Goal: Task Accomplishment & Management: Use online tool/utility

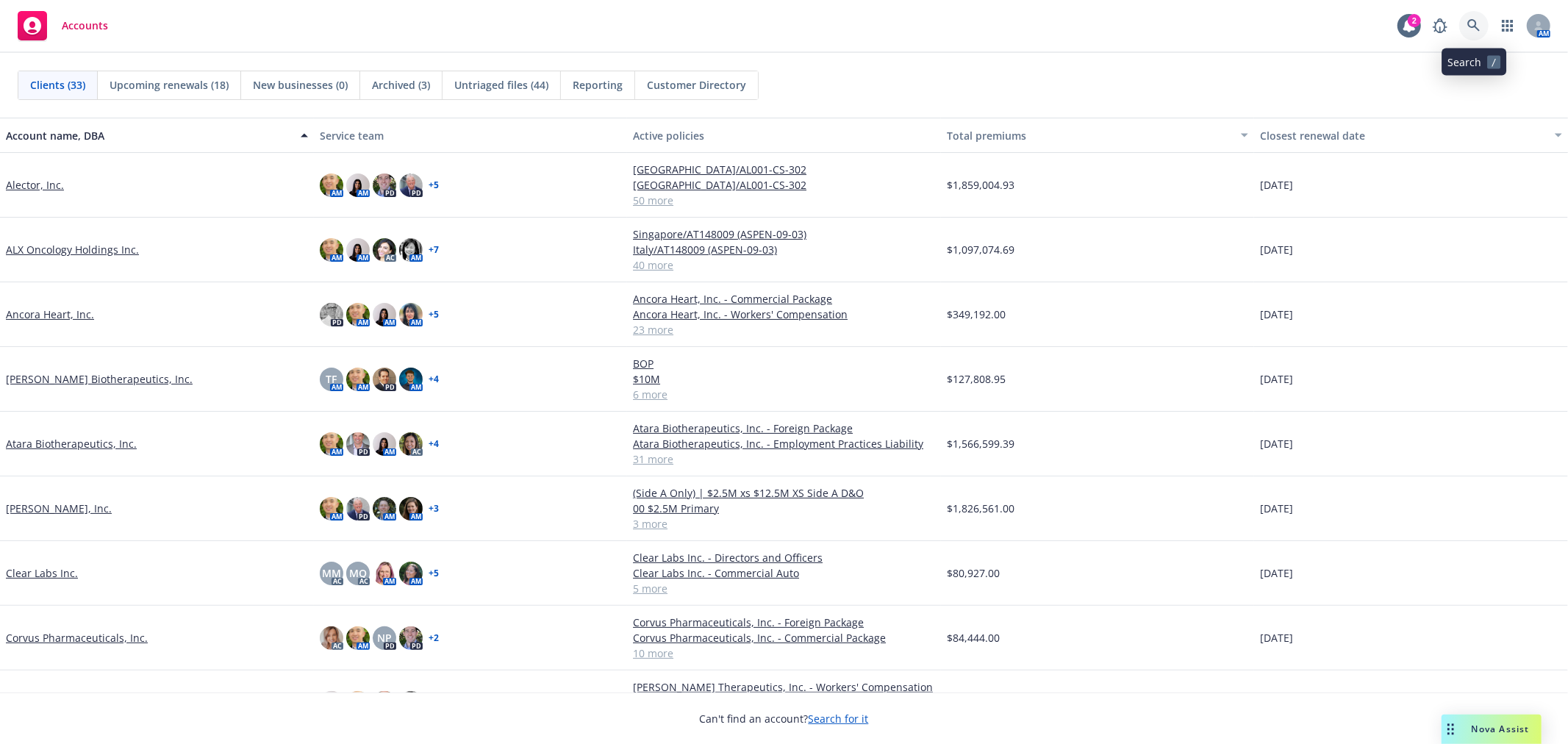
click at [1480, 22] on icon at bounding box center [1474, 26] width 14 height 14
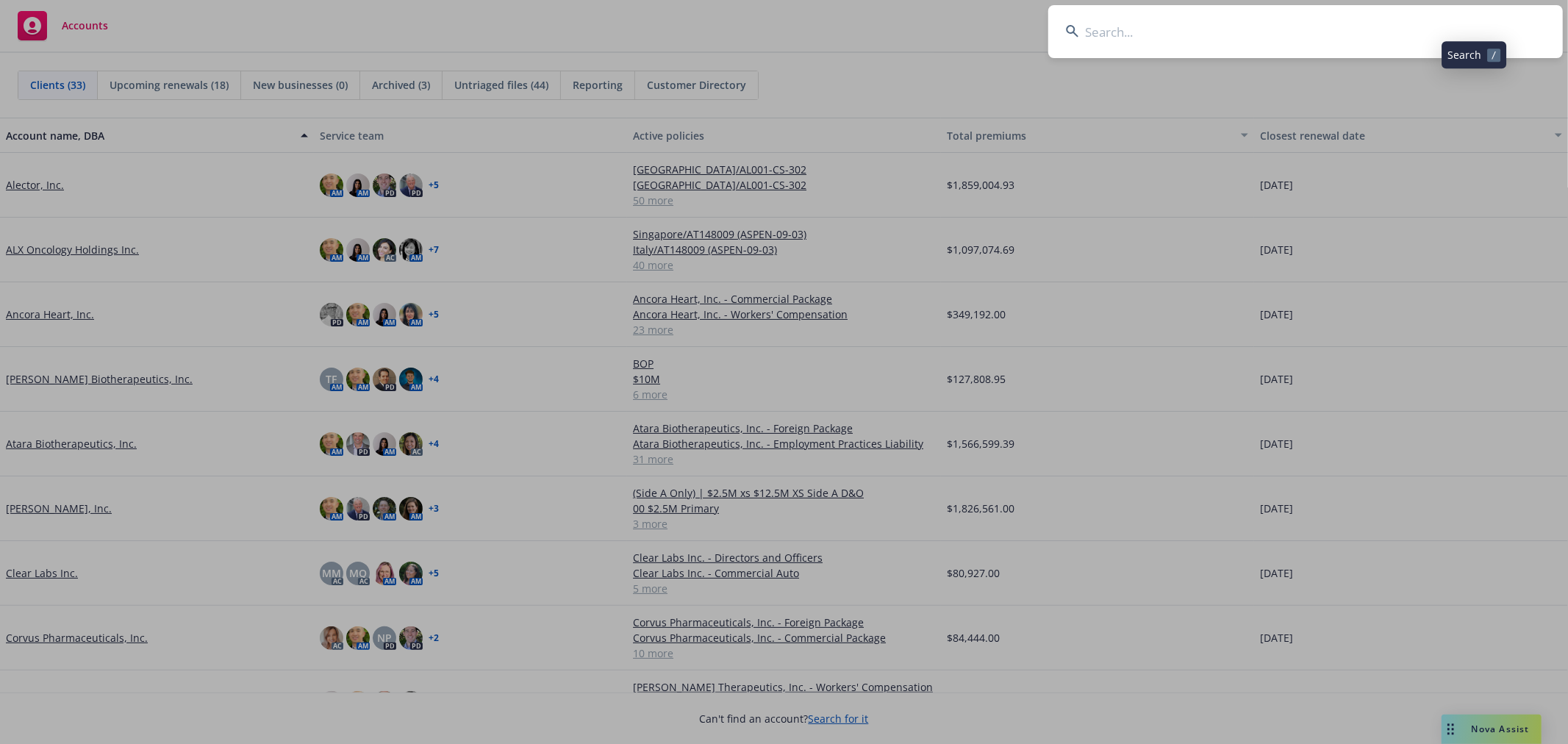
click at [1303, 36] on input at bounding box center [1305, 31] width 515 height 53
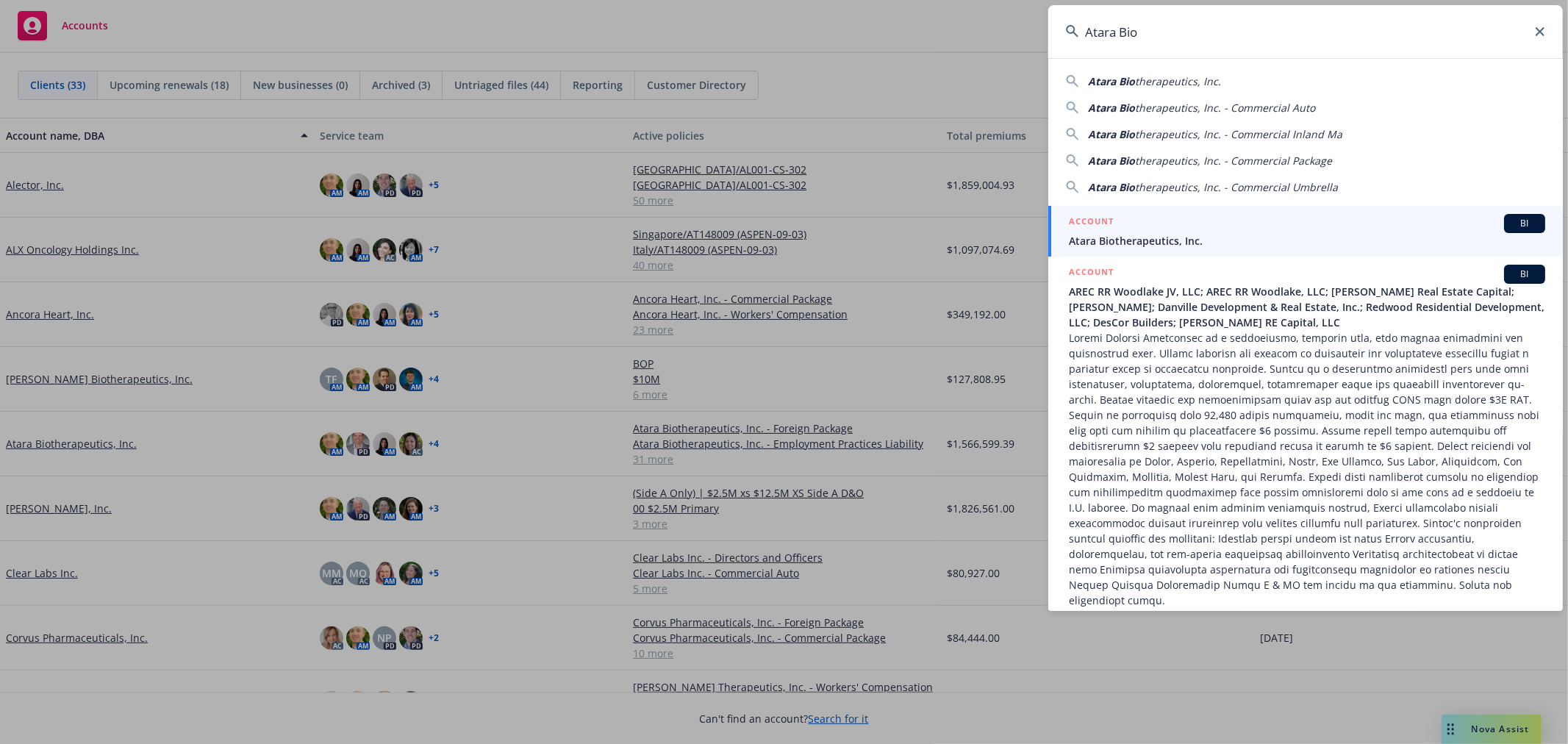
type input "Atara Bio"
click at [1170, 233] on span "Atara Biotherapeutics, Inc." at bounding box center [1306, 240] width 476 height 15
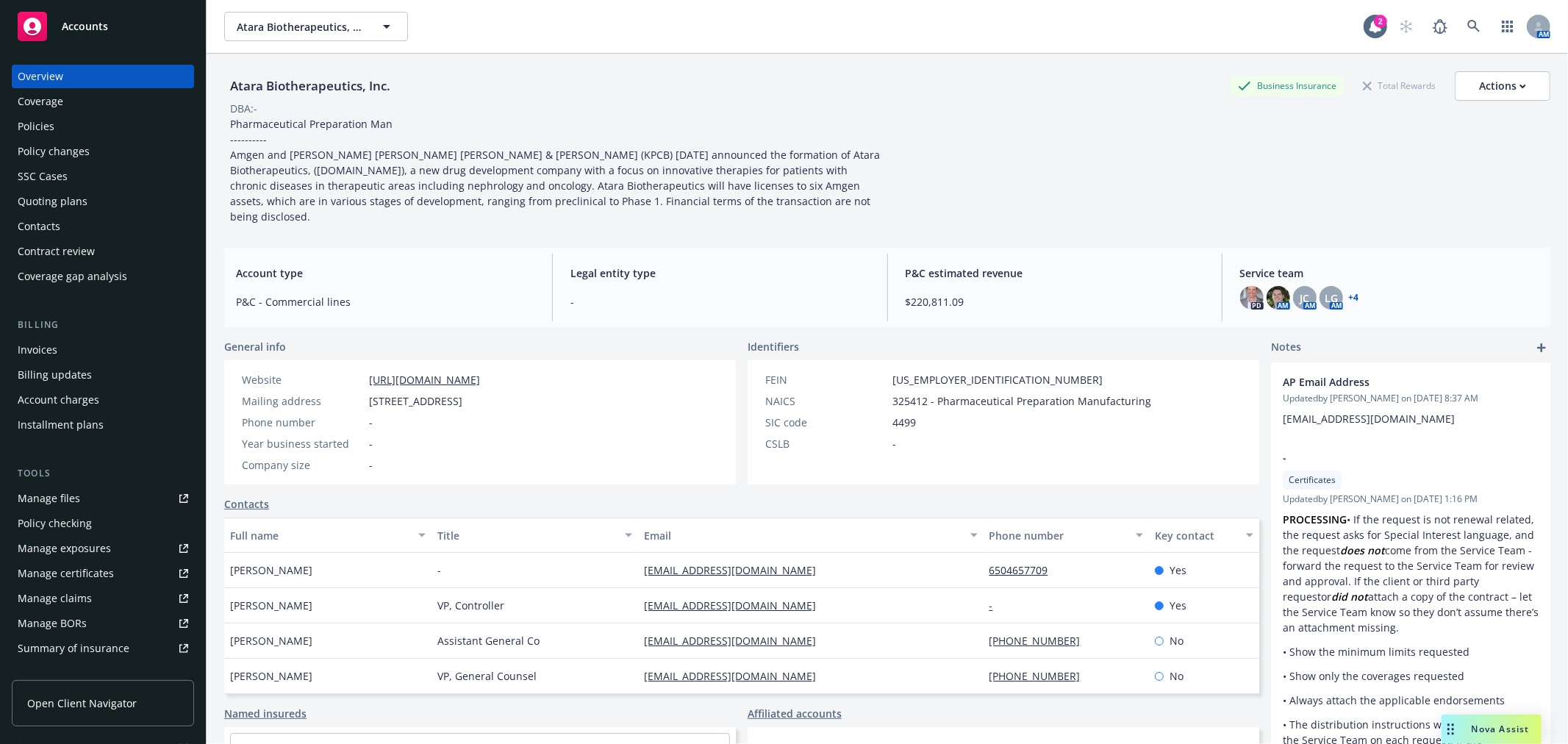
click at [24, 124] on div "Policies" at bounding box center [36, 126] width 37 height 23
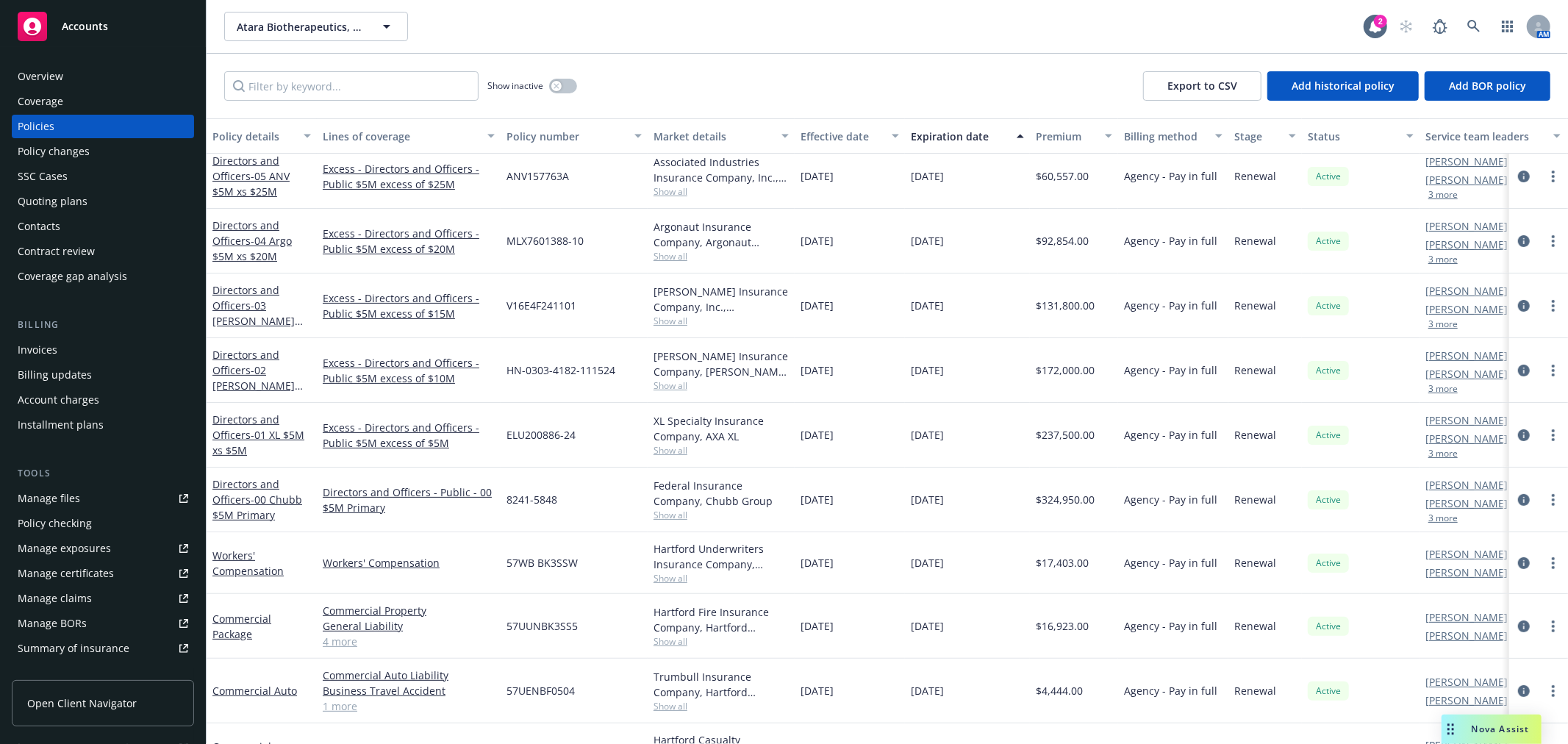
scroll to position [489, 0]
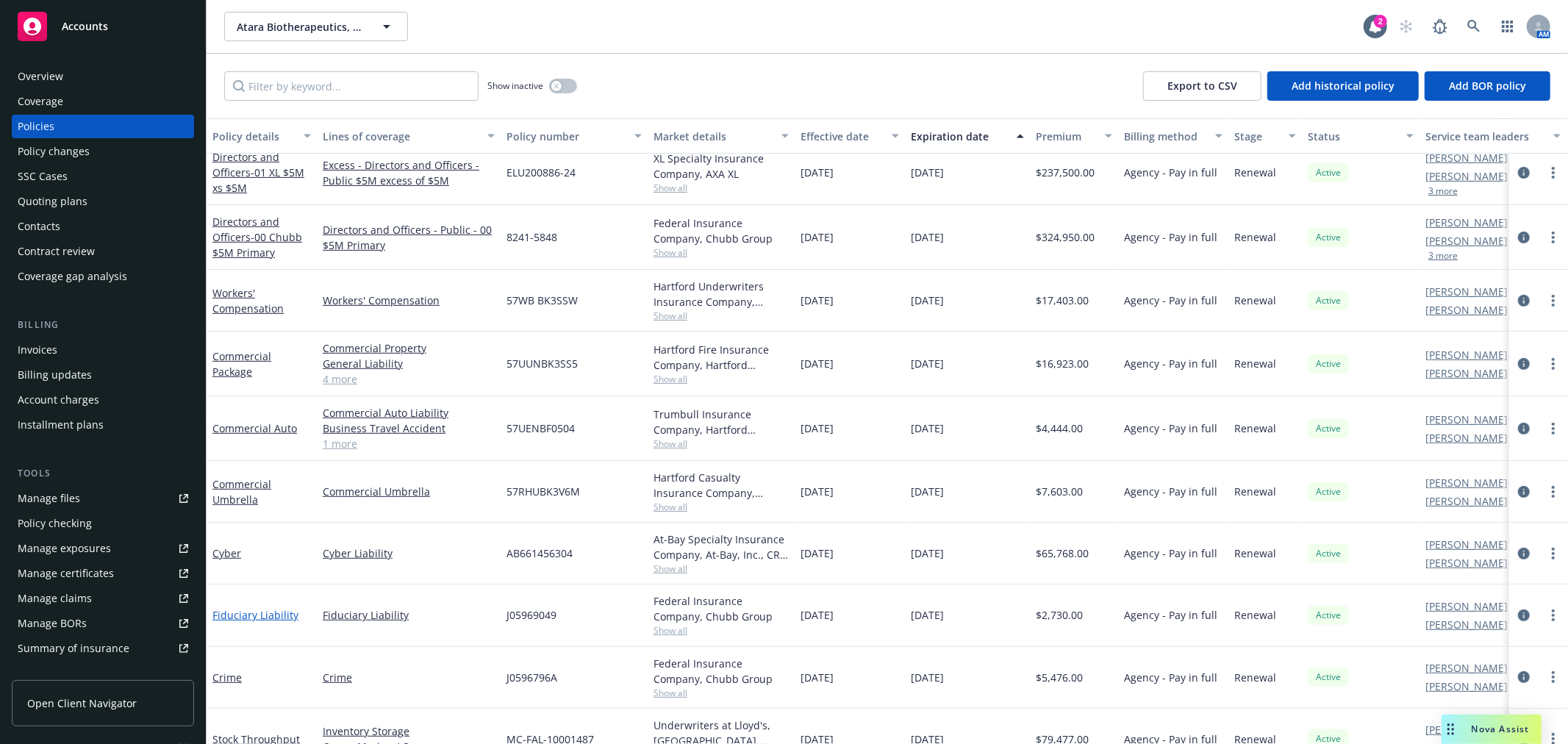
click at [266, 616] on link "Fiduciary Liability" at bounding box center [255, 615] width 86 height 14
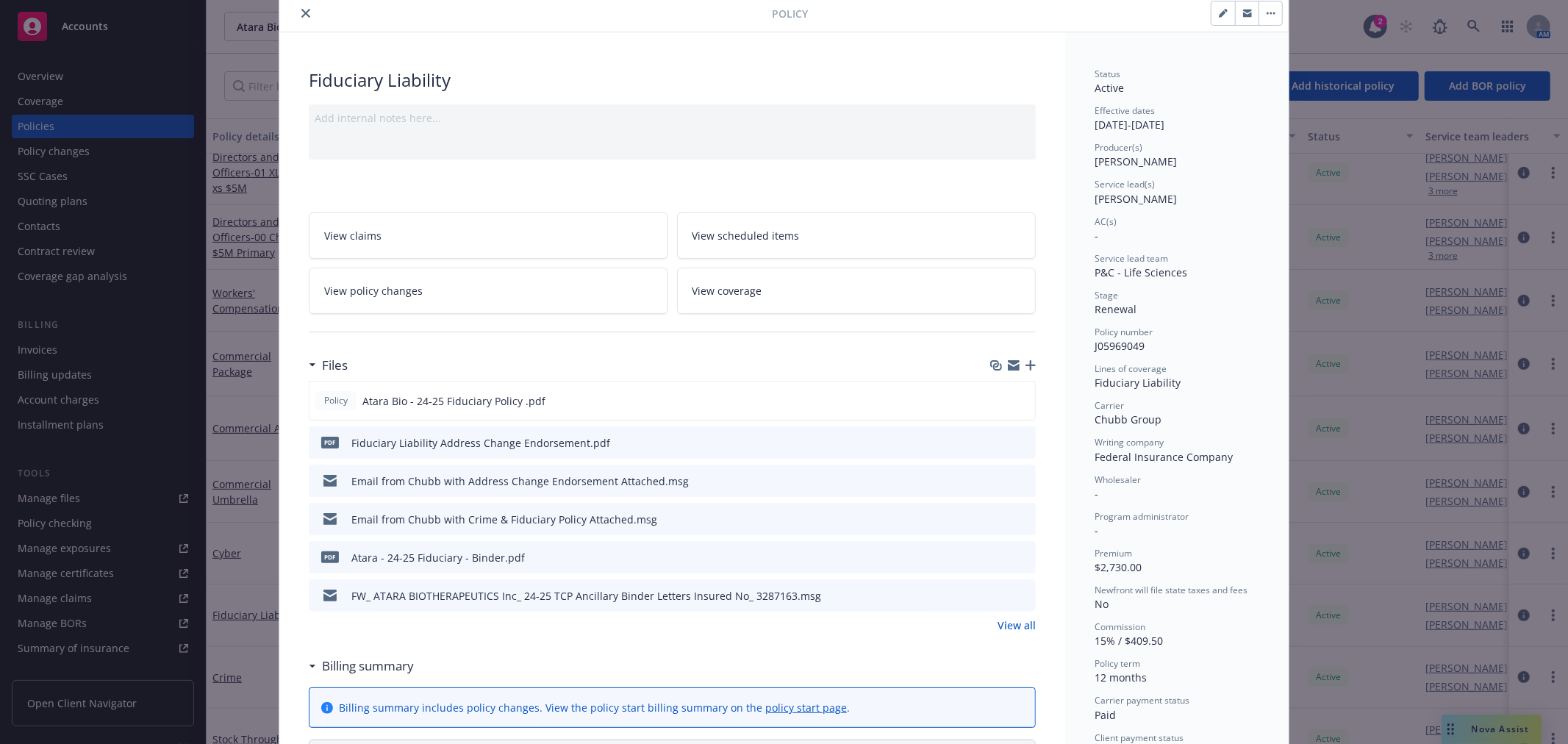
scroll to position [82, 0]
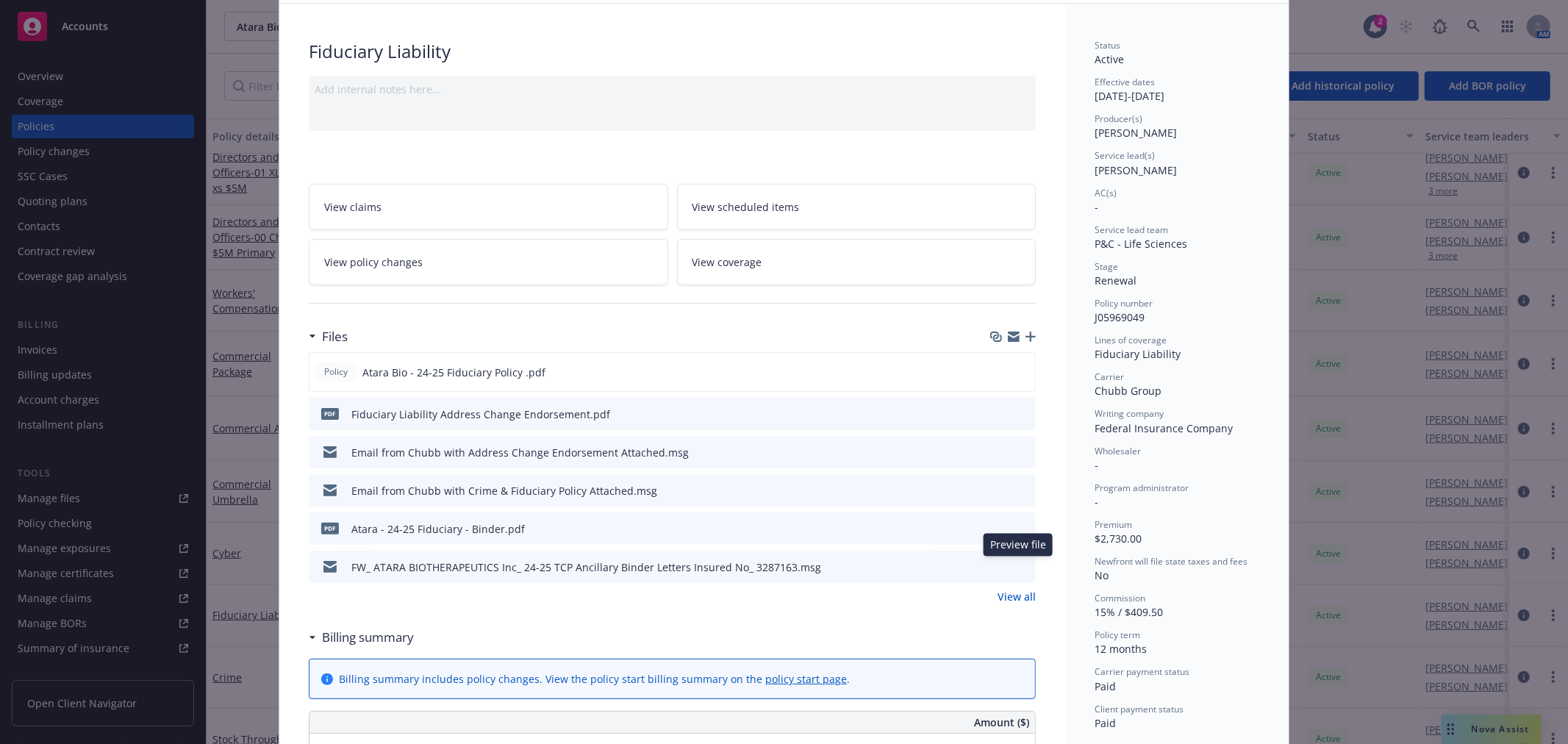
click at [1017, 561] on icon "preview file" at bounding box center [1022, 565] width 14 height 11
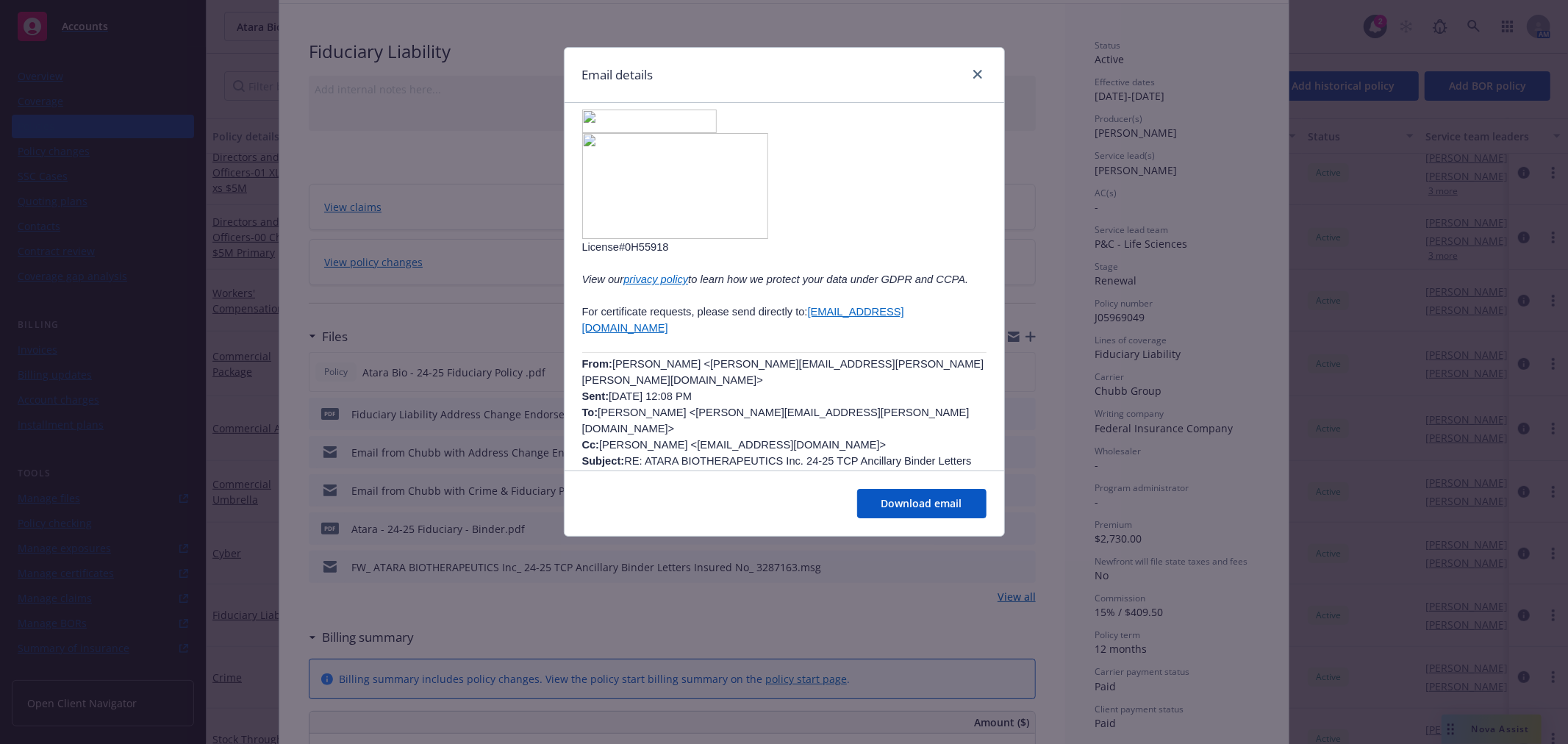
scroll to position [326, 0]
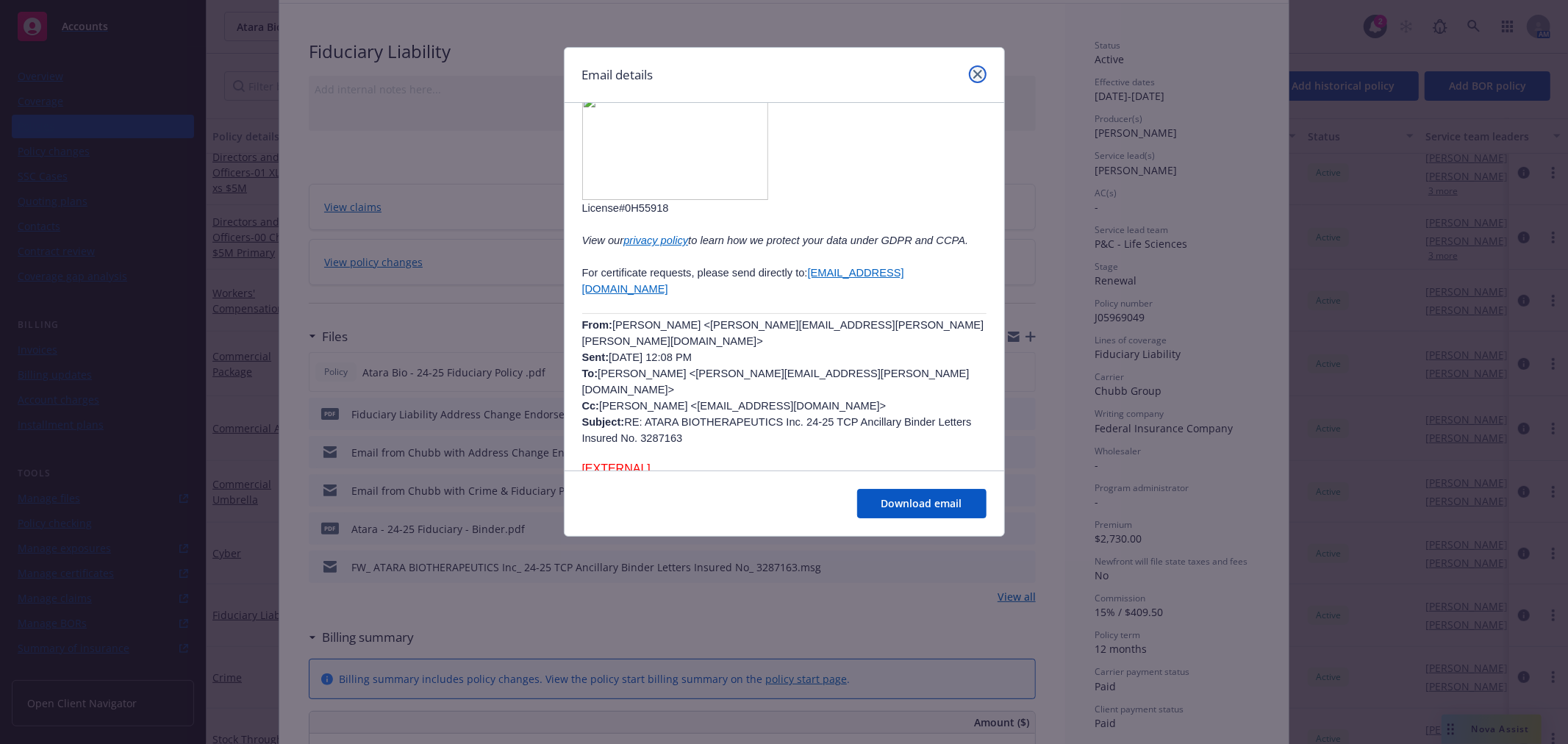
click at [975, 76] on icon "close" at bounding box center [977, 73] width 9 height 9
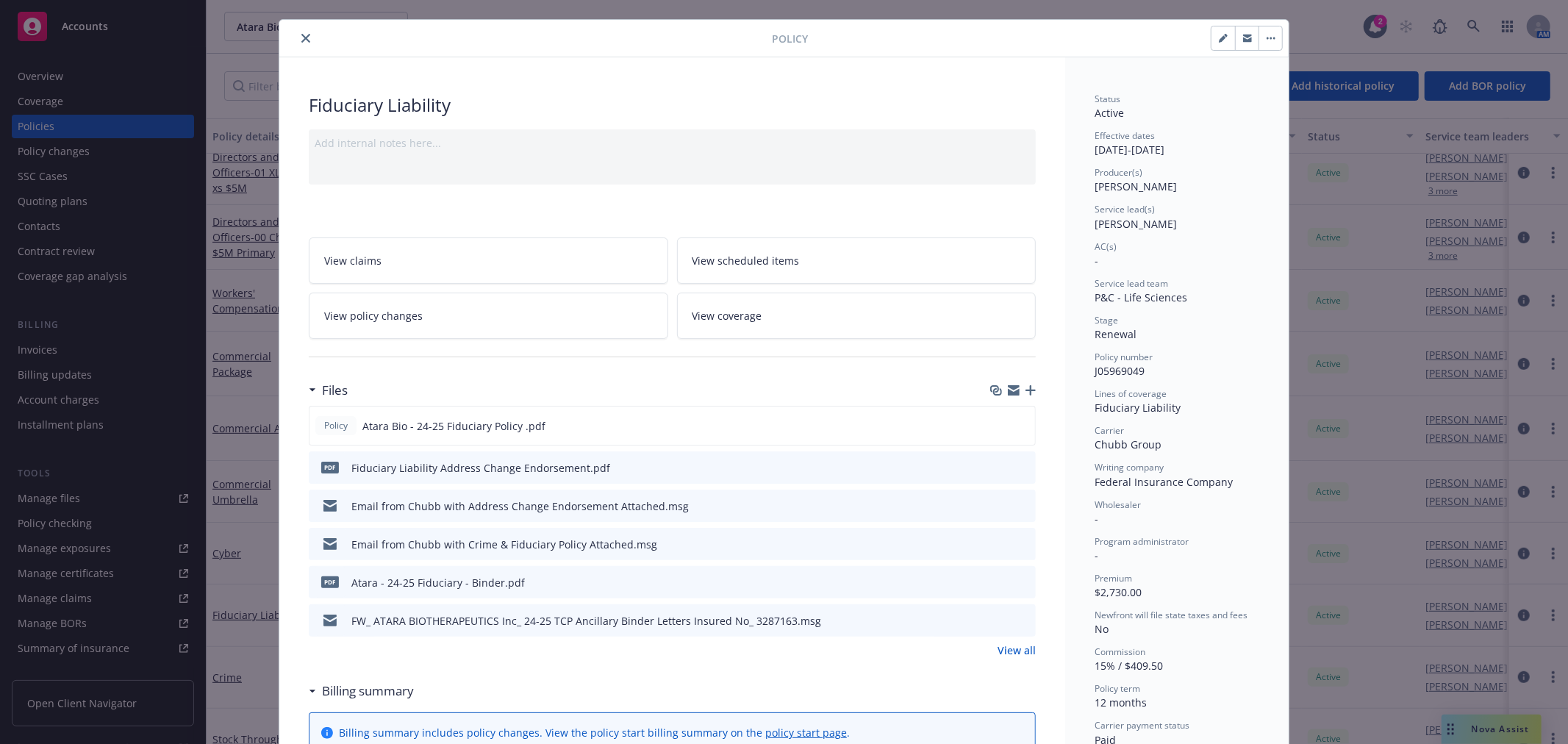
scroll to position [0, 0]
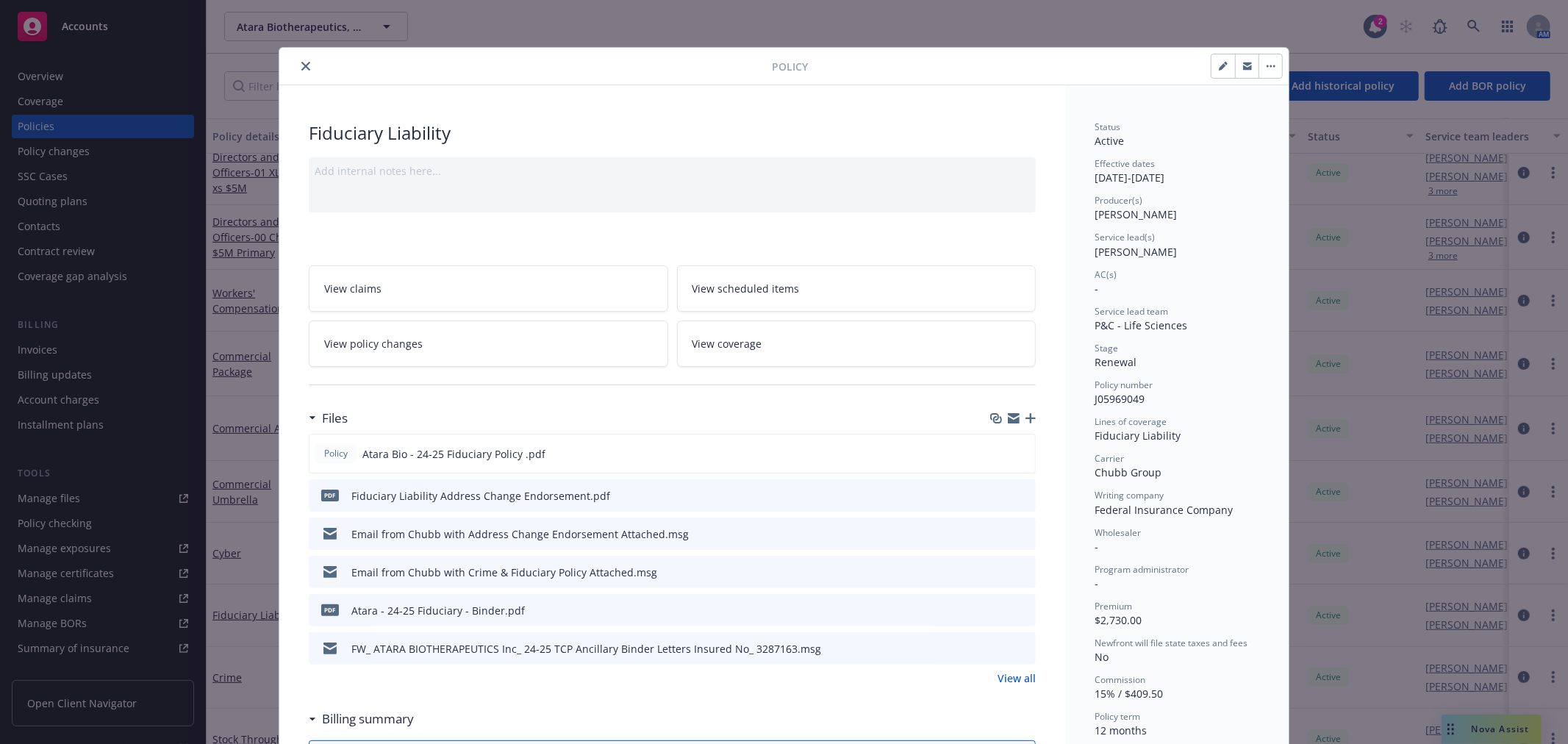
click at [297, 60] on button "close" at bounding box center [306, 66] width 17 height 17
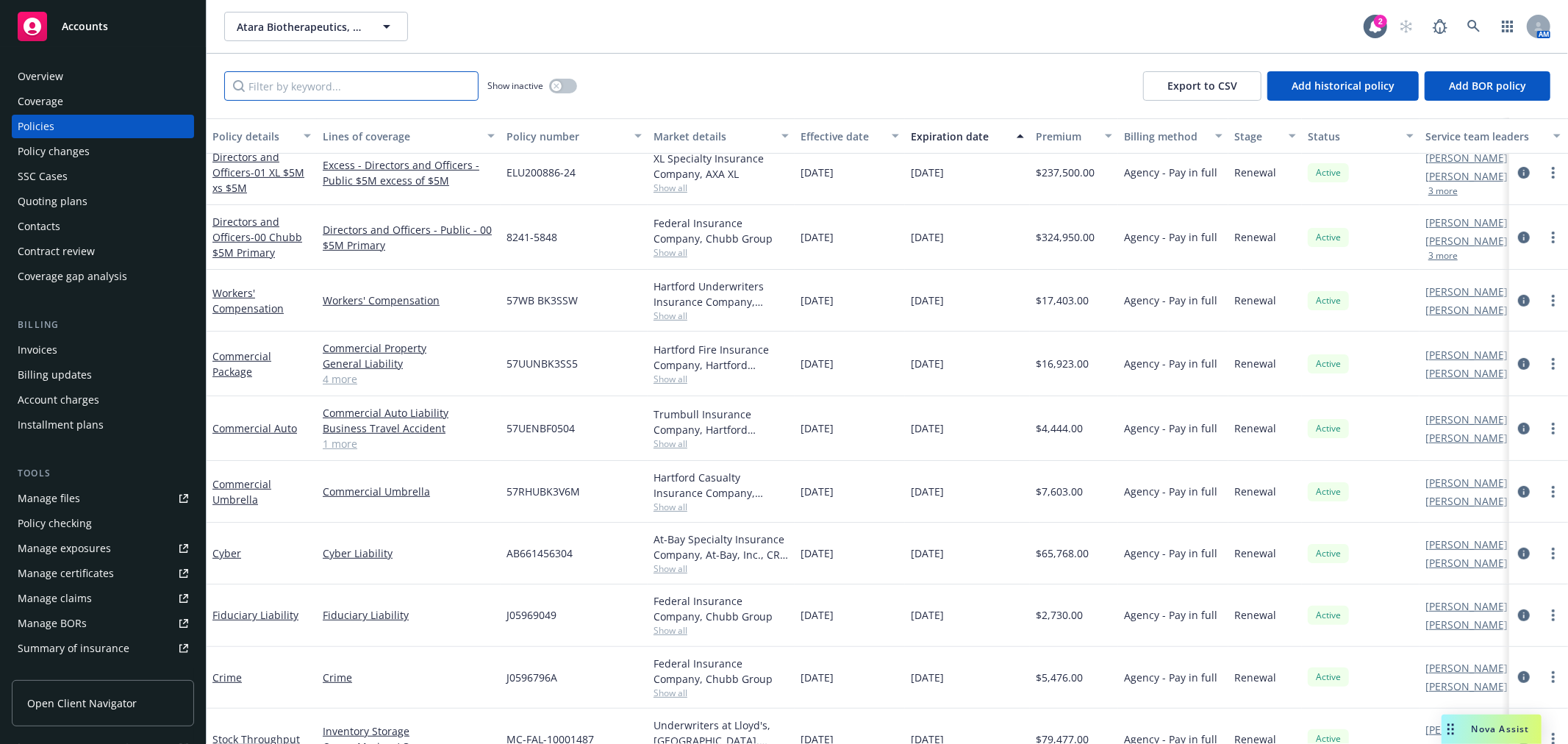
click at [362, 90] on input "Filter by keyword..." at bounding box center [350, 86] width 254 height 29
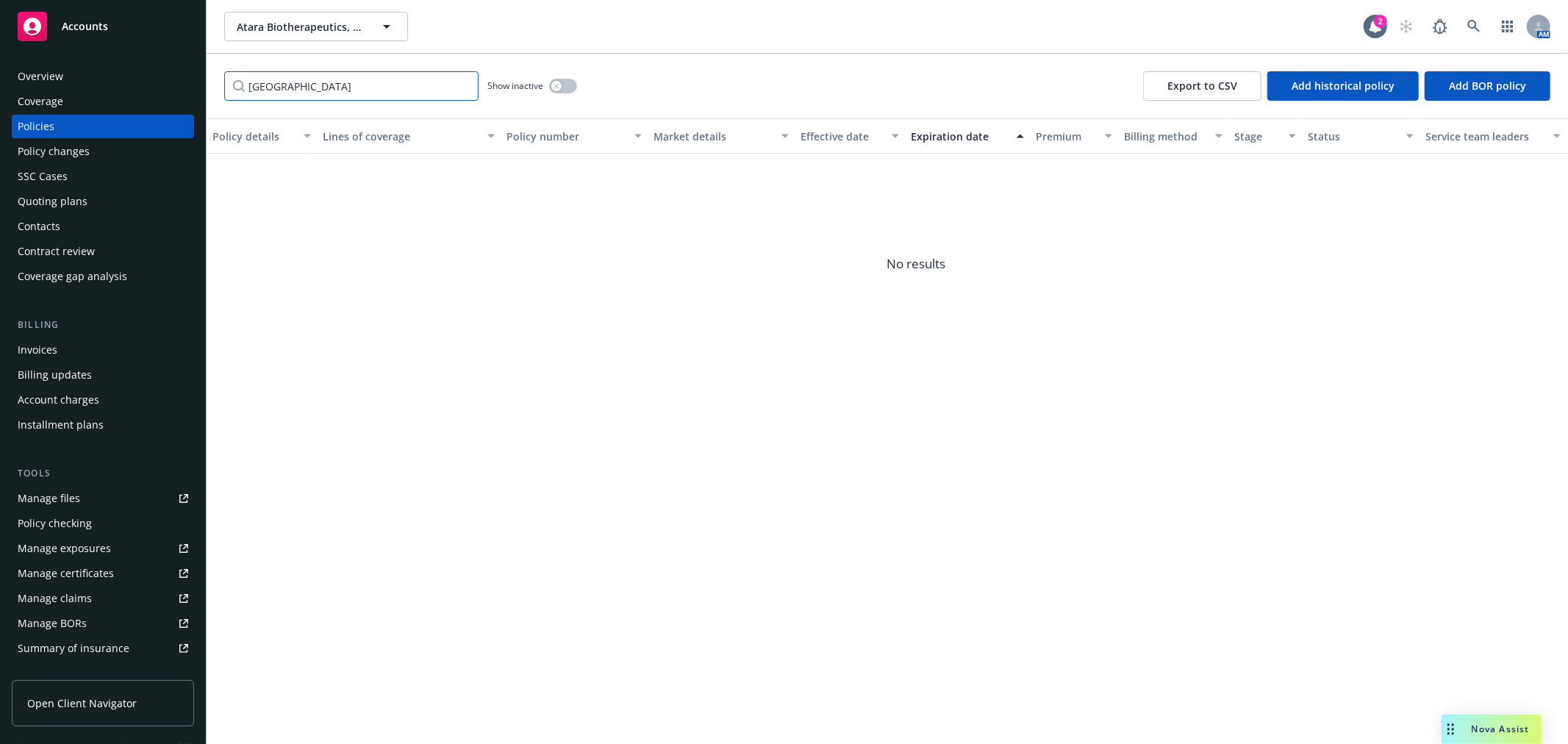
type input "[GEOGRAPHIC_DATA]"
click at [548, 82] on div "Show inactive" at bounding box center [532, 86] width 90 height 29
click at [559, 85] on icon "button" at bounding box center [556, 86] width 6 height 6
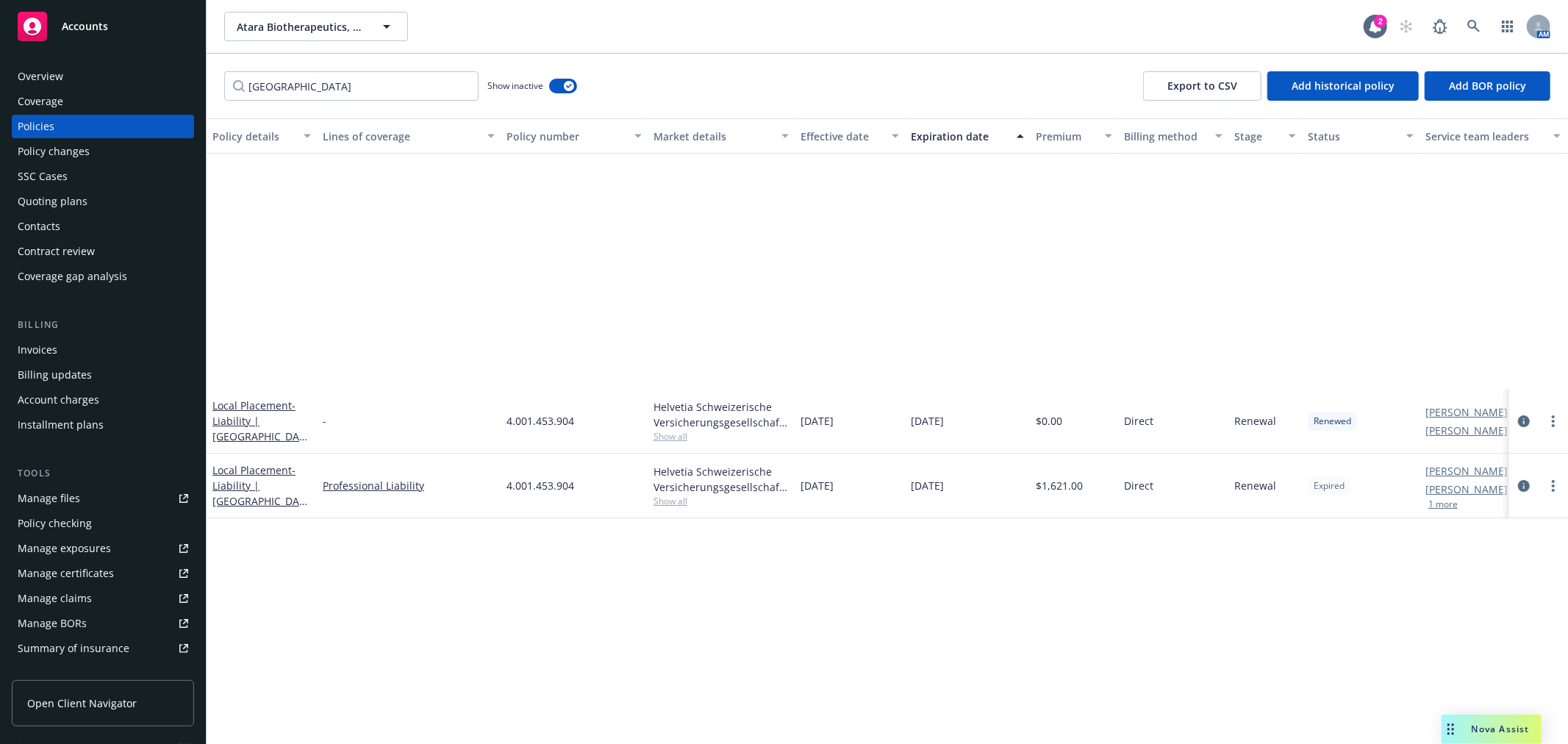
click at [978, 41] on div "Atara Biotherapeutics, Inc. Atara Biotherapeutics, Inc. 2 AM" at bounding box center [887, 26] width 1361 height 53
click at [462, 86] on input "[GEOGRAPHIC_DATA]" at bounding box center [350, 86] width 254 height 29
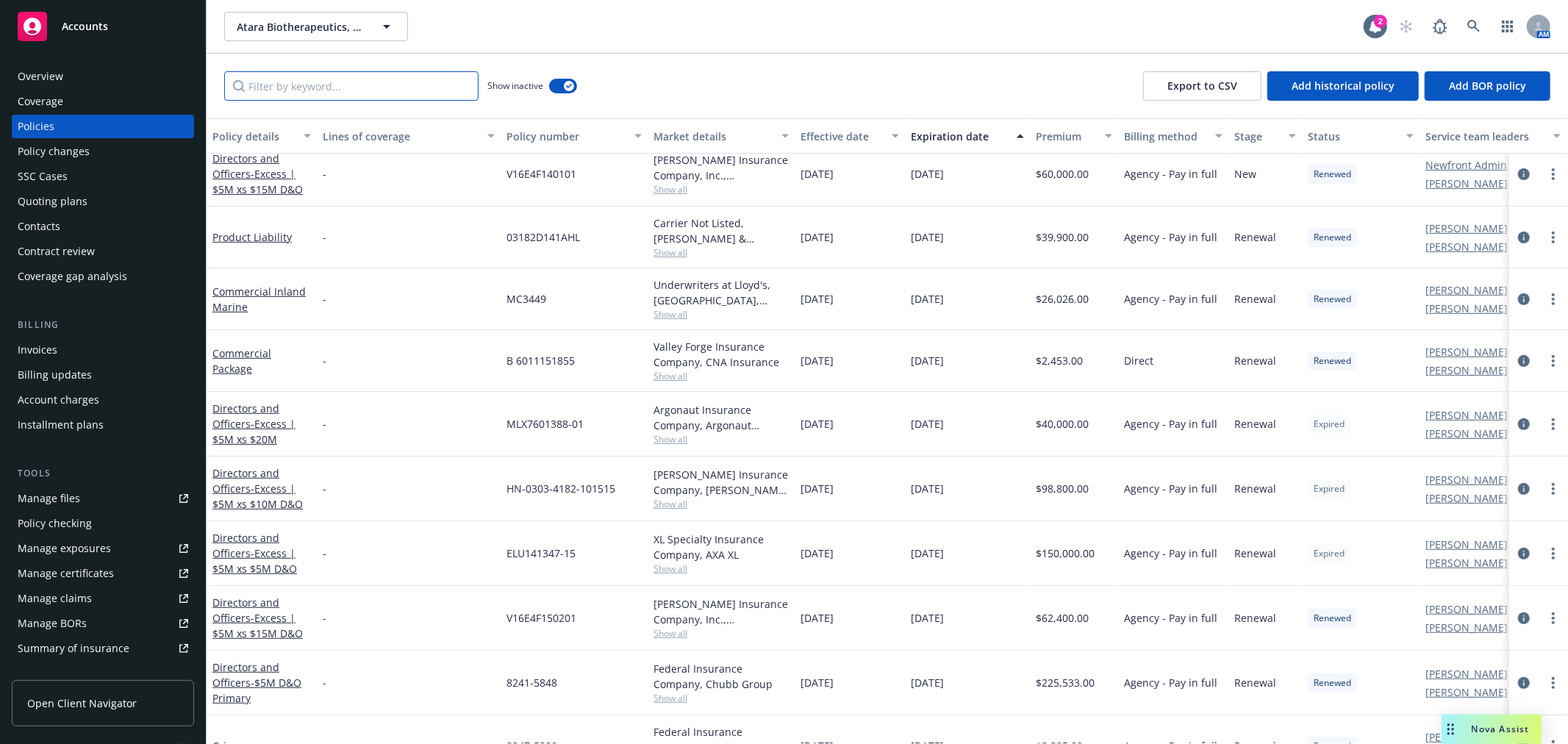
scroll to position [489, 0]
click at [564, 85] on div "button" at bounding box center [569, 86] width 11 height 11
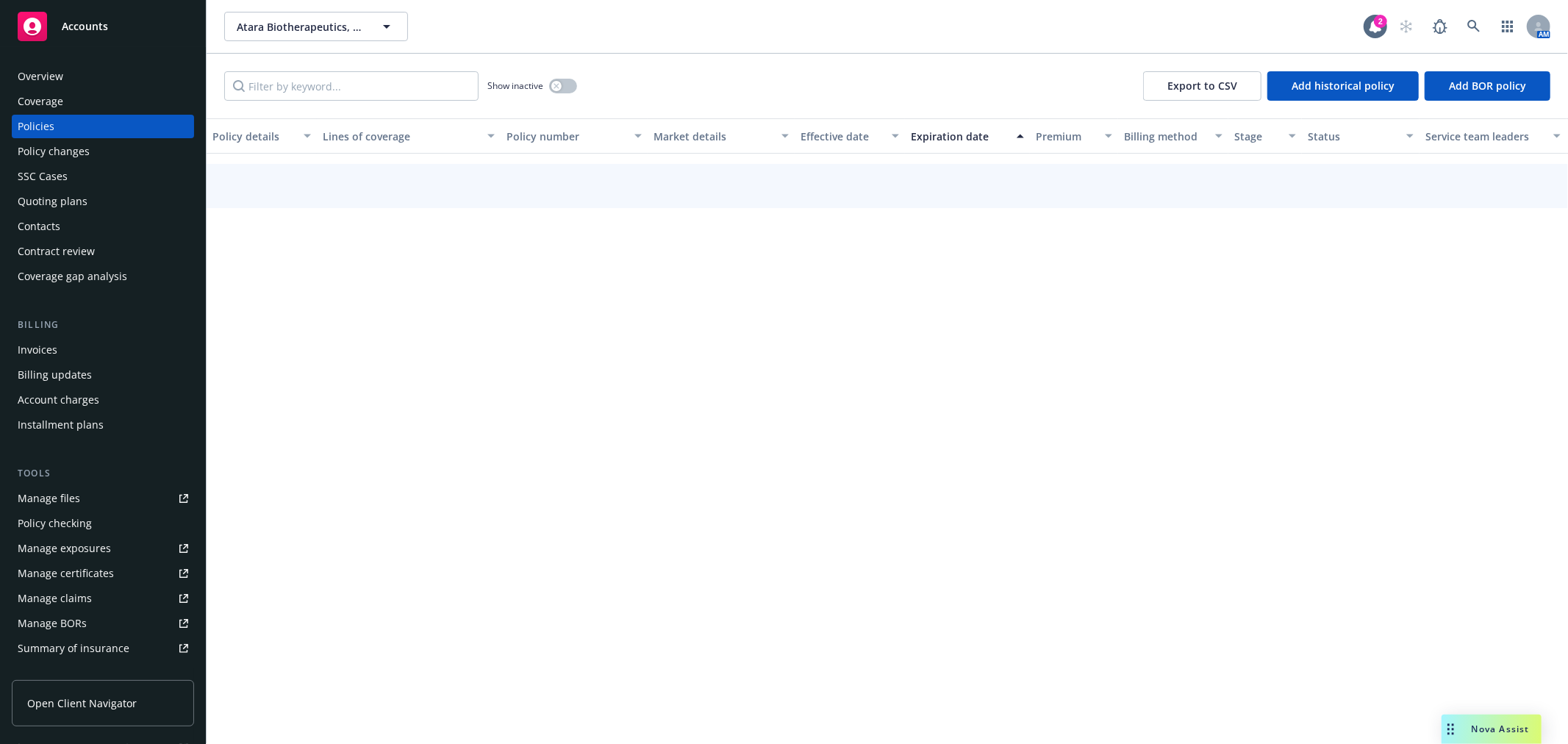
click at [732, 81] on div "Show inactive Export to CSV Add historical policy Add BOR policy" at bounding box center [887, 86] width 1361 height 65
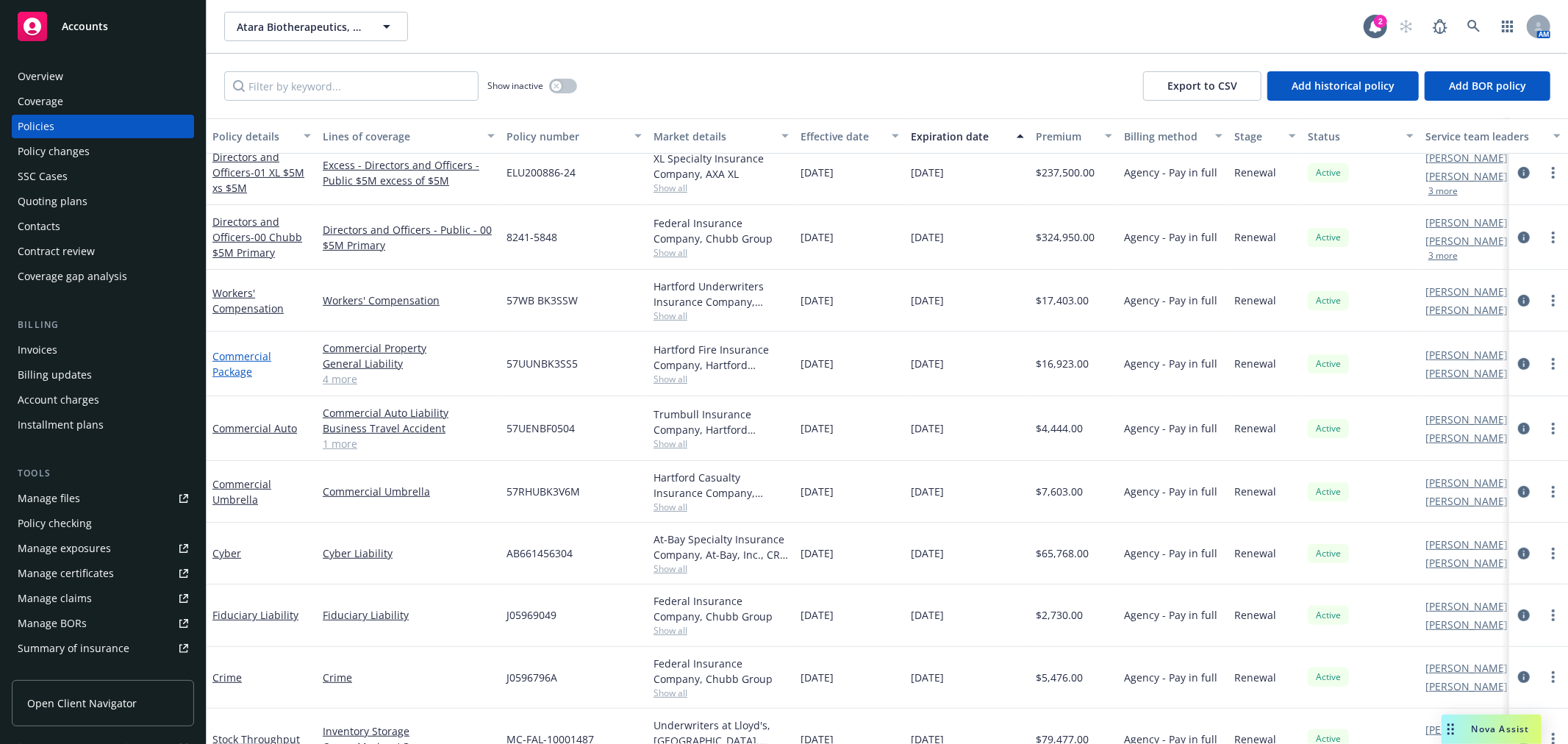
click at [240, 354] on link "Commercial Package" at bounding box center [241, 364] width 59 height 29
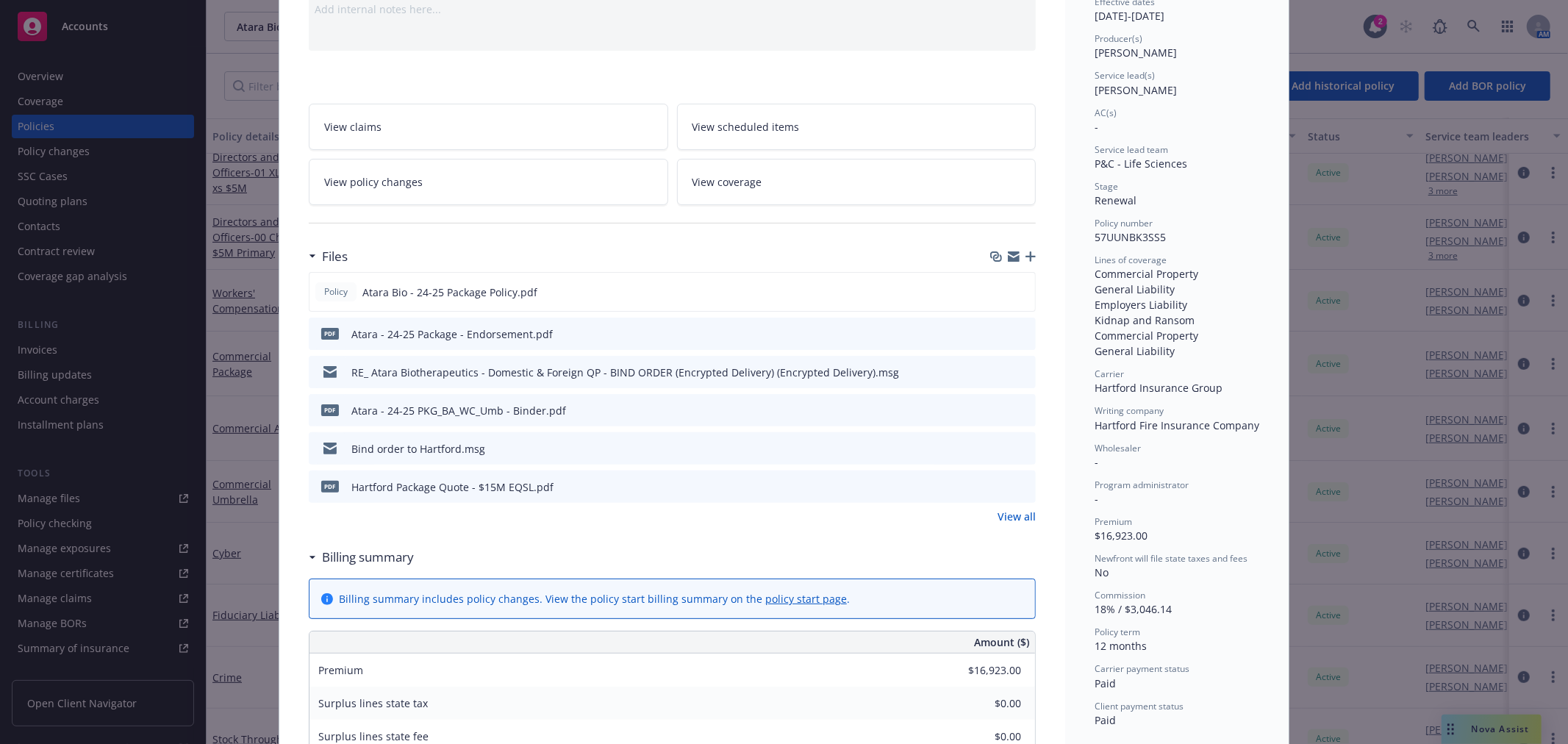
scroll to position [163, 0]
click at [1023, 326] on button "preview file" at bounding box center [1022, 332] width 16 height 14
click at [1019, 326] on icon "preview file" at bounding box center [1022, 331] width 14 height 11
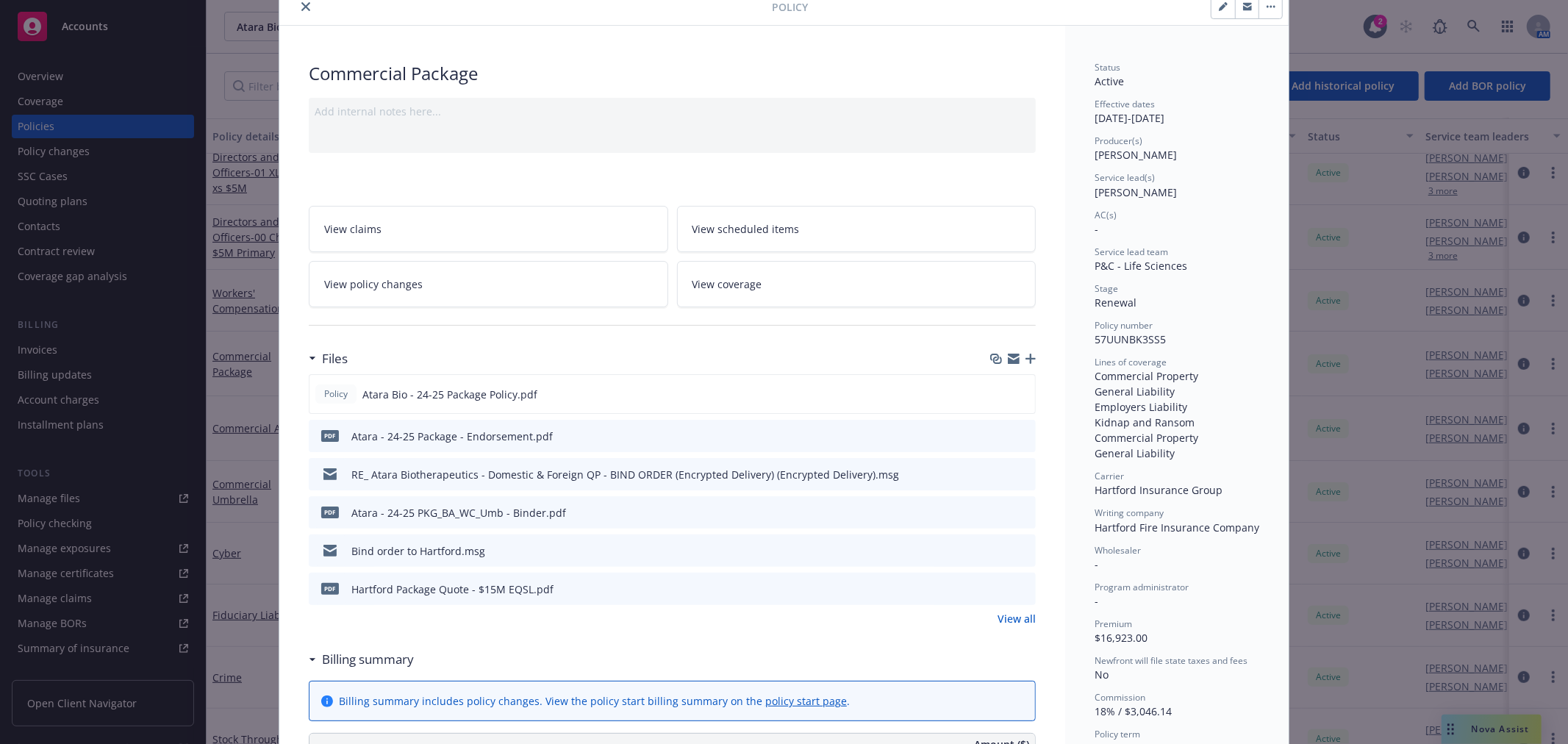
scroll to position [0, 0]
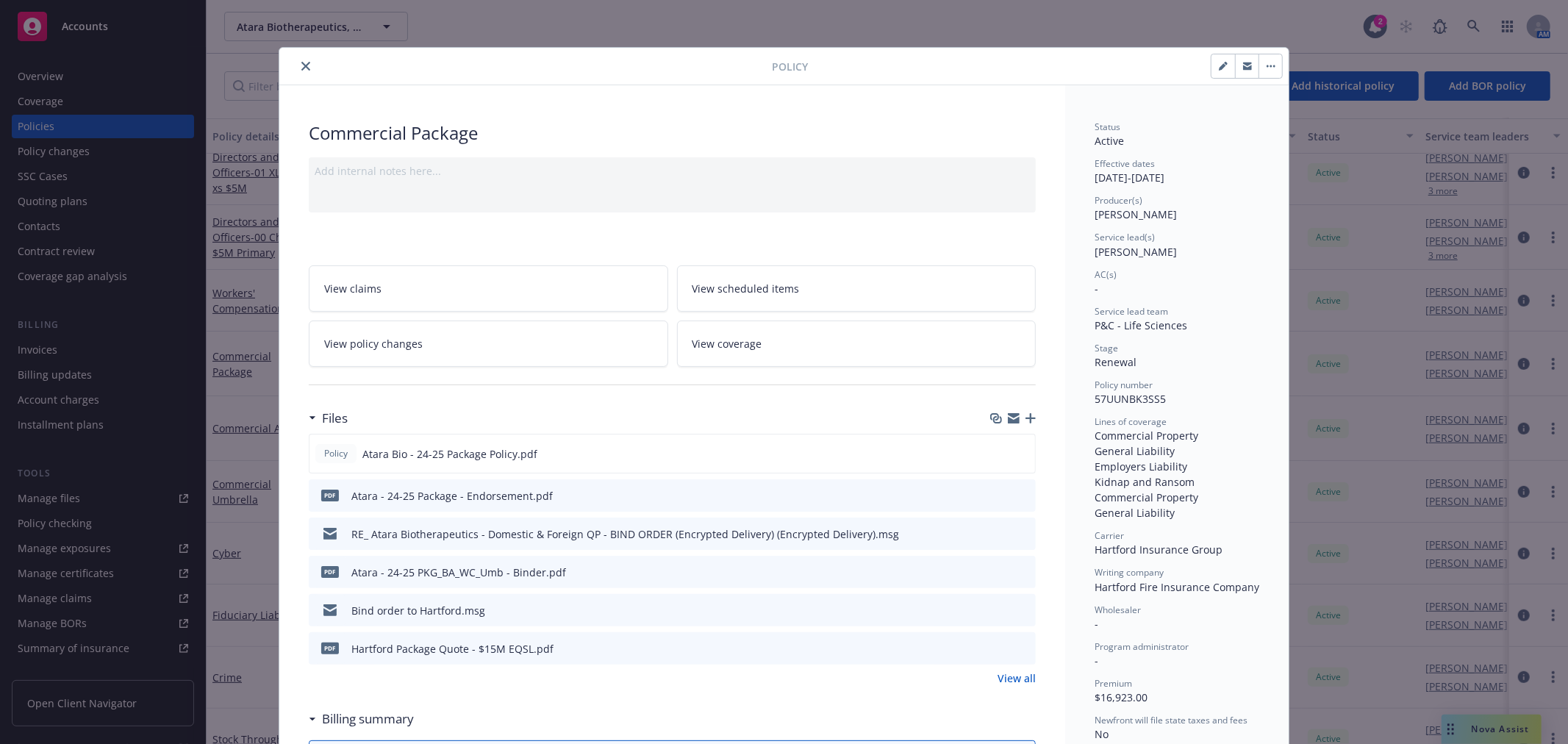
click at [301, 67] on icon "close" at bounding box center [305, 66] width 9 height 9
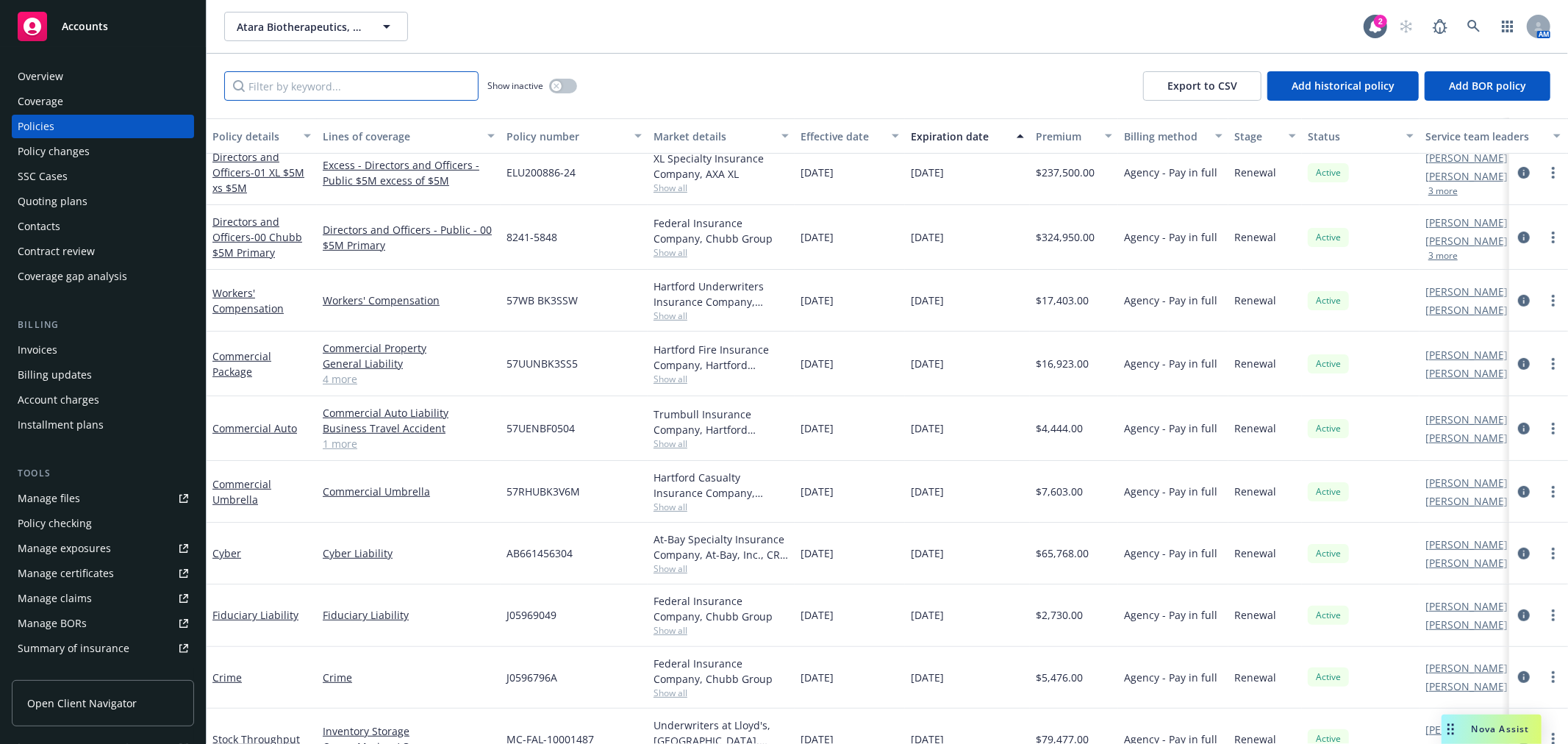
click at [391, 89] on input "Filter by keyword..." at bounding box center [350, 86] width 254 height 29
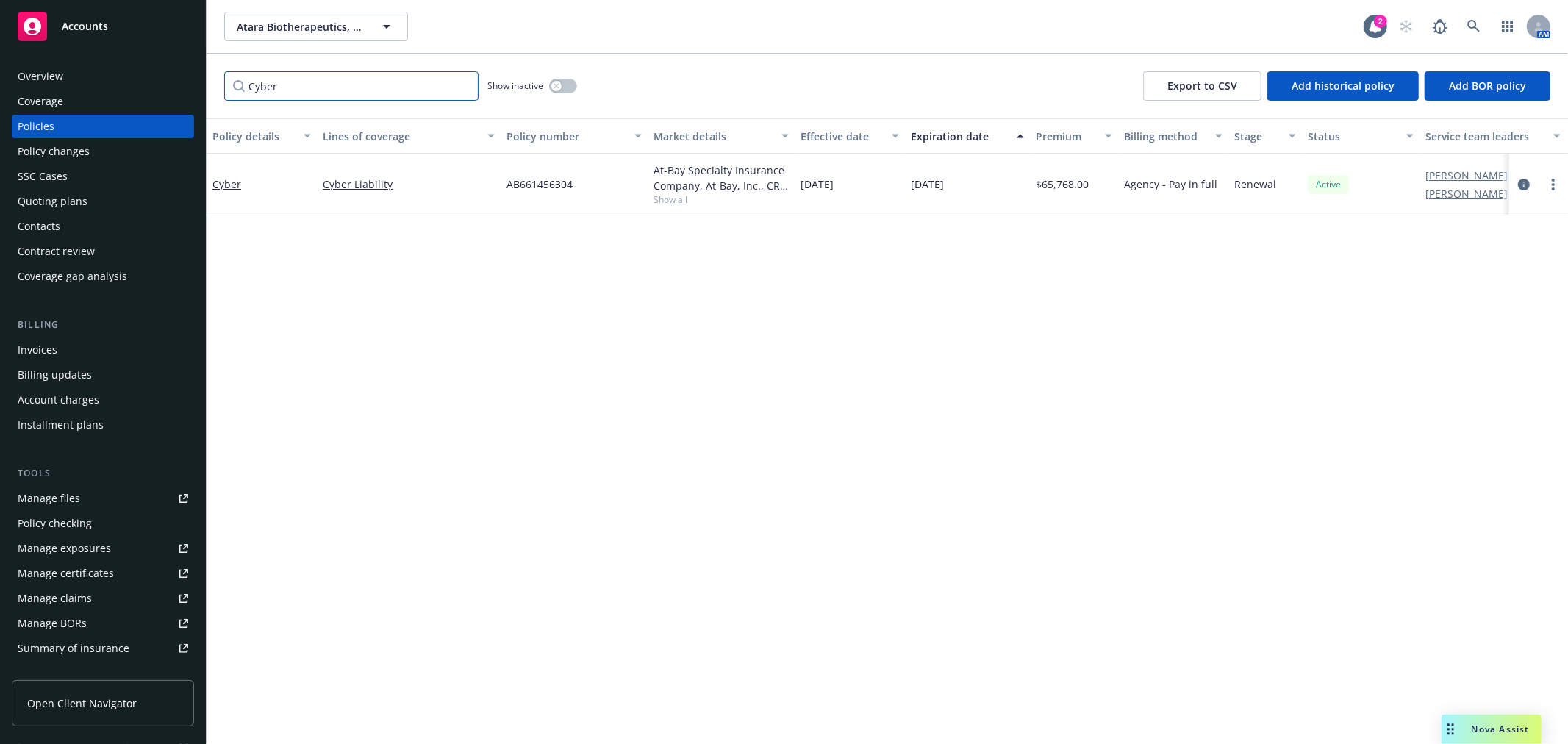
type input "Cyber"
click at [458, 85] on input "Cyber" at bounding box center [350, 86] width 254 height 29
click at [461, 86] on input "Cyber" at bounding box center [350, 86] width 254 height 29
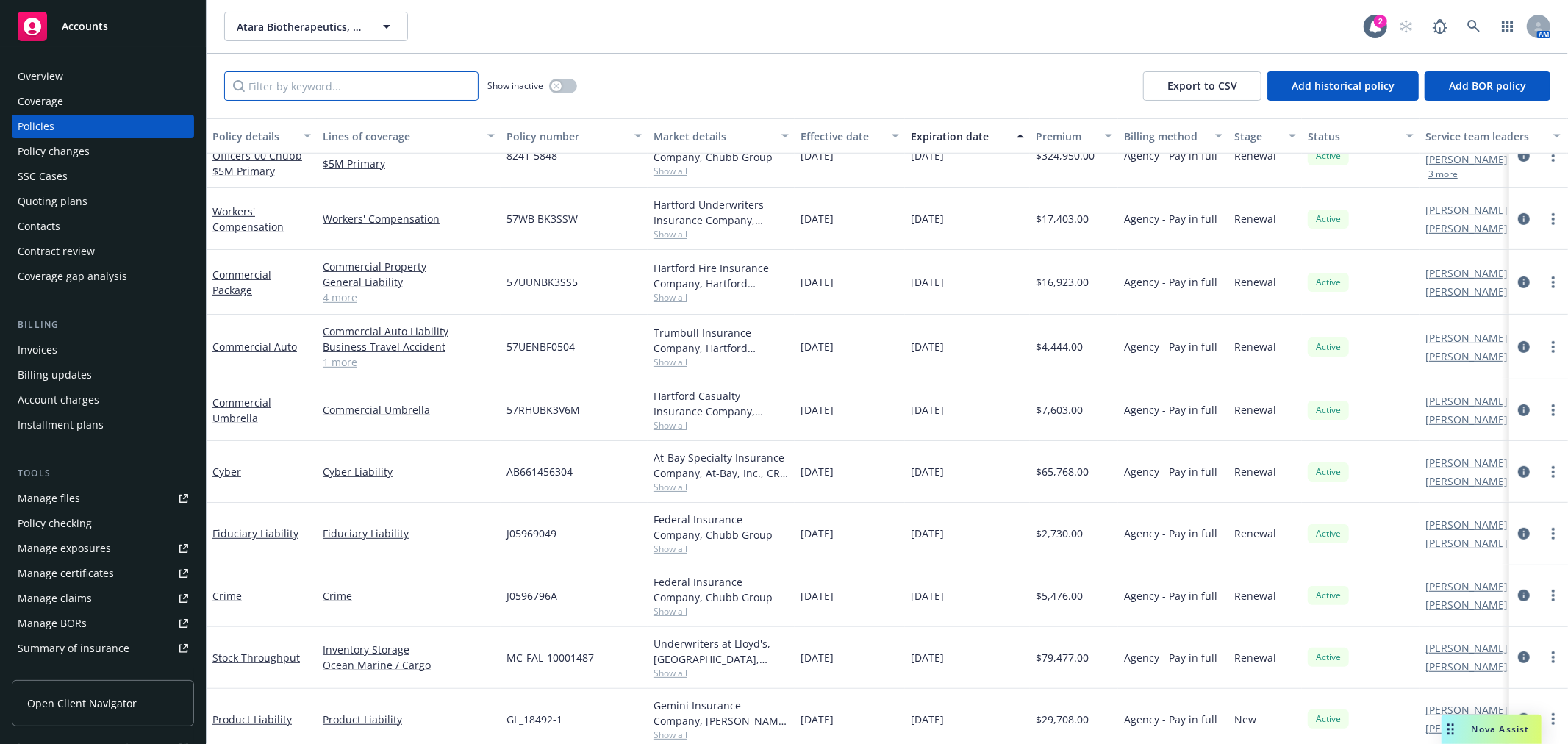
scroll to position [489, 0]
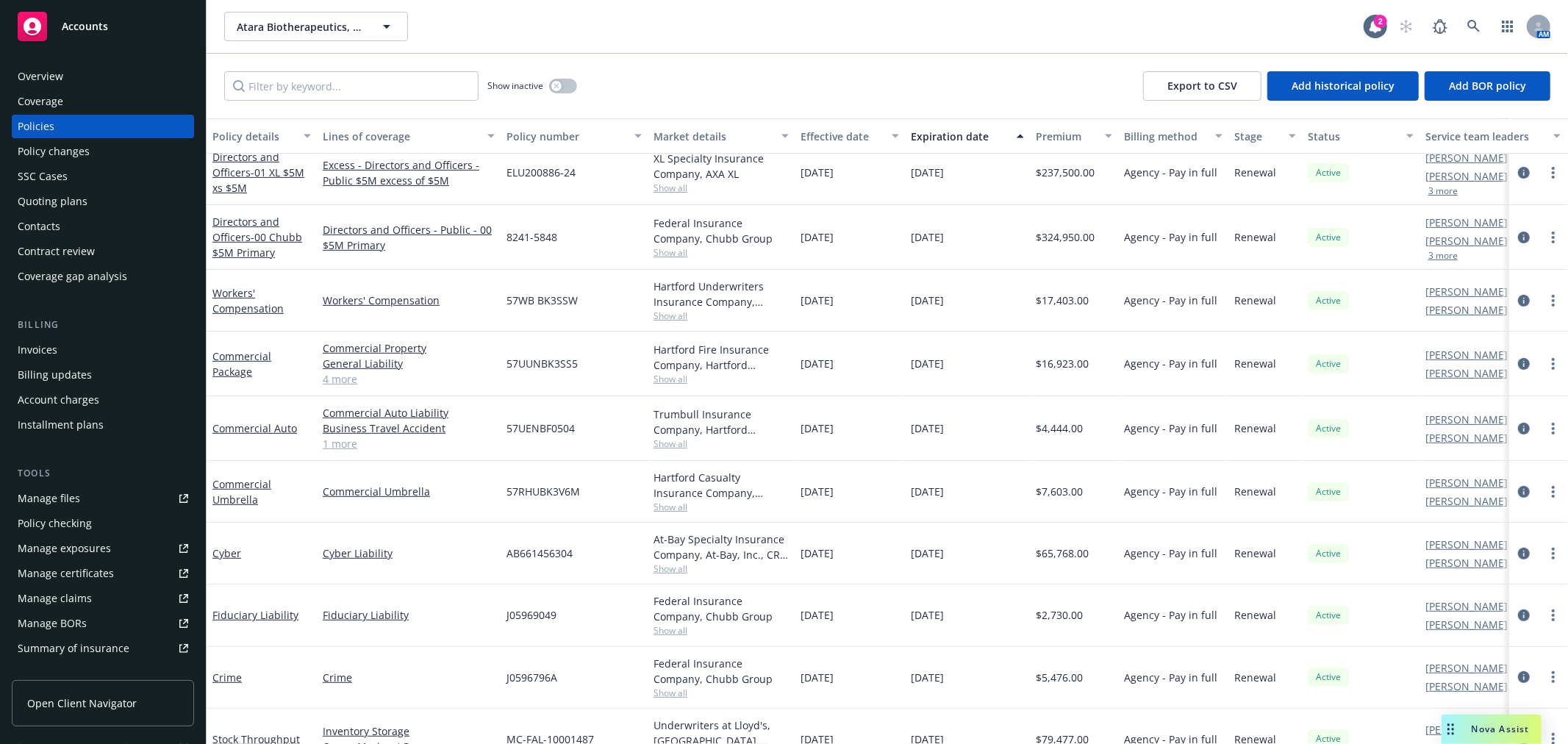
drag, startPoint x: 266, startPoint y: 54, endPoint x: 279, endPoint y: 78, distance: 27.3
click at [266, 54] on div "Show inactive Export to CSV Add historical policy Add BOR policy" at bounding box center [887, 86] width 1361 height 65
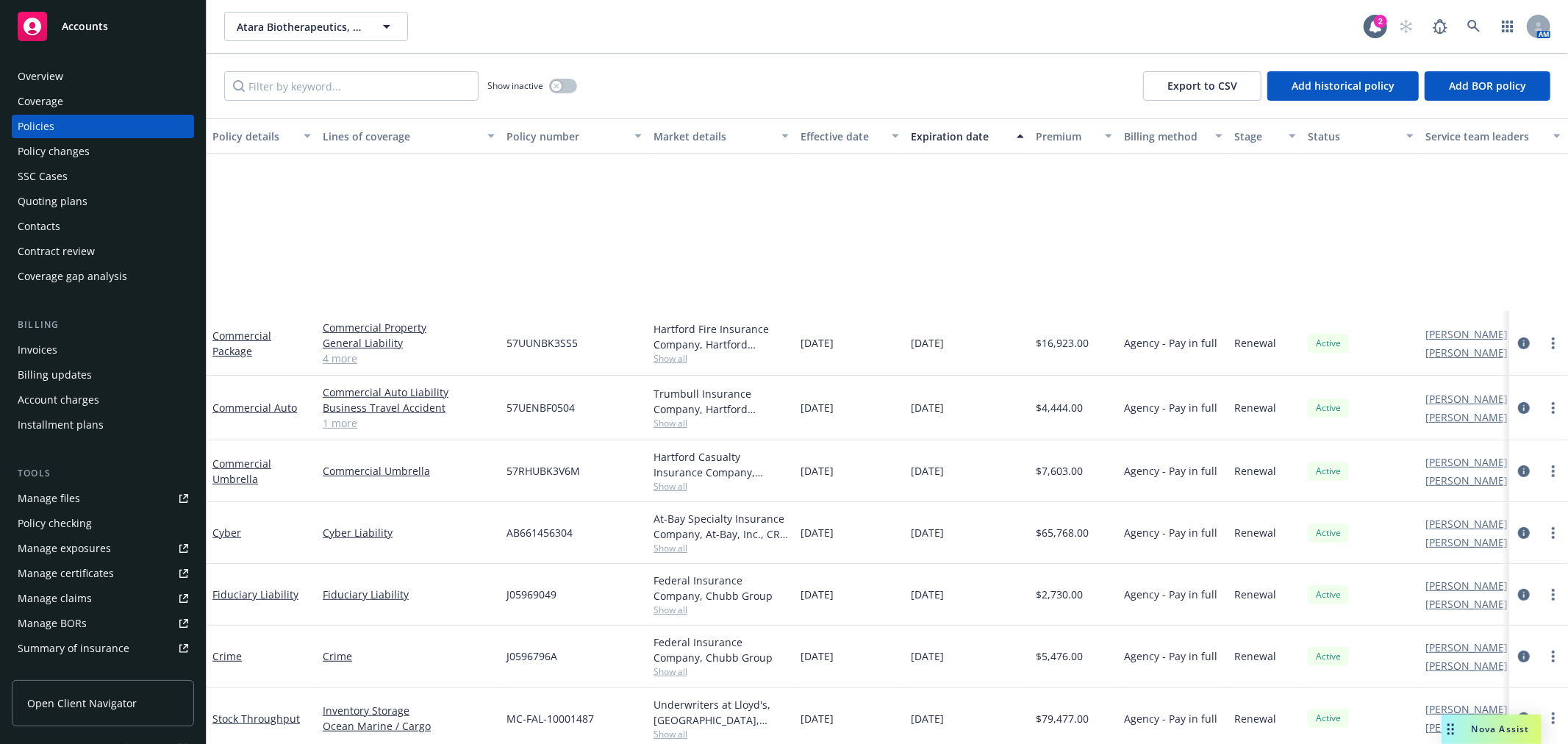
scroll to position [735, 0]
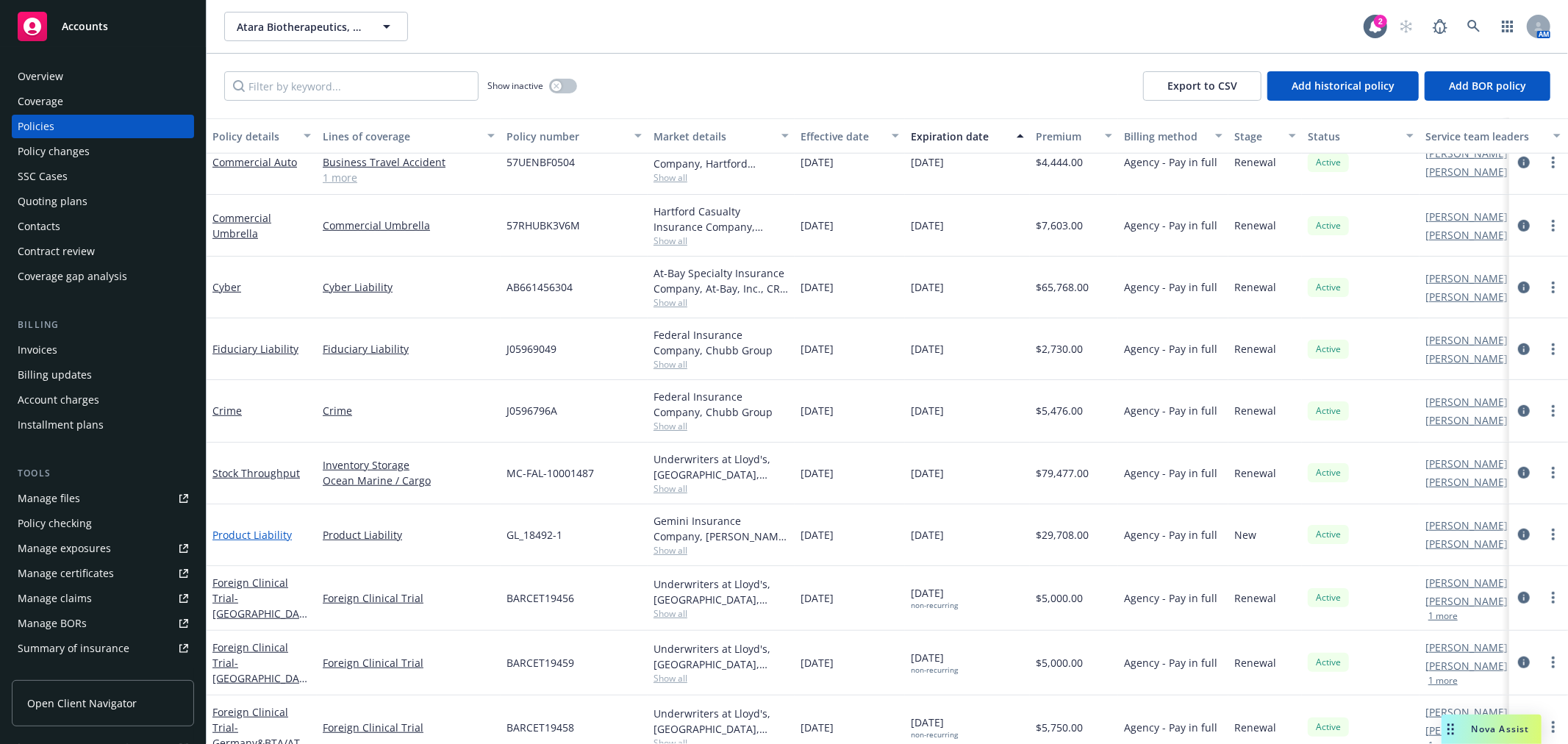
click at [261, 529] on link "Product Liability" at bounding box center [252, 535] width 79 height 14
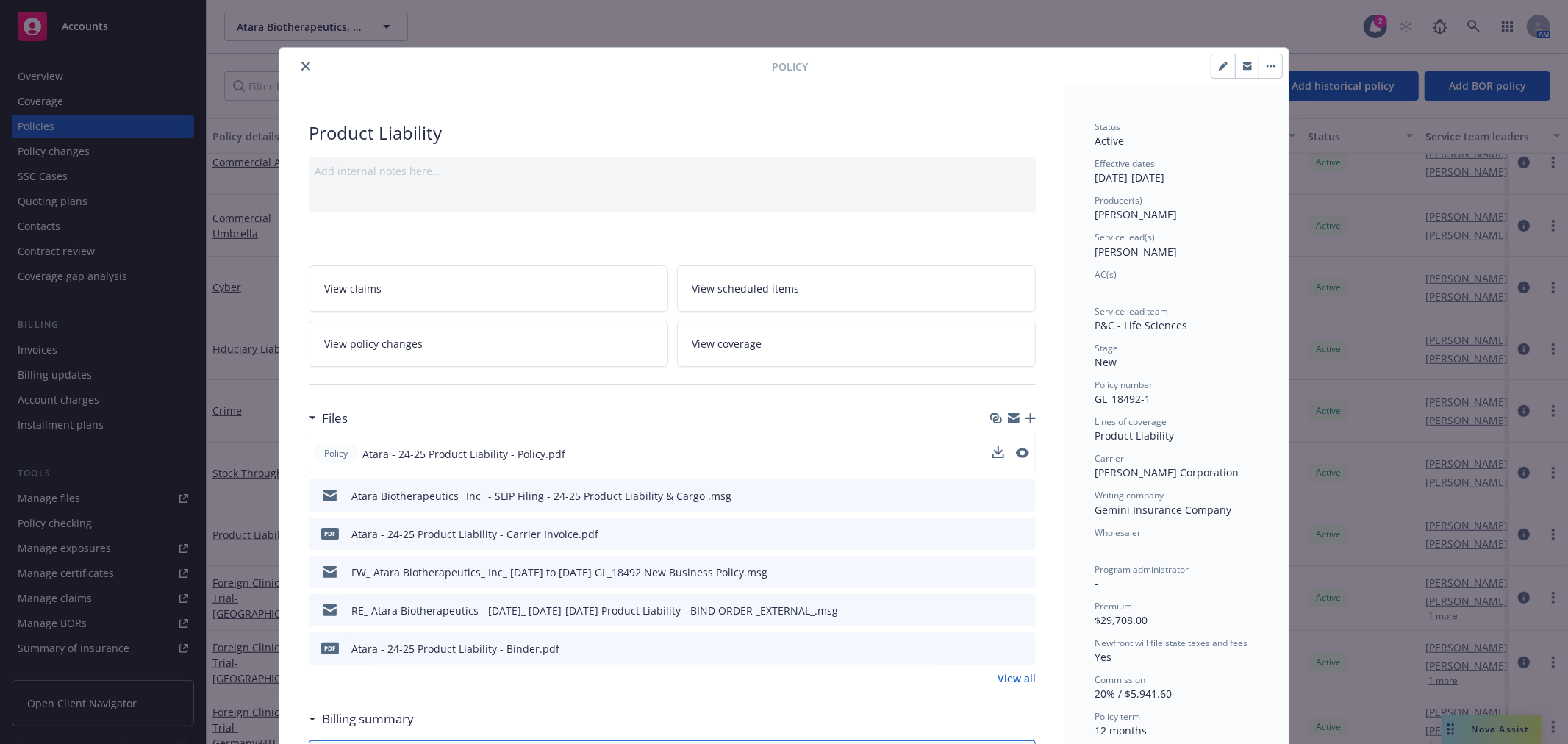
scroll to position [82, 0]
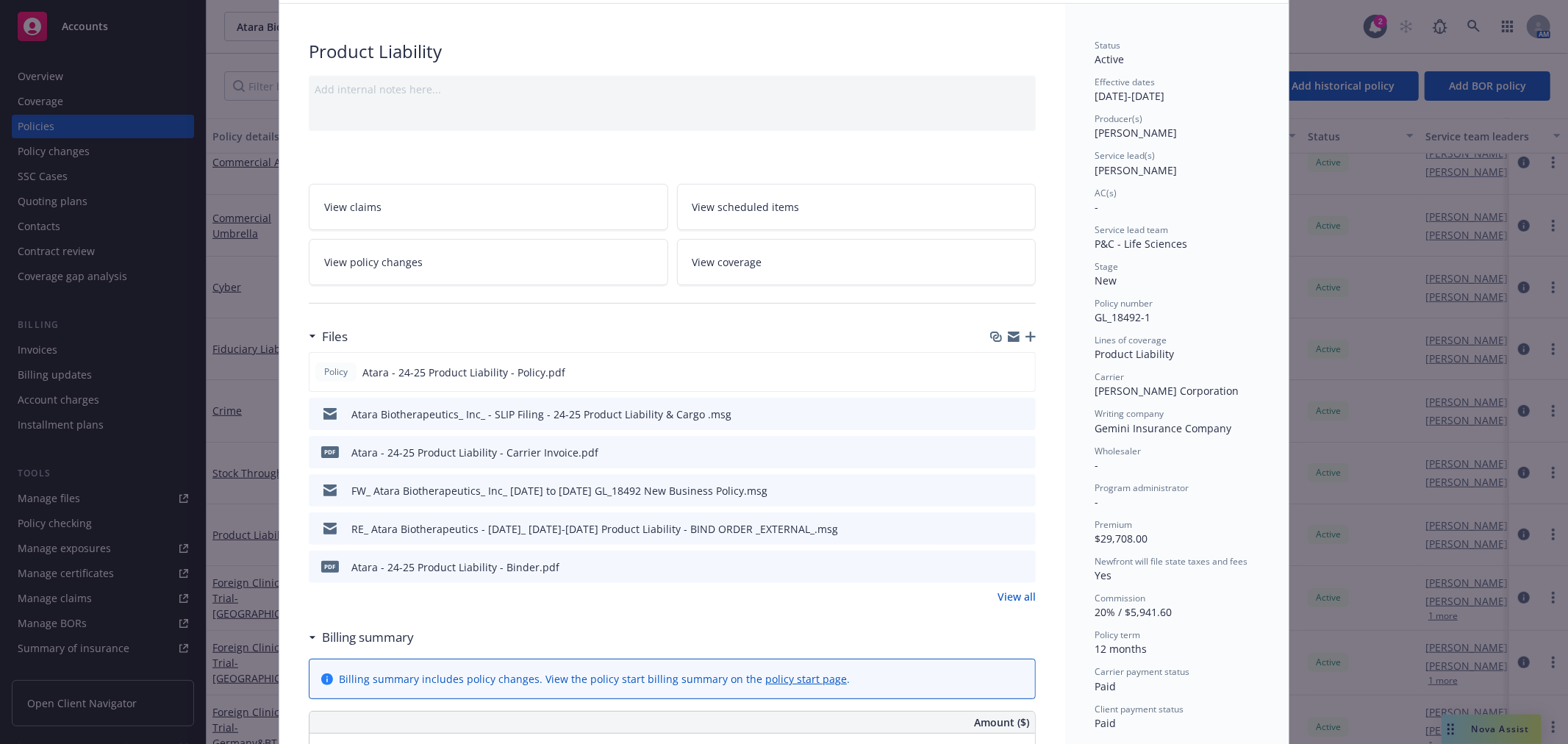
click at [1016, 522] on icon "preview file" at bounding box center [1022, 527] width 14 height 11
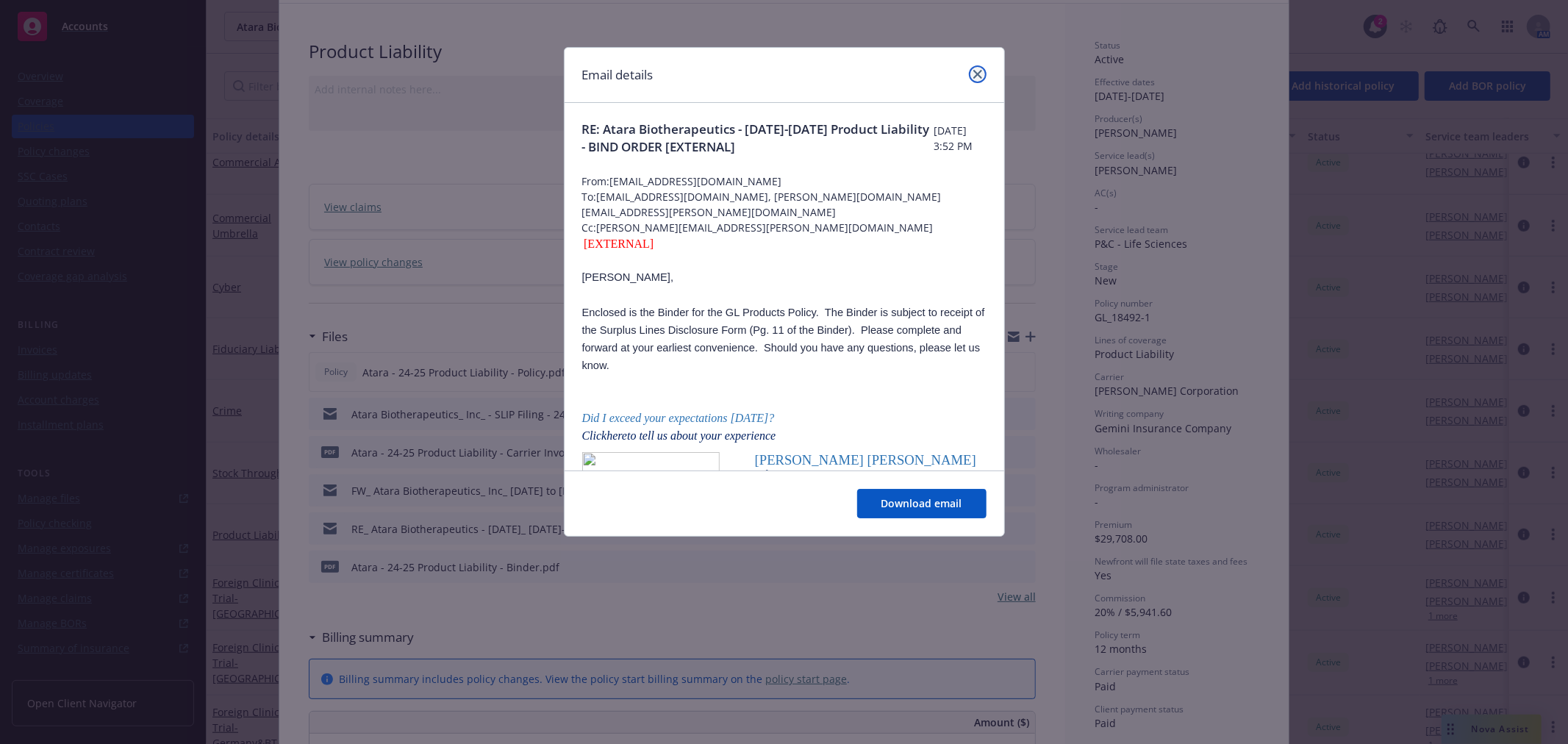
click at [979, 70] on icon "close" at bounding box center [977, 73] width 9 height 9
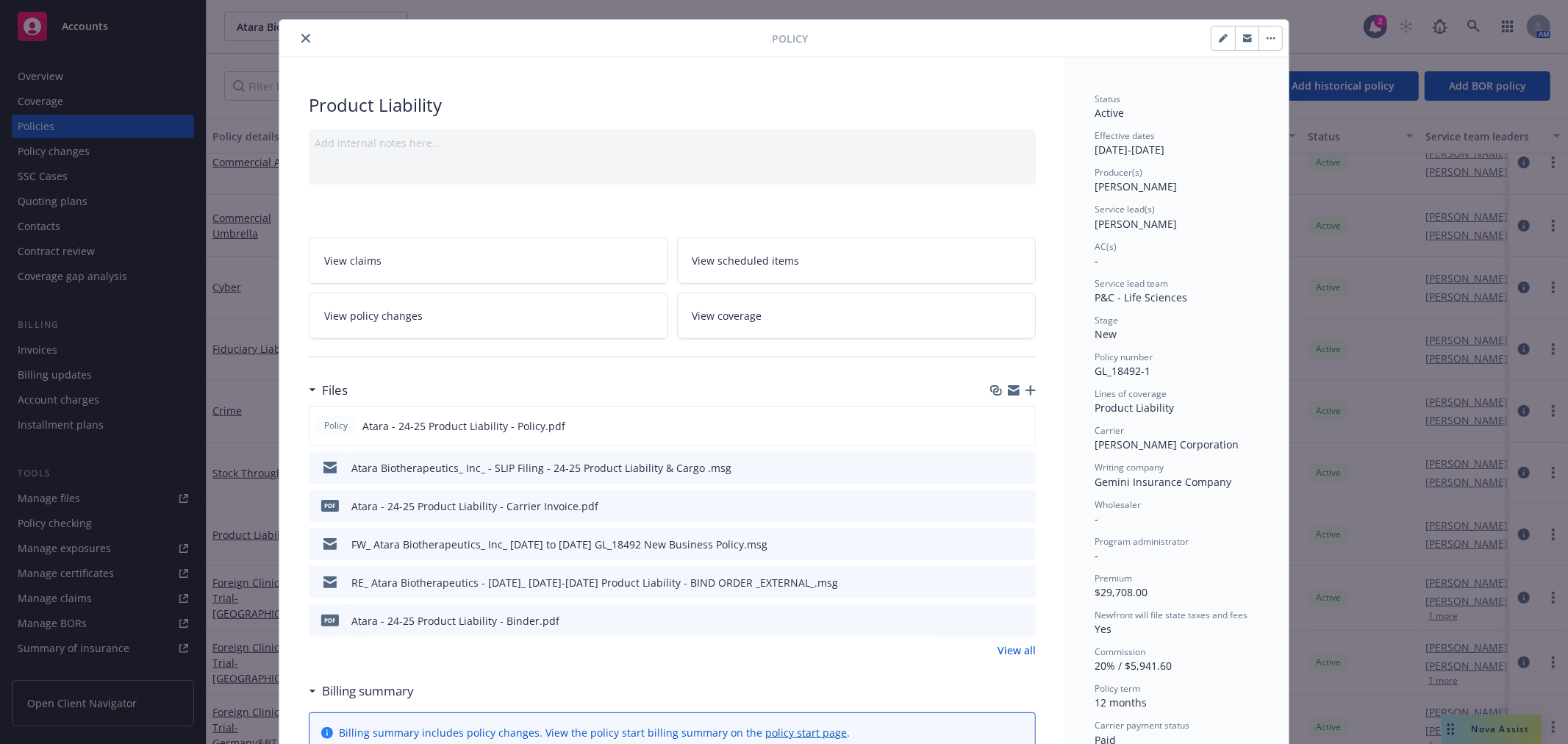
scroll to position [0, 0]
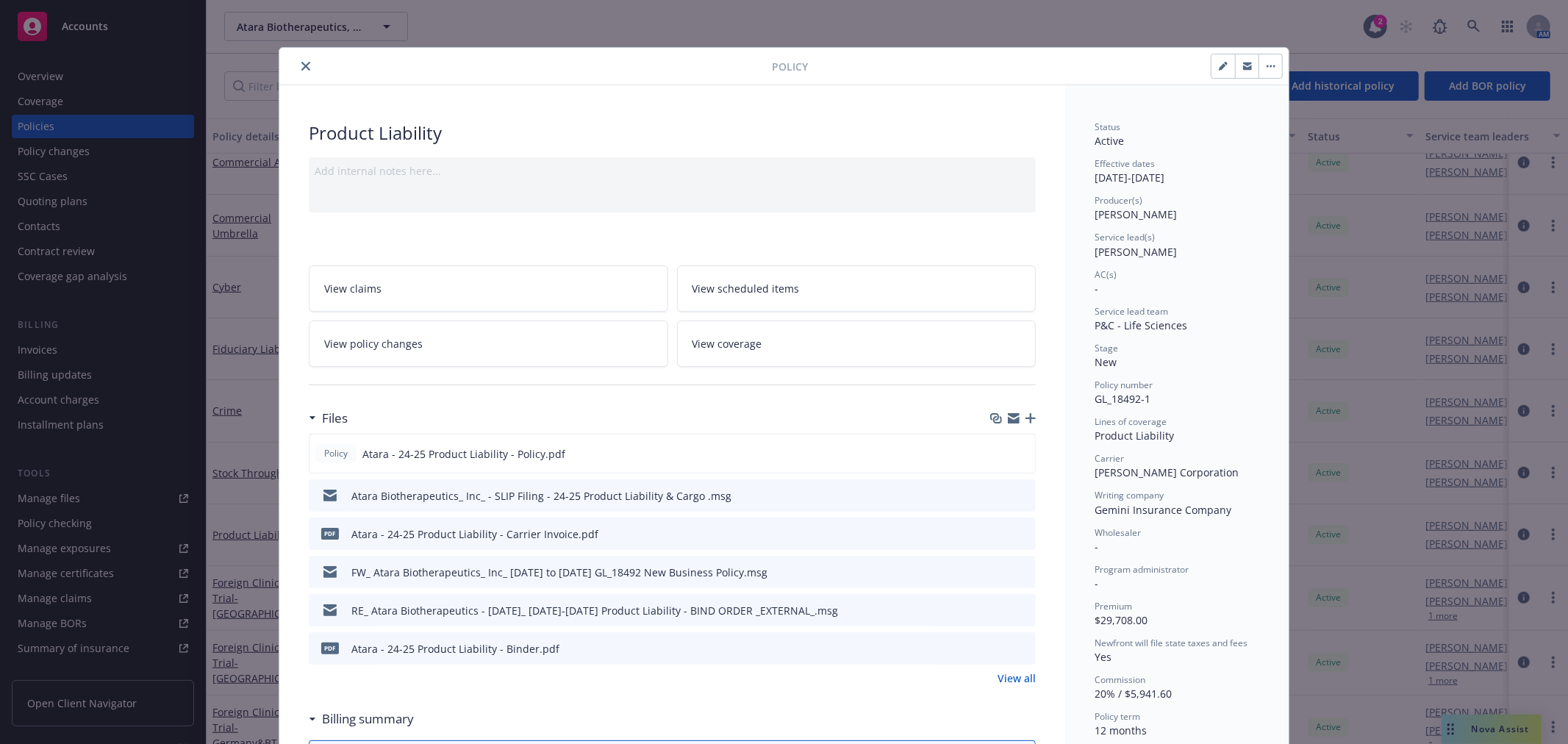
click at [301, 67] on icon "close" at bounding box center [305, 66] width 9 height 9
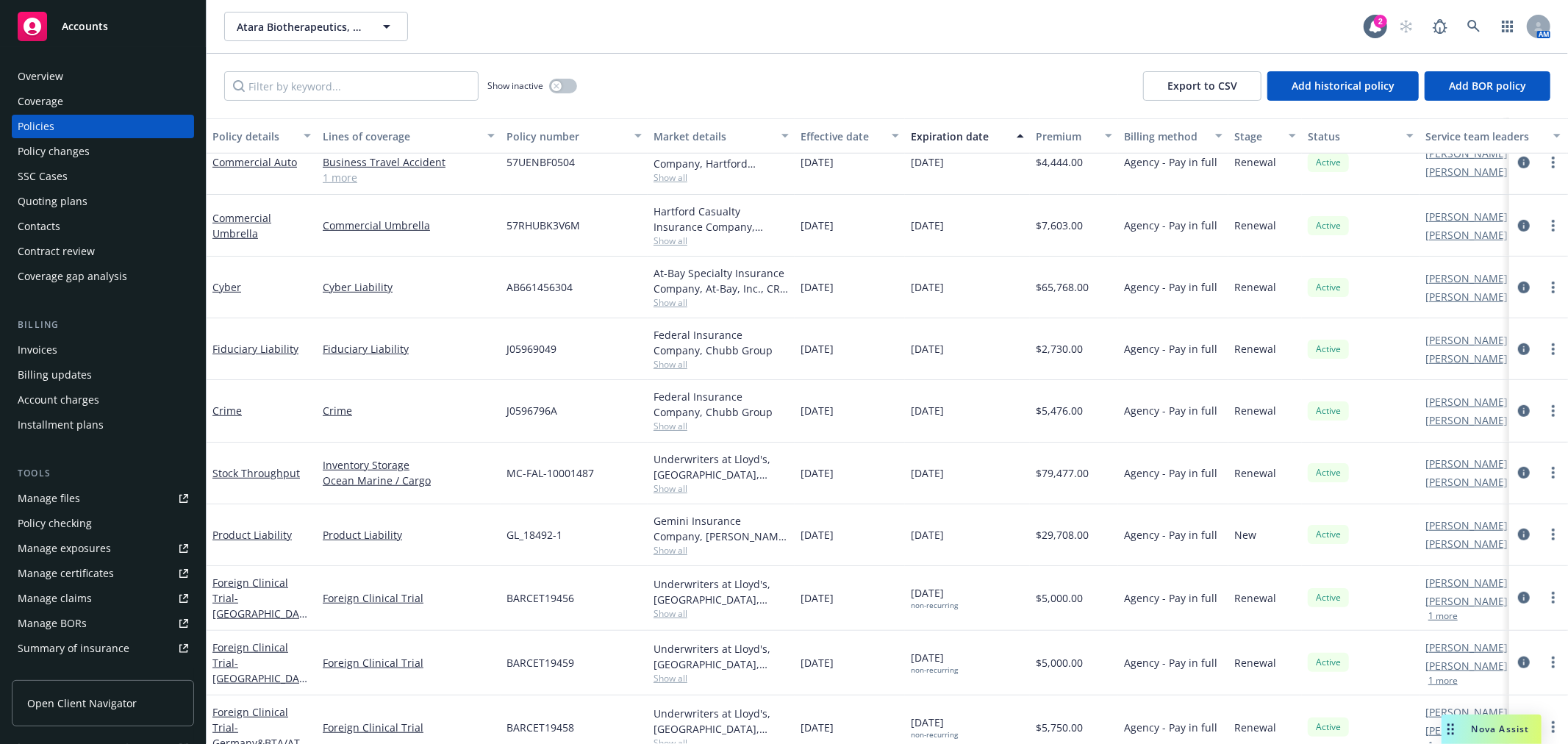
click at [723, 54] on div "Show inactive Export to CSV Add historical policy Add BOR policy" at bounding box center [887, 86] width 1361 height 65
click at [70, 203] on div "Quoting plans" at bounding box center [52, 201] width 70 height 23
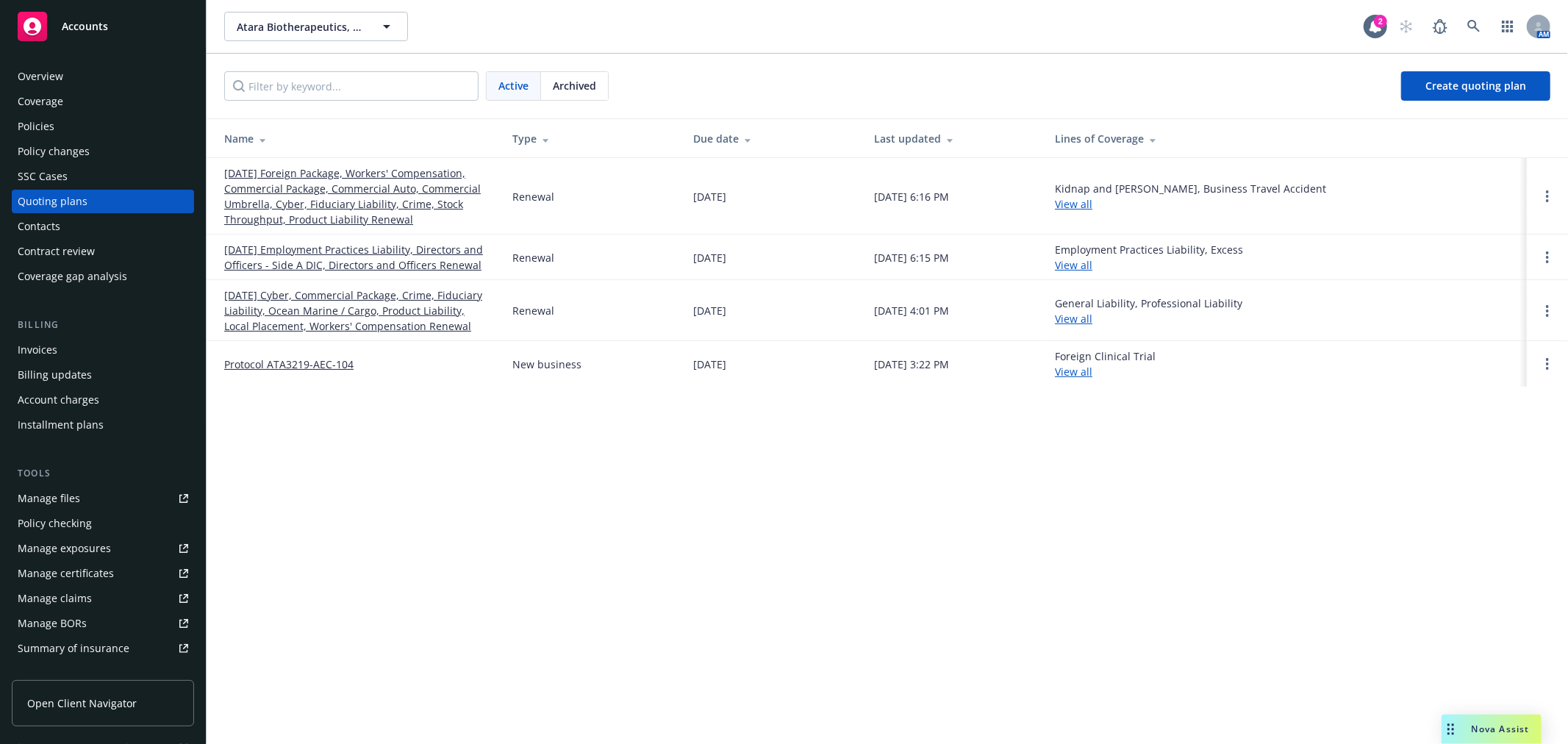
click at [347, 185] on link "[DATE] Foreign Package, Workers' Compensation, Commercial Package, Commercial A…" at bounding box center [356, 196] width 265 height 62
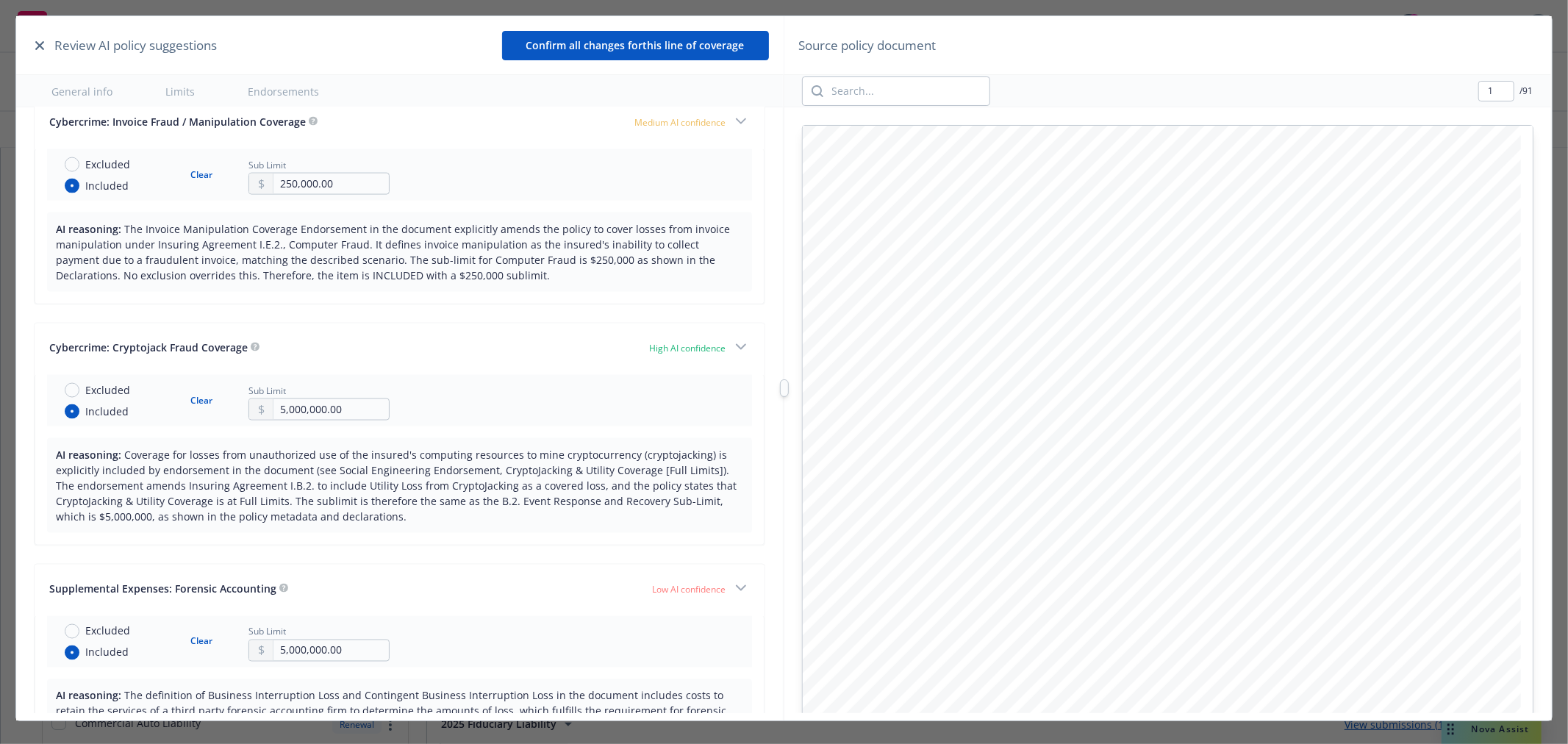
scroll to position [6287, 0]
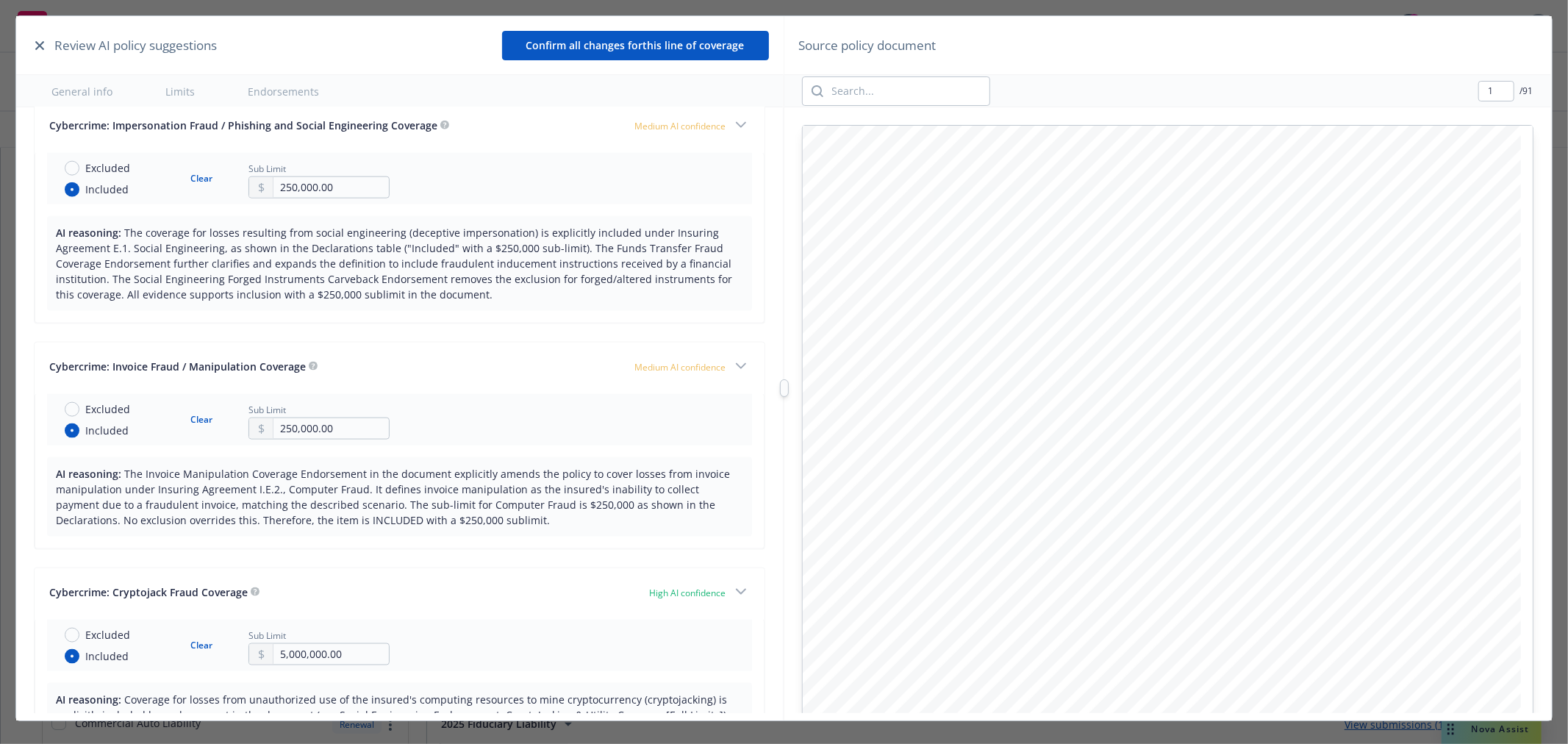
click at [1091, 110] on div "C yber I nsurance P olicy N otice to Policyholders - California I nsurance cove…" at bounding box center [1168, 410] width 767 height 606
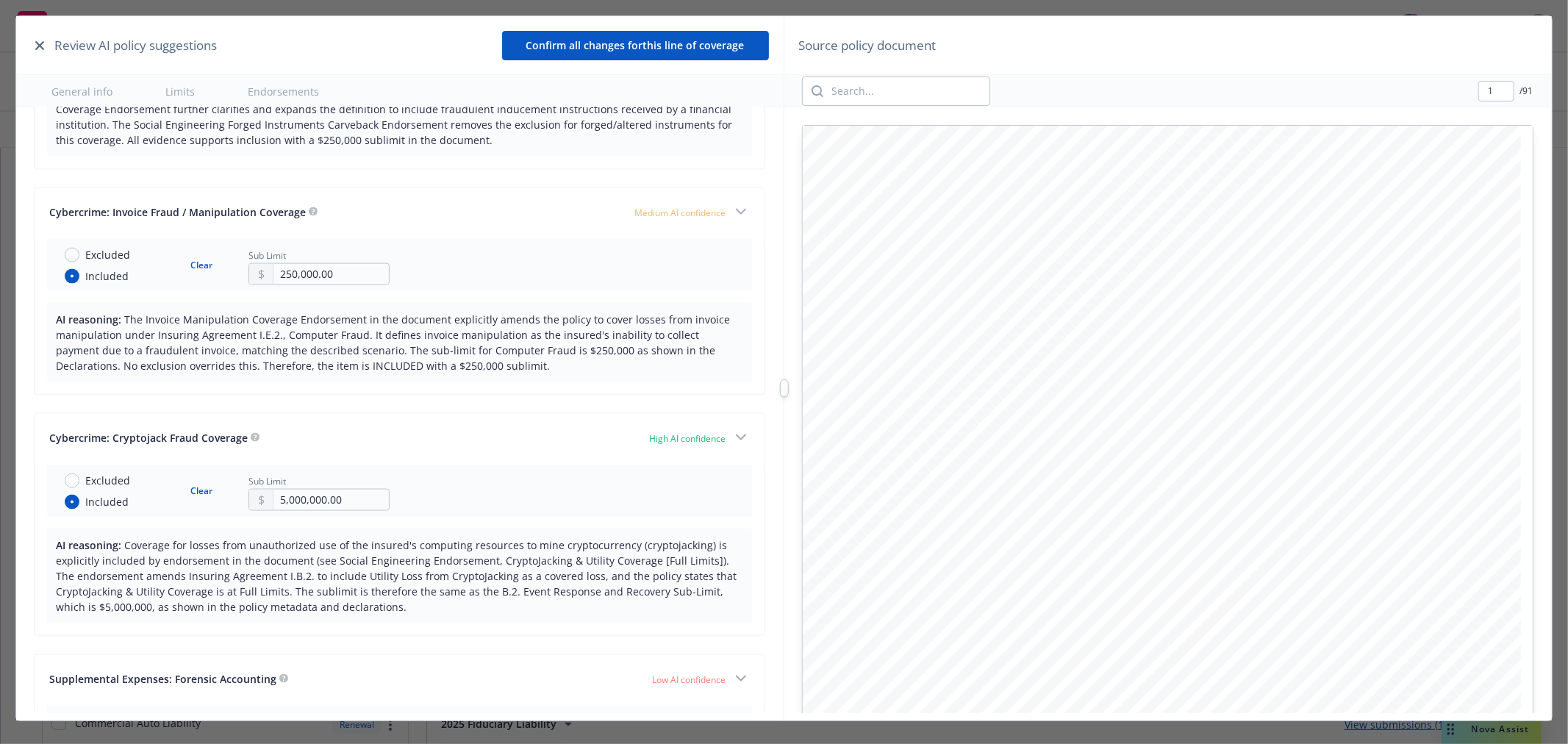
scroll to position [6695, 0]
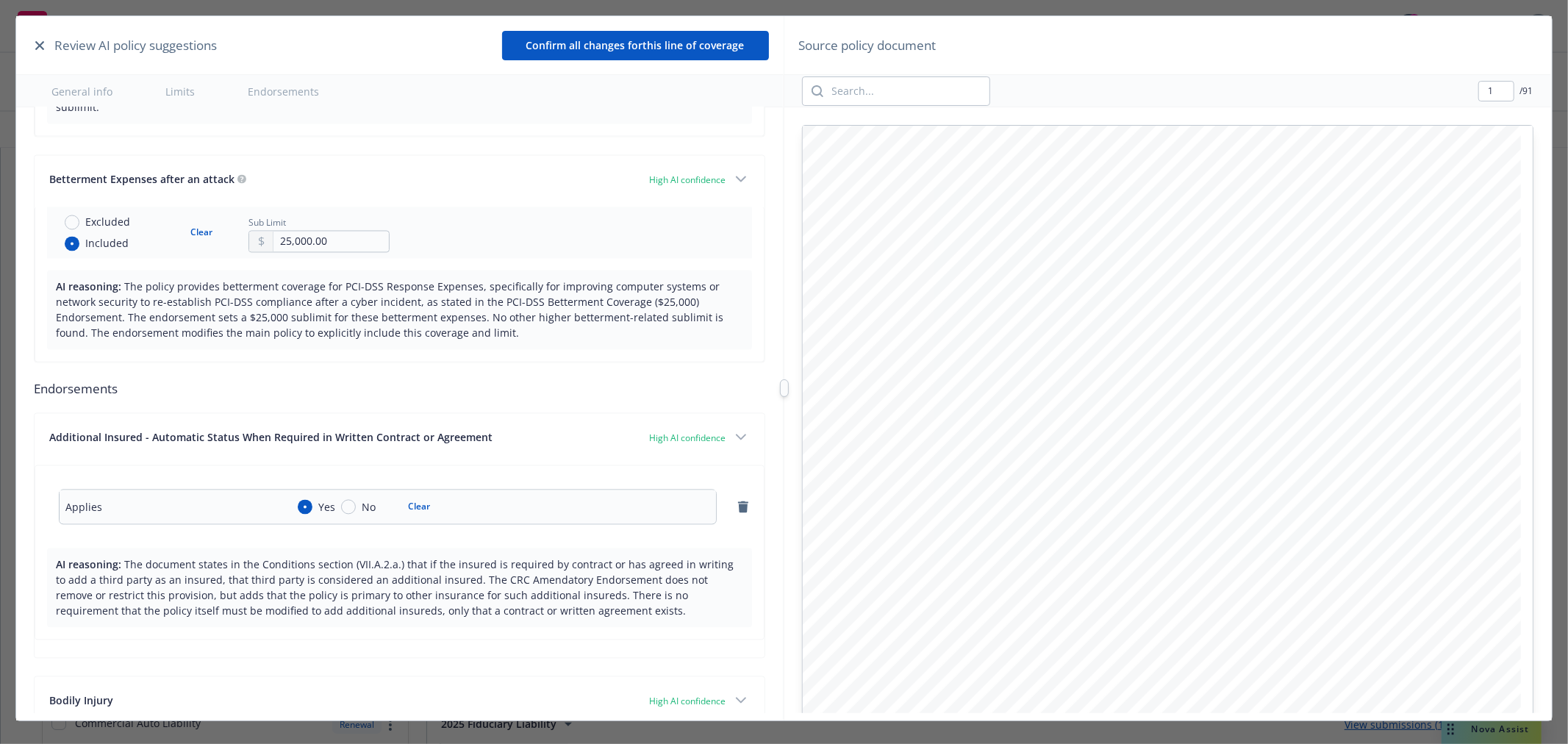
type textarea "x"
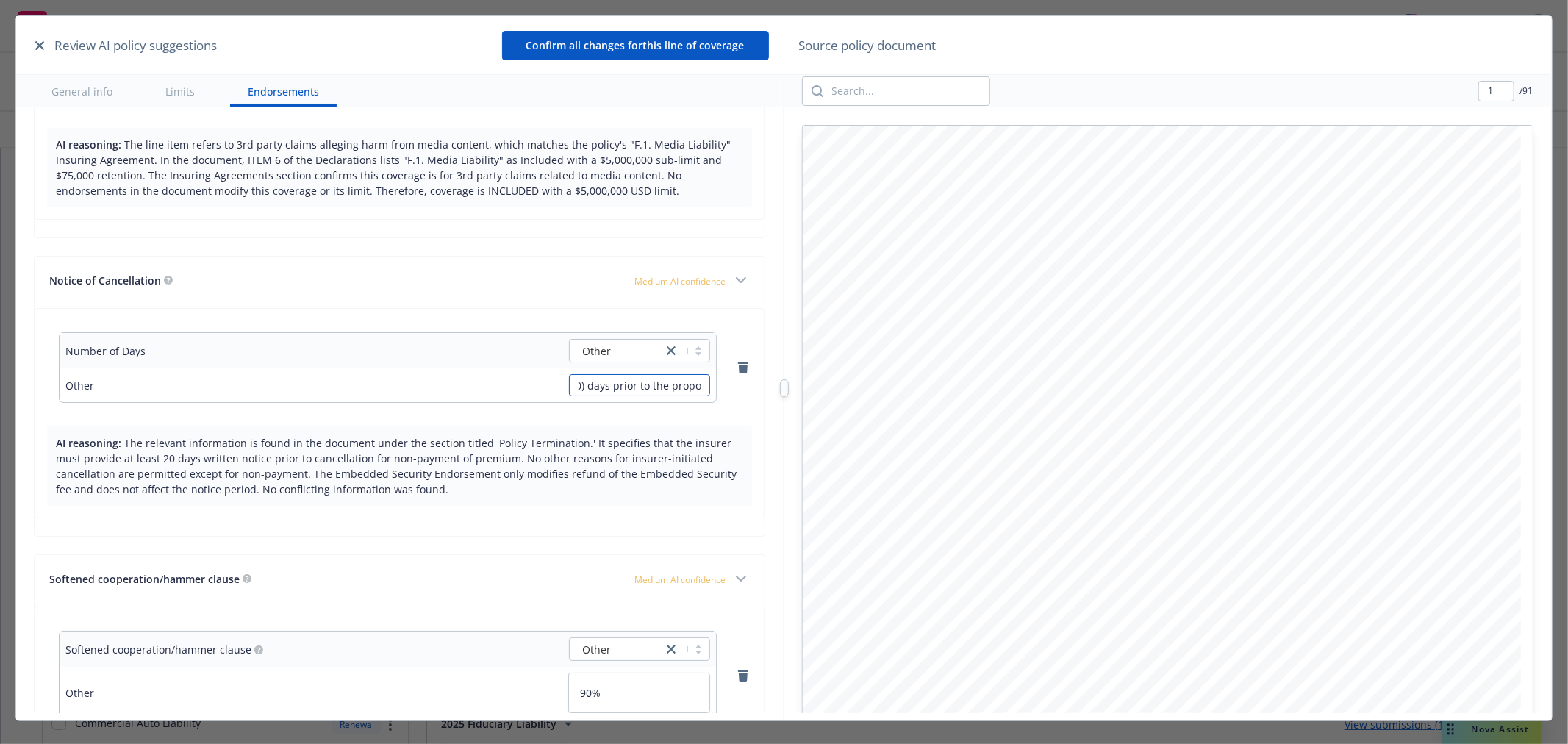
scroll to position [0, 2678]
drag, startPoint x: 569, startPoint y: 365, endPoint x: 900, endPoint y: 382, distance: 331.4
click at [900, 382] on div "Review AI policy suggestions Confirm all changes for this line of coverage Gene…" at bounding box center [784, 388] width 1535 height 744
click at [603, 374] on input "The insurer may only cancel the policy prior to the expiration date if the Name…" at bounding box center [639, 385] width 141 height 22
drag, startPoint x: 635, startPoint y: 362, endPoint x: 599, endPoint y: 368, distance: 36.5
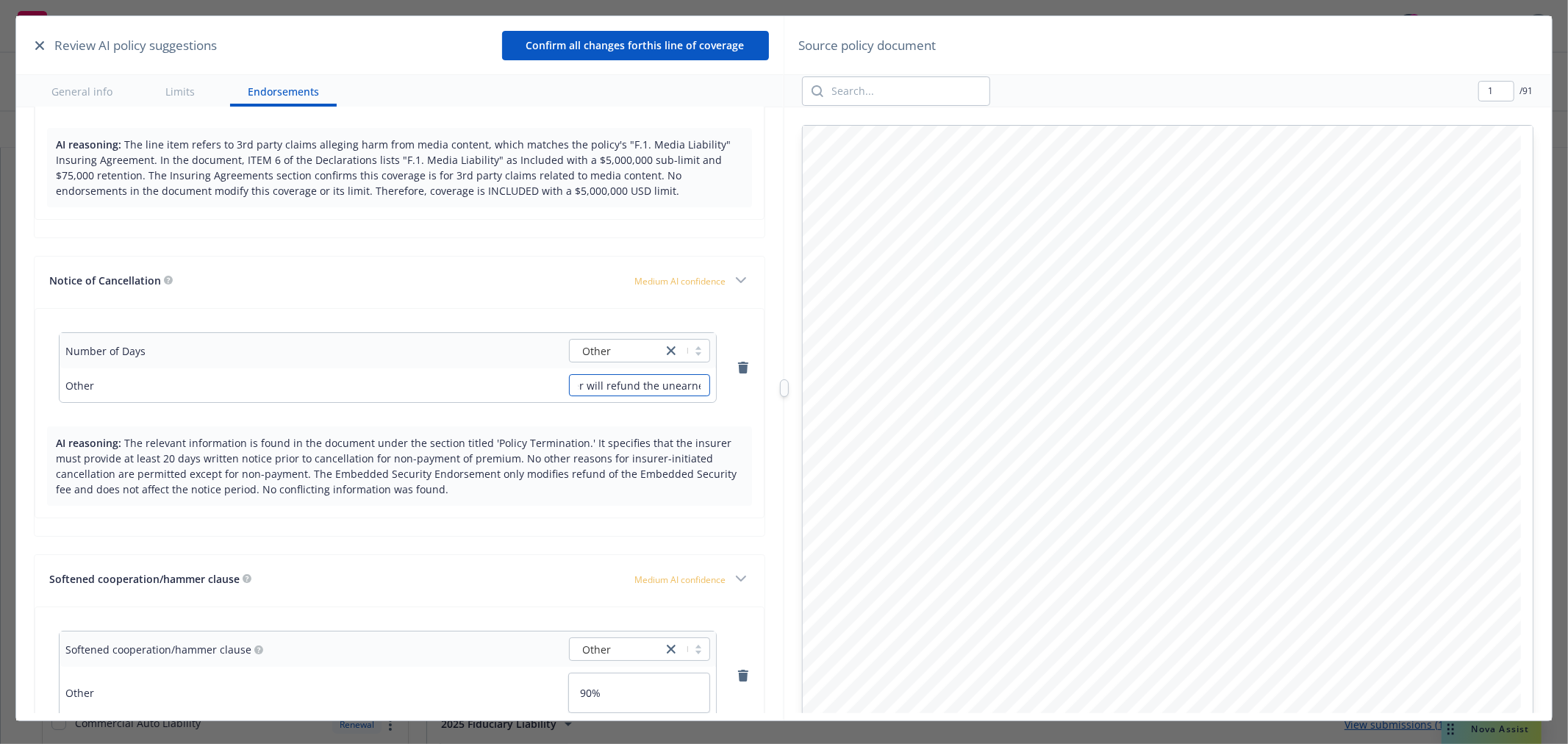
click at [599, 374] on input "The insurer may only cancel the policy prior to the expiration date if the Name…" at bounding box center [639, 385] width 141 height 22
drag, startPoint x: 598, startPoint y: 371, endPoint x: 576, endPoint y: 371, distance: 22.0
click at [576, 374] on input "The insurer may only cancel the policy prior to the expiration date if the Name…" at bounding box center [639, 385] width 141 height 22
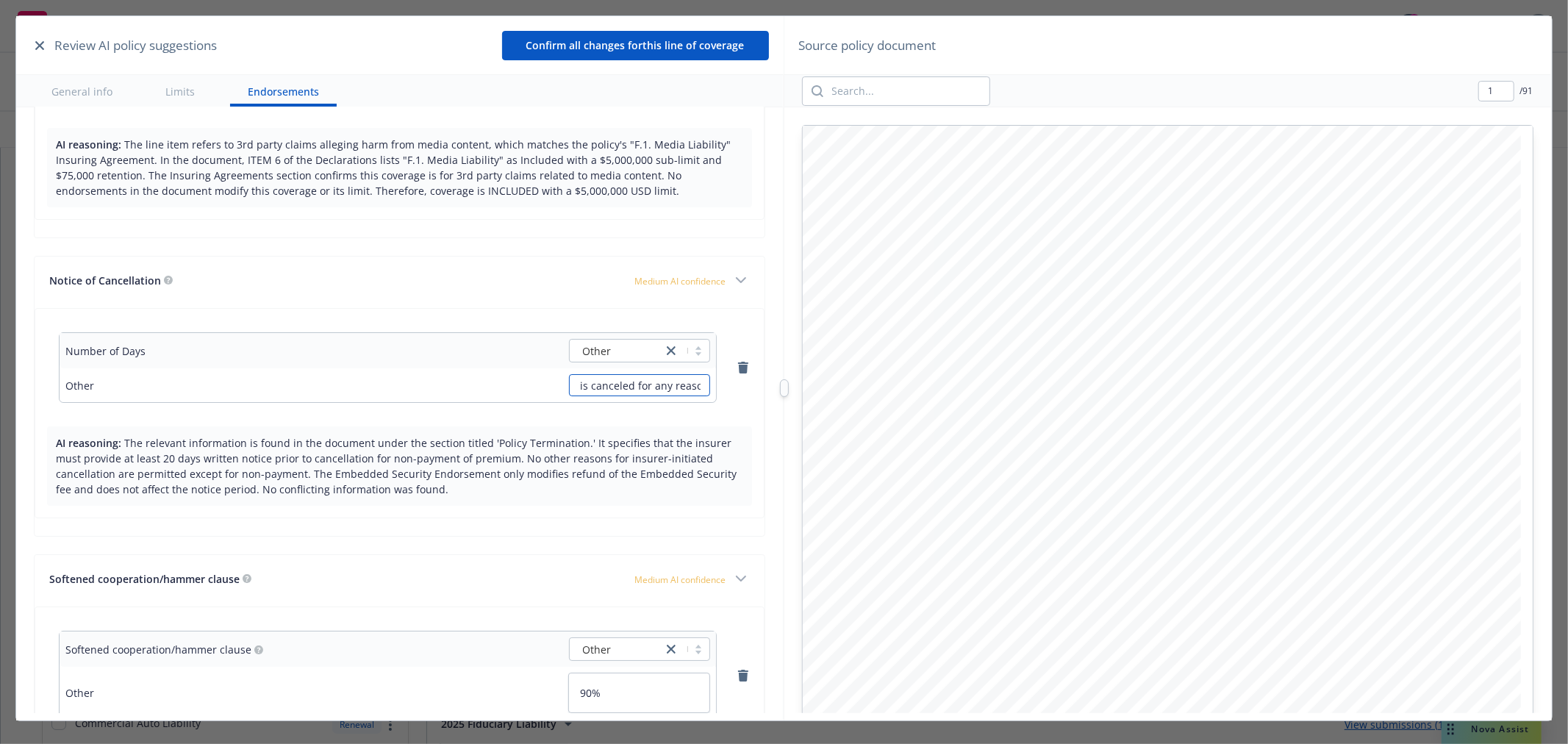
drag, startPoint x: 601, startPoint y: 372, endPoint x: 575, endPoint y: 374, distance: 26.1
click at [575, 374] on input "The insurer may only cancel the policy prior to the expiration date if the Name…" at bounding box center [639, 385] width 141 height 22
click at [170, 427] on div "AI reasoning: The relevant information is found in the document under the secti…" at bounding box center [400, 466] width 705 height 79
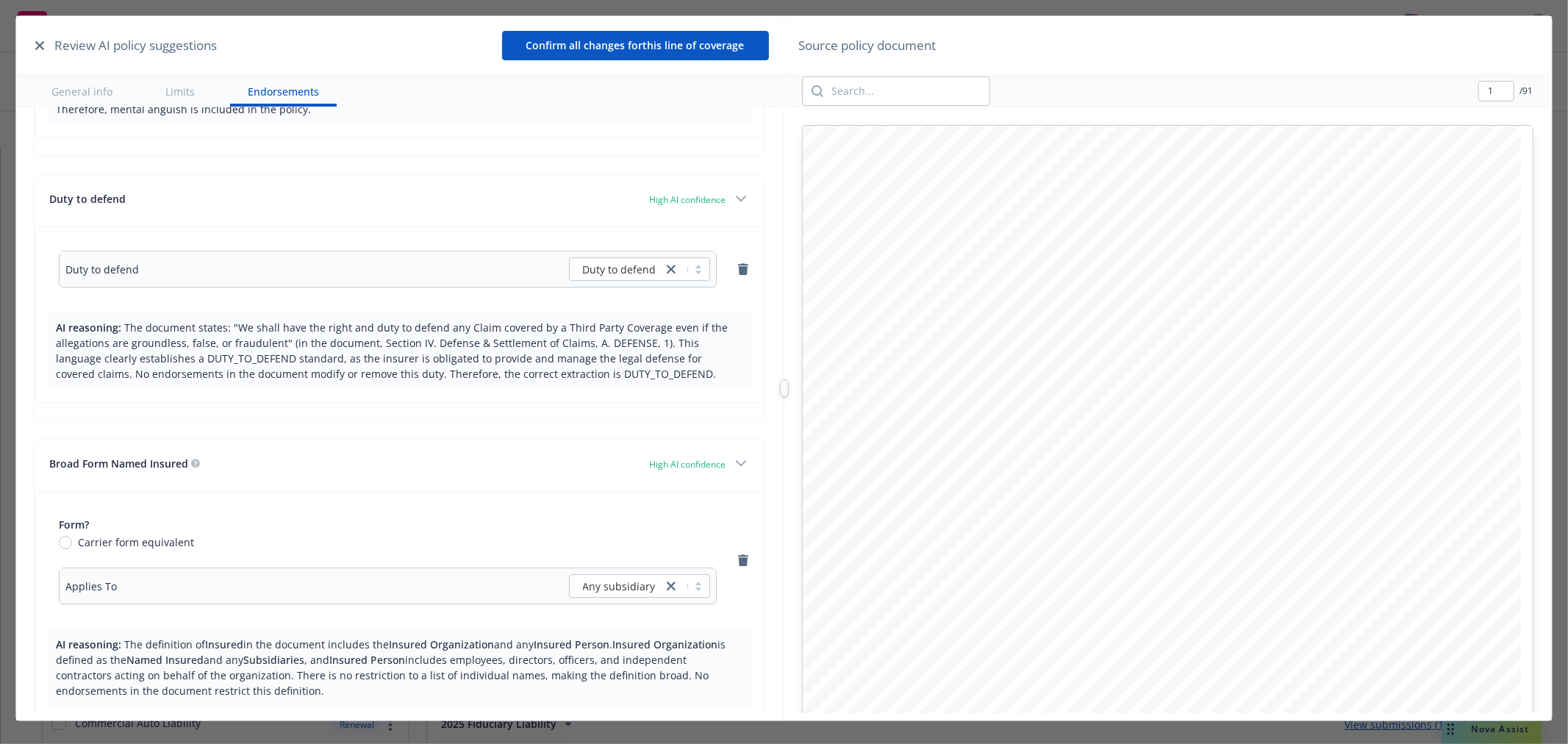
scroll to position [7571, 0]
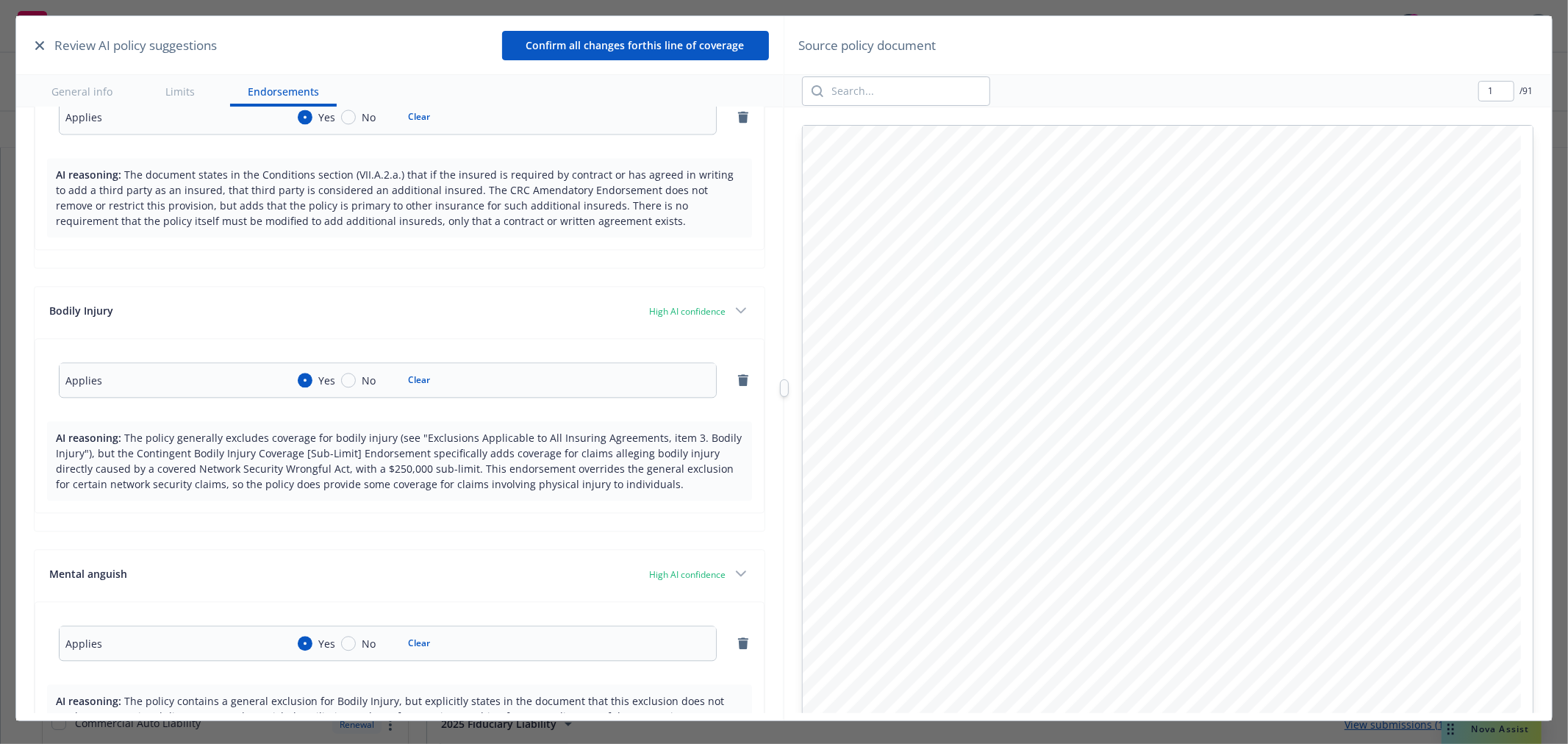
click at [608, 41] on button "Confirm all changes for this line of coverage" at bounding box center [635, 45] width 266 height 29
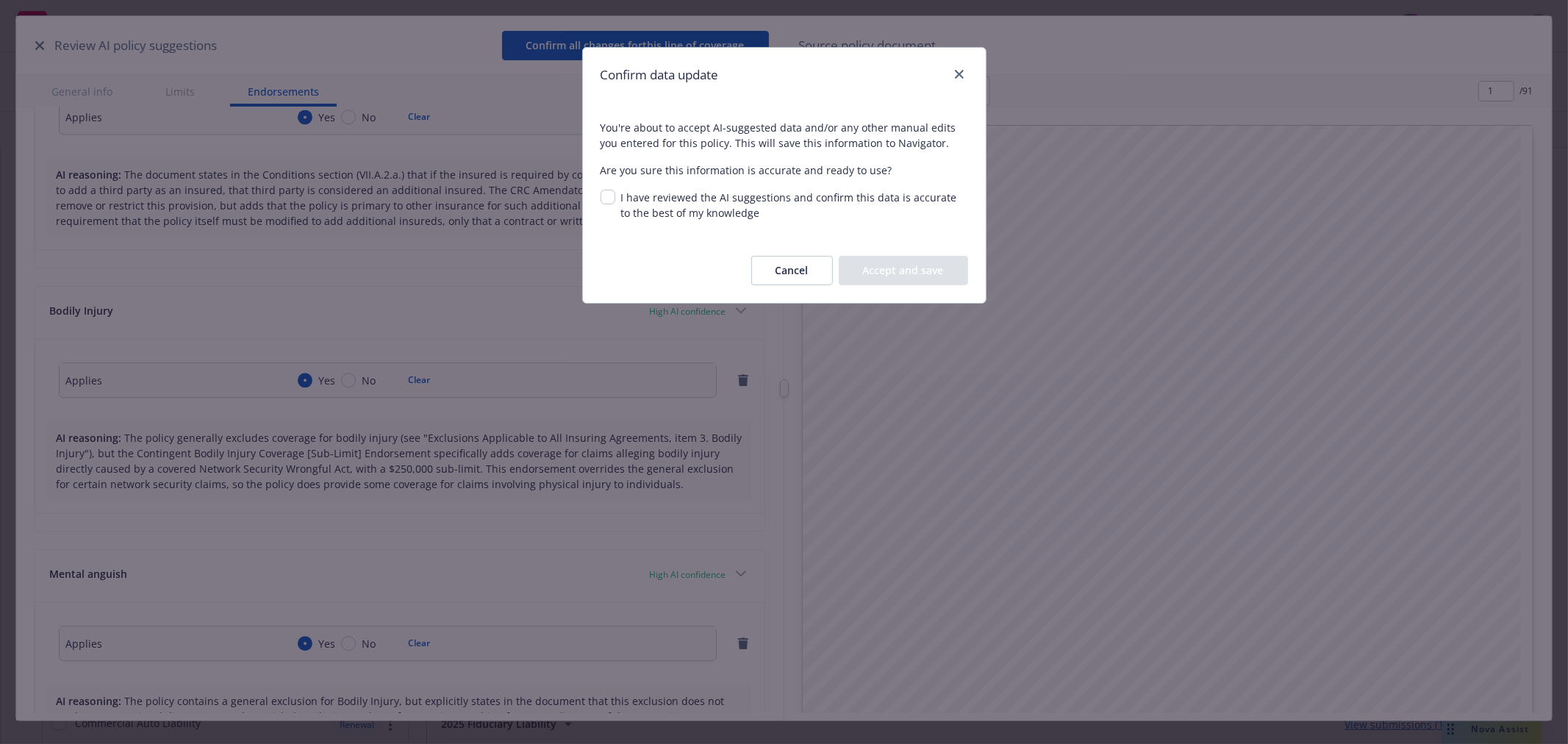
click at [601, 188] on div "You're about to accept AI-suggested data and/or any other manual edits you ente…" at bounding box center [784, 170] width 368 height 100
click at [606, 200] on input "I have reviewed the AI suggestions and confirm this data is accurate to the bes…" at bounding box center [607, 196] width 14 height 14
checkbox input "true"
click at [902, 288] on div "Cancel Accept and save" at bounding box center [784, 270] width 403 height 65
click at [910, 273] on button "Accept and save" at bounding box center [904, 270] width 129 height 29
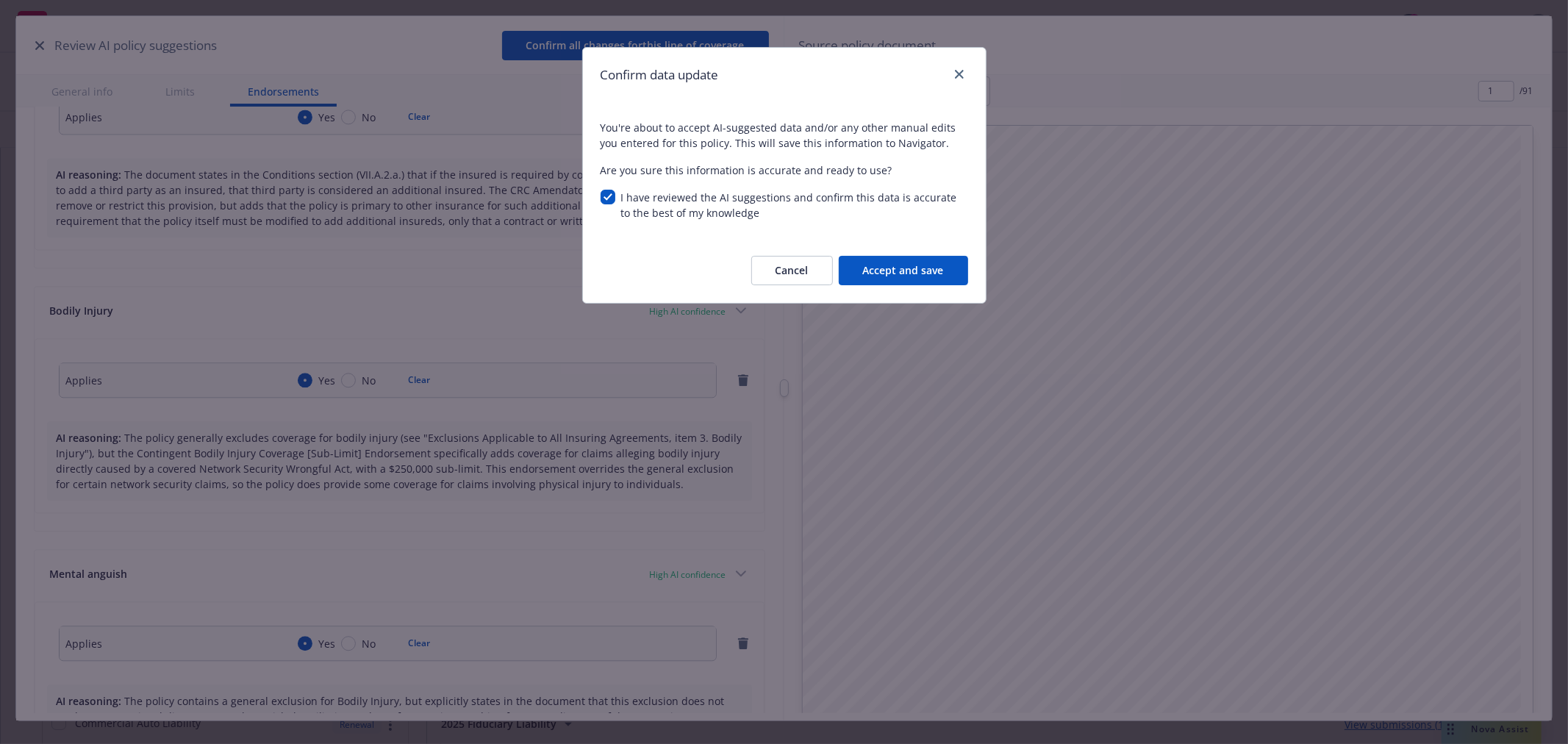
type textarea "x"
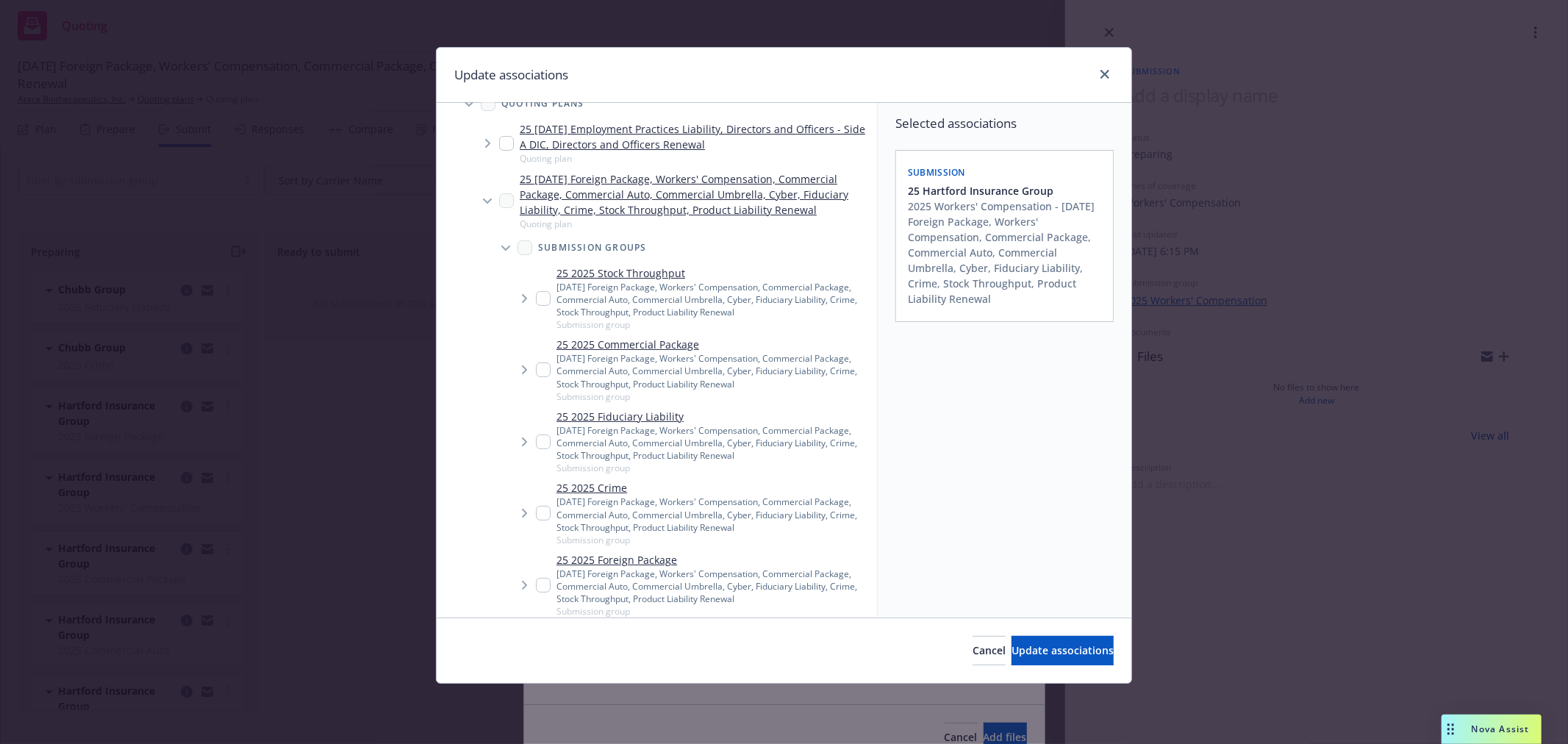
scroll to position [163, 0]
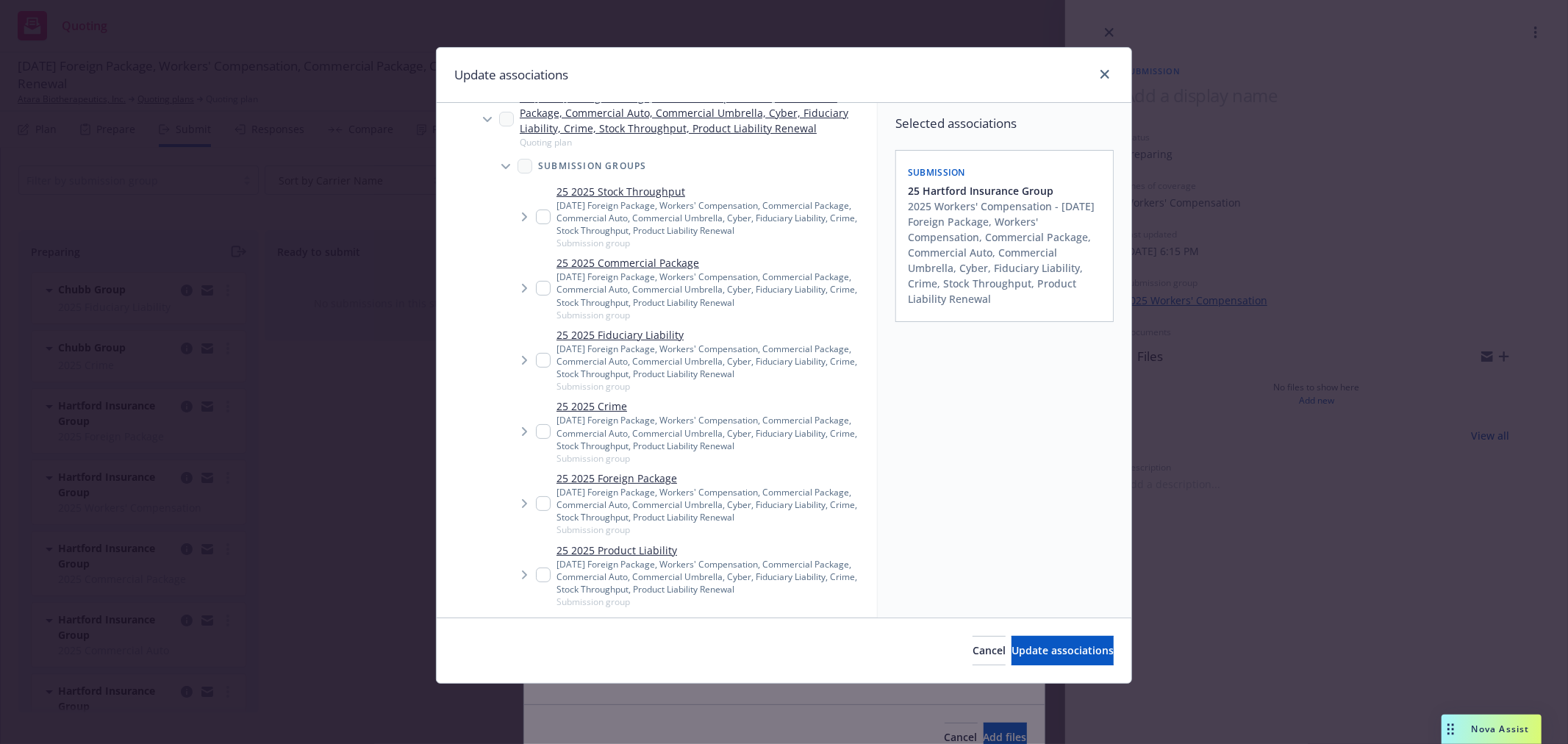
click at [540, 291] on input "Tree Example" at bounding box center [543, 288] width 14 height 14
checkbox input "true"
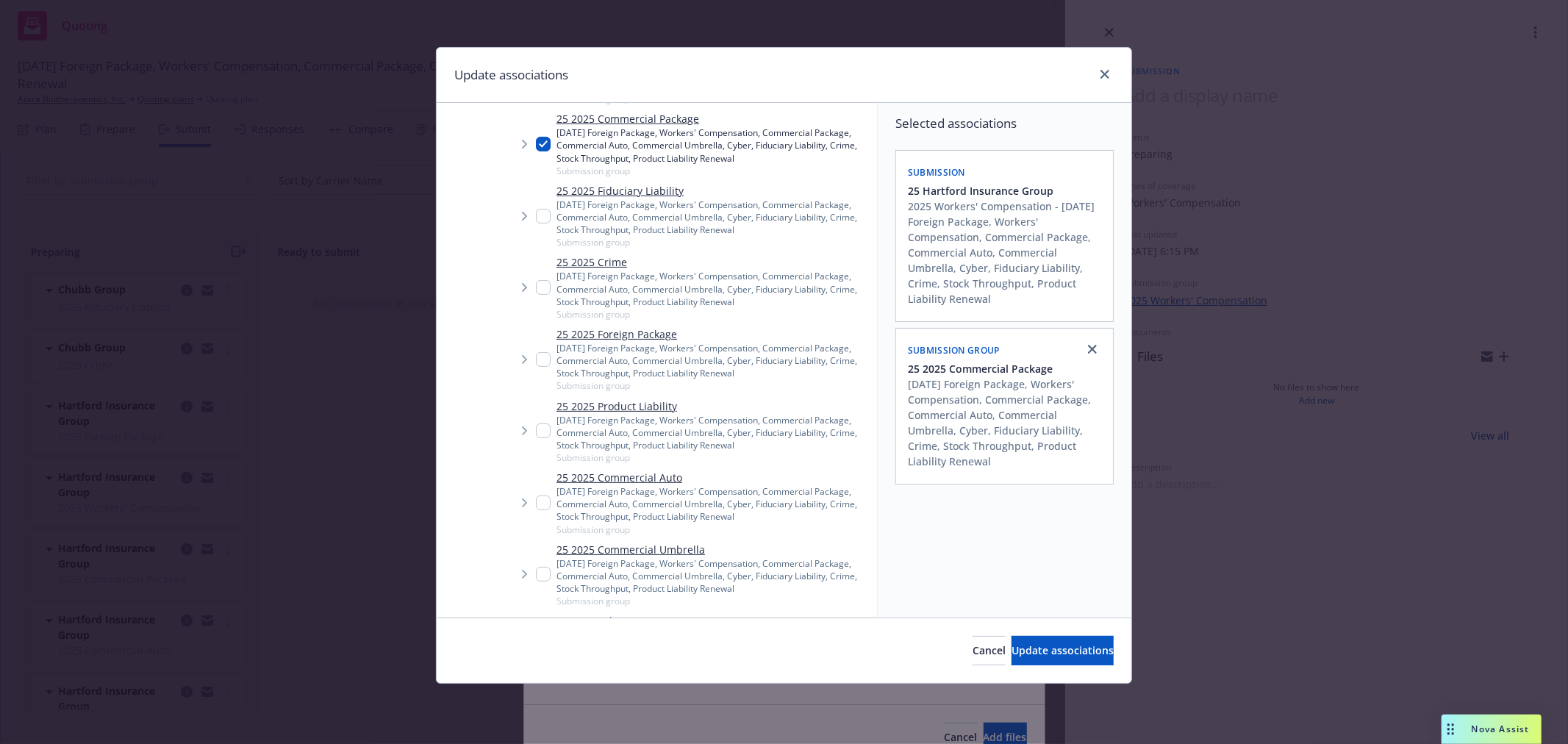
scroll to position [326, 0]
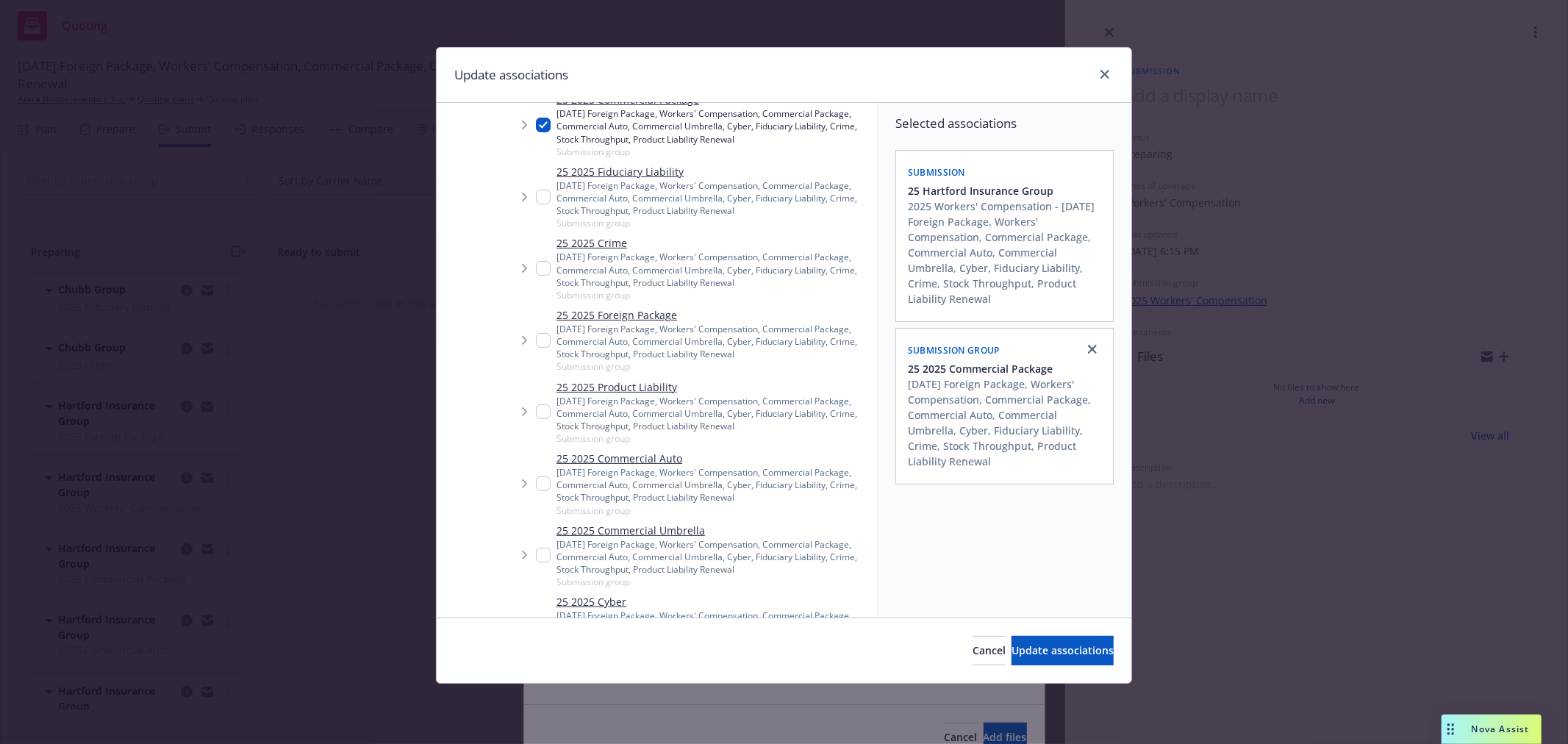
click at [541, 339] on input "Tree Example" at bounding box center [543, 340] width 14 height 14
checkbox input "true"
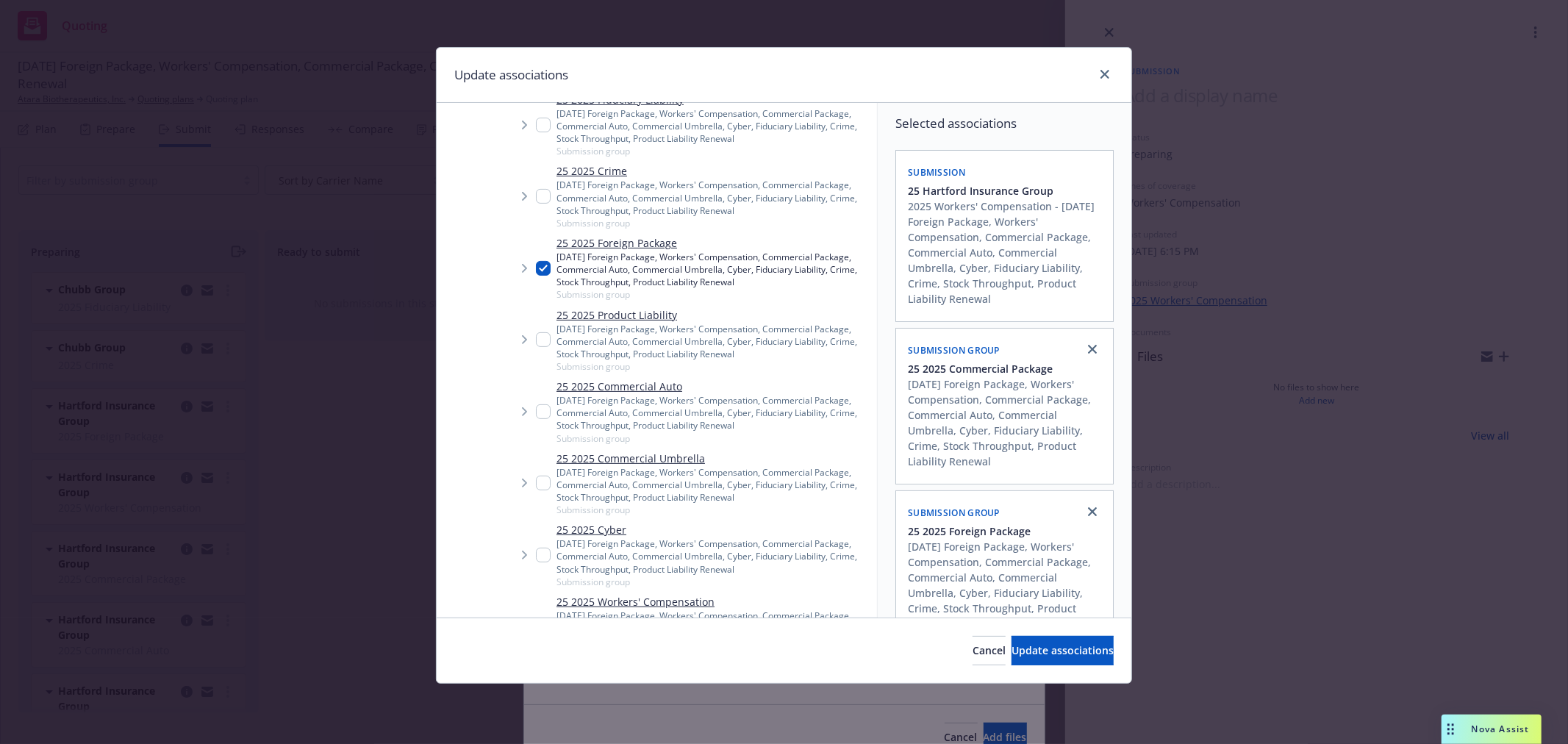
scroll to position [408, 0]
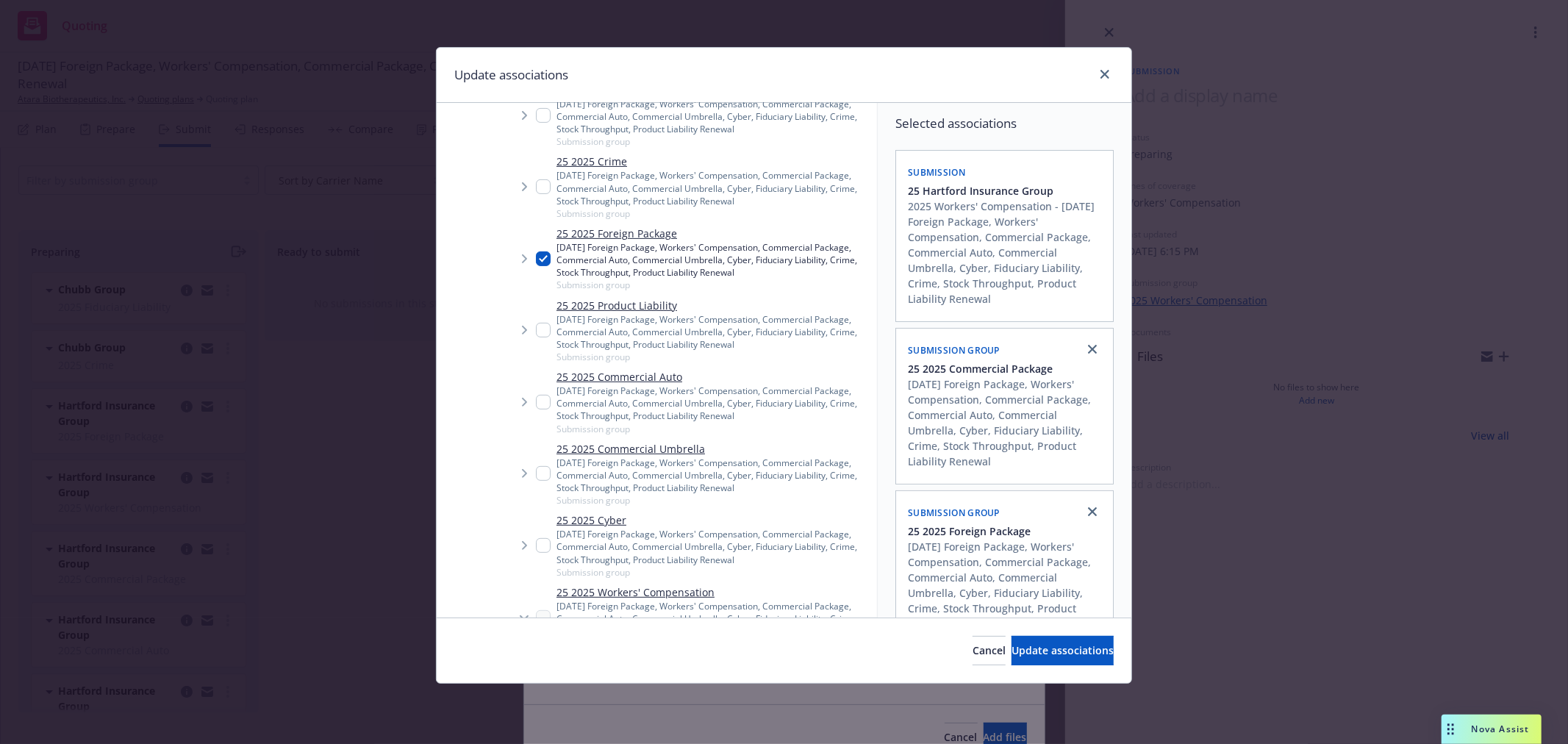
click at [545, 402] on input "Tree Example" at bounding box center [543, 401] width 14 height 14
checkbox input "true"
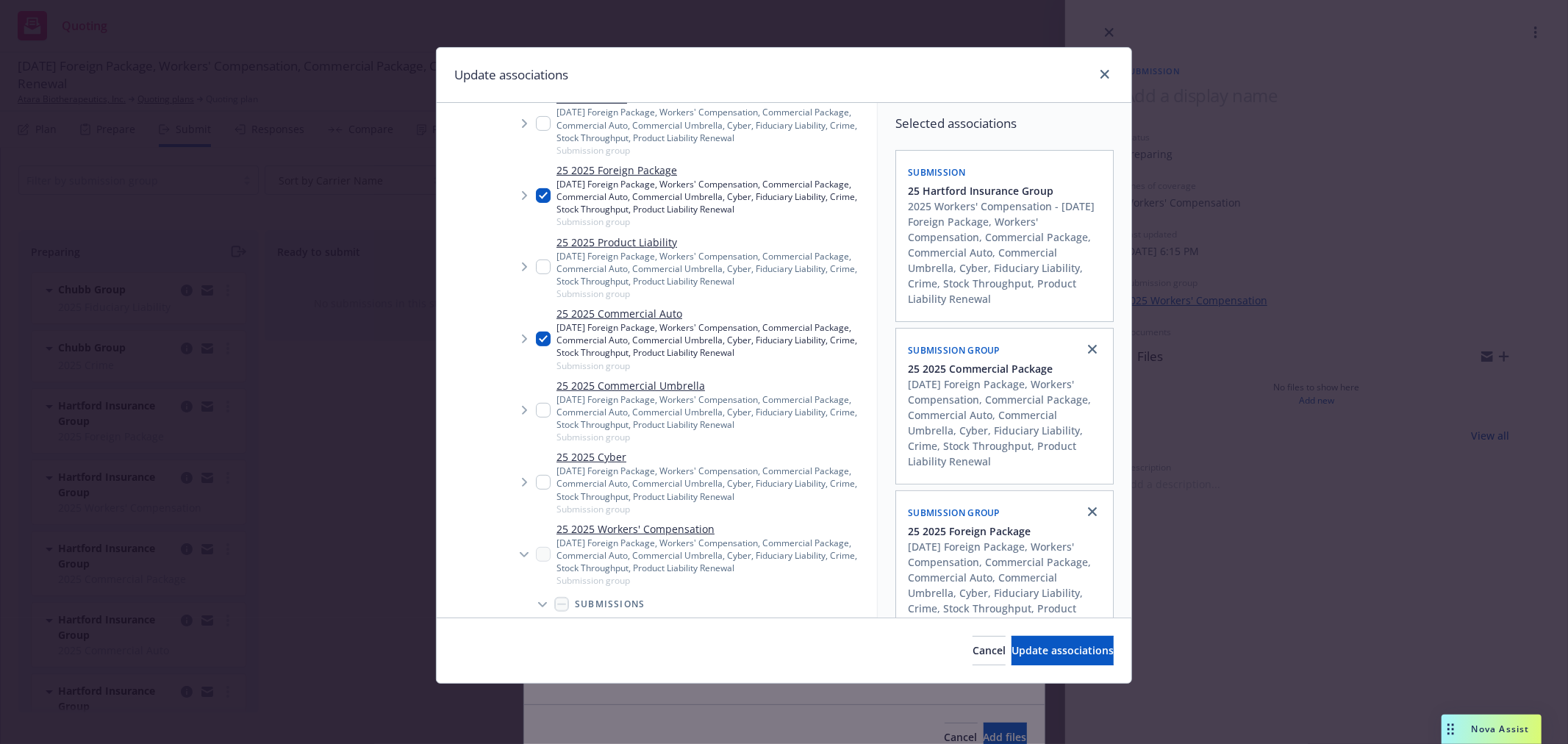
scroll to position [489, 0]
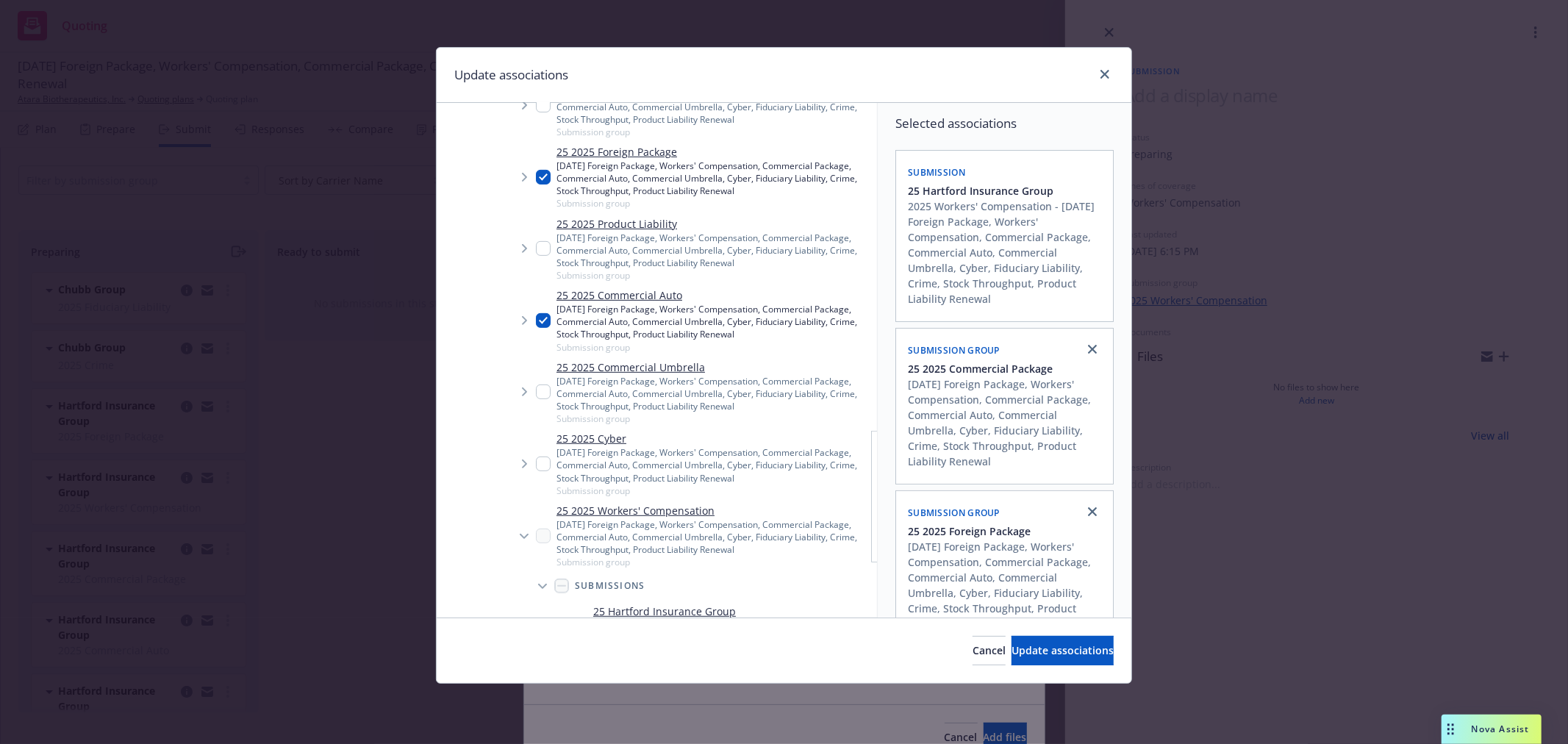
click at [541, 387] on input "Tree Example" at bounding box center [543, 391] width 14 height 14
checkbox input "true"
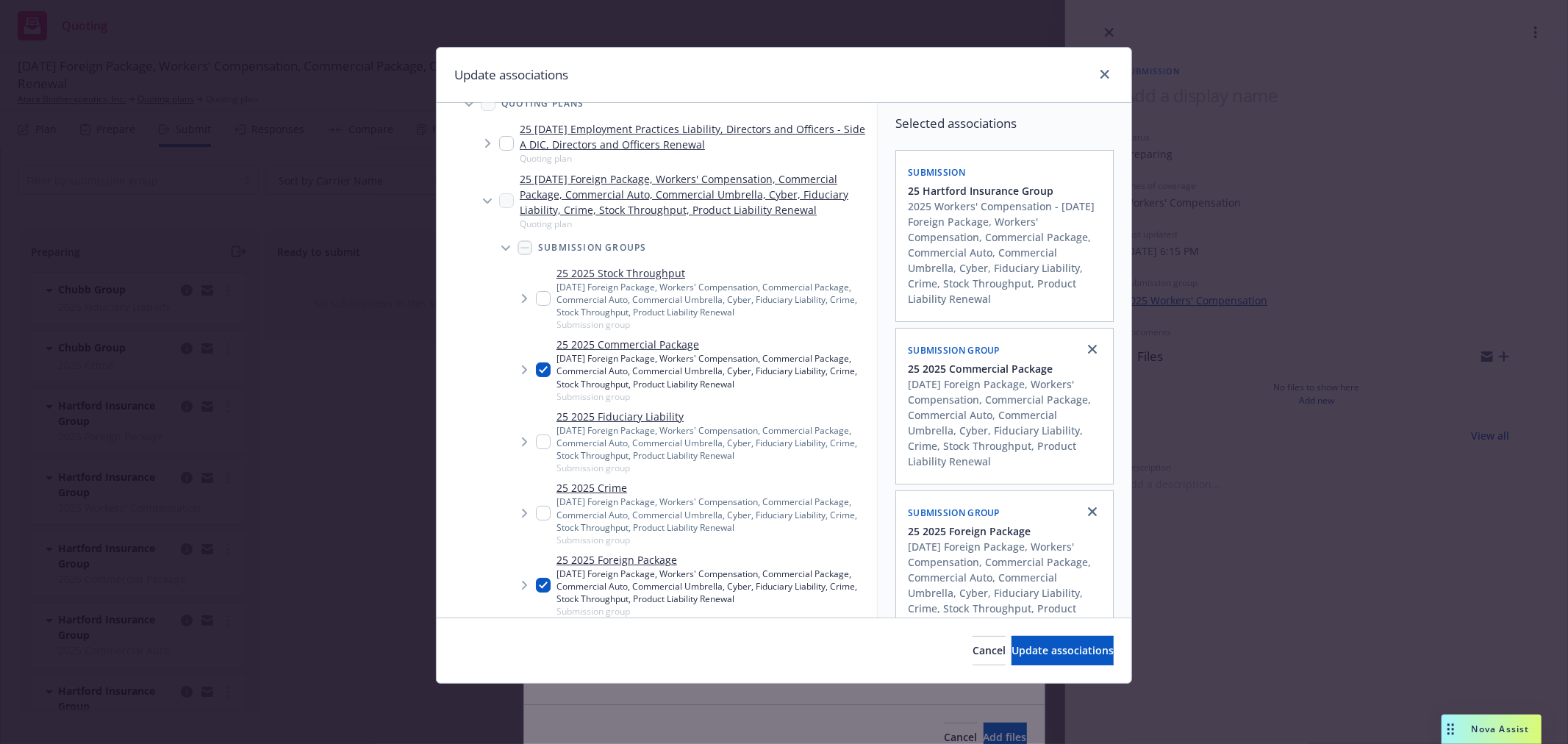
scroll to position [0, 0]
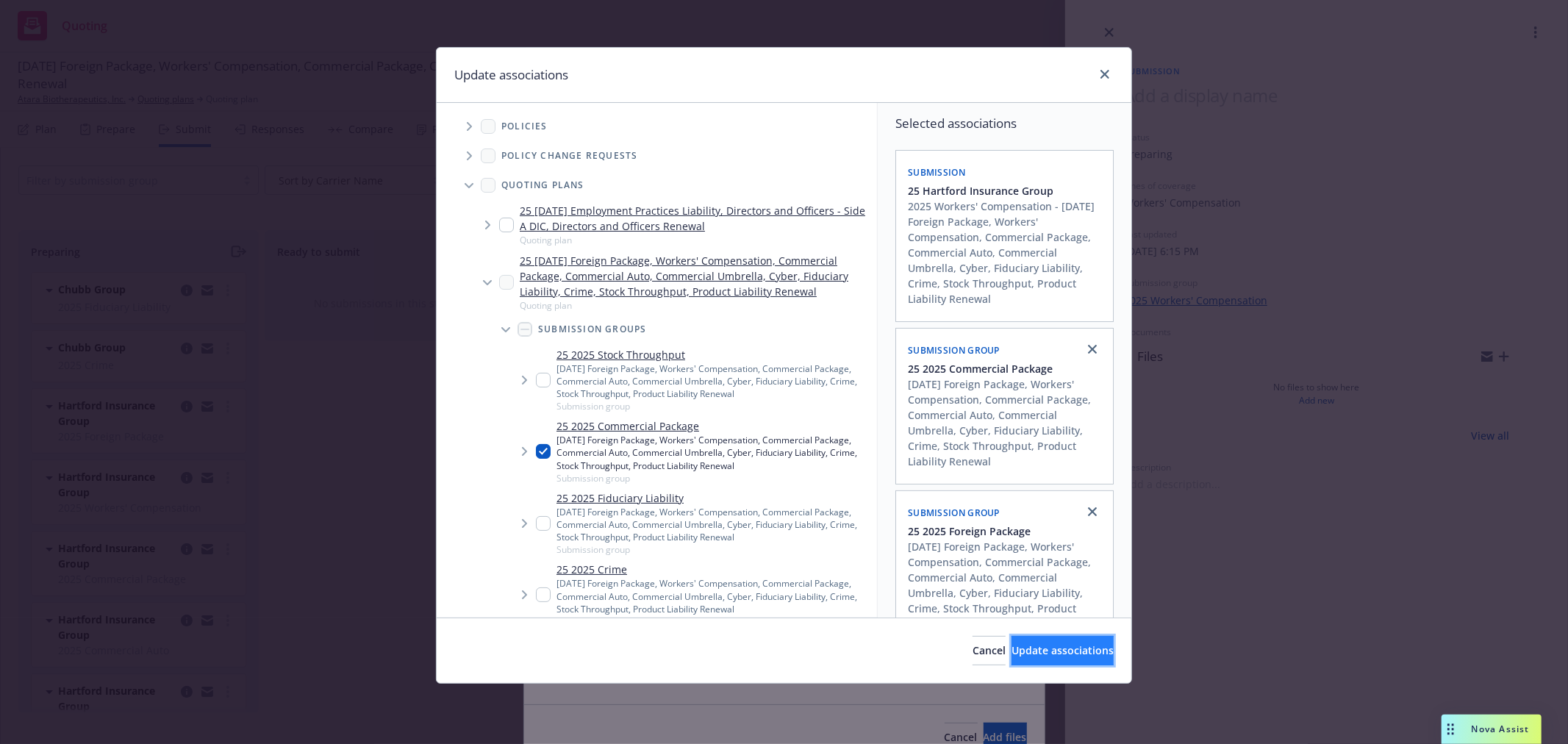
click at [1050, 651] on span "Update associations" at bounding box center [1063, 649] width 102 height 14
type textarea "x"
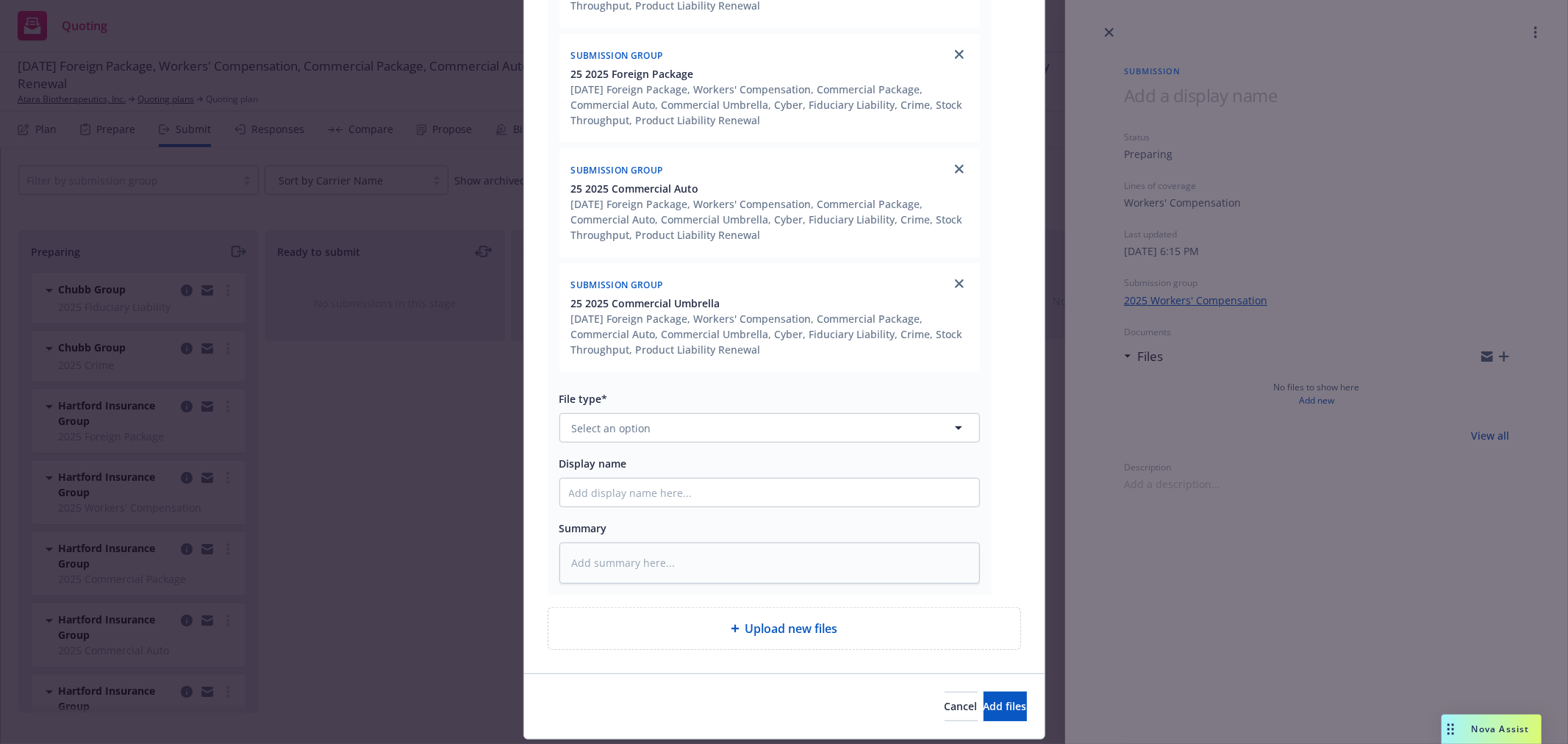
scroll to position [532, 0]
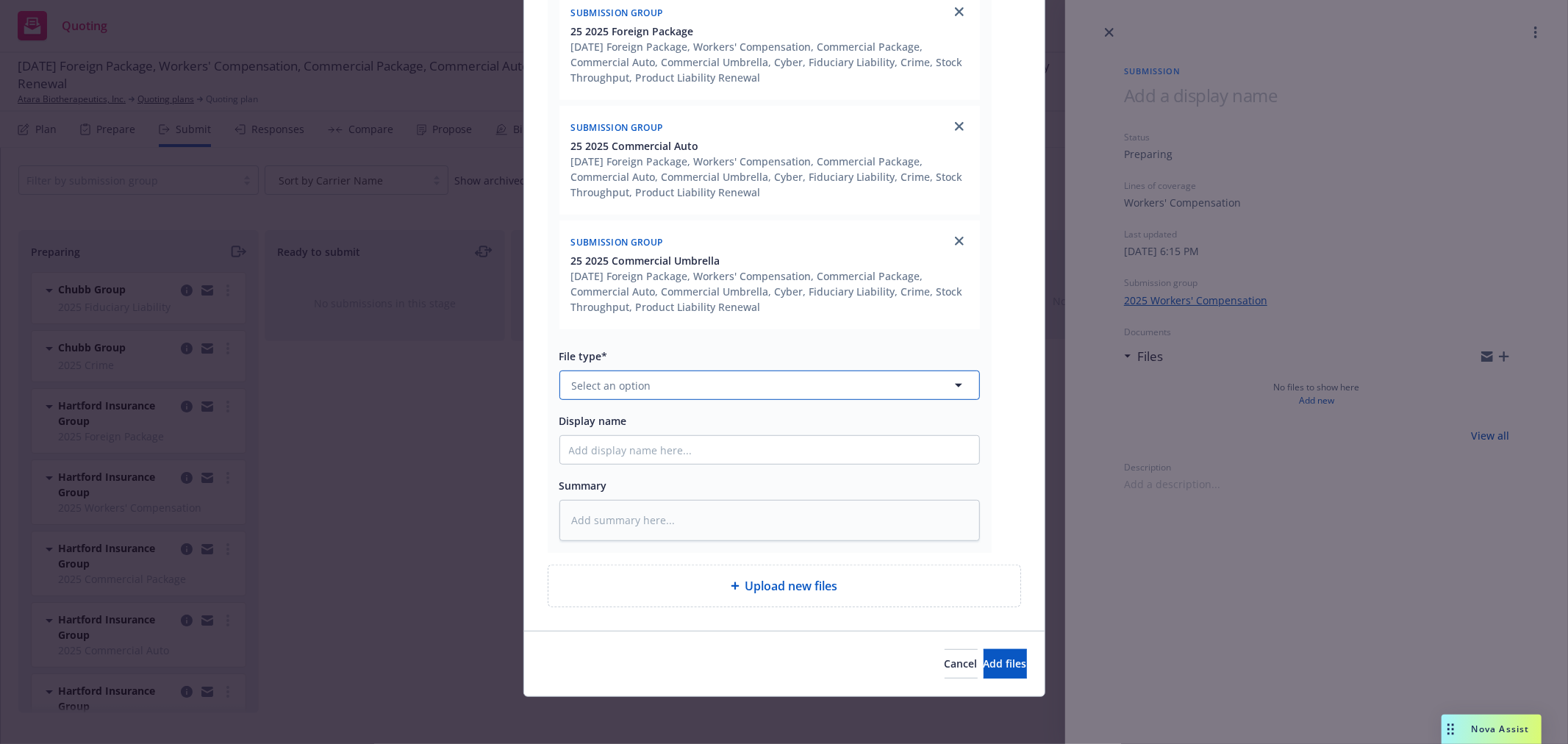
click at [792, 390] on button "Select an option" at bounding box center [770, 385] width 421 height 29
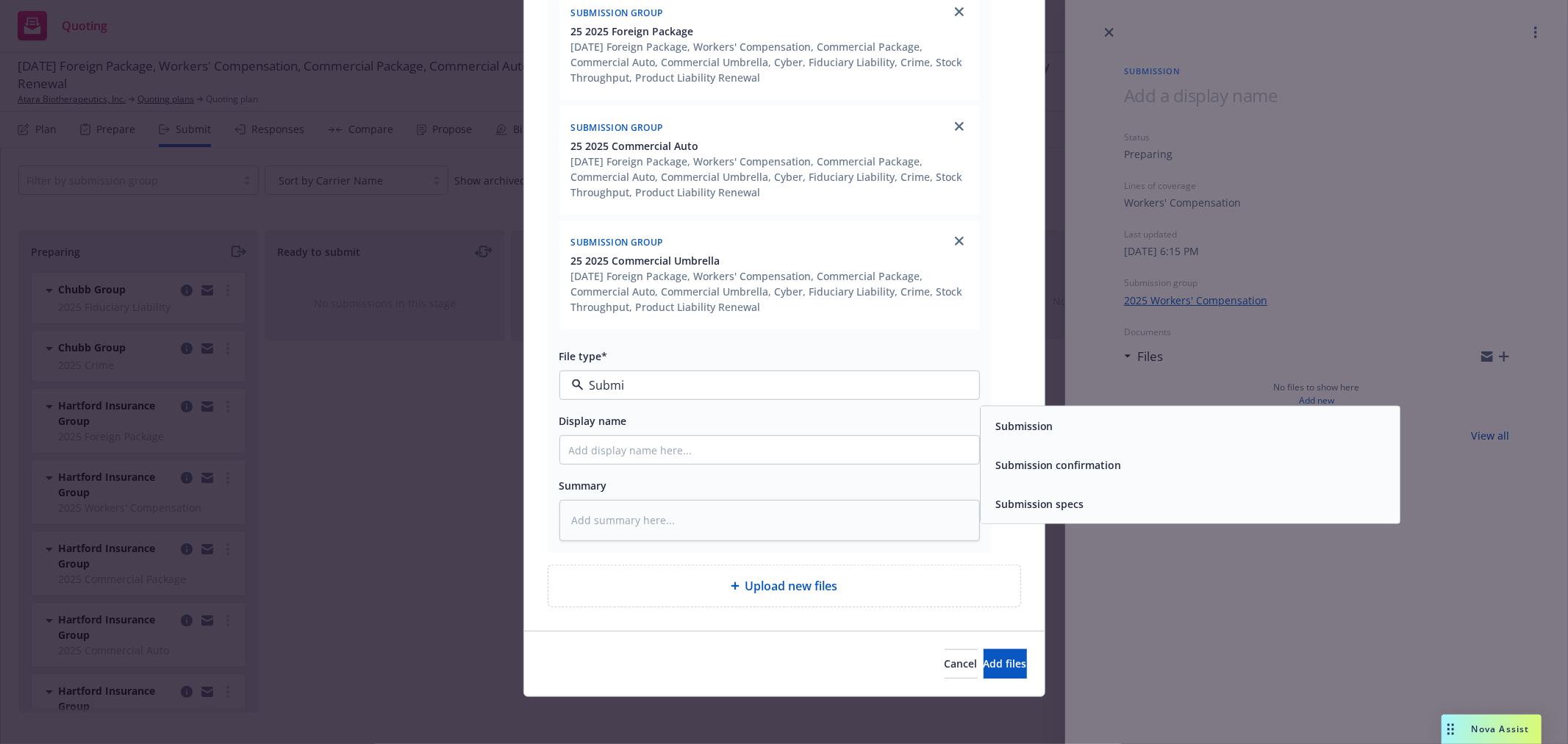
type input "Submis"
click at [1008, 421] on span "Submission" at bounding box center [1024, 426] width 58 height 15
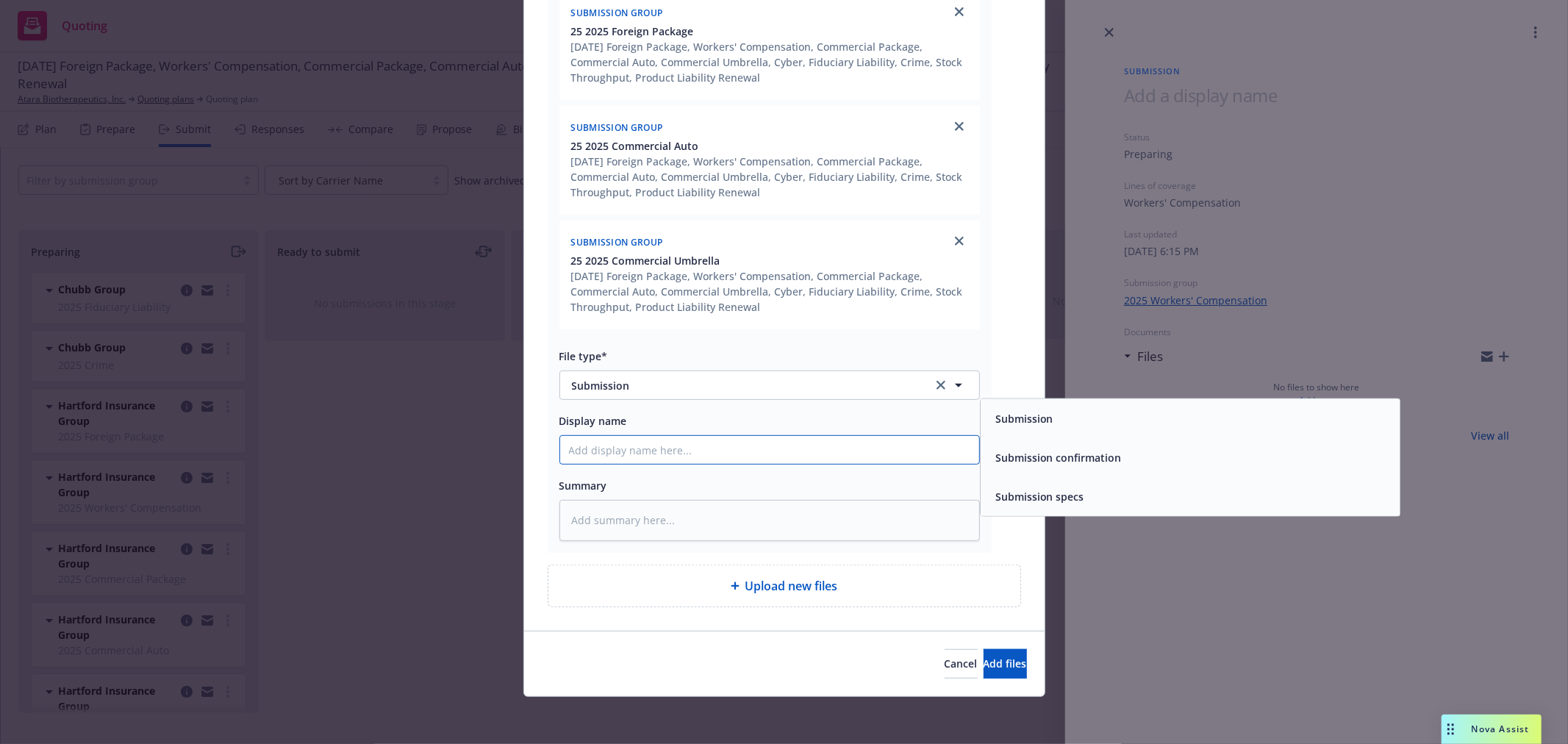
click at [782, 454] on input "Display name" at bounding box center [770, 450] width 419 height 28
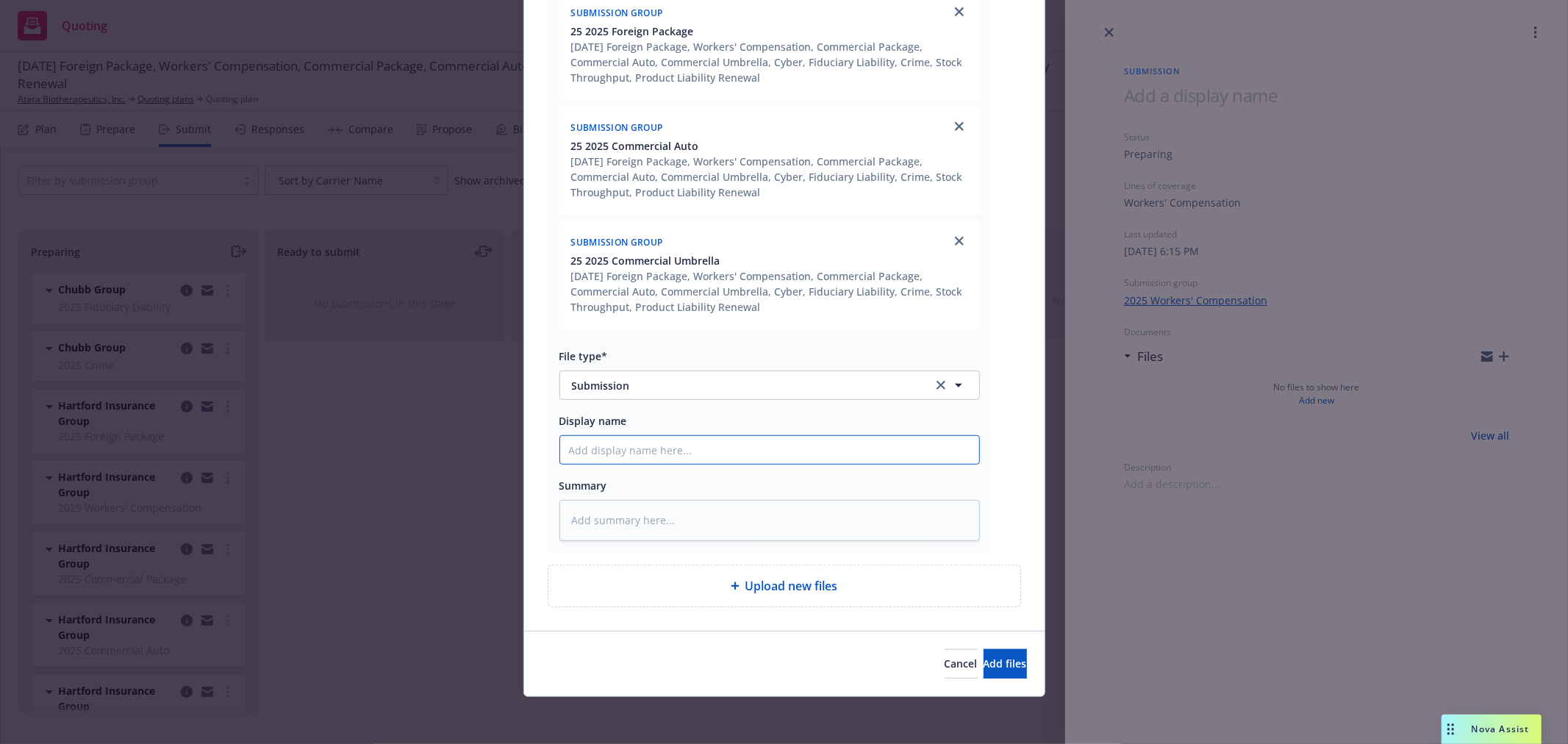
type textarea "x"
type input "S"
type textarea "x"
type input "Su"
type textarea "x"
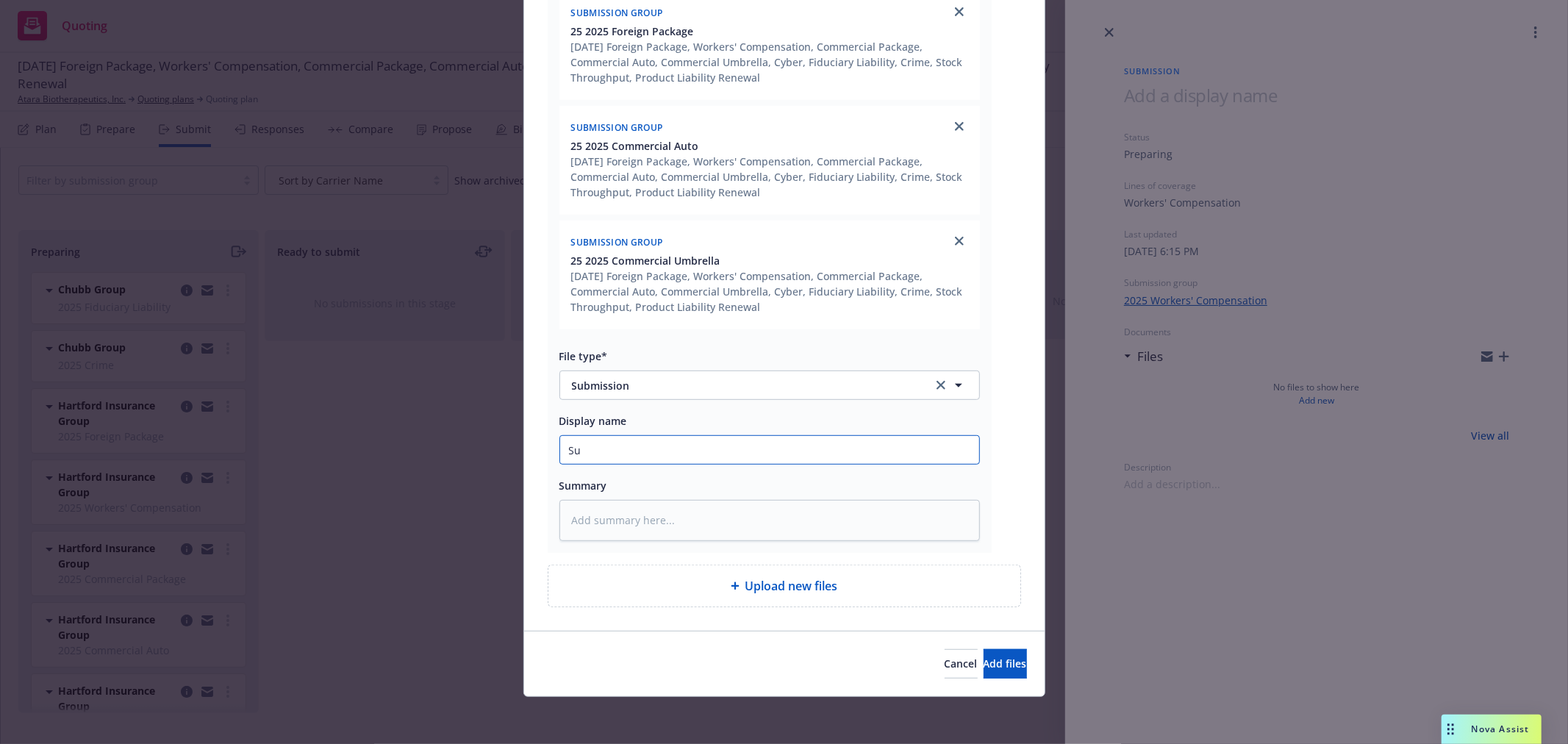
type input "Sub"
type textarea "x"
type input "Subm"
type textarea "x"
type input "Submi"
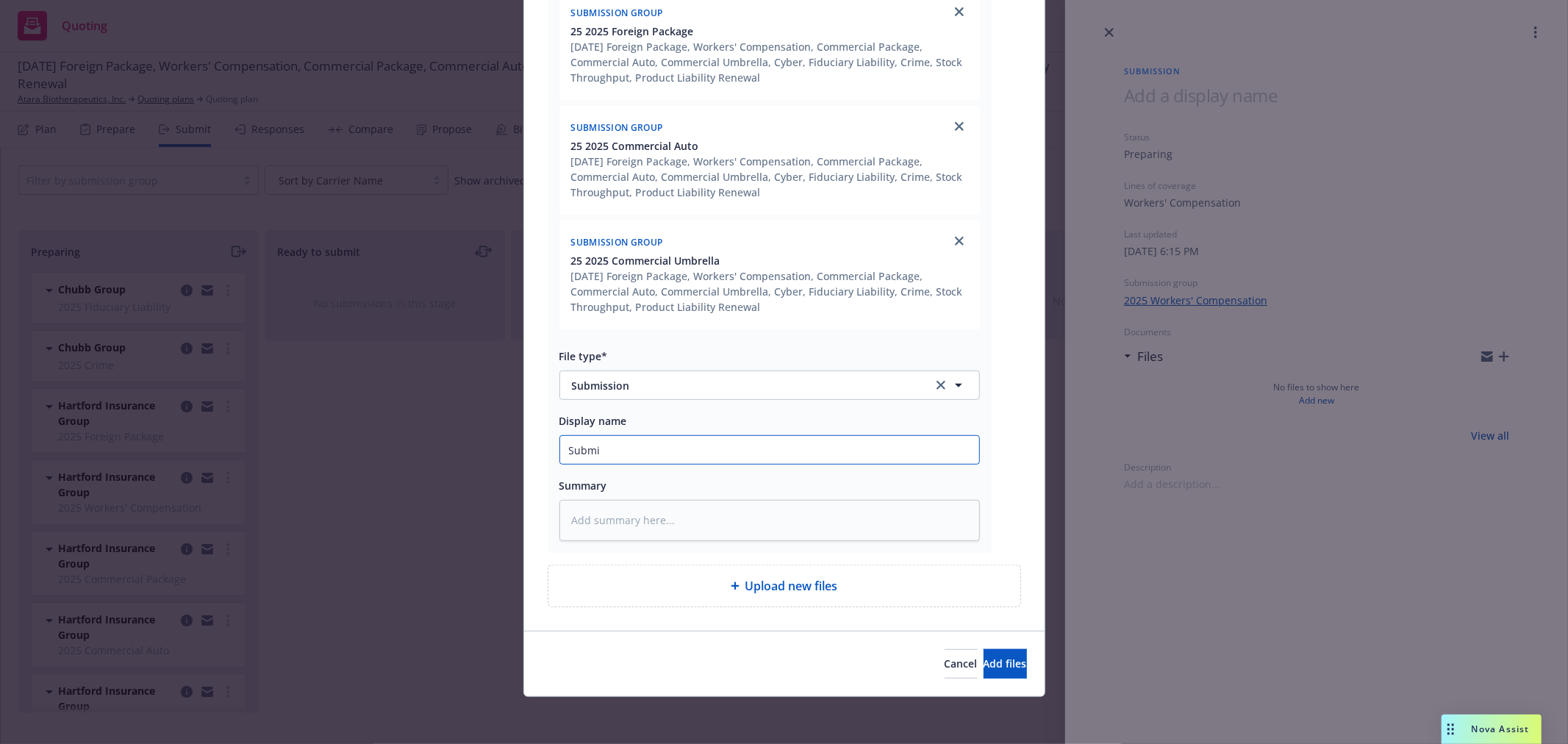
type textarea "x"
type input "Submis"
type textarea "x"
type input "Submiss"
type textarea "x"
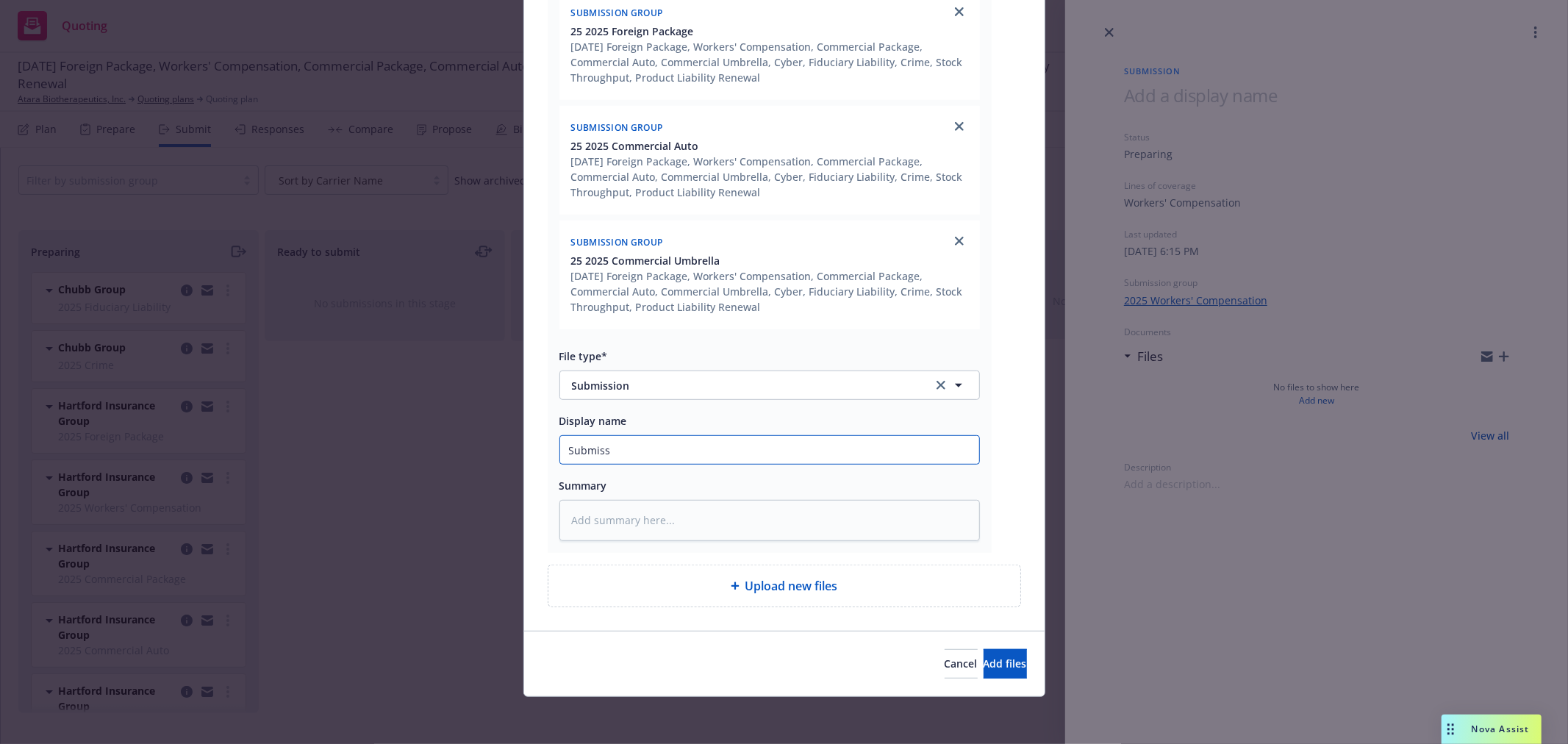
type input "Submissi"
type textarea "x"
type input "Submissio"
type textarea "x"
type input "Submission"
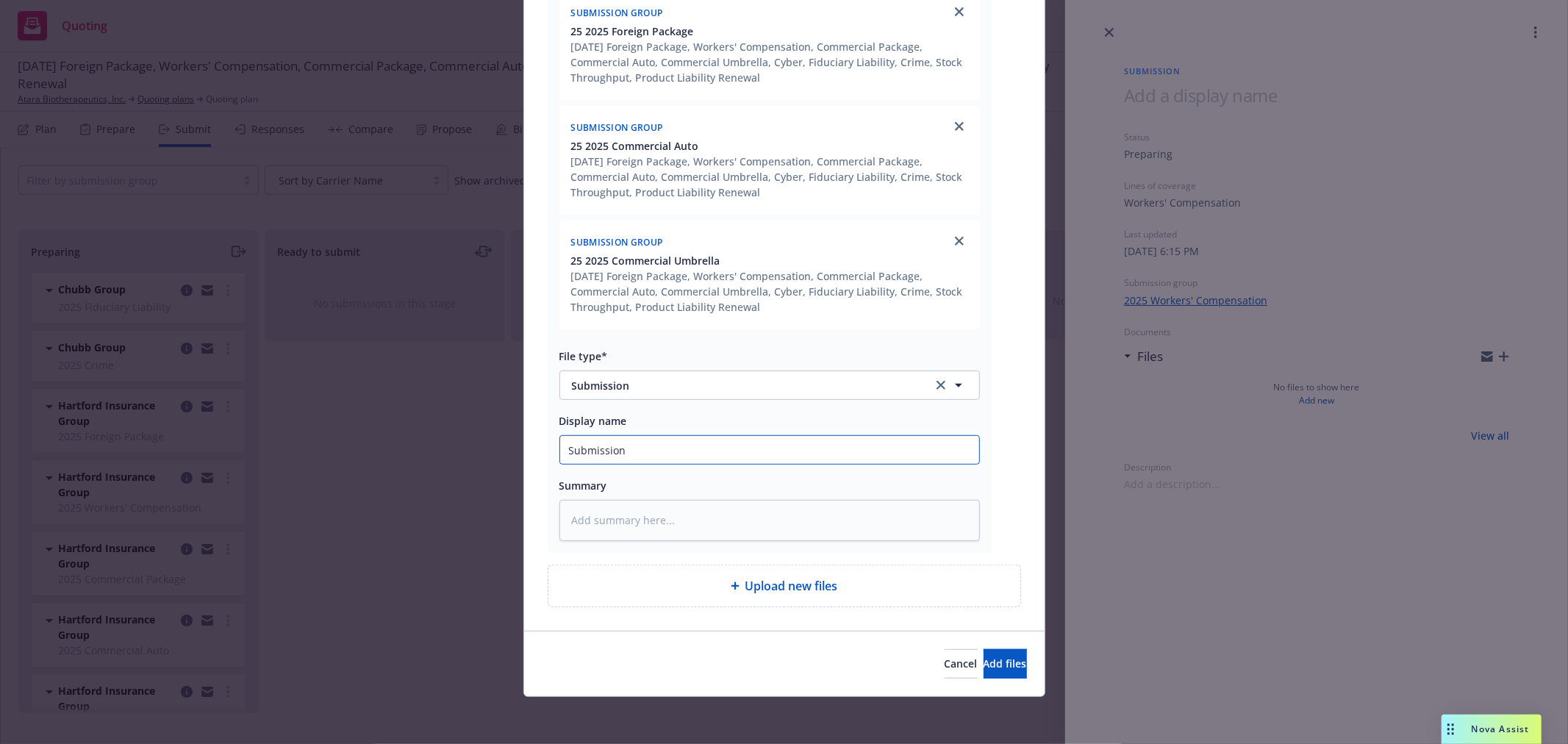
type textarea "x"
type input "Submission"
type textarea "x"
type input "Submission t"
type textarea "x"
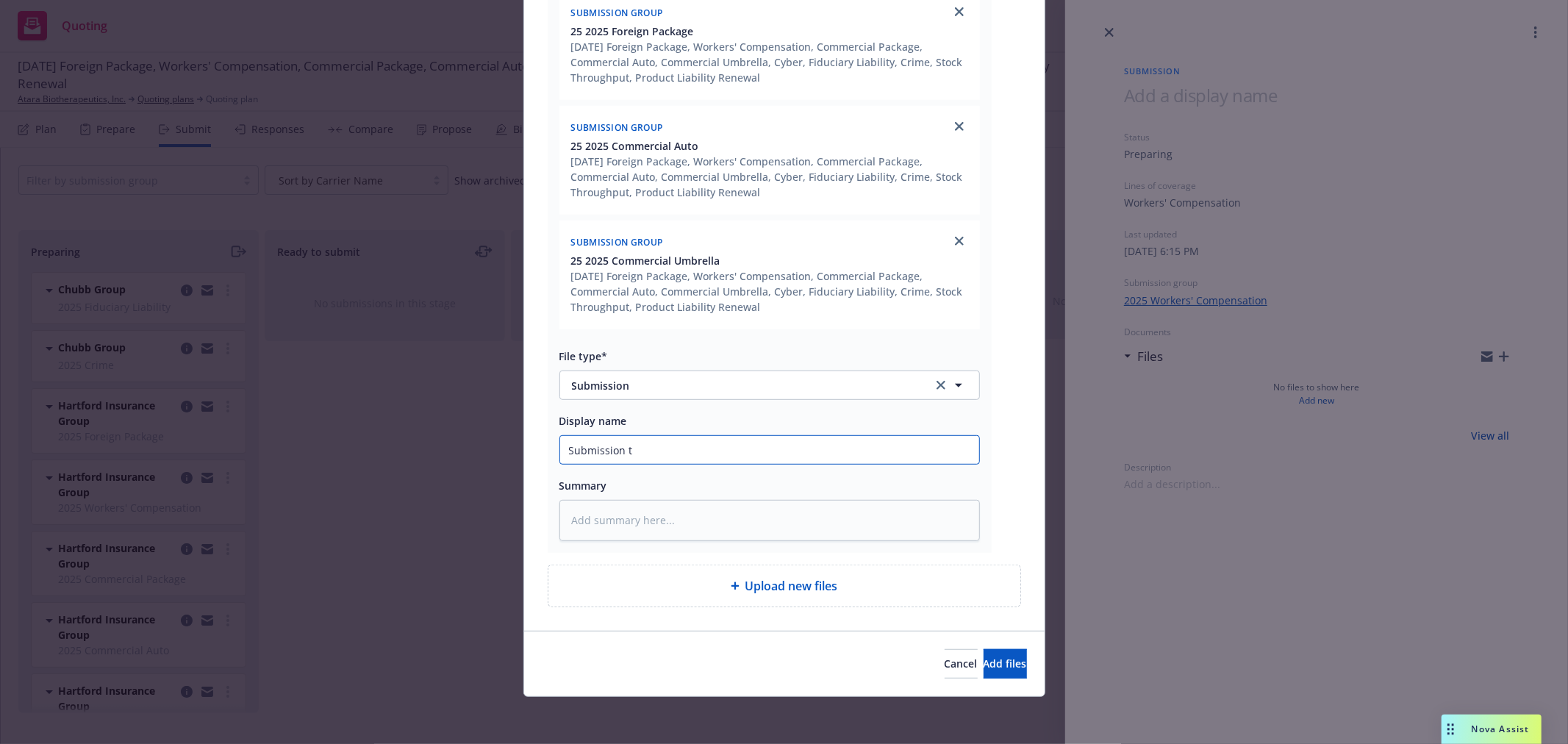
type input "Submission to"
type textarea "x"
type input "Submission to"
type textarea "x"
type input "Submission to H"
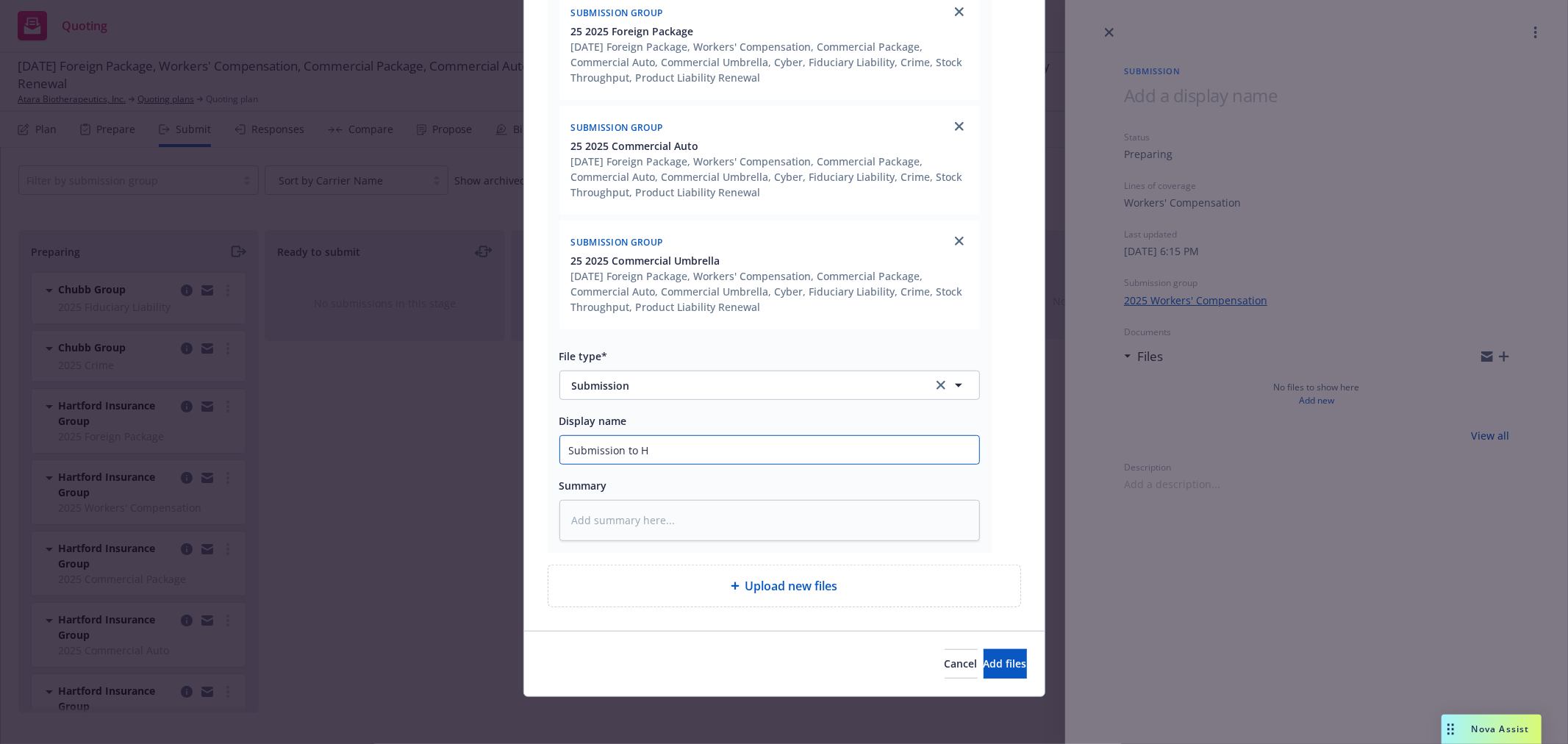
type textarea "x"
type input "Submission to Ha"
type textarea "x"
type input "Submission to Har"
type textarea "x"
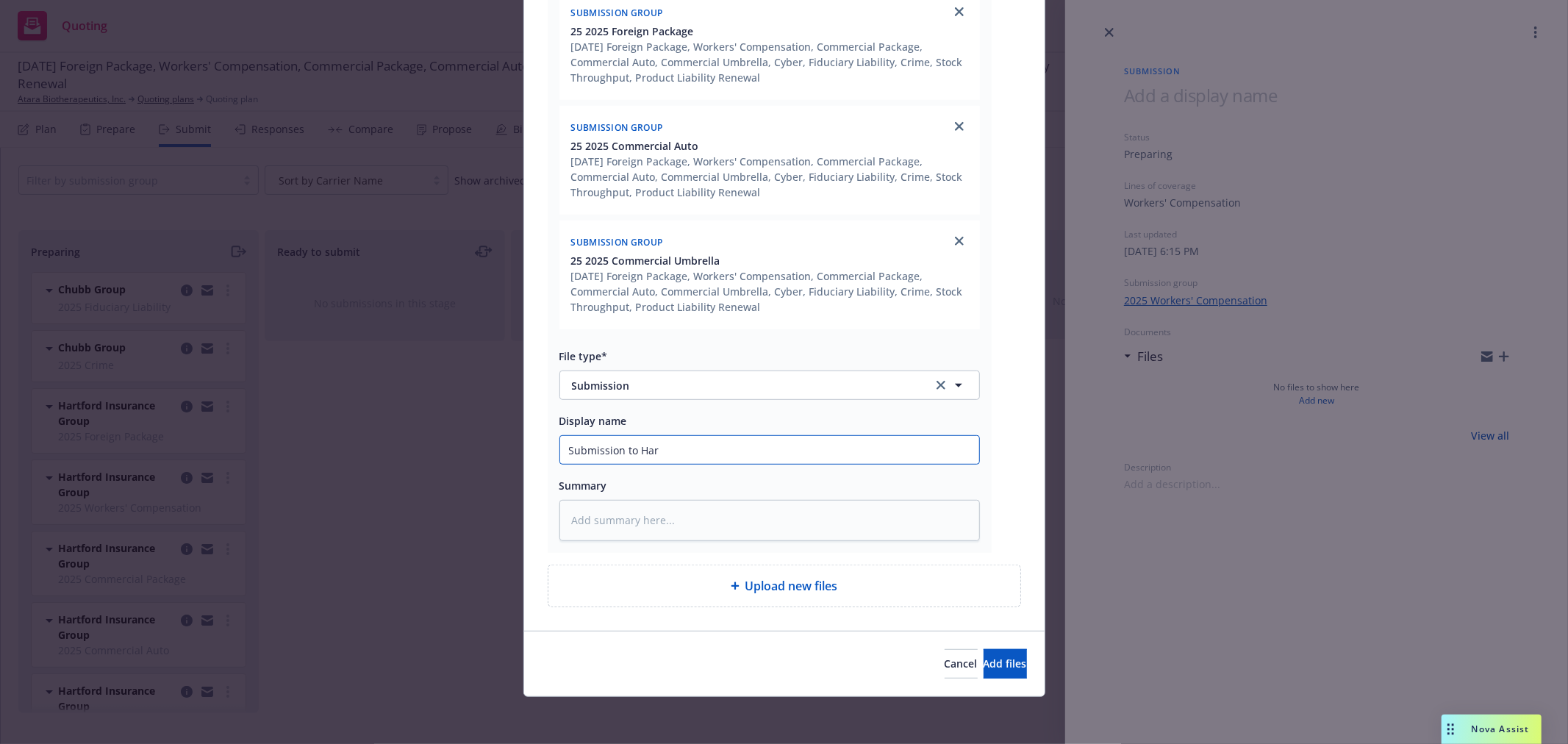
type input "Submission to Hart"
type textarea "x"
type input "Submission to Hartd"
type textarea "x"
type input "Submission to Hart"
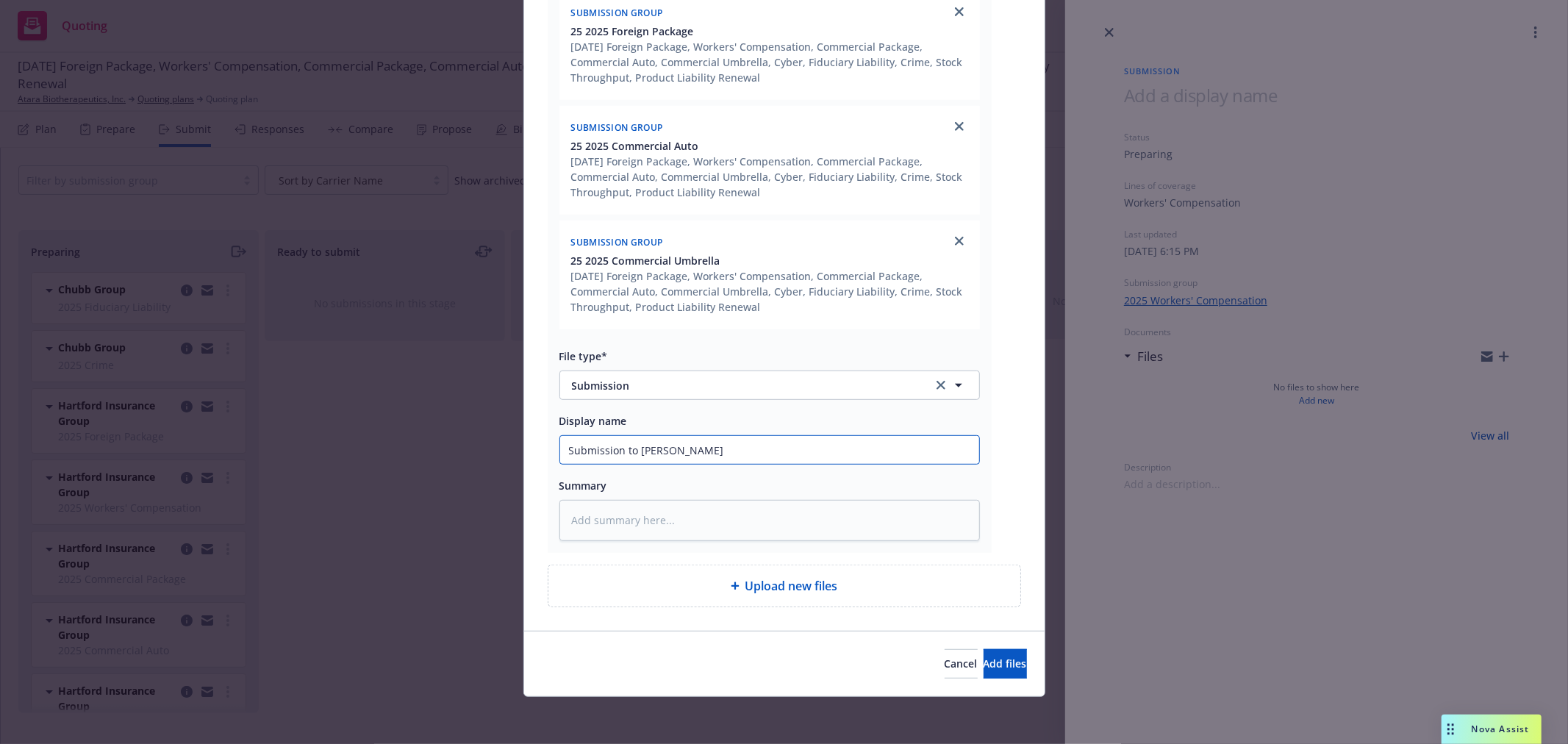
type textarea "x"
type input "Submission to Hartf"
type textarea "x"
type input "Submission to Hartfo"
type textarea "x"
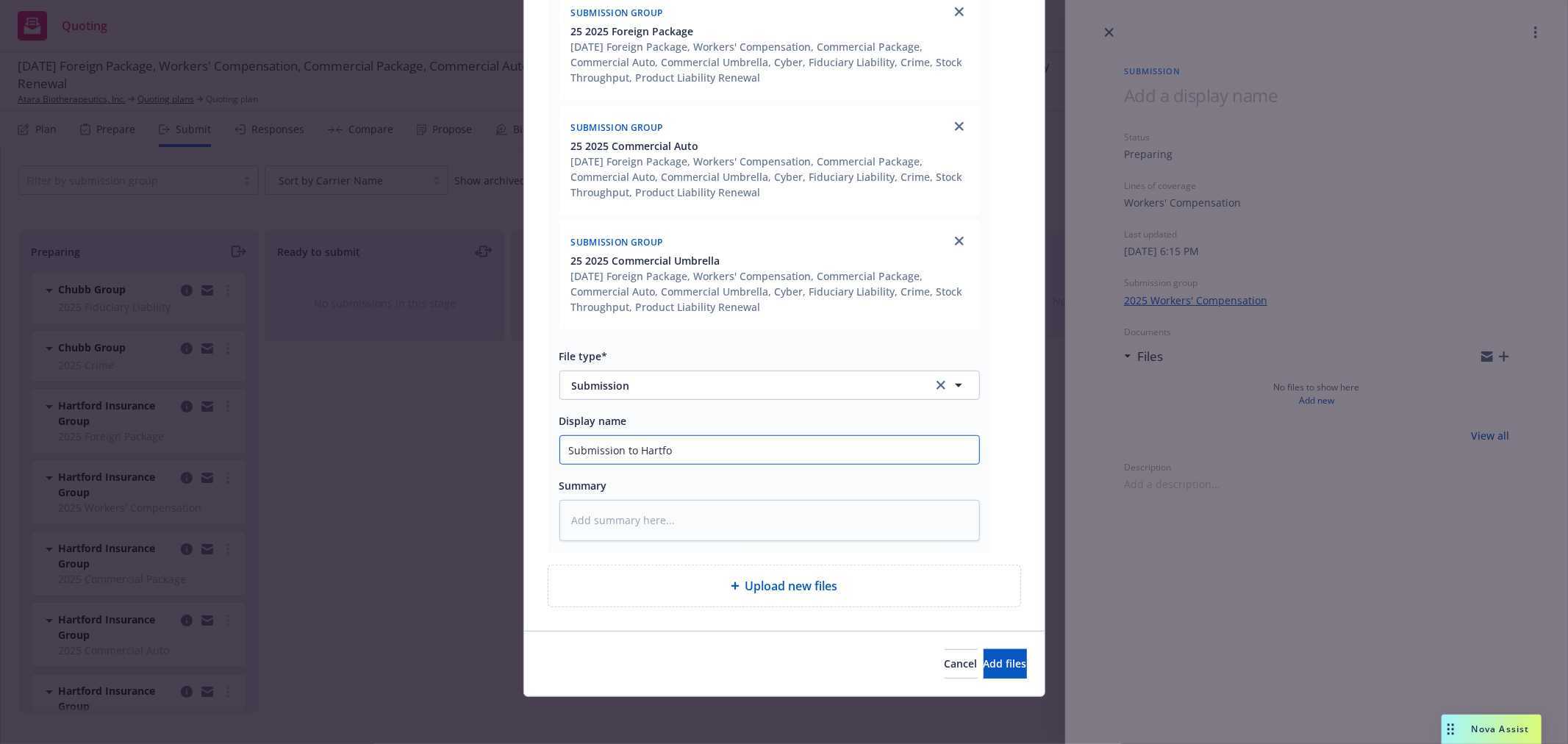
type input "Submission to Hartfor"
type textarea "x"
type input "Submission to Hartform"
type textarea "x"
type input "Submission to Hartform"
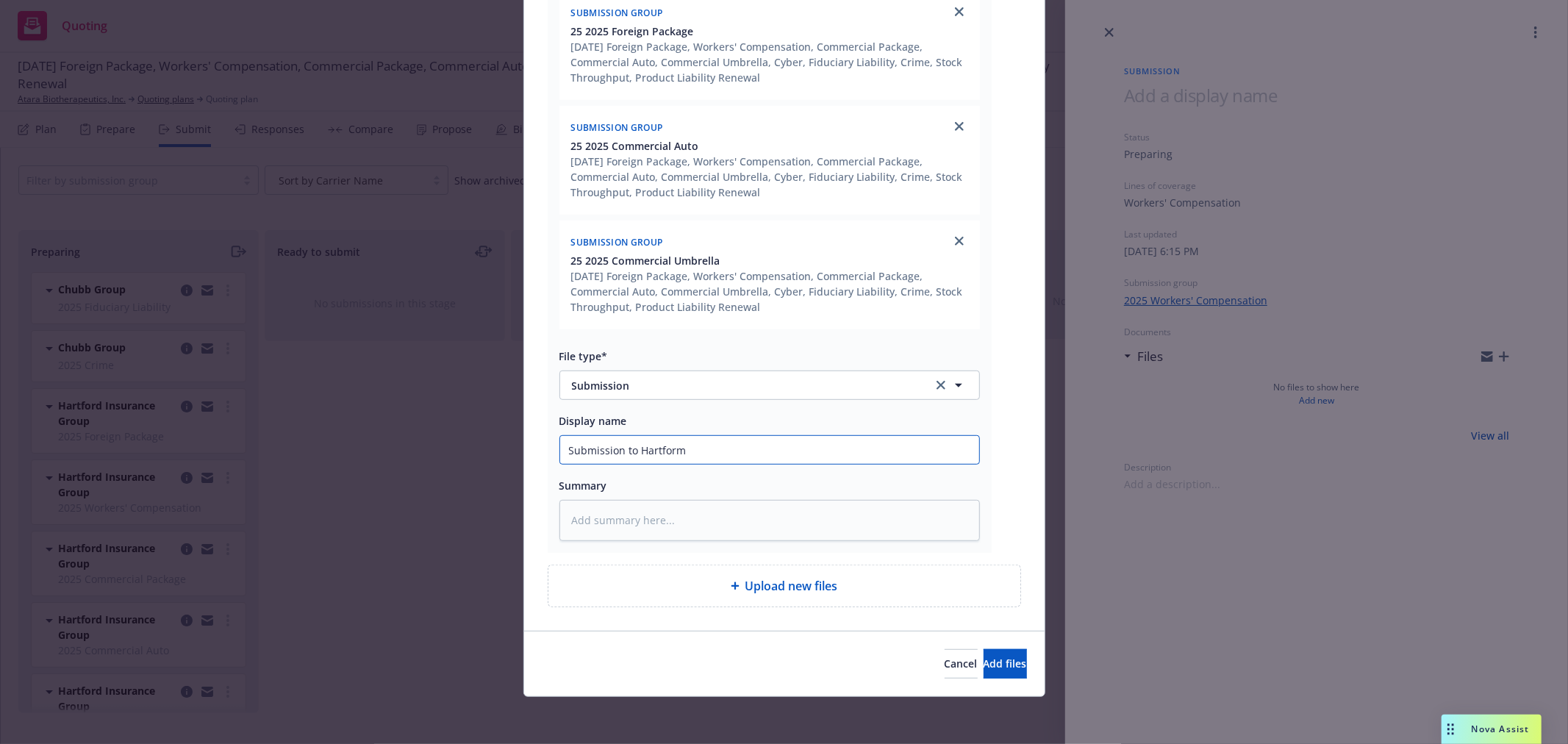
type textarea "x"
type input "Submission to Hartform"
type textarea "x"
type input "Submission to Hartfor"
type textarea "x"
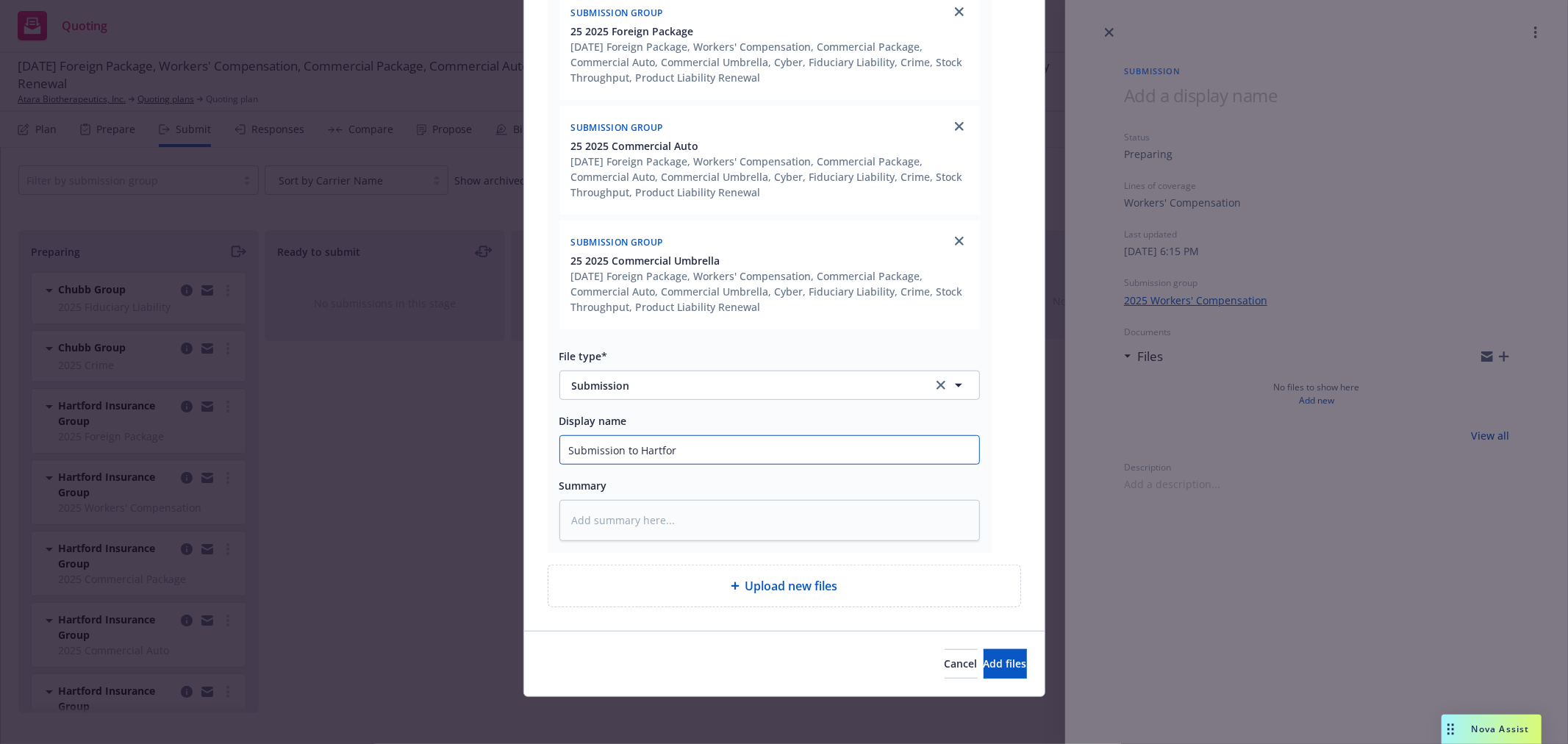
type input "Submission to Hartfo"
type textarea "x"
type input "Submission to Hartf"
type textarea "x"
type input "Submission to Hart"
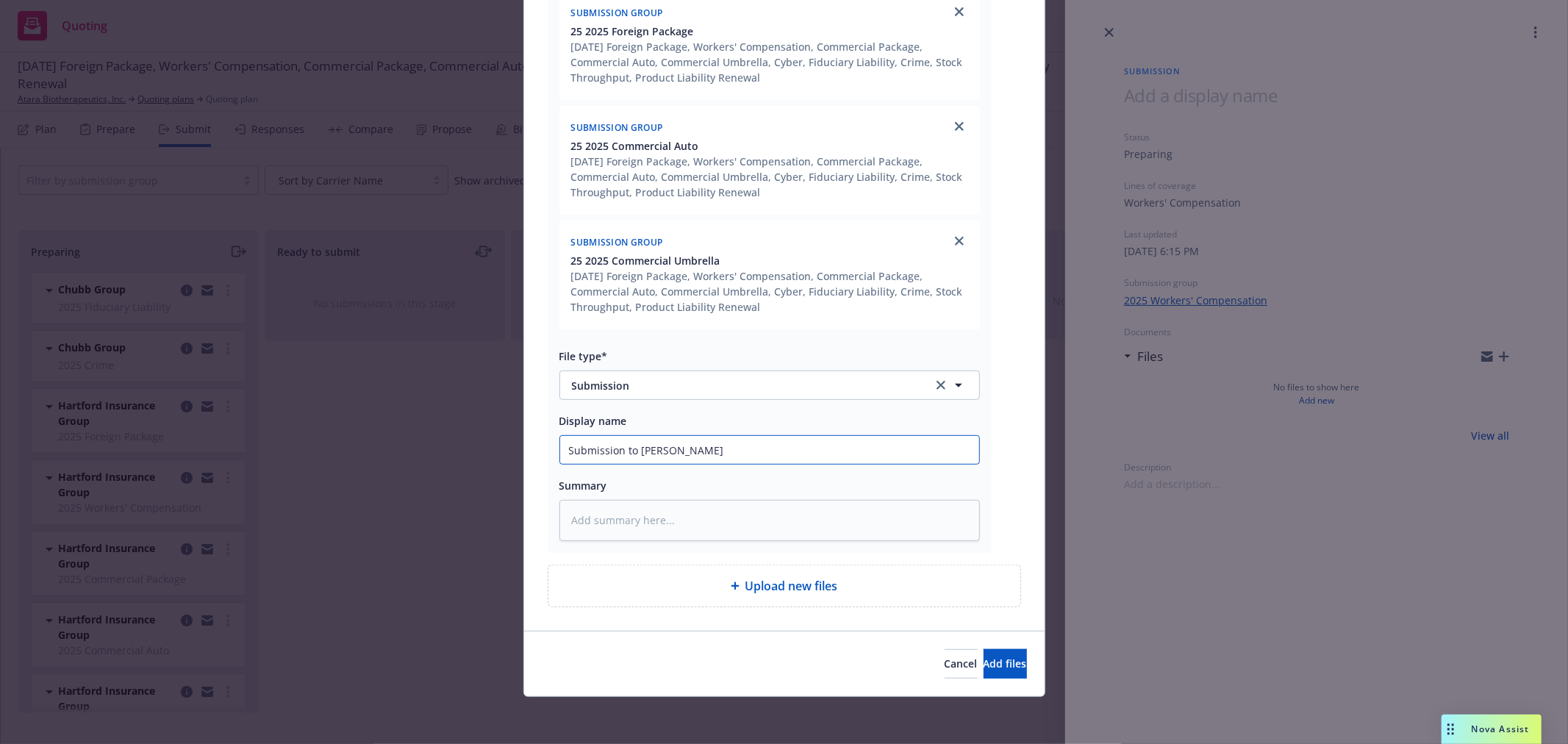
type textarea "x"
type input "Submission to Har"
type textarea "x"
type input "Submission to H"
type textarea "x"
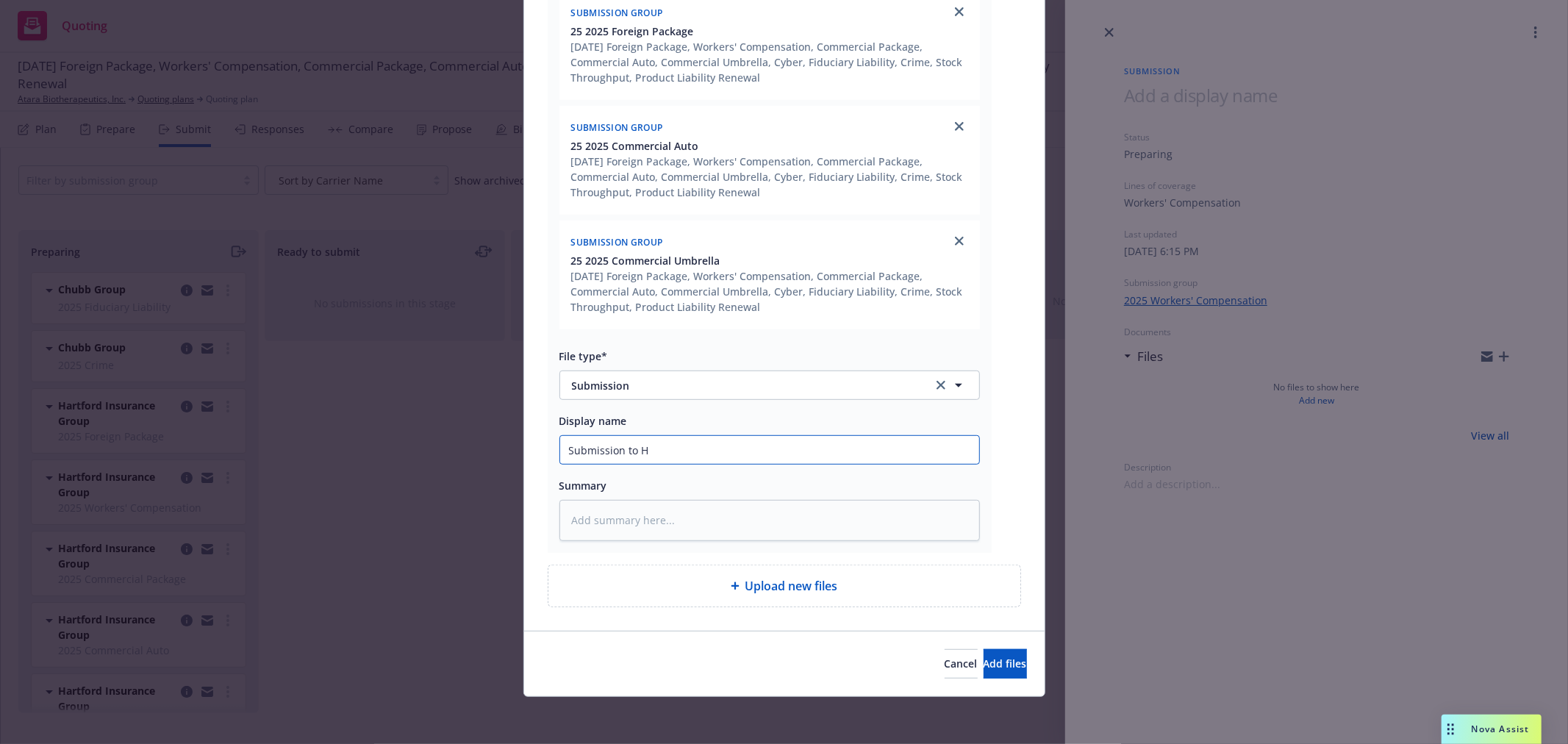
type input "Submission to"
type textarea "x"
type input "Submission to"
type textarea "x"
type input "Submission t"
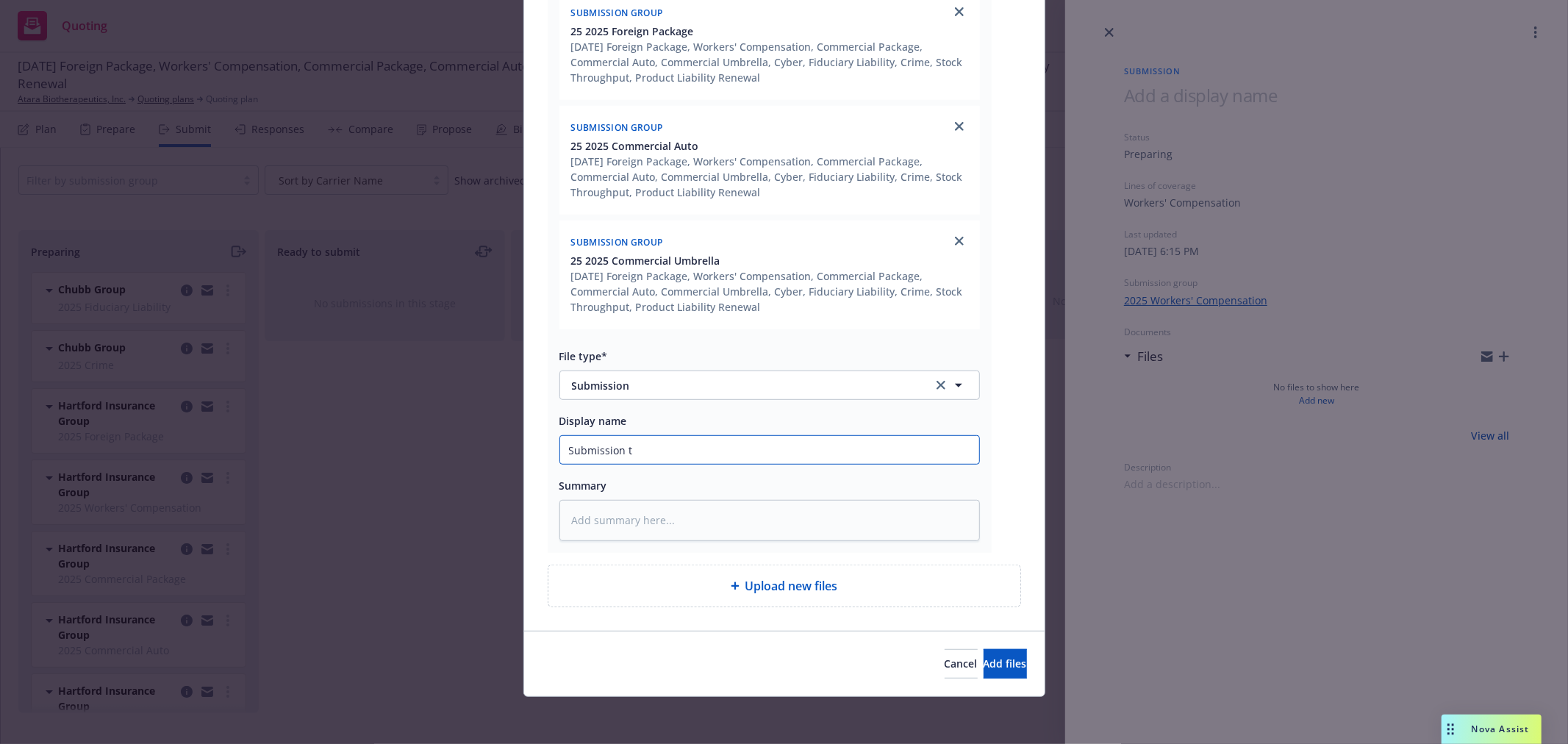
type textarea "x"
type input "Submission"
type textarea "x"
type input "Submission"
type textarea "x"
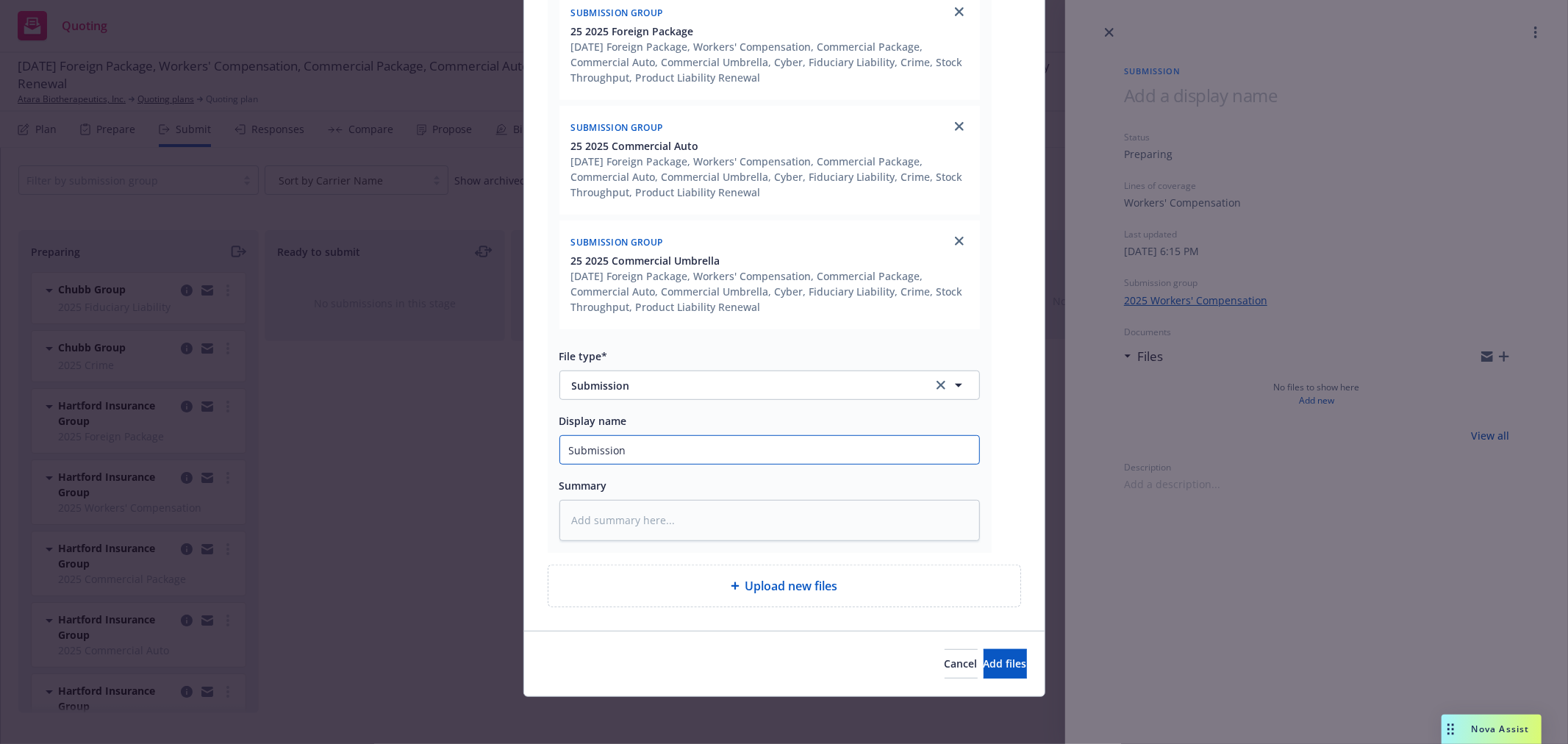
type input "Submissio"
type textarea "x"
type input "Submissi"
type textarea "x"
type input "Submiss"
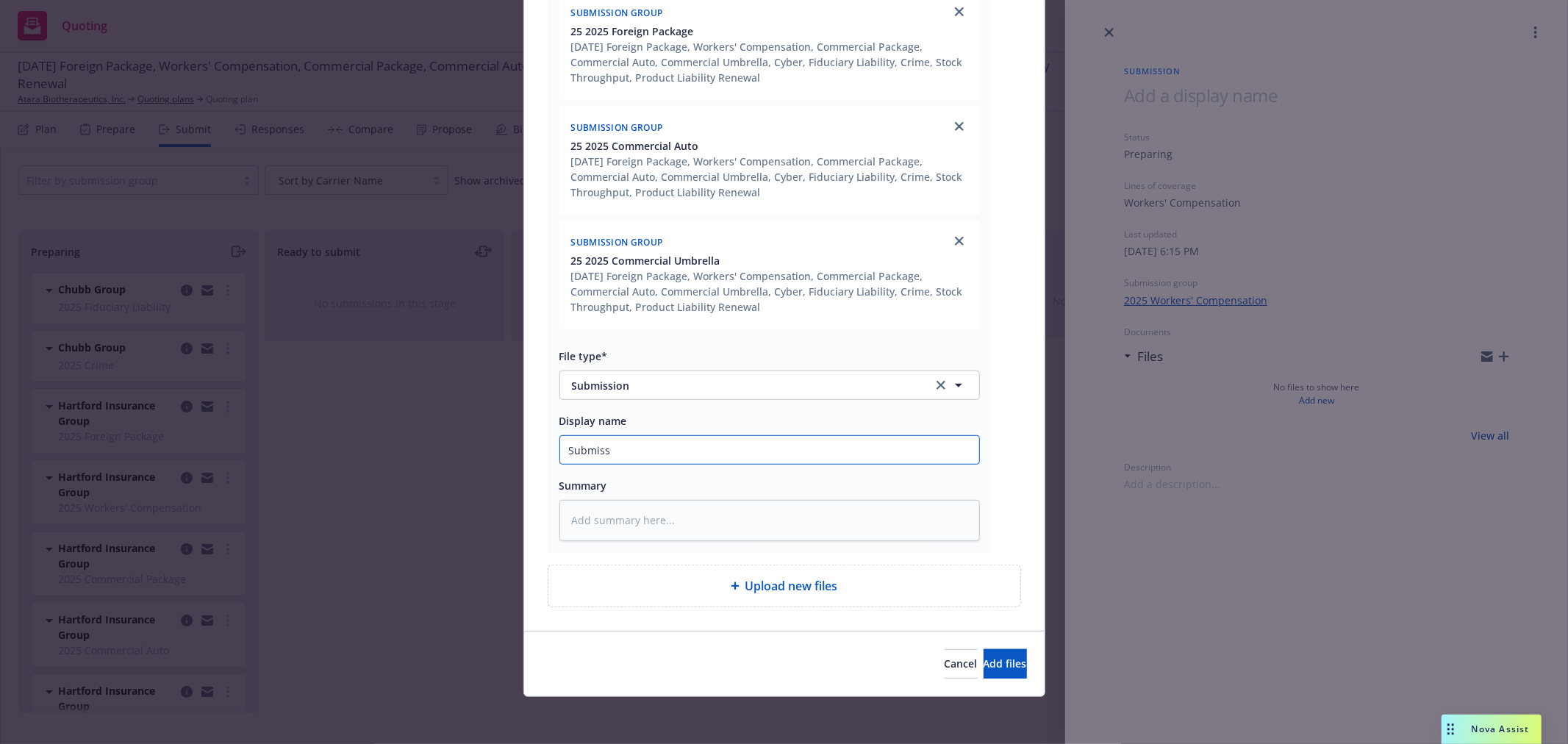
type textarea "x"
type input "Submis"
type textarea "x"
type input "Submi"
type textarea "x"
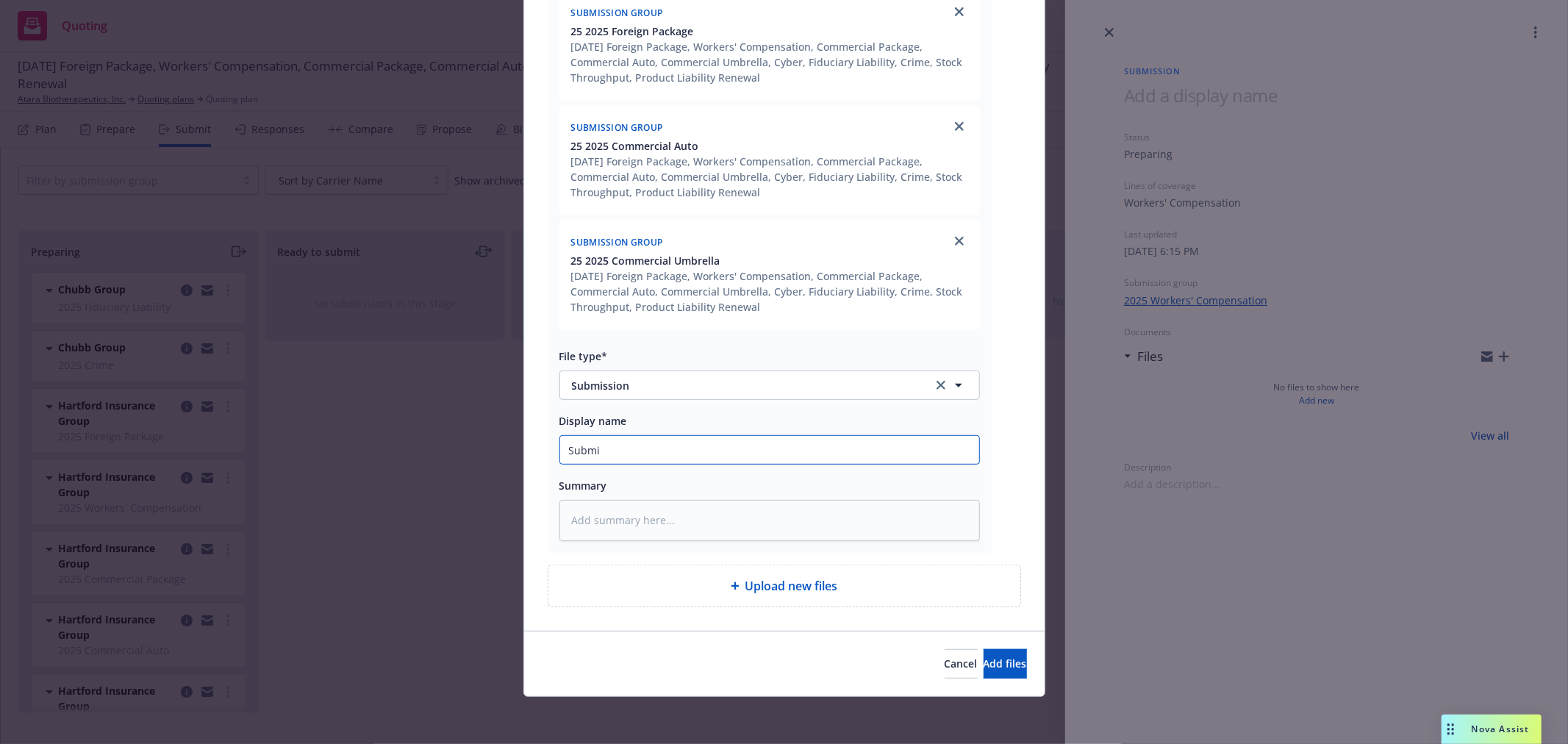
type input "Subm"
type textarea "x"
type input "Sub"
type textarea "x"
type input "Su"
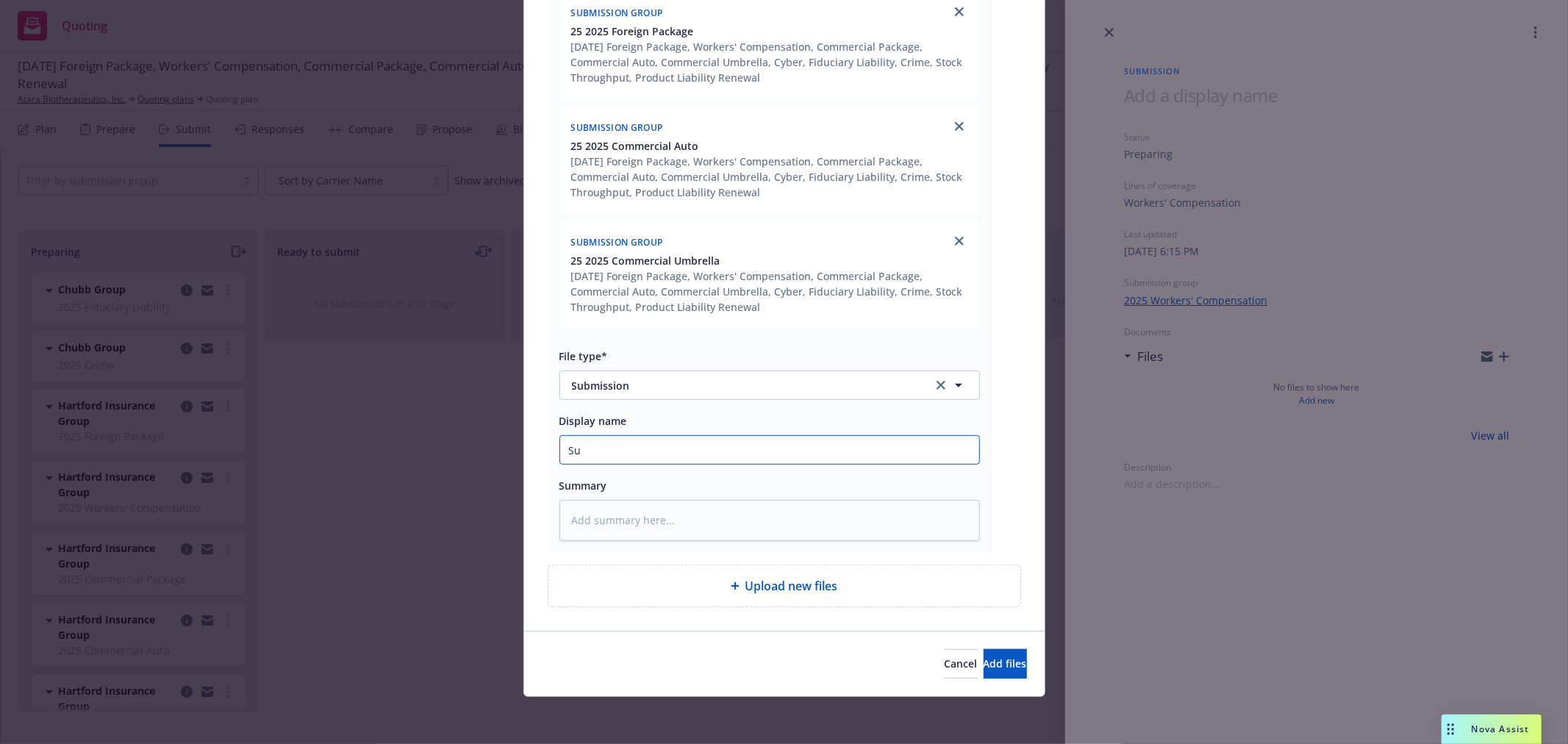
type textarea "x"
type input "S"
type textarea "x"
type input "R"
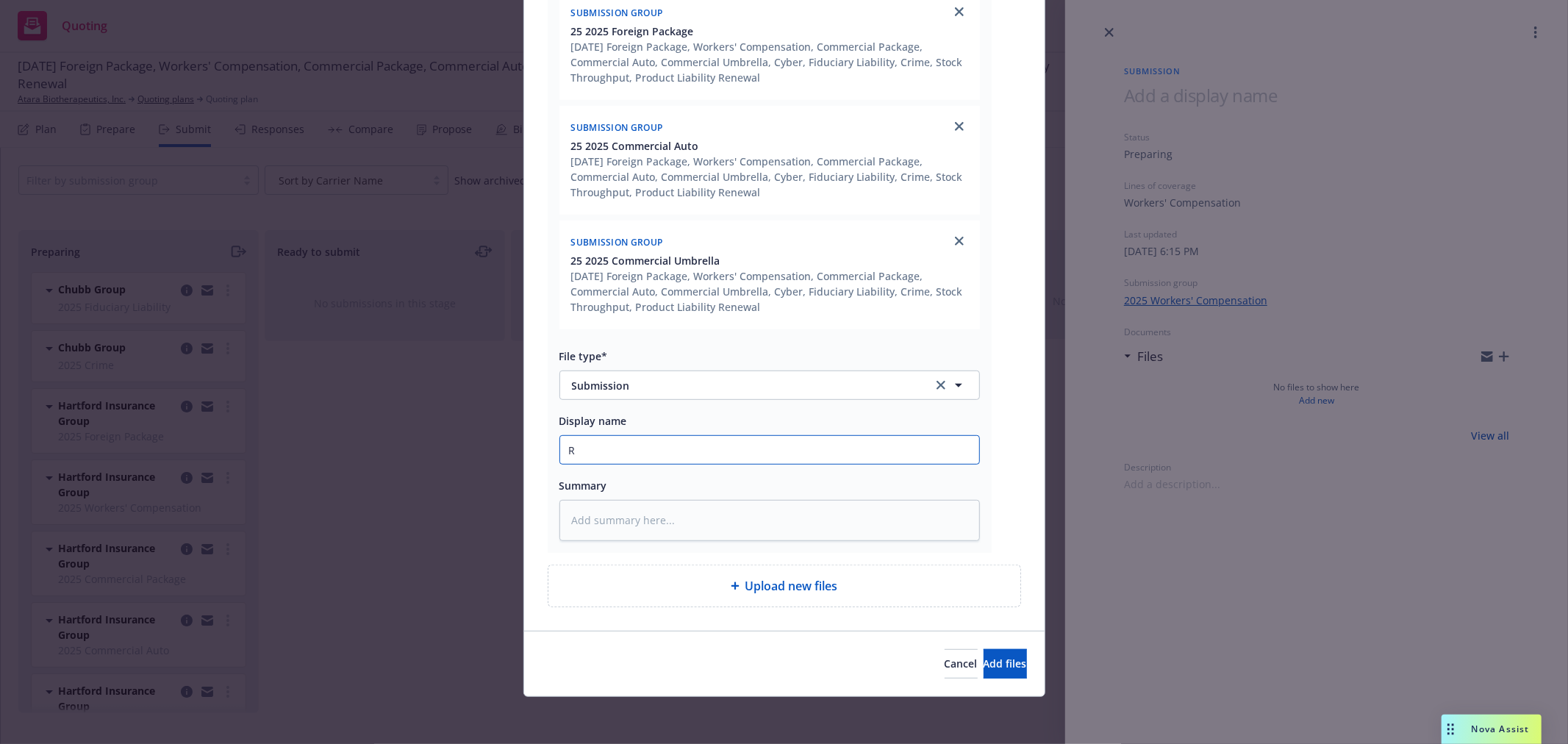
type textarea "x"
type input "Re"
type textarea "x"
type input "Ren"
type textarea "x"
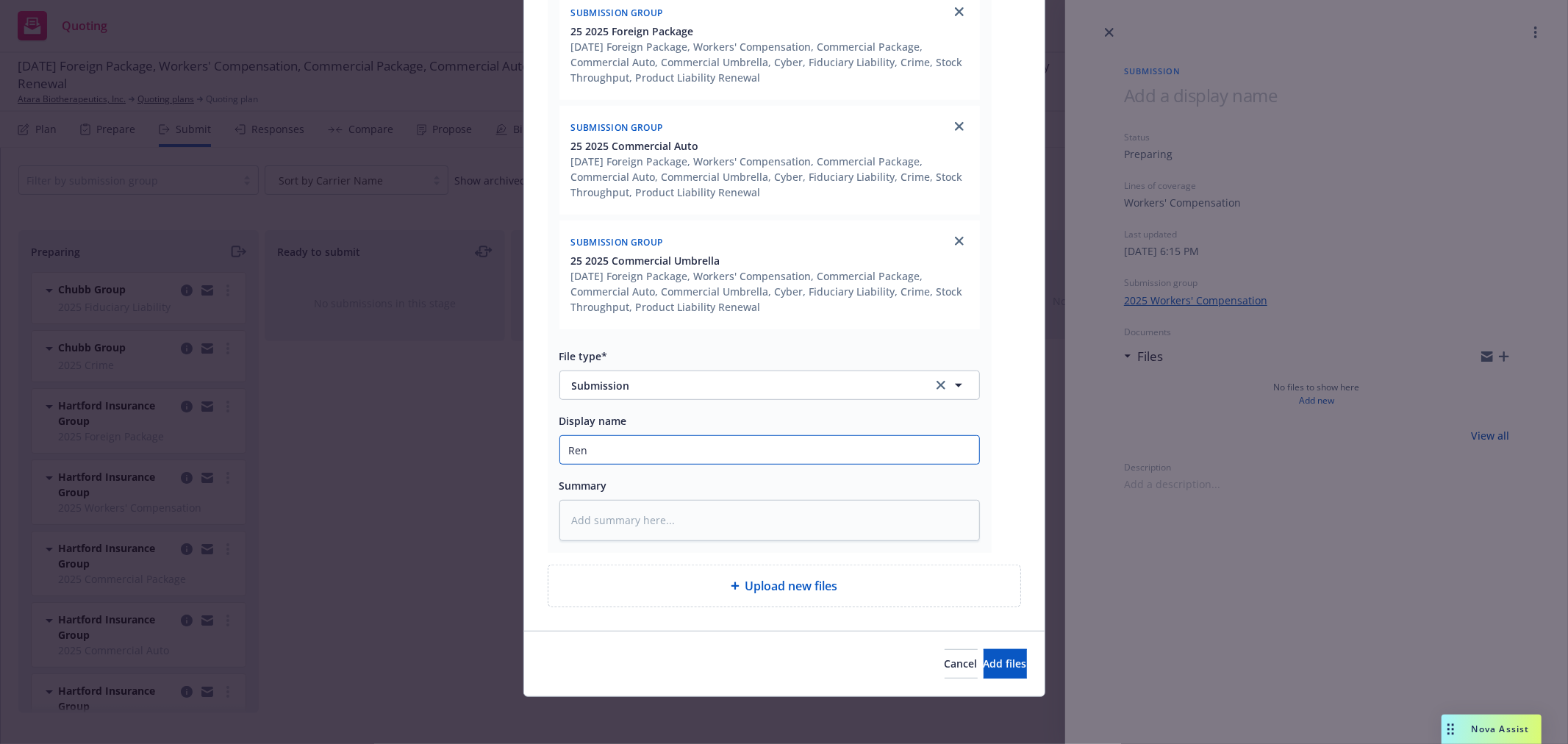
type input "Rene"
type textarea "x"
type input "Renew"
type textarea "x"
type input "Renewa"
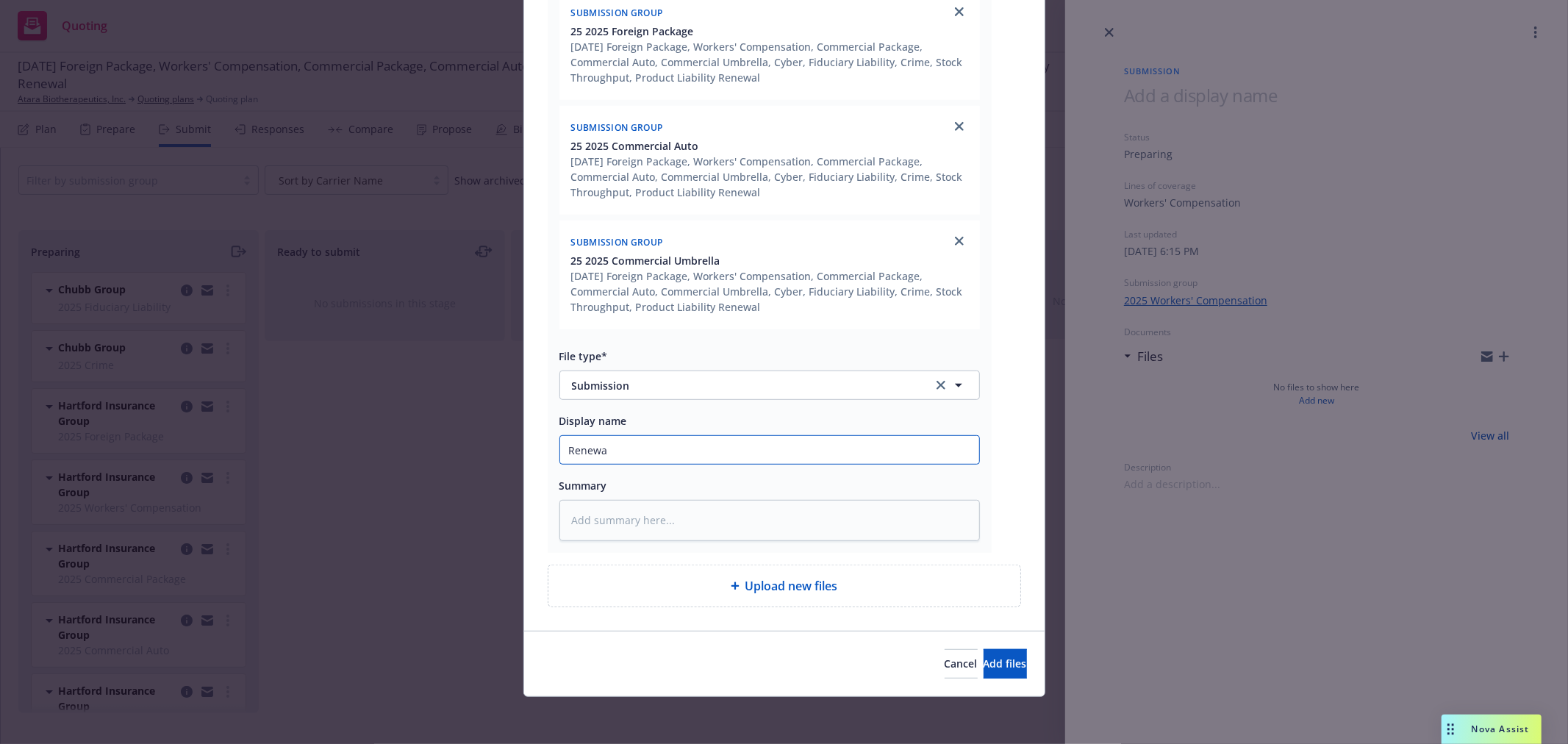
type textarea "x"
type input "Renewal"
type textarea "x"
type input "Renewal"
type textarea "x"
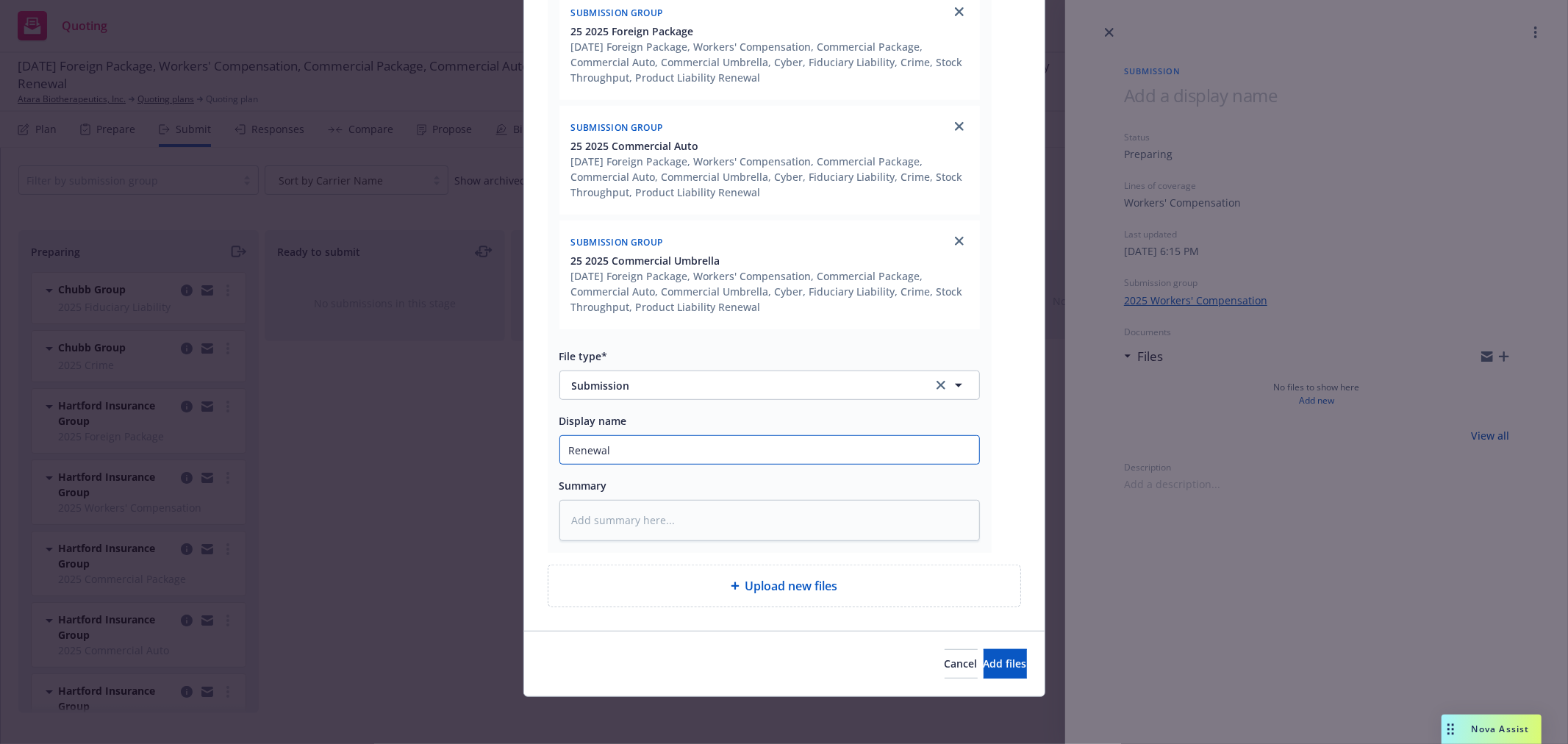
type input "Renewal S"
type textarea "x"
type input "Renewal Su"
type textarea "x"
type input "Renewal Sub"
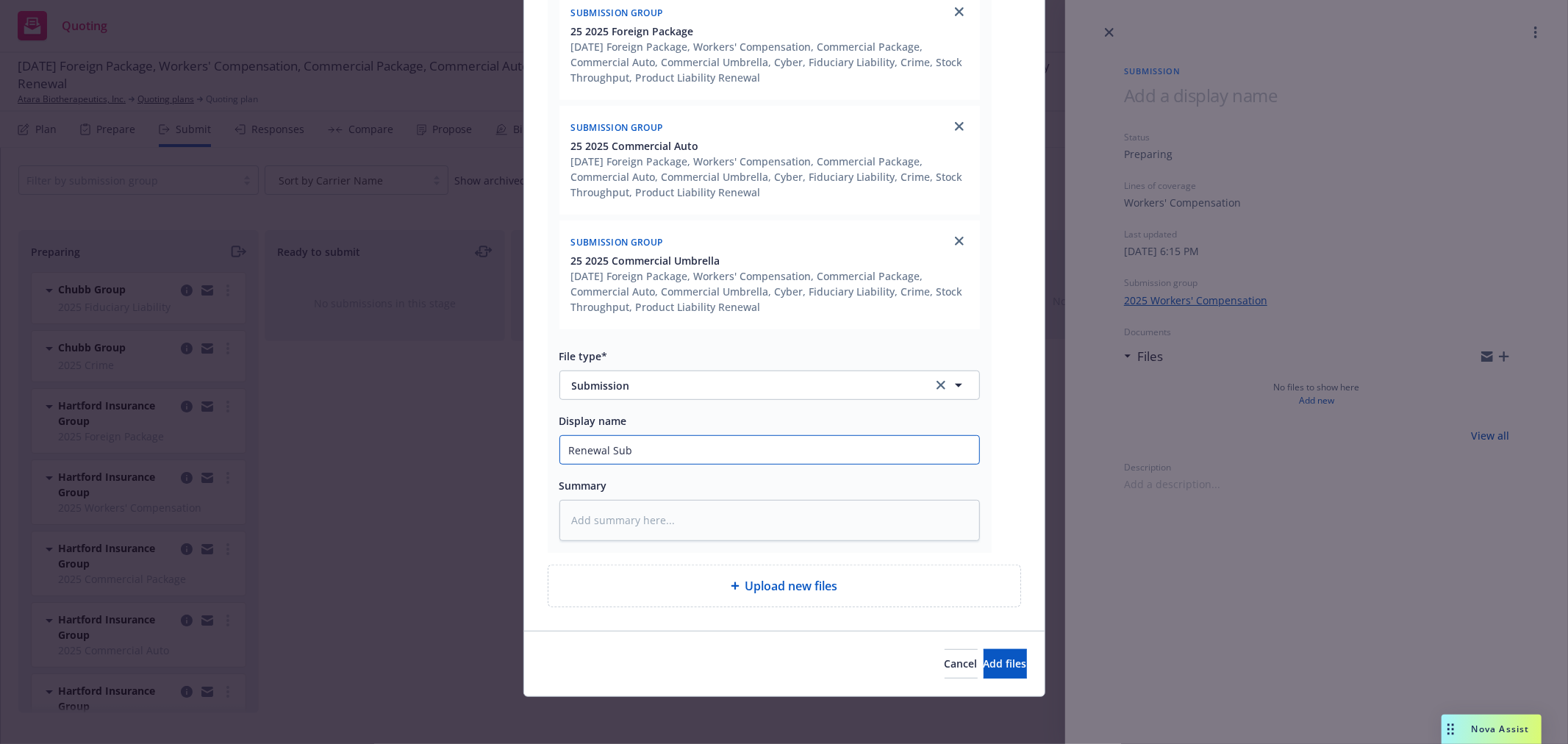
type textarea "x"
type input "Renewal Subm"
type textarea "x"
type input "Renewal Submi"
type textarea "x"
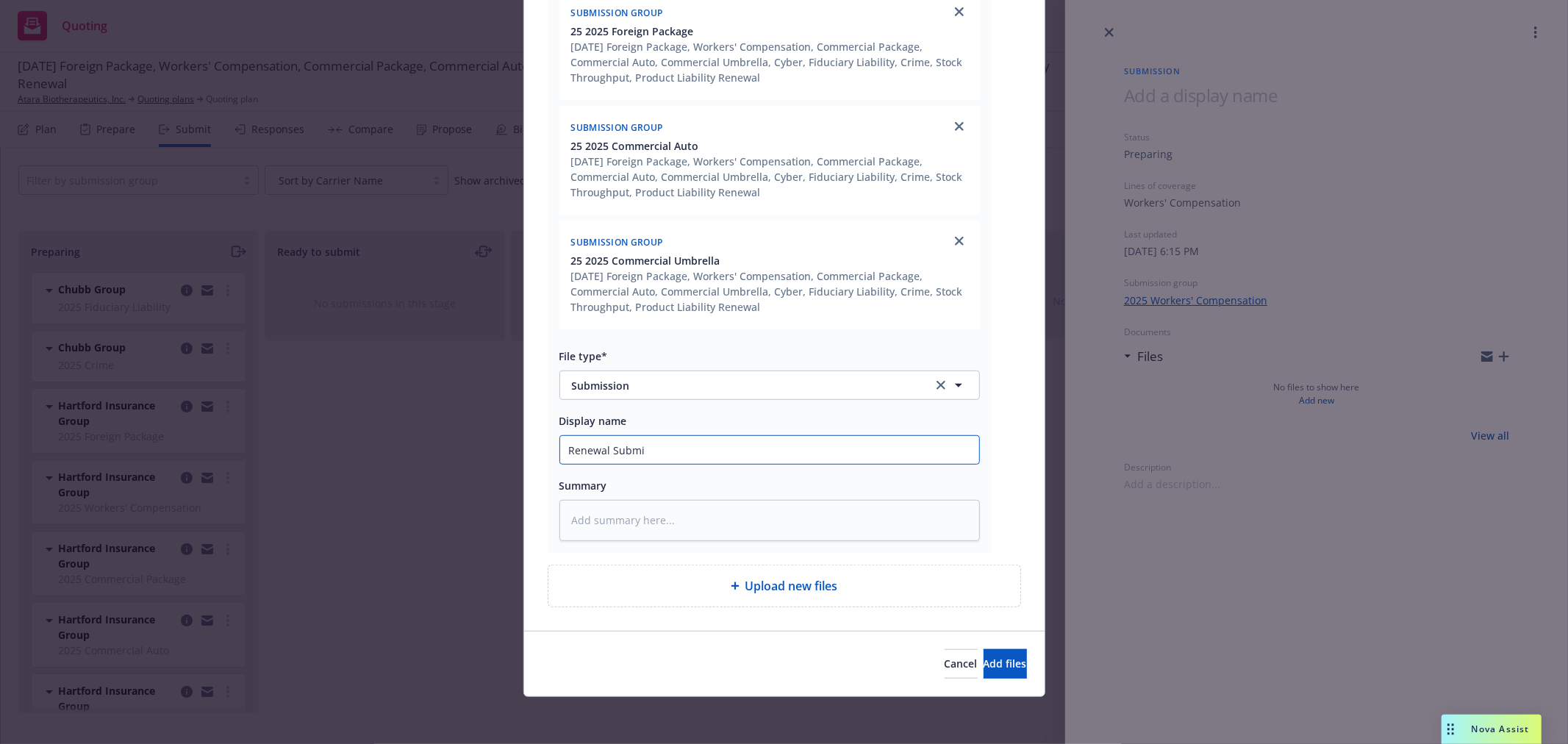
type input "Renewal Submis"
type textarea "x"
type input "Renewal Submiss"
type textarea "x"
type input "Renewal Submissi"
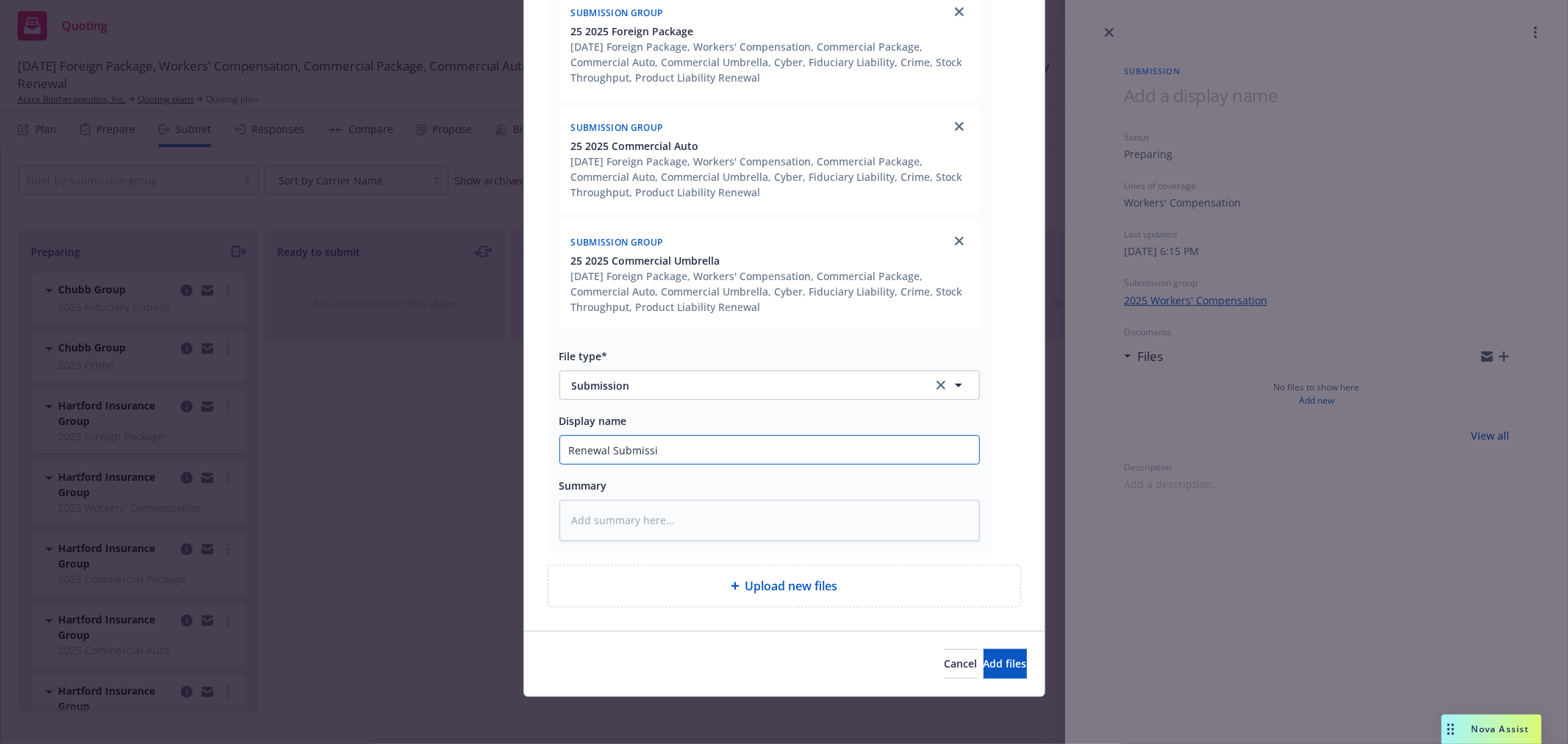
type textarea "x"
type input "Renewal Submissio"
type textarea "x"
type input "Renewal Submission"
type textarea "x"
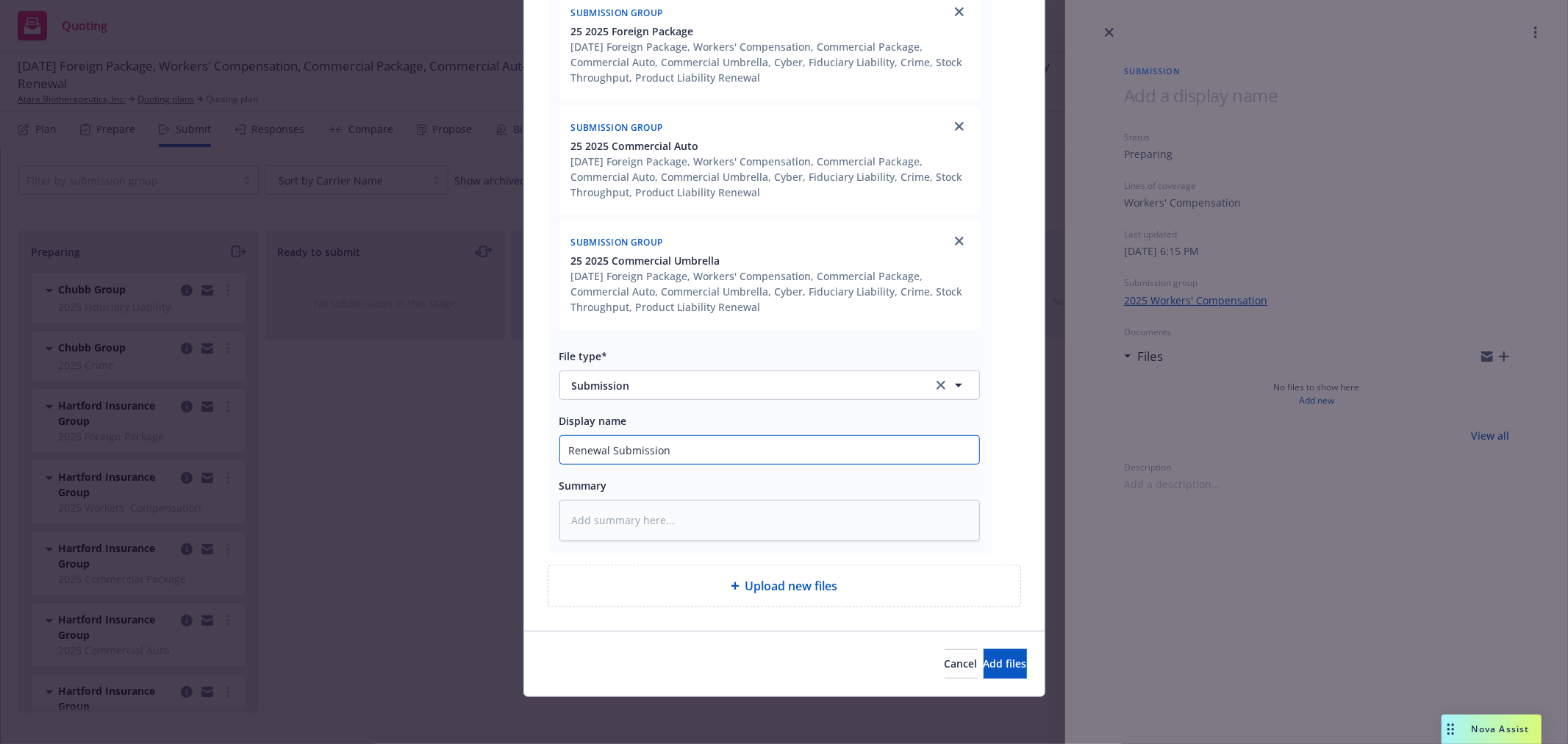
type input "Renewal Submission"
type textarea "x"
type input "Renewal Submission f"
type textarea "x"
type input "Renewal Submission fr"
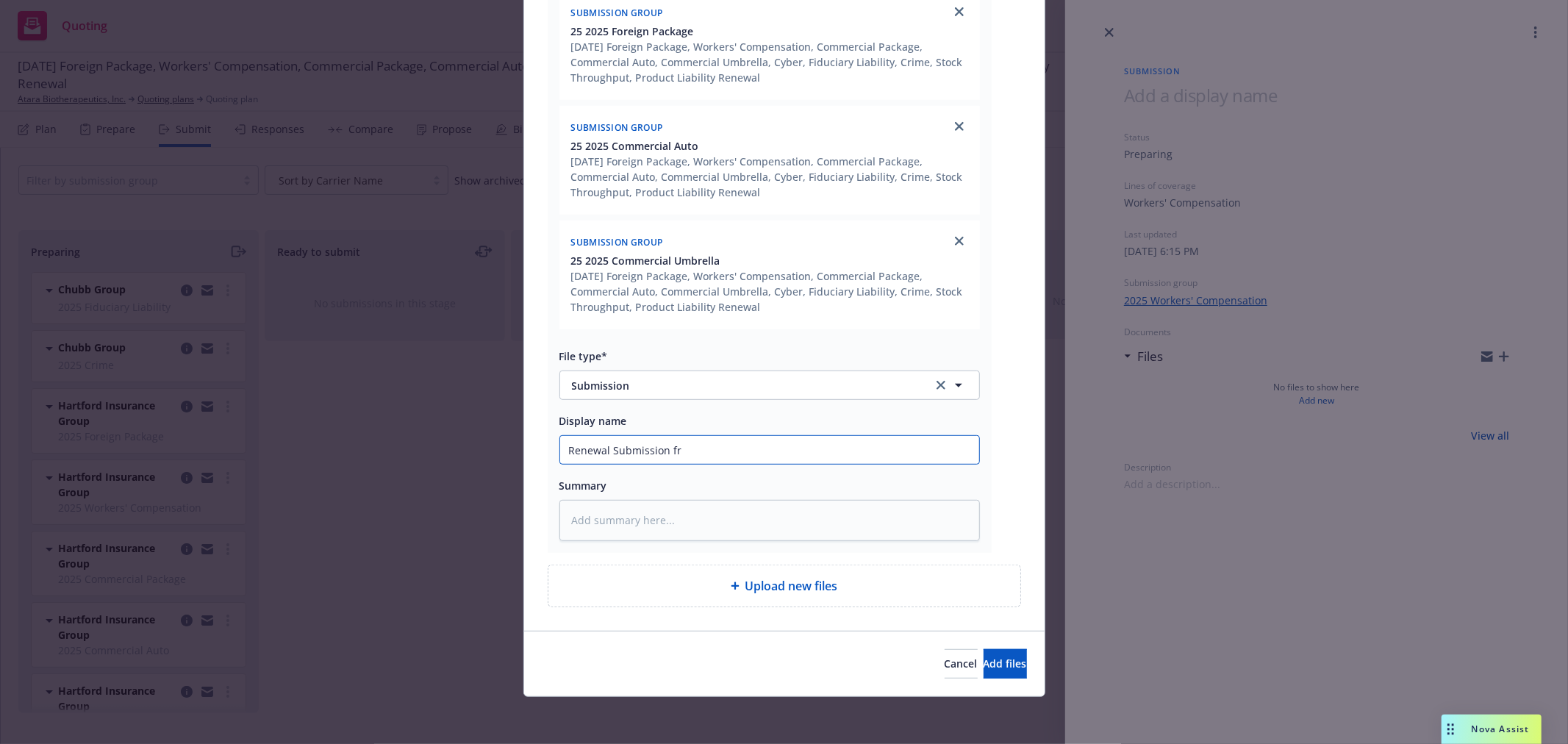
type textarea "x"
type input "Renewal Submission fro"
type textarea "x"
type input "Renewal Submission from"
type textarea "x"
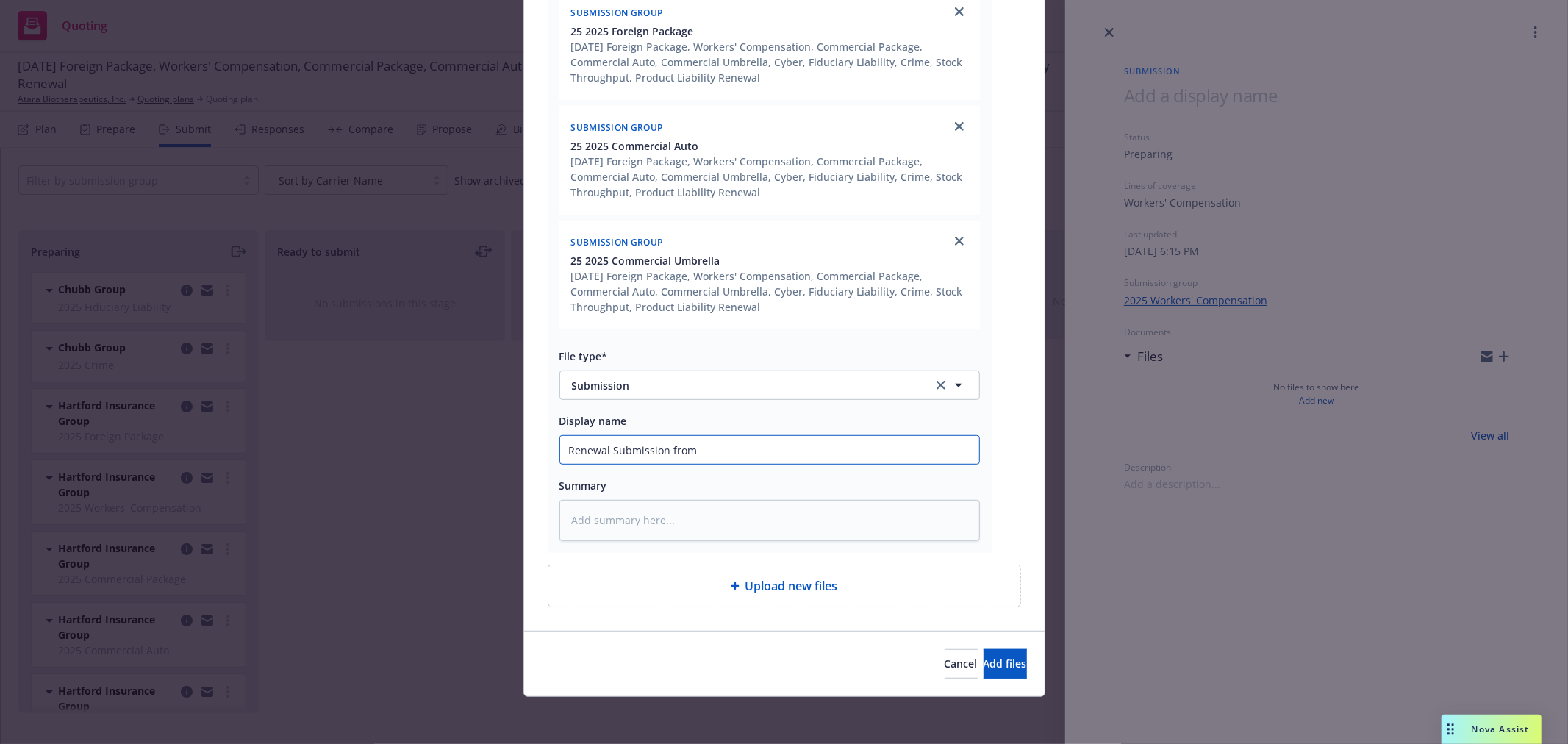
type input "Renewal Submission from"
type textarea "x"
type input "Renewal Submission from H"
type textarea "x"
type input "Renewal Submission from Ha"
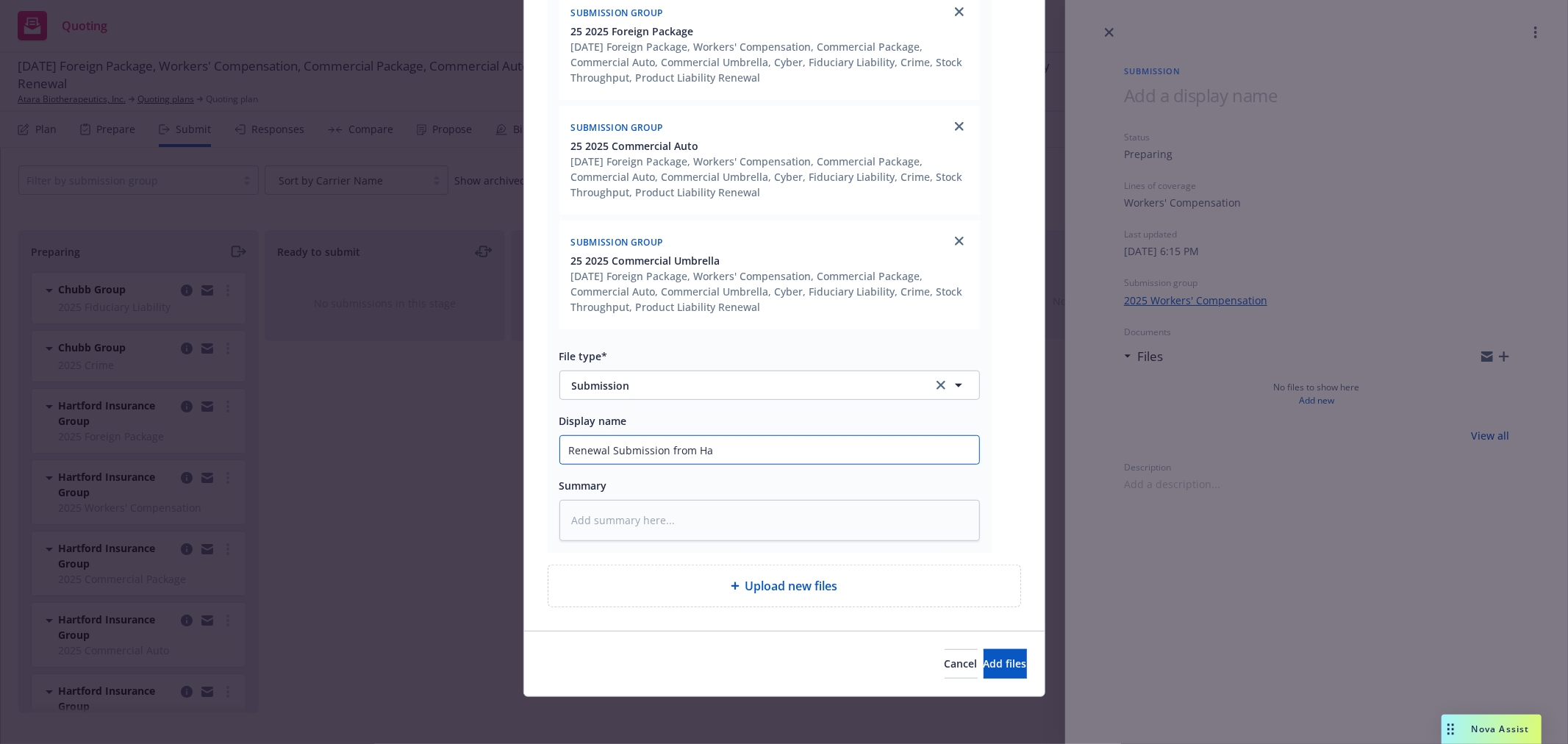
type textarea "x"
type input "Renewal Submission from Har"
type textarea "x"
type input "Renewal Submission from Hart"
type textarea "x"
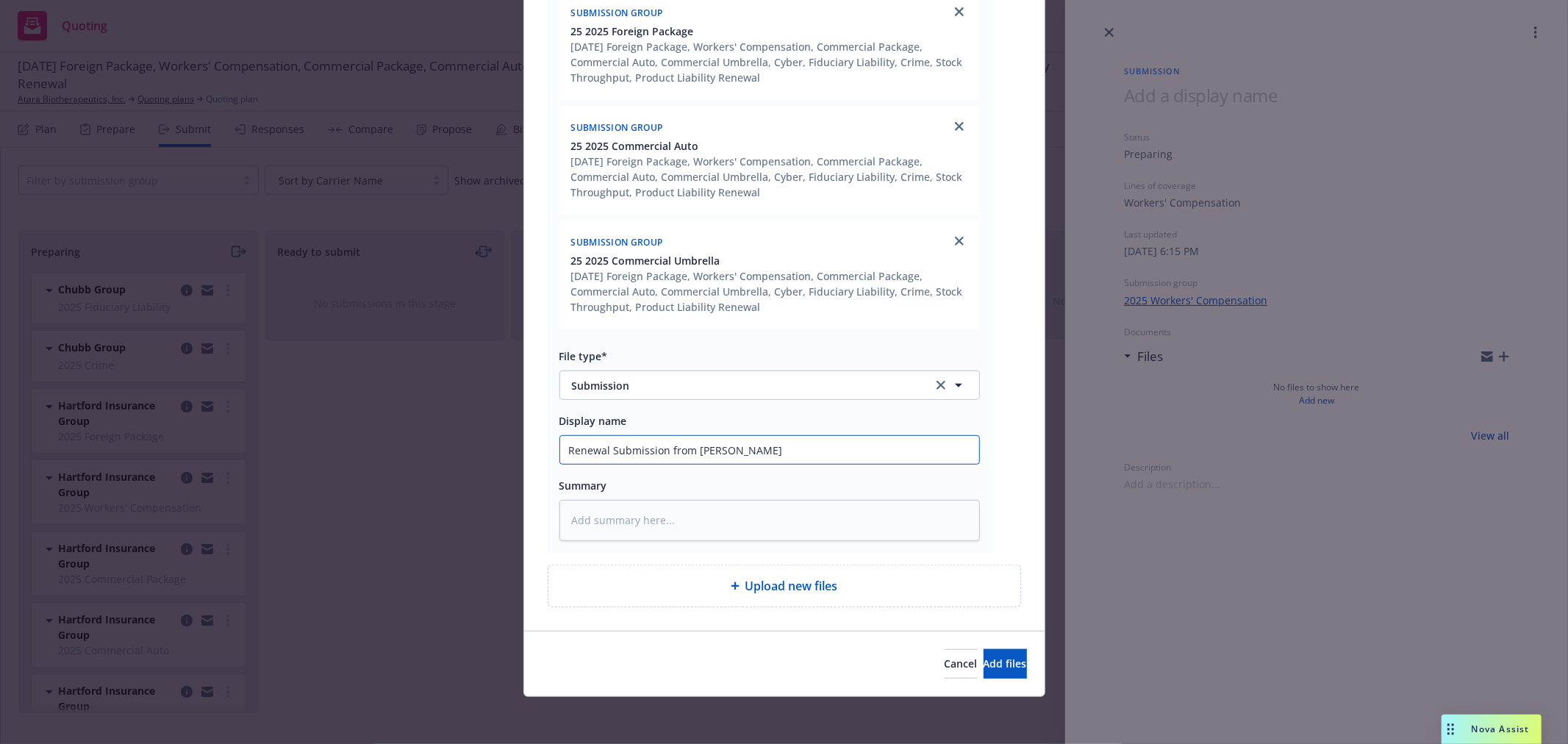
type input "Renewal Submission from Hartf"
type textarea "x"
type input "Renewal Submission from Hartfo"
type textarea "x"
type input "Renewal Submission from Hartfor"
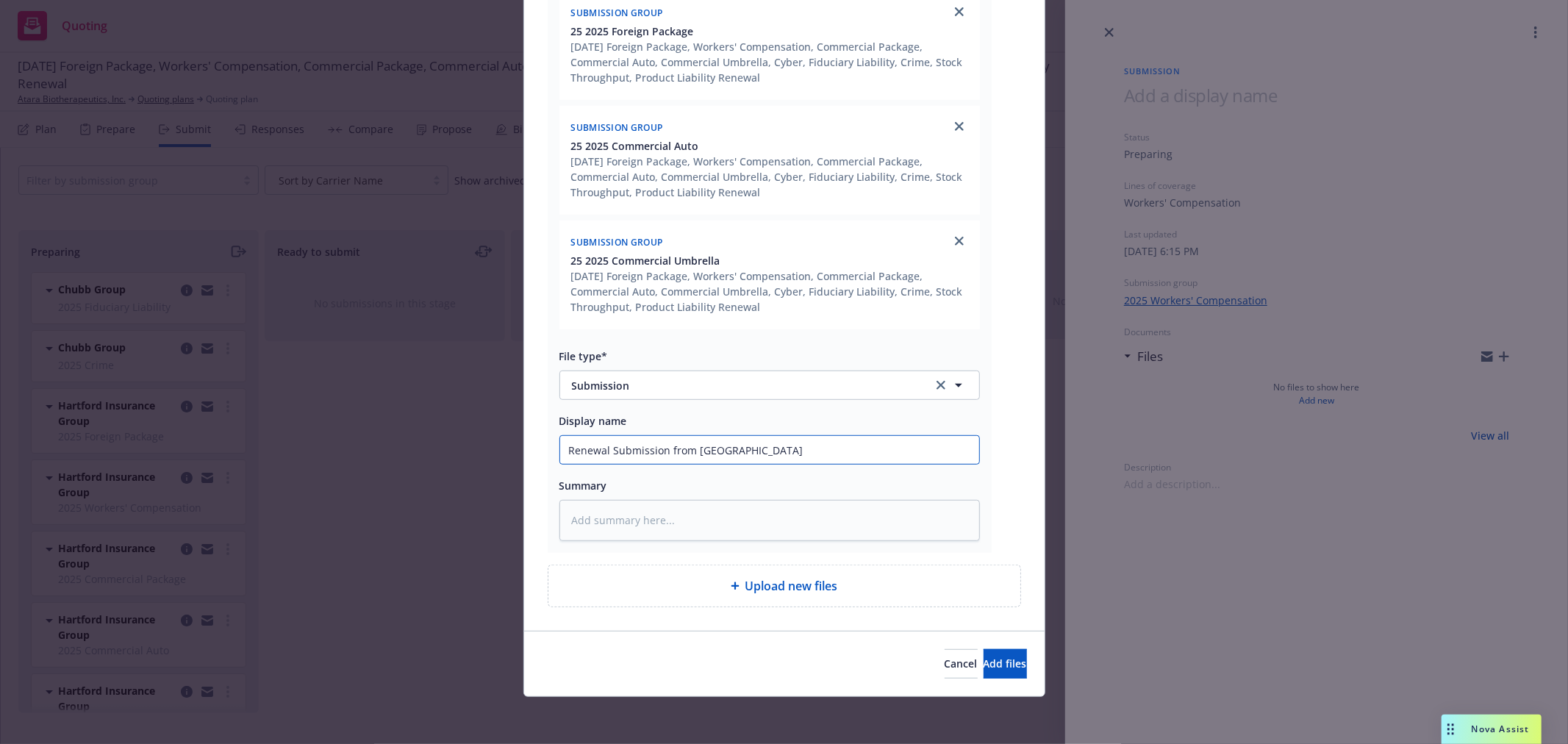
type textarea "x"
type input "Renewal Submission from Hartford"
click at [984, 669] on span "Add files" at bounding box center [1005, 663] width 43 height 14
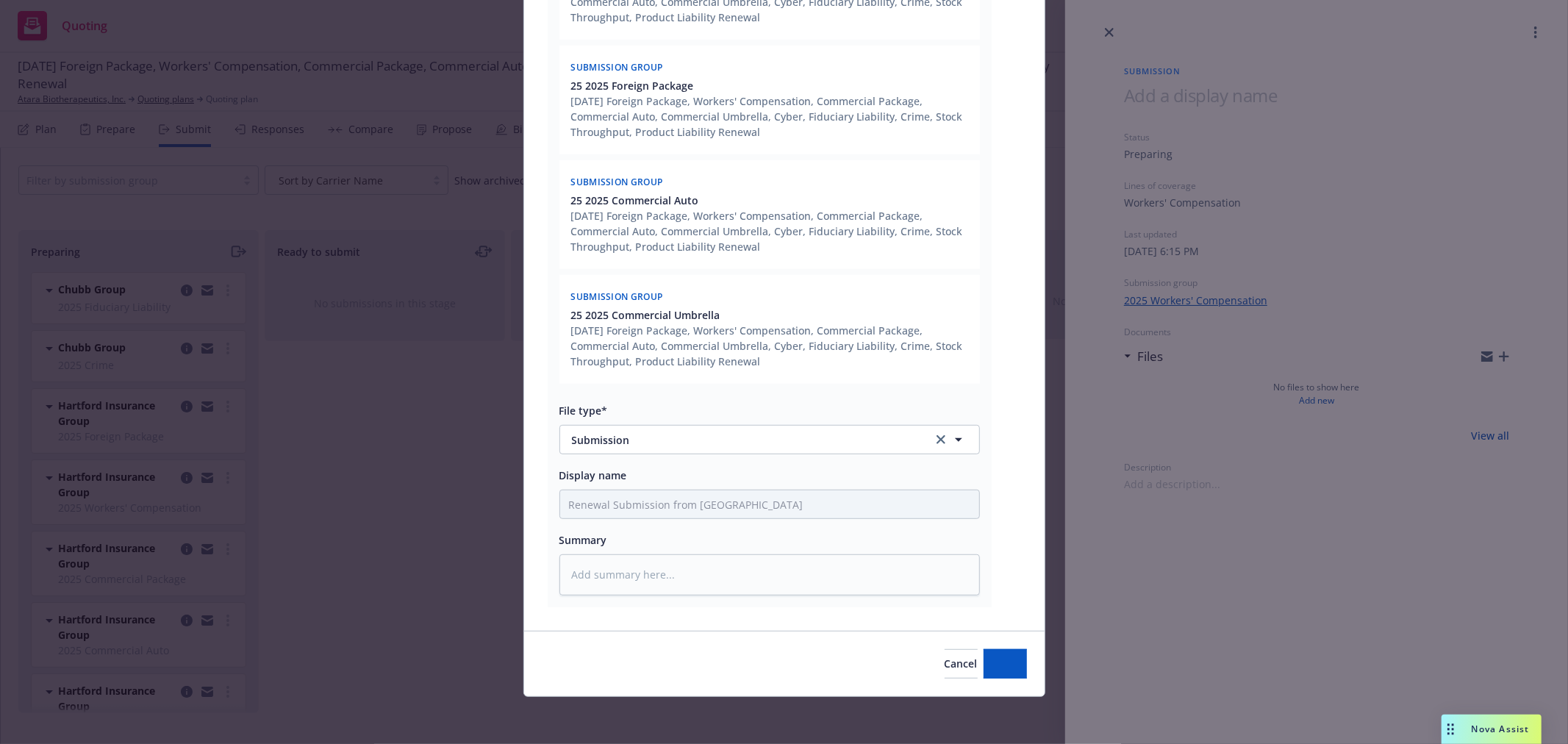
scroll to position [479, 0]
type textarea "x"
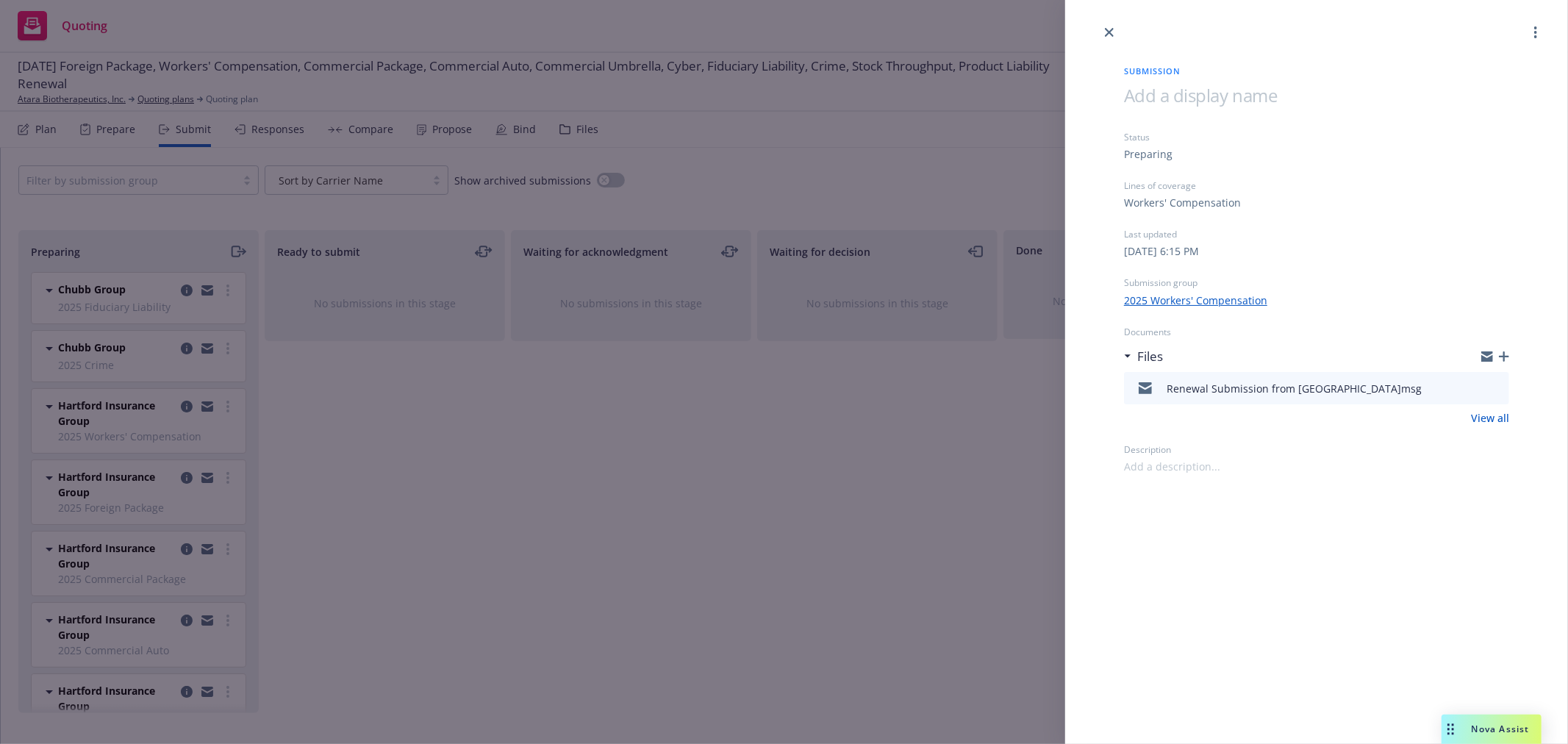
click at [739, 524] on div "Submission Status Preparing Lines of coverage Workers' Compensation Last update…" at bounding box center [784, 372] width 1568 height 744
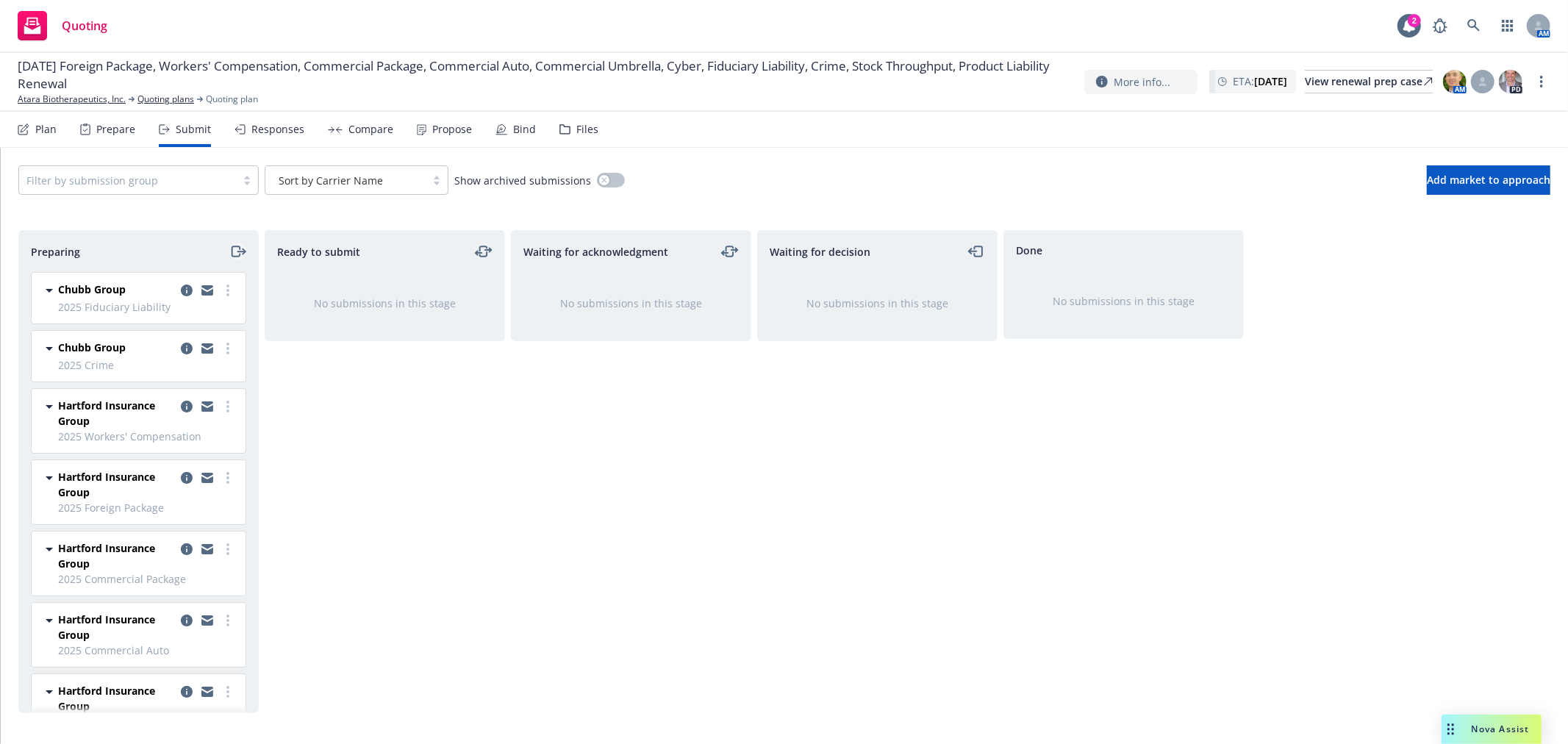
click at [236, 252] on icon "moveRight" at bounding box center [238, 251] width 17 height 17
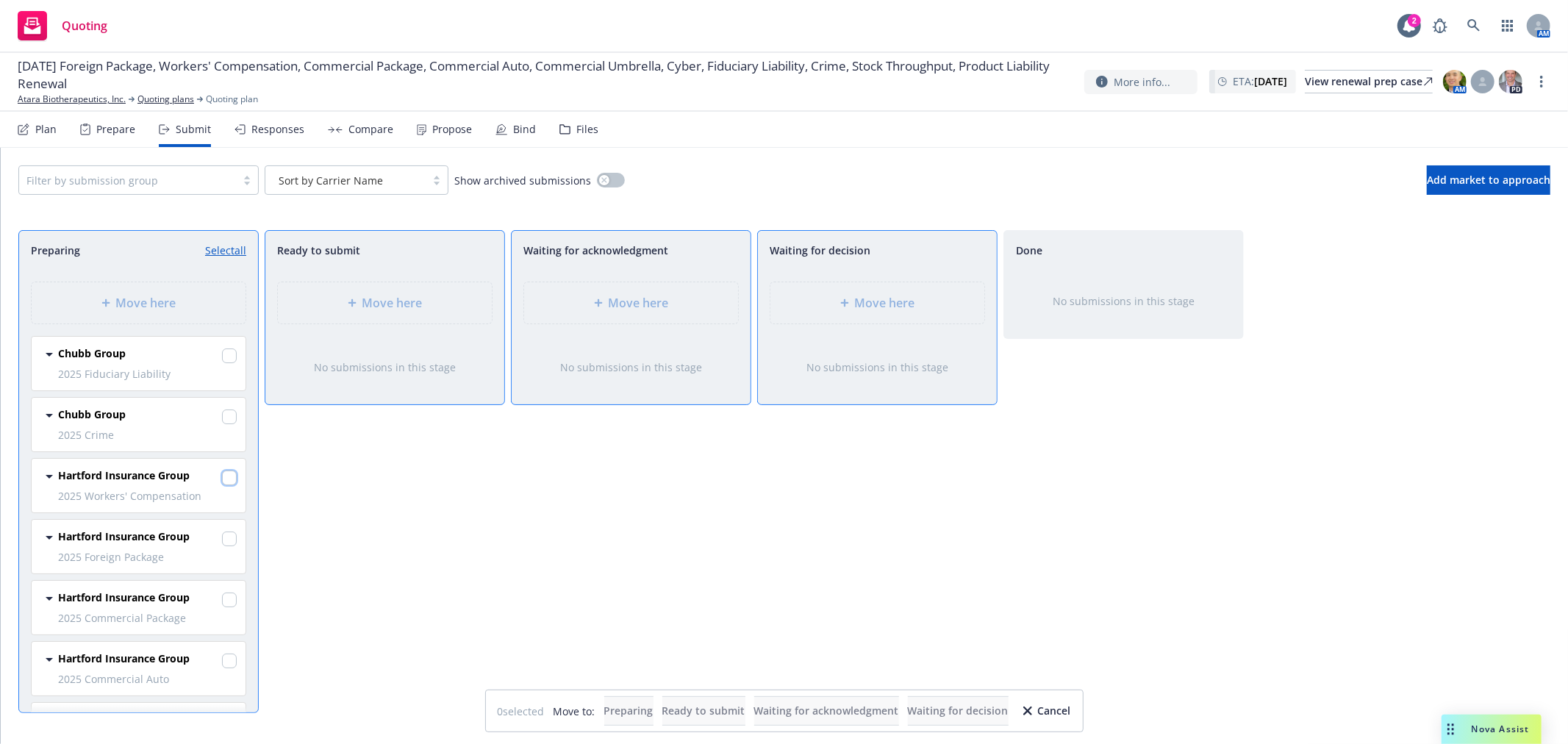
click at [222, 482] on input "checkbox" at bounding box center [229, 477] width 14 height 14
checkbox input "true"
click at [222, 540] on input "checkbox" at bounding box center [229, 538] width 14 height 14
checkbox input "true"
click at [221, 612] on span "2025 Commercial Package" at bounding box center [147, 618] width 179 height 15
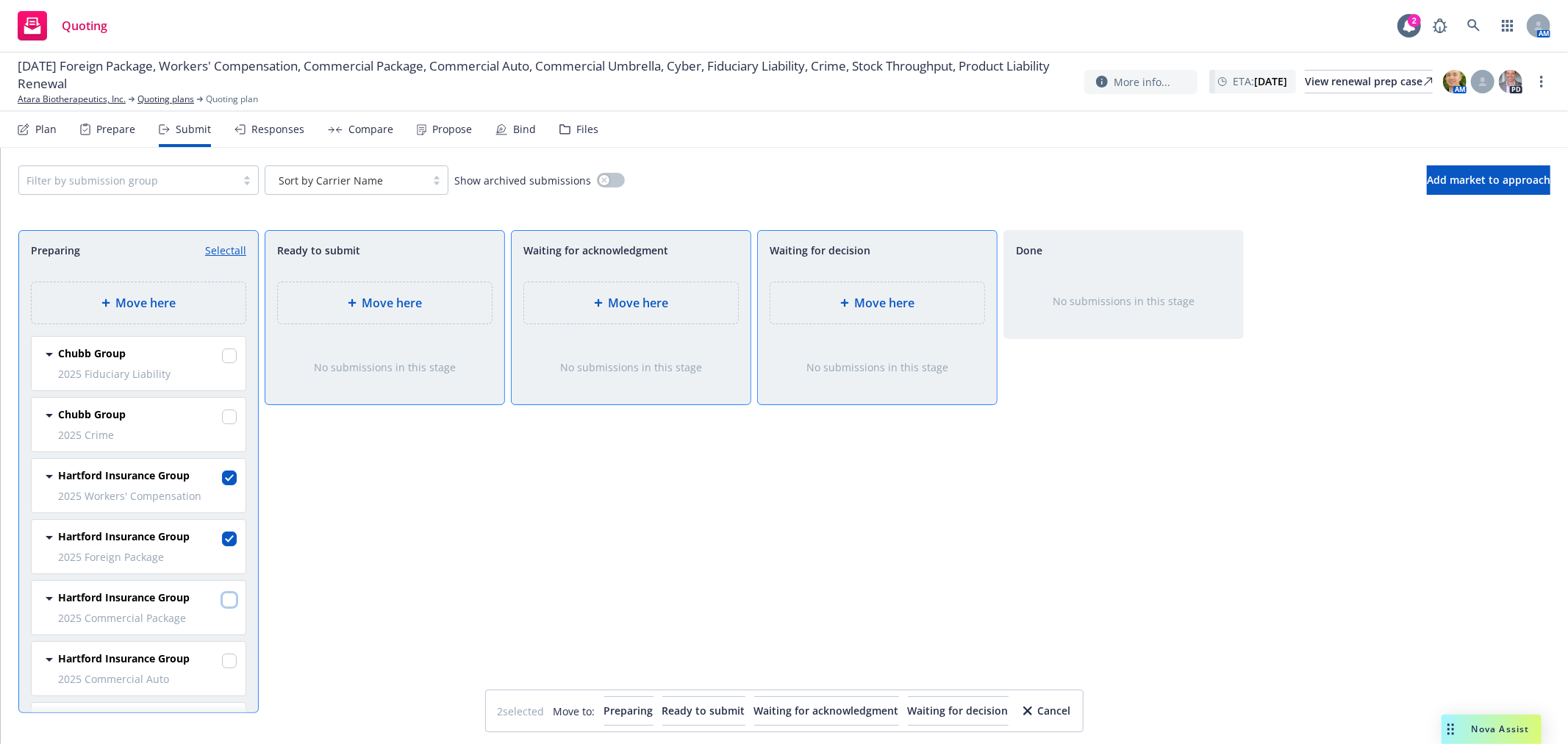
click at [222, 596] on input "checkbox" at bounding box center [229, 599] width 14 height 14
checkbox input "true"
click at [222, 659] on input "checkbox" at bounding box center [229, 660] width 14 height 14
checkbox input "true"
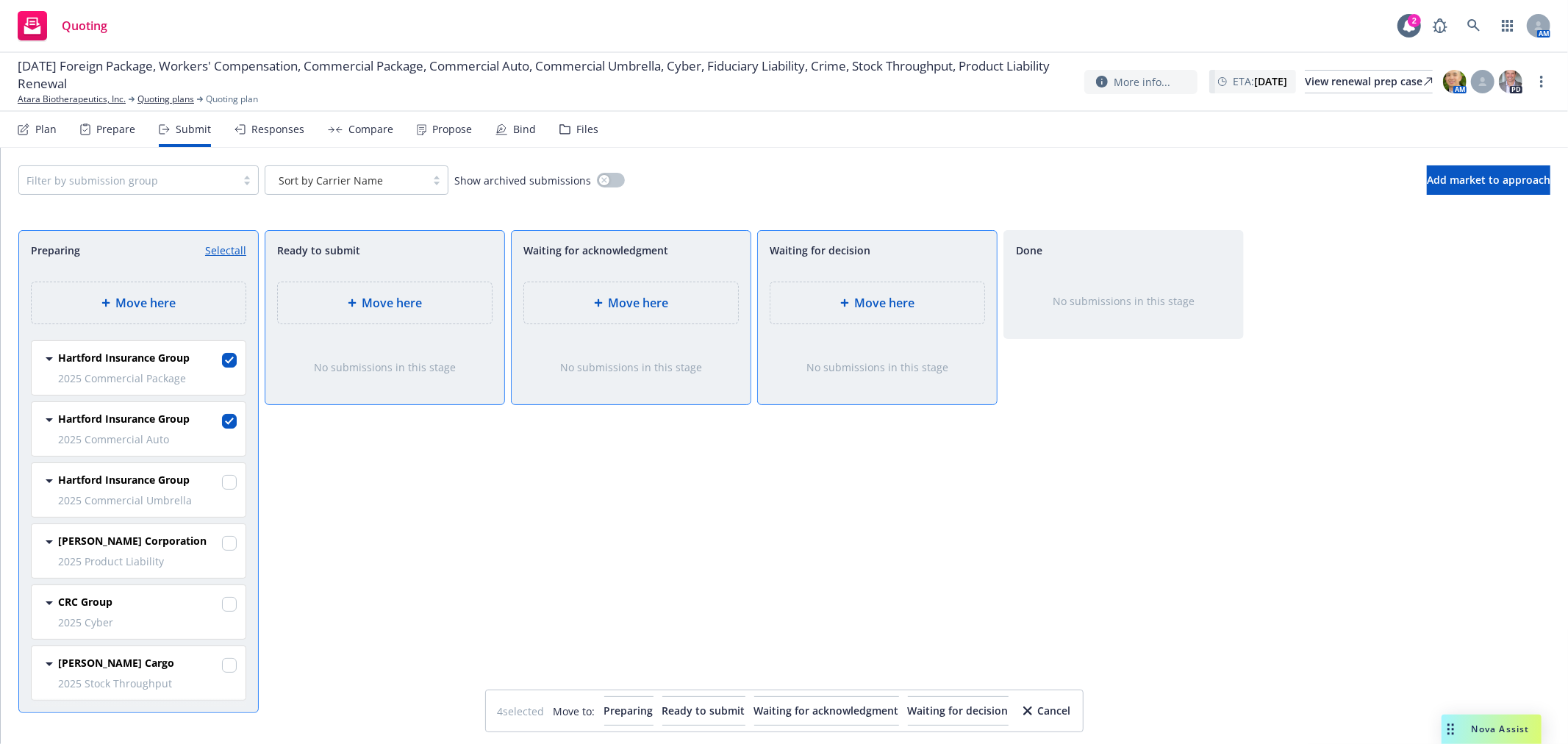
click at [224, 481] on div "Hartford Insurance Group 2025 Commercial Umbrella Tuesday, June 17, 2025 at 6:1…" at bounding box center [139, 490] width 214 height 54
click at [222, 482] on input "checkbox" at bounding box center [229, 482] width 14 height 14
checkbox input "true"
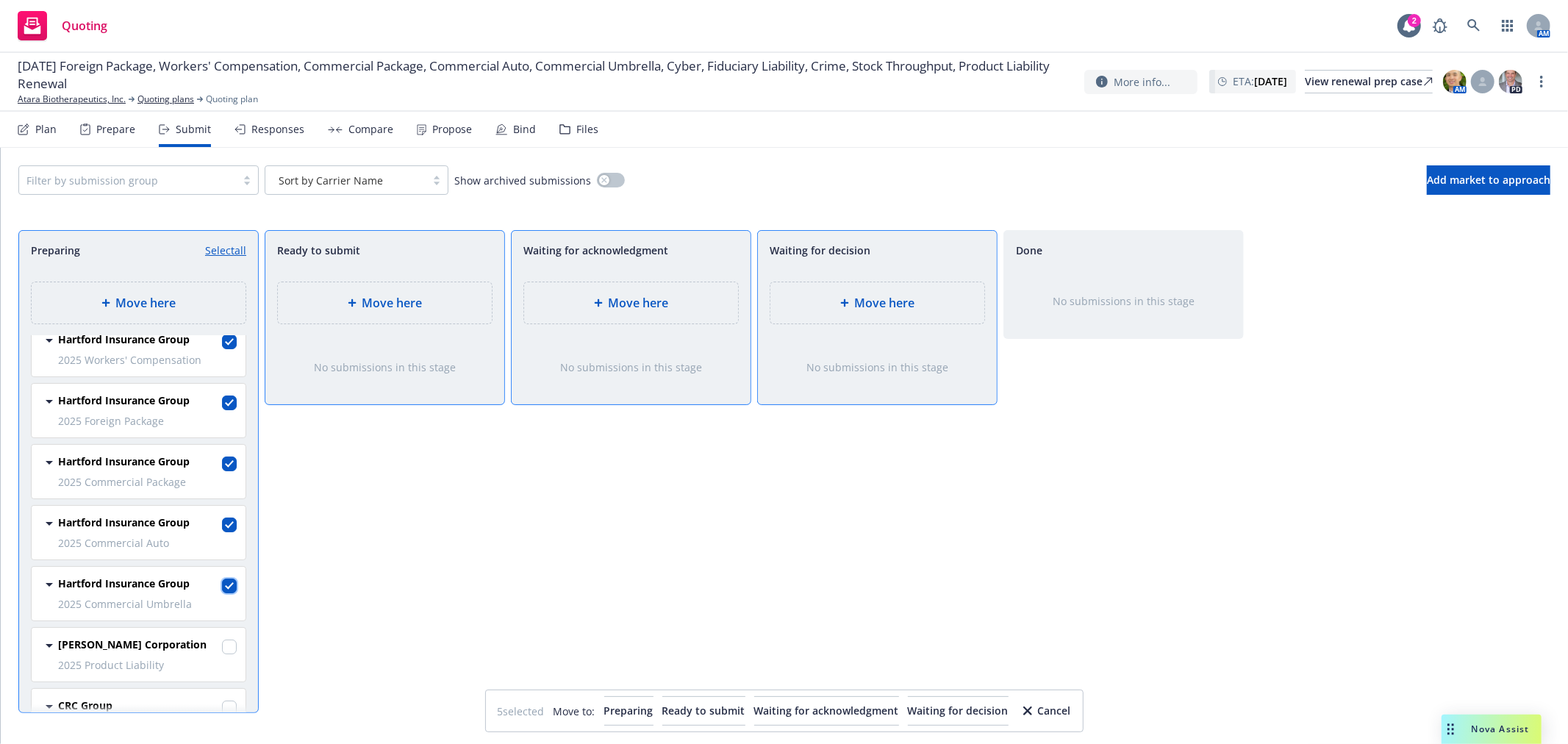
scroll to position [0, 0]
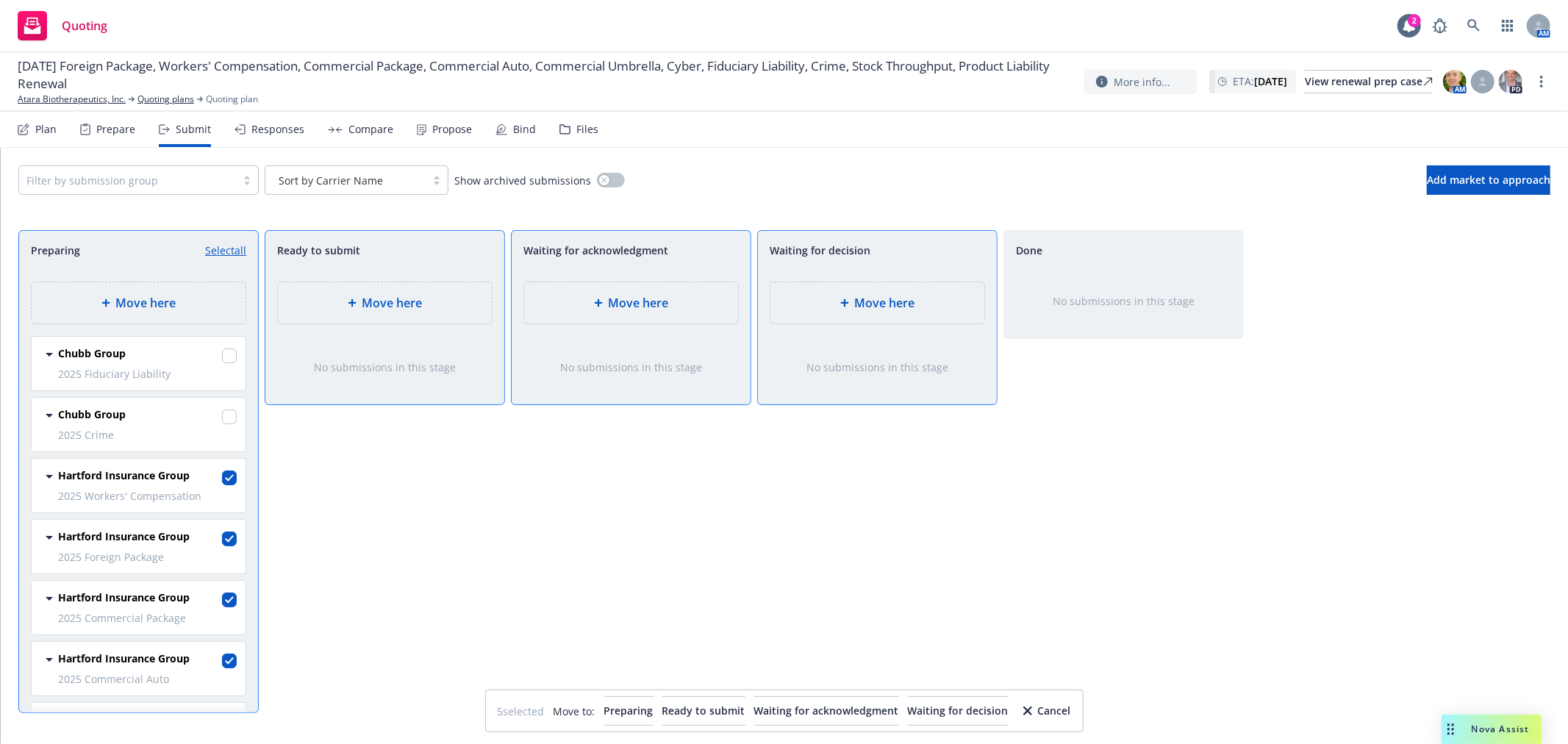
click at [860, 296] on span "Move here" at bounding box center [885, 303] width 60 height 17
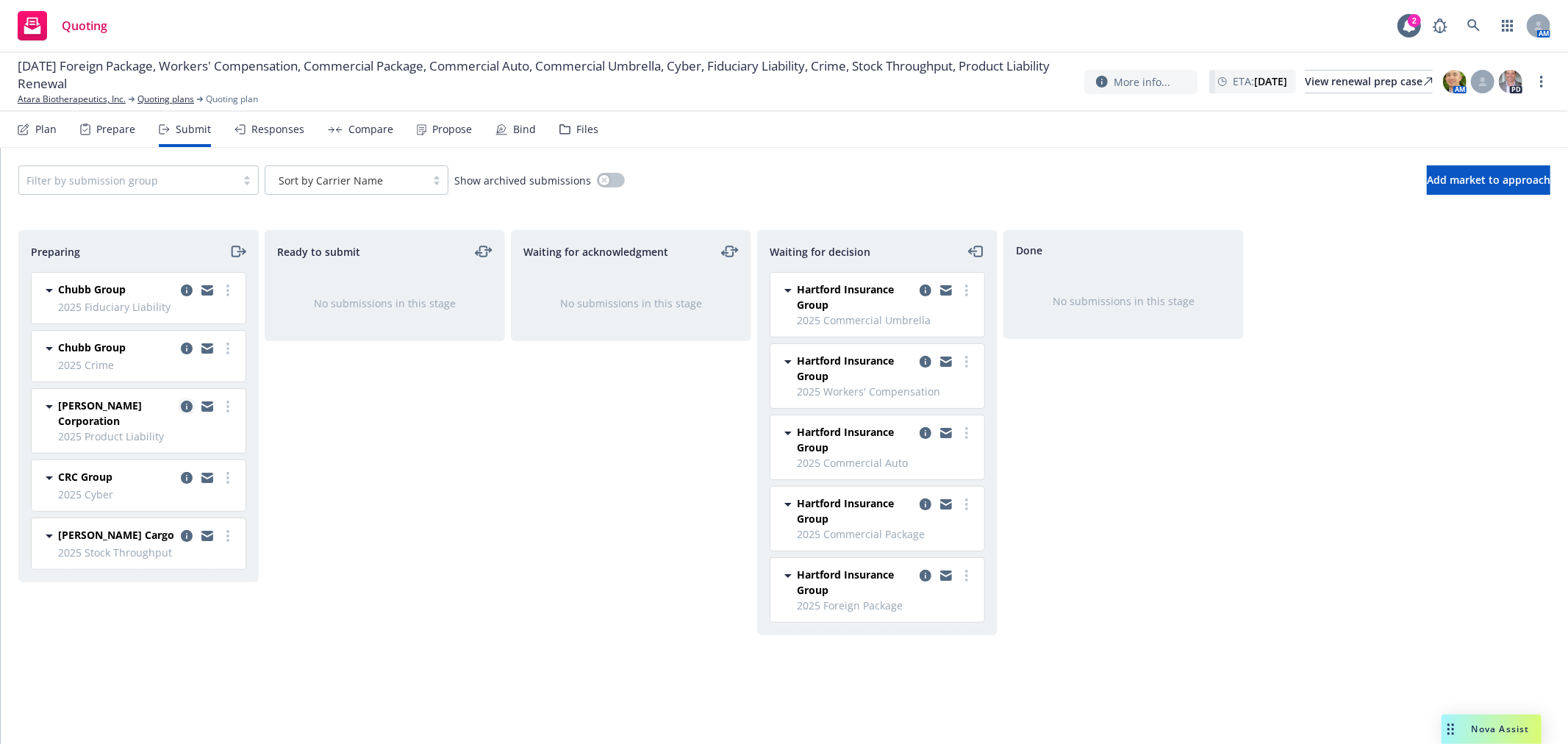
click at [189, 401] on icon "copy logging email" at bounding box center [186, 406] width 12 height 12
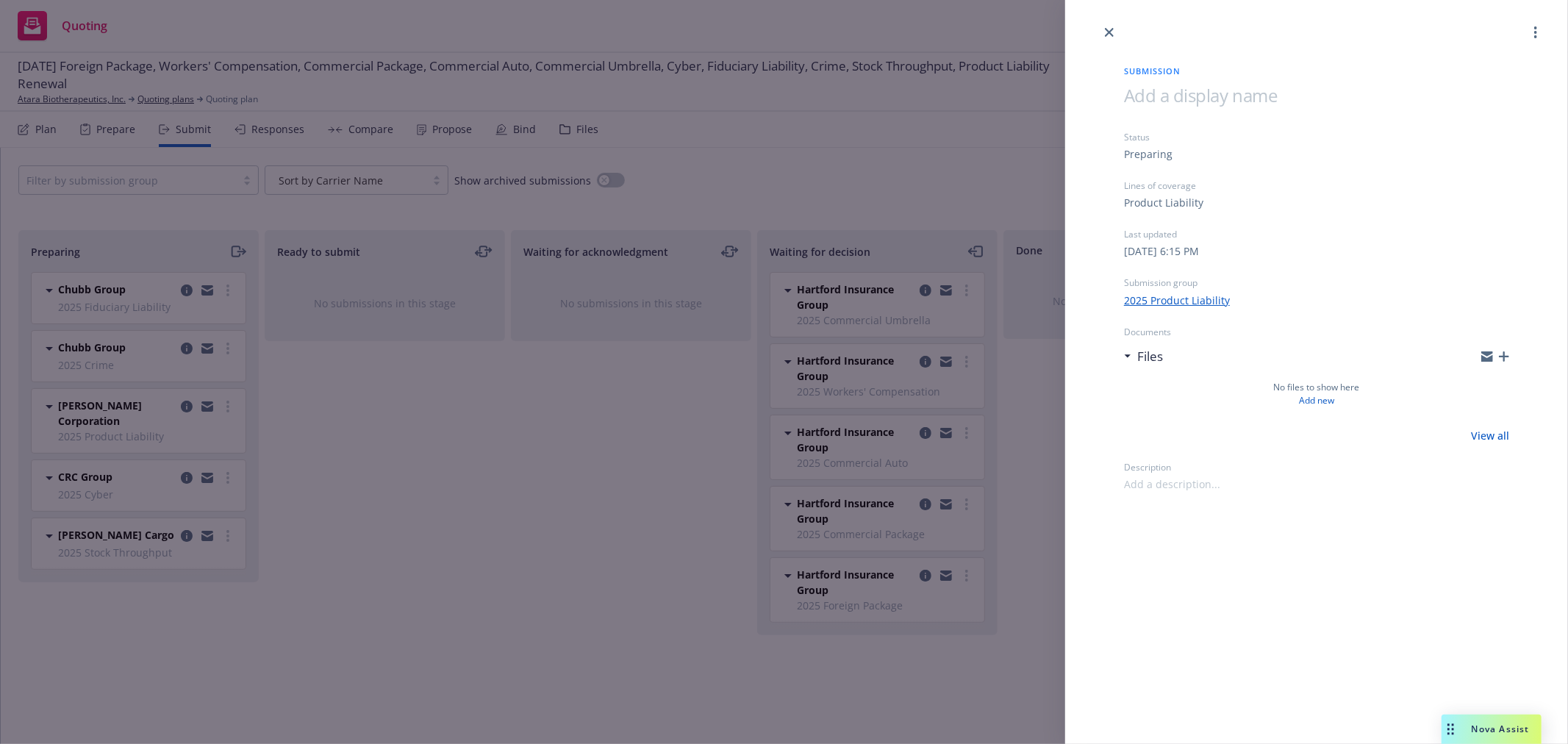
click at [1507, 354] on icon "button" at bounding box center [1504, 356] width 11 height 11
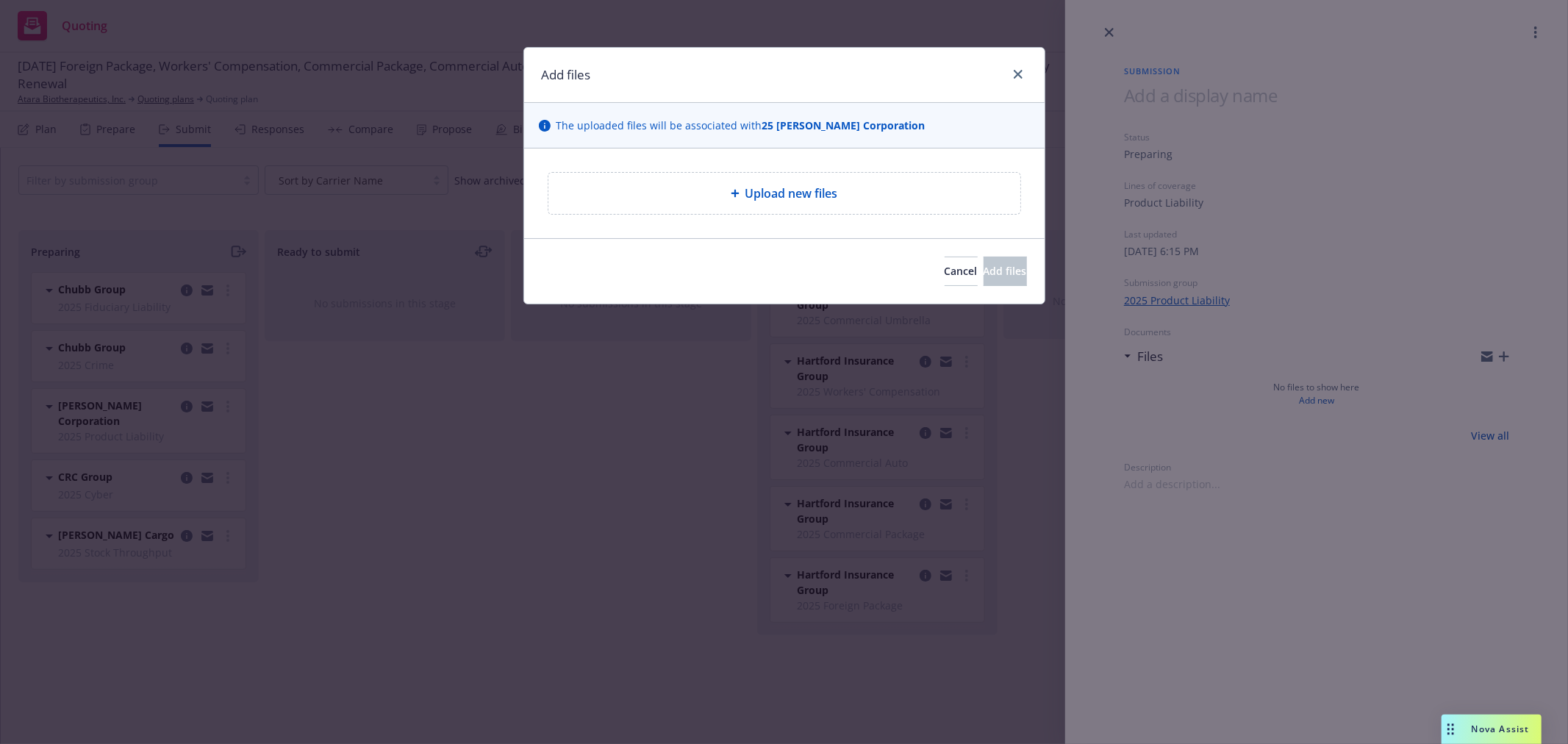
type textarea "x"
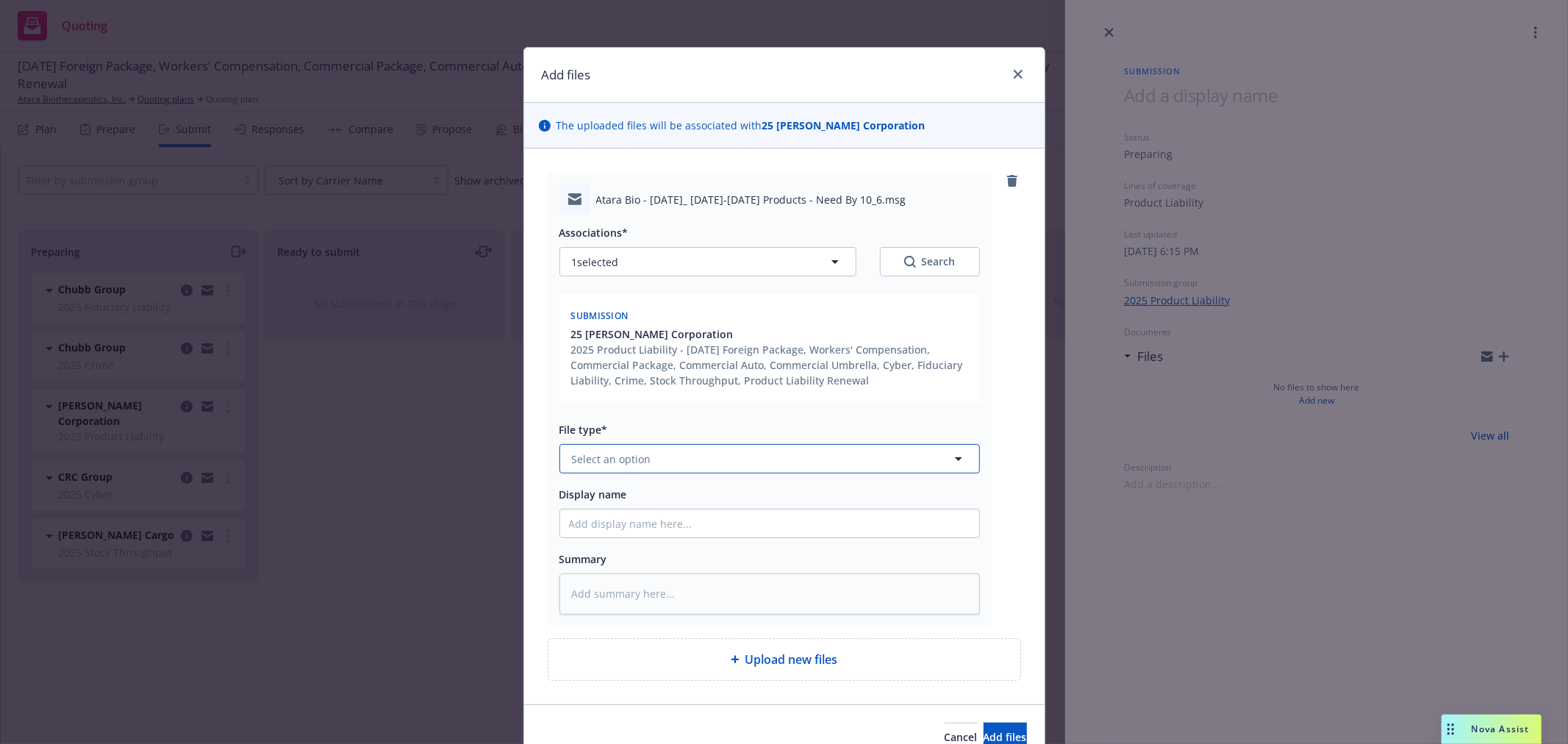
click at [743, 445] on button "Select an option" at bounding box center [770, 458] width 421 height 29
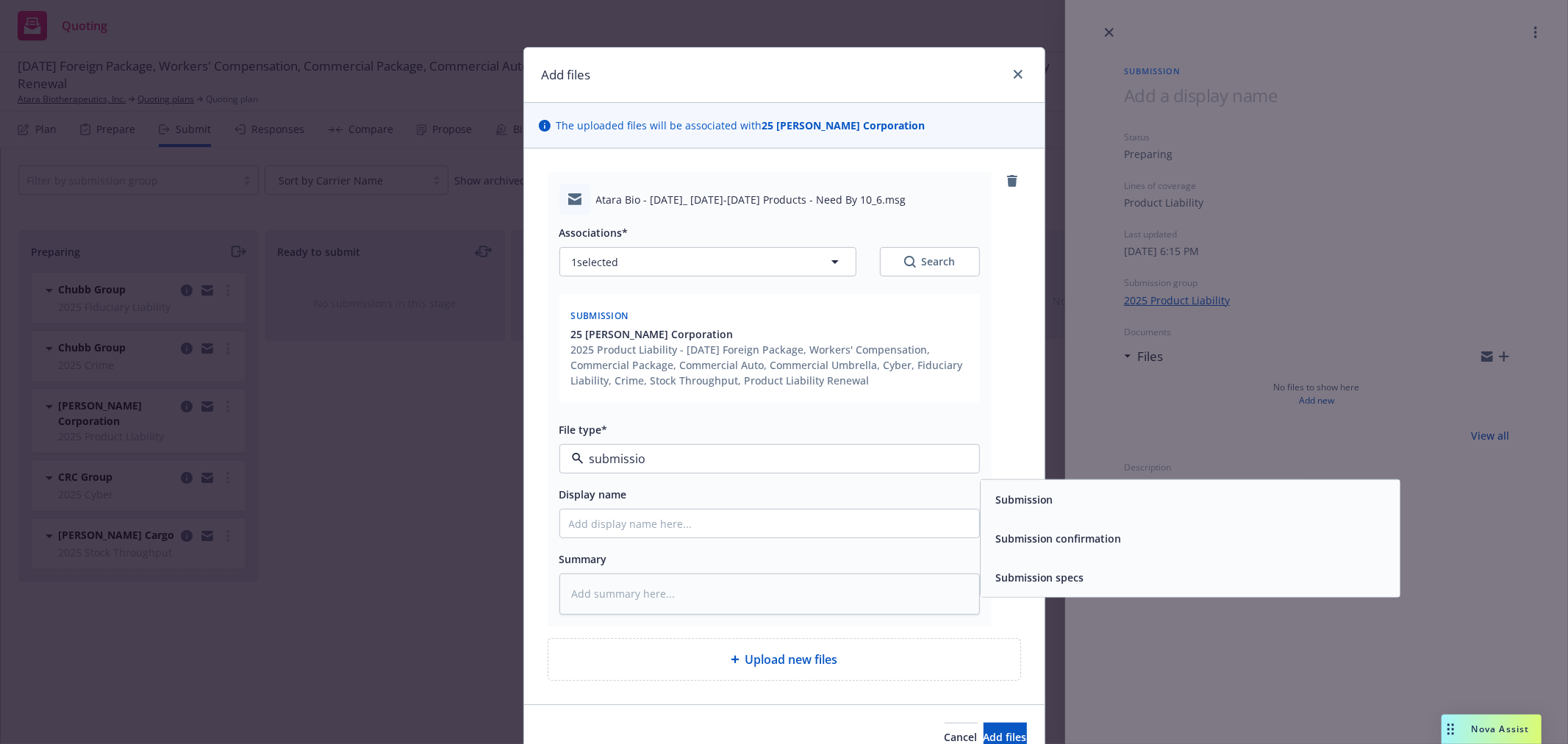
type input "submission"
click at [1017, 488] on div "Submission" at bounding box center [1022, 499] width 67 height 21
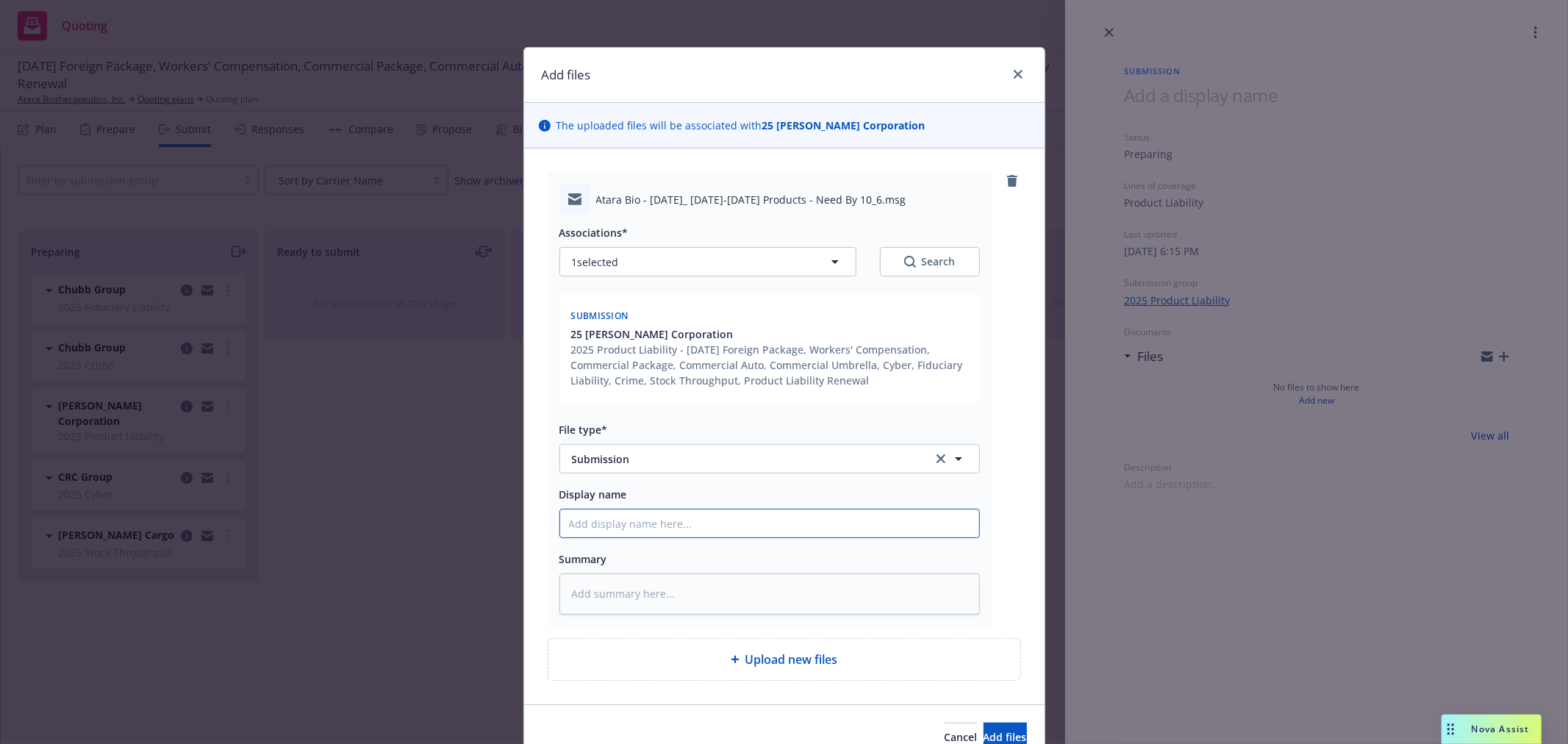
click at [751, 530] on input "Display name" at bounding box center [770, 523] width 419 height 28
type textarea "x"
type input "R"
type textarea "x"
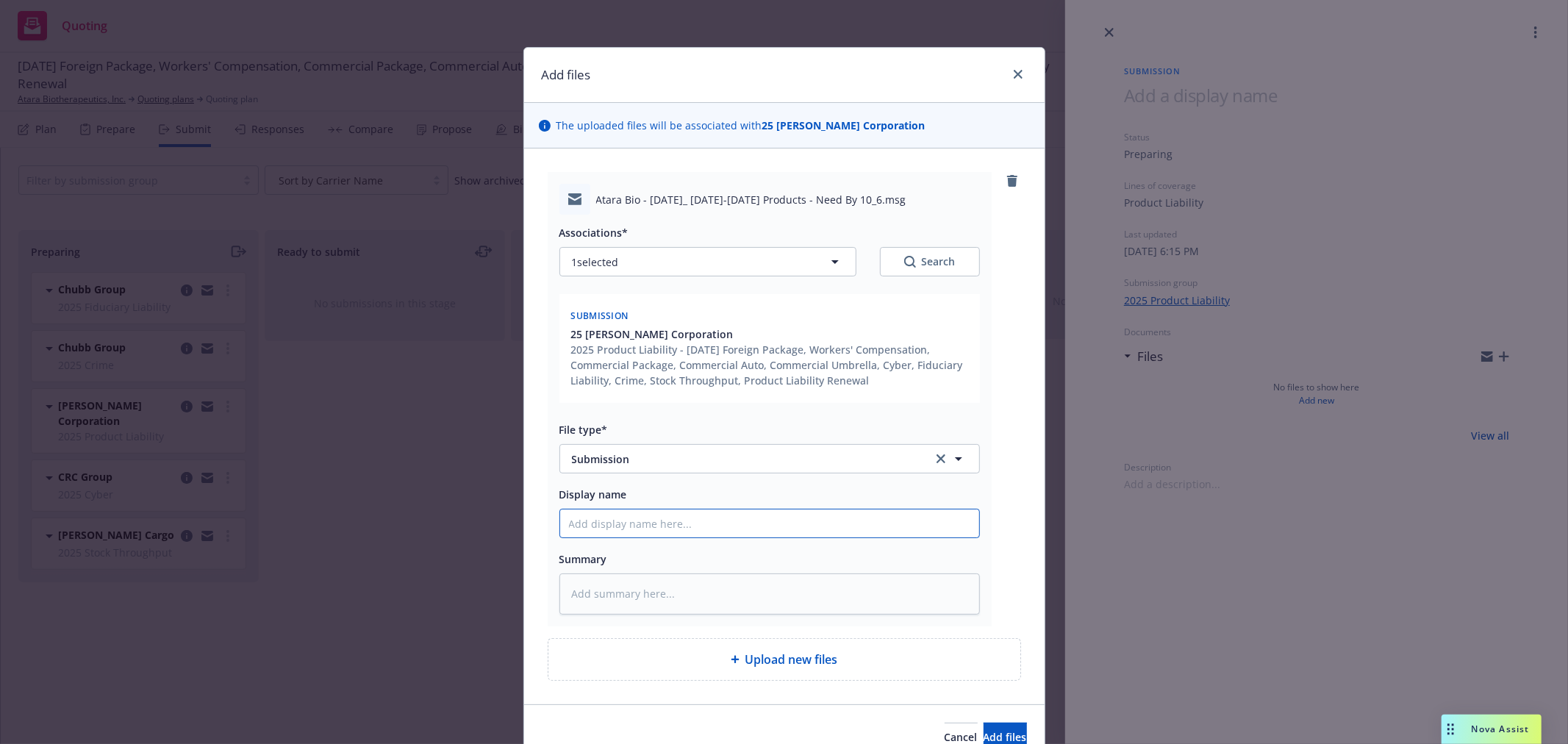
type input "P"
type textarea "x"
type input "Pr"
type textarea "x"
type input "Pro"
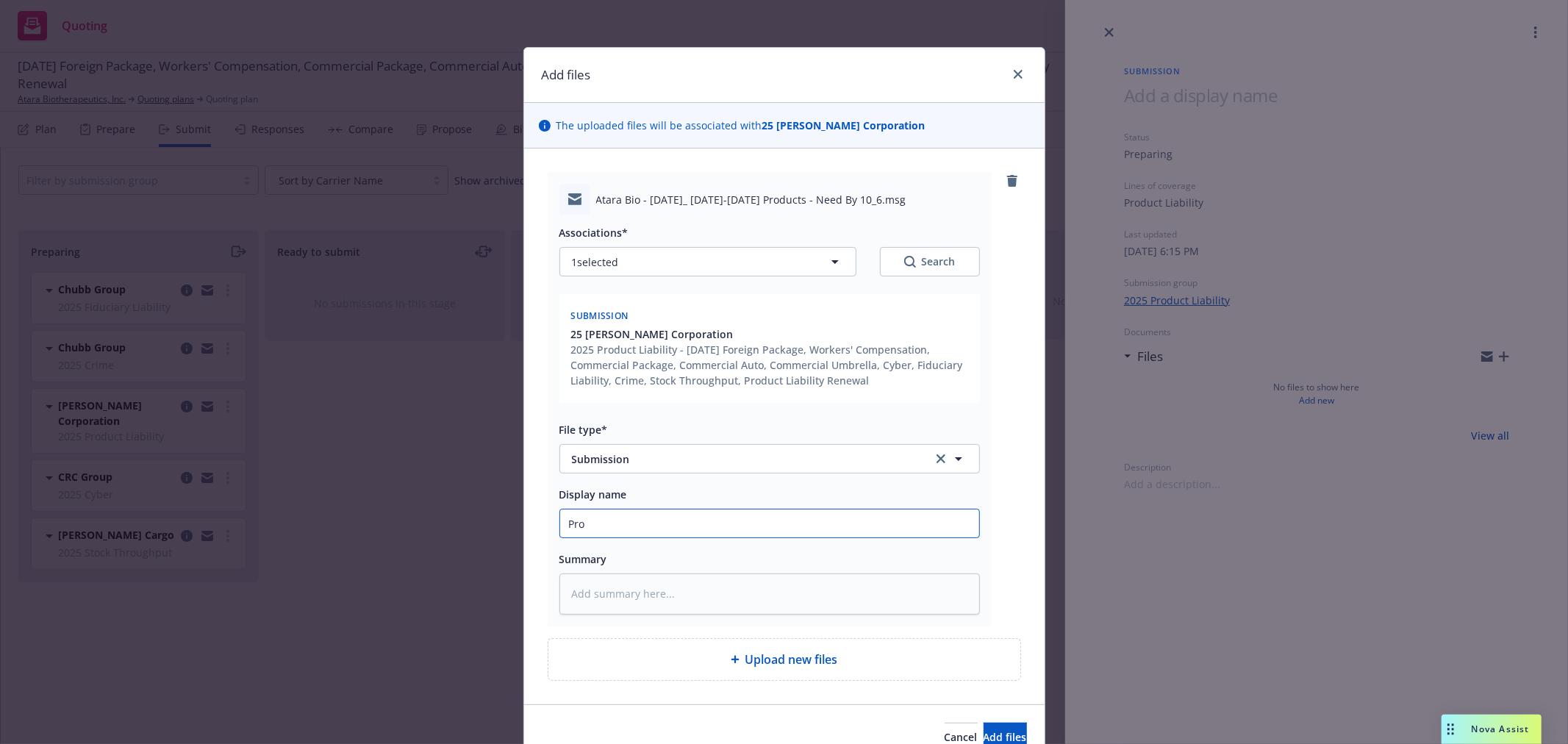
type textarea "x"
type input "Prod"
type textarea "x"
type input "Produ"
type textarea "x"
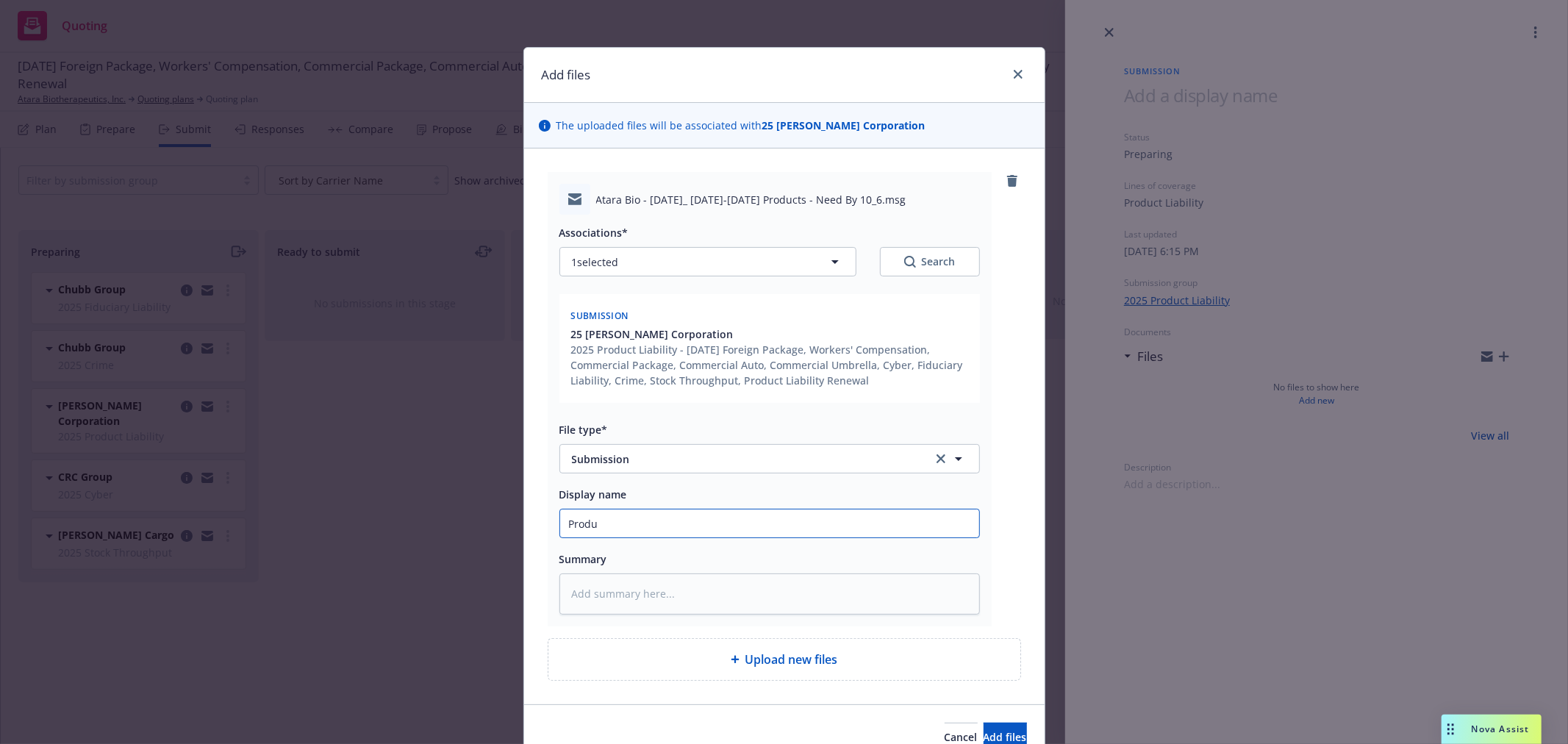
type input "Produc"
type textarea "x"
type input "Product"
type textarea "x"
type input "Product"
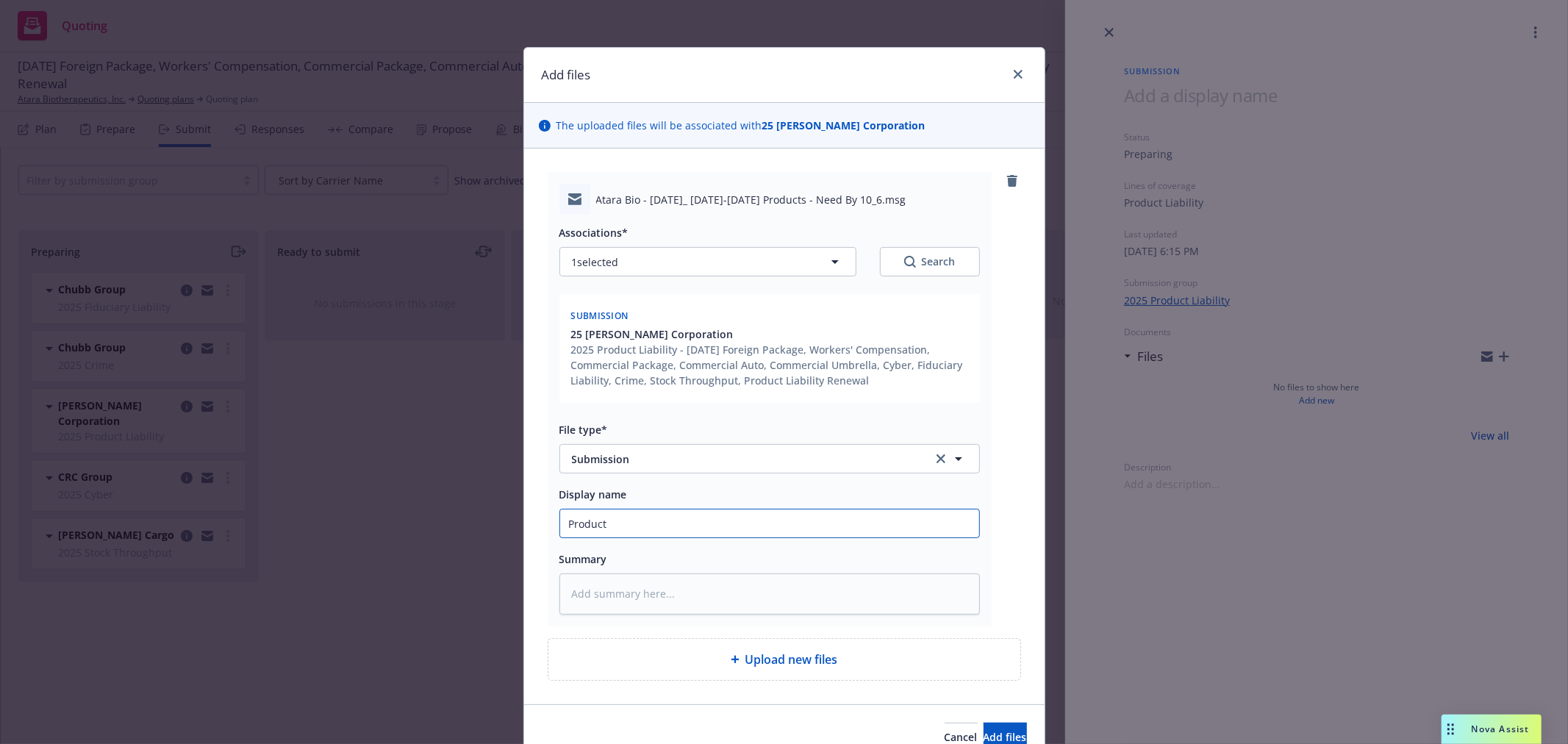
type textarea "x"
type input "Product R"
type textarea "x"
type input "Product Re"
type textarea "x"
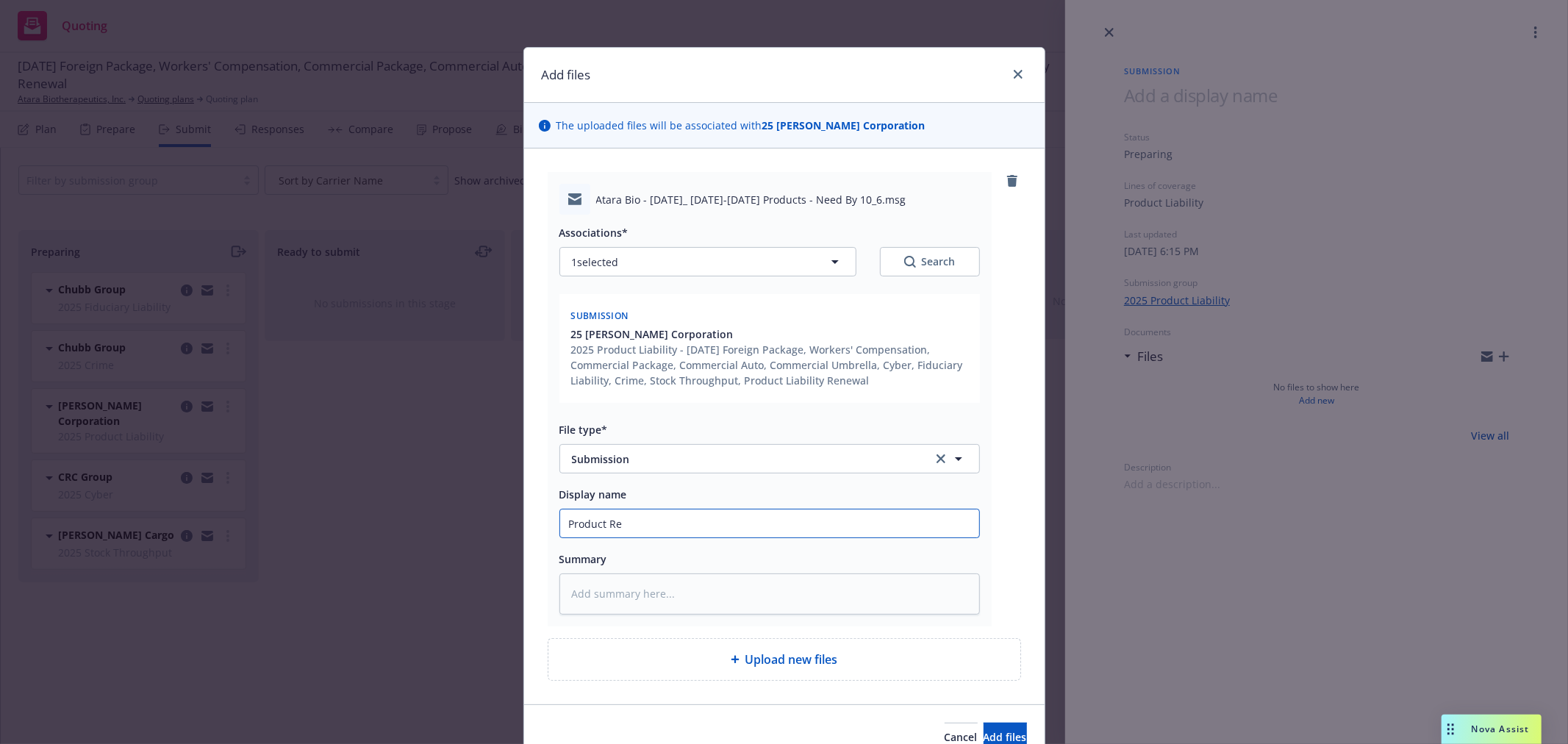
type input "Product Ren"
type textarea "x"
type input "Product Rene"
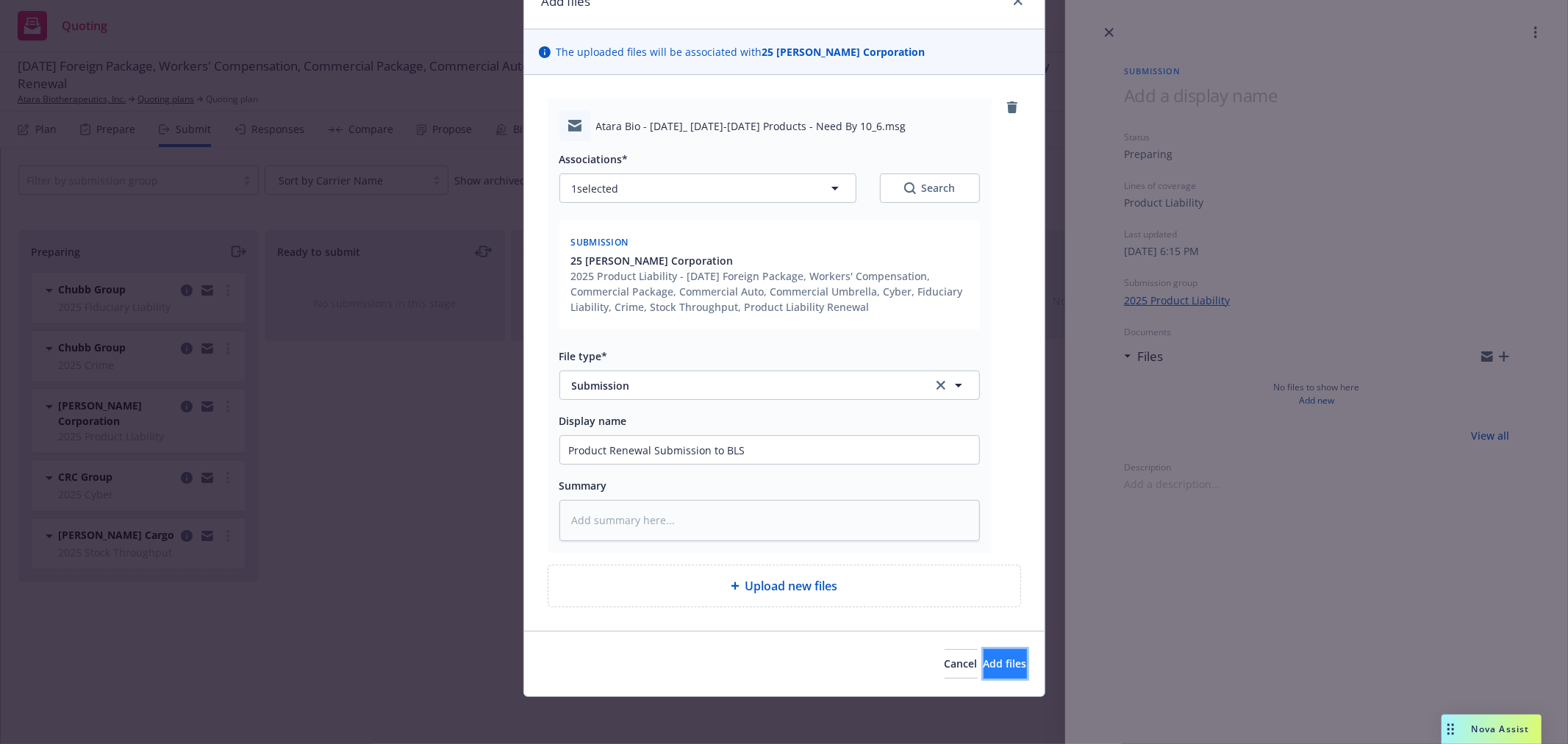
click at [984, 657] on span "Add files" at bounding box center [1005, 663] width 43 height 14
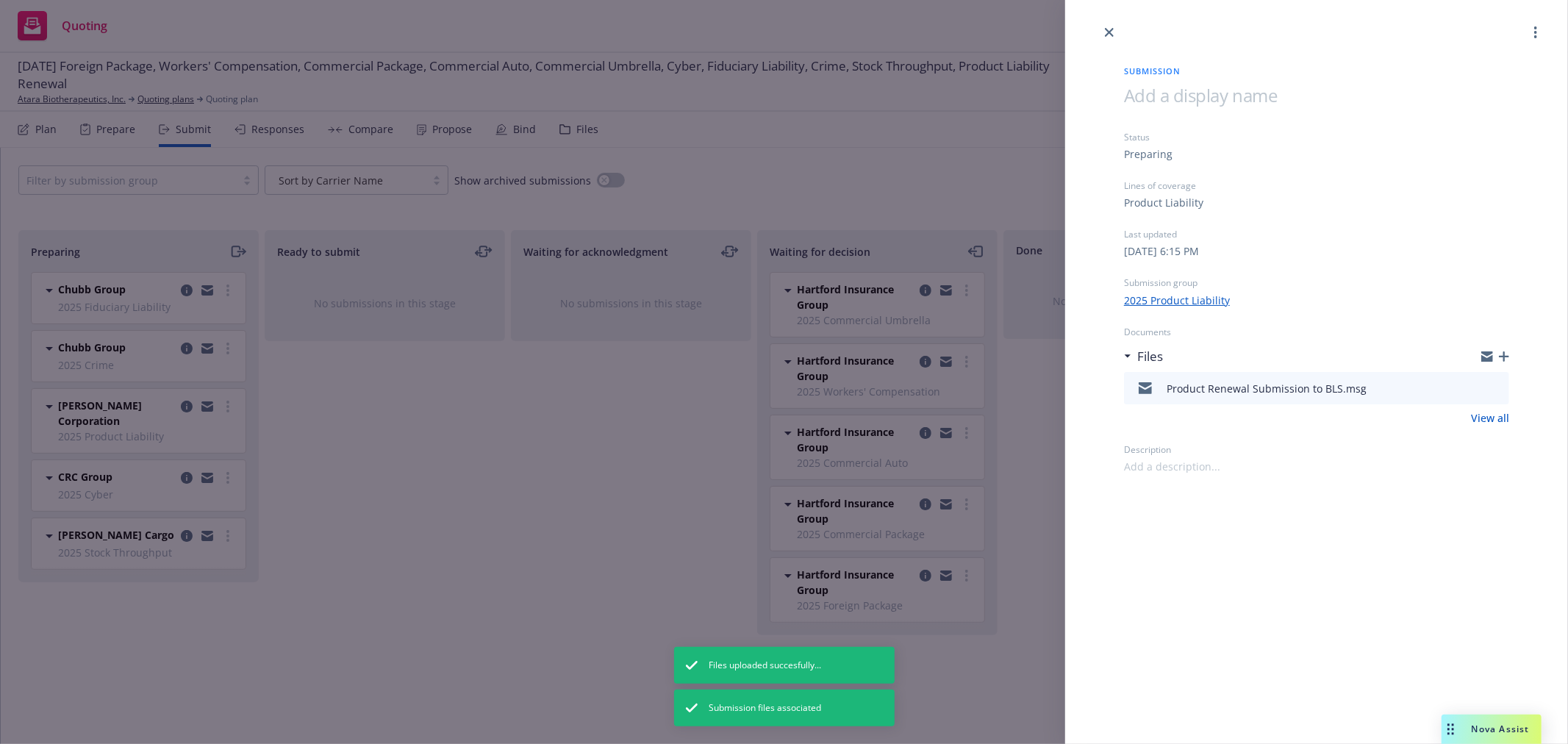
click at [472, 493] on div "Submission Status Preparing Lines of coverage Product Liability Last updated Tu…" at bounding box center [784, 372] width 1568 height 744
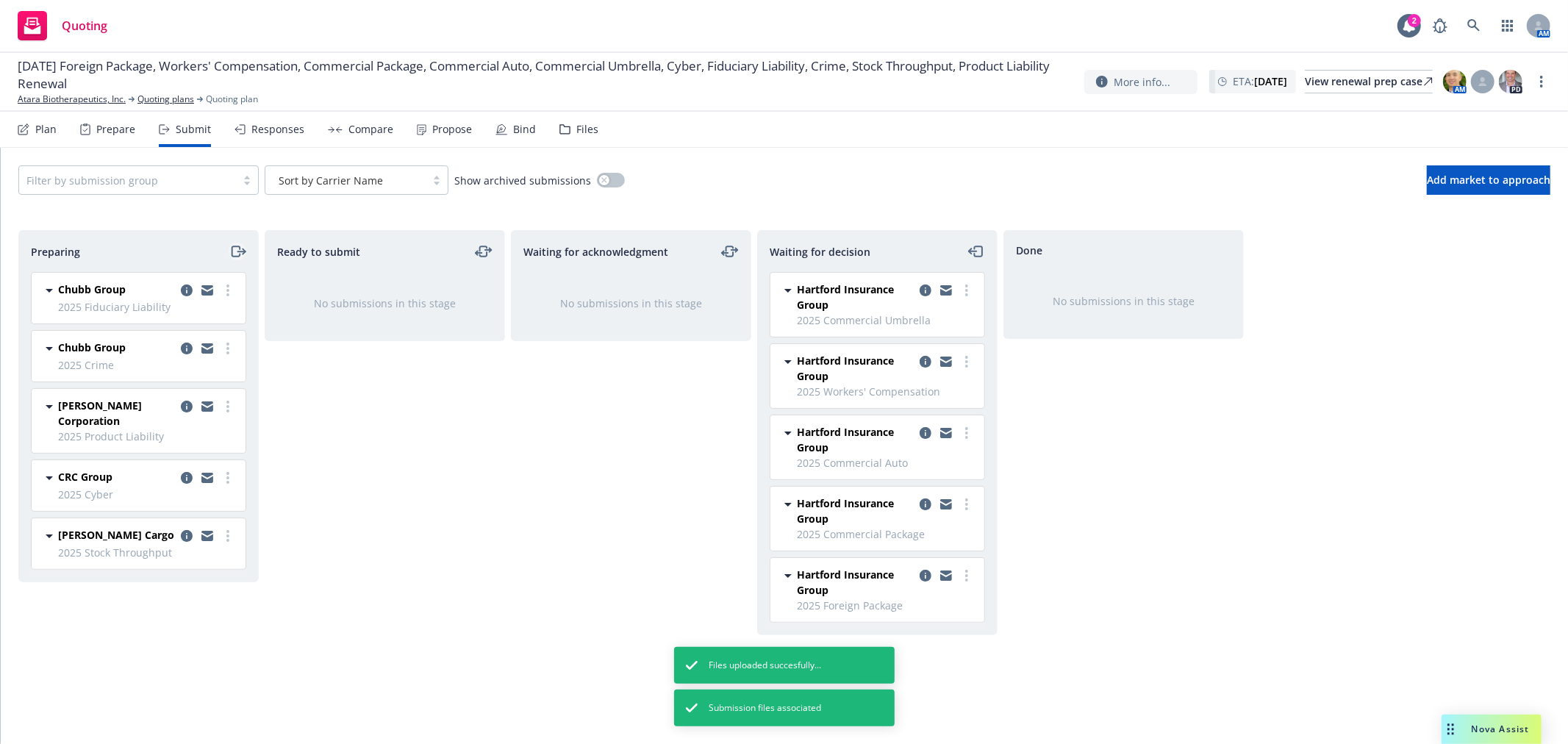
click at [236, 255] on icon "moveRight" at bounding box center [238, 251] width 17 height 17
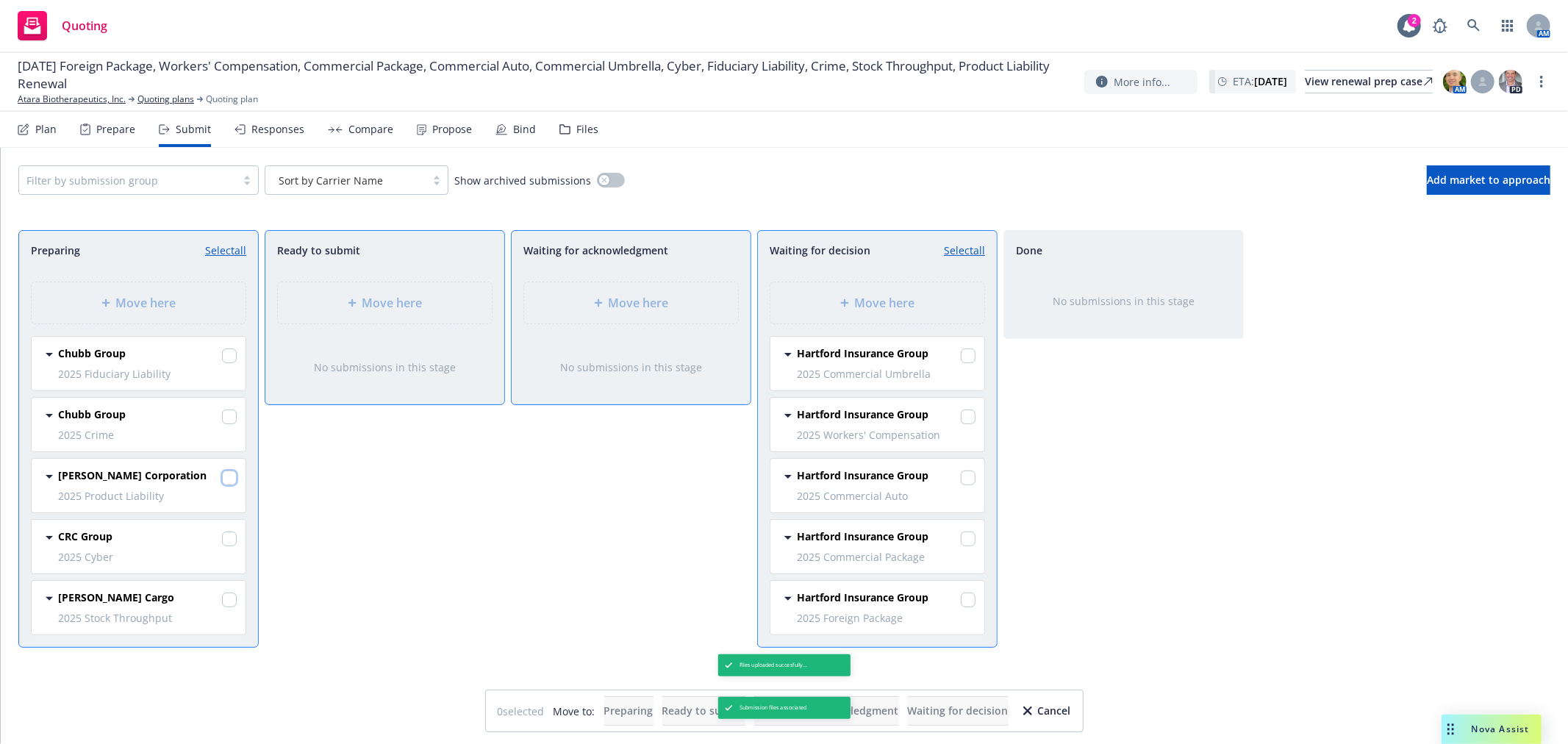
click at [232, 479] on input "checkbox" at bounding box center [229, 477] width 14 height 14
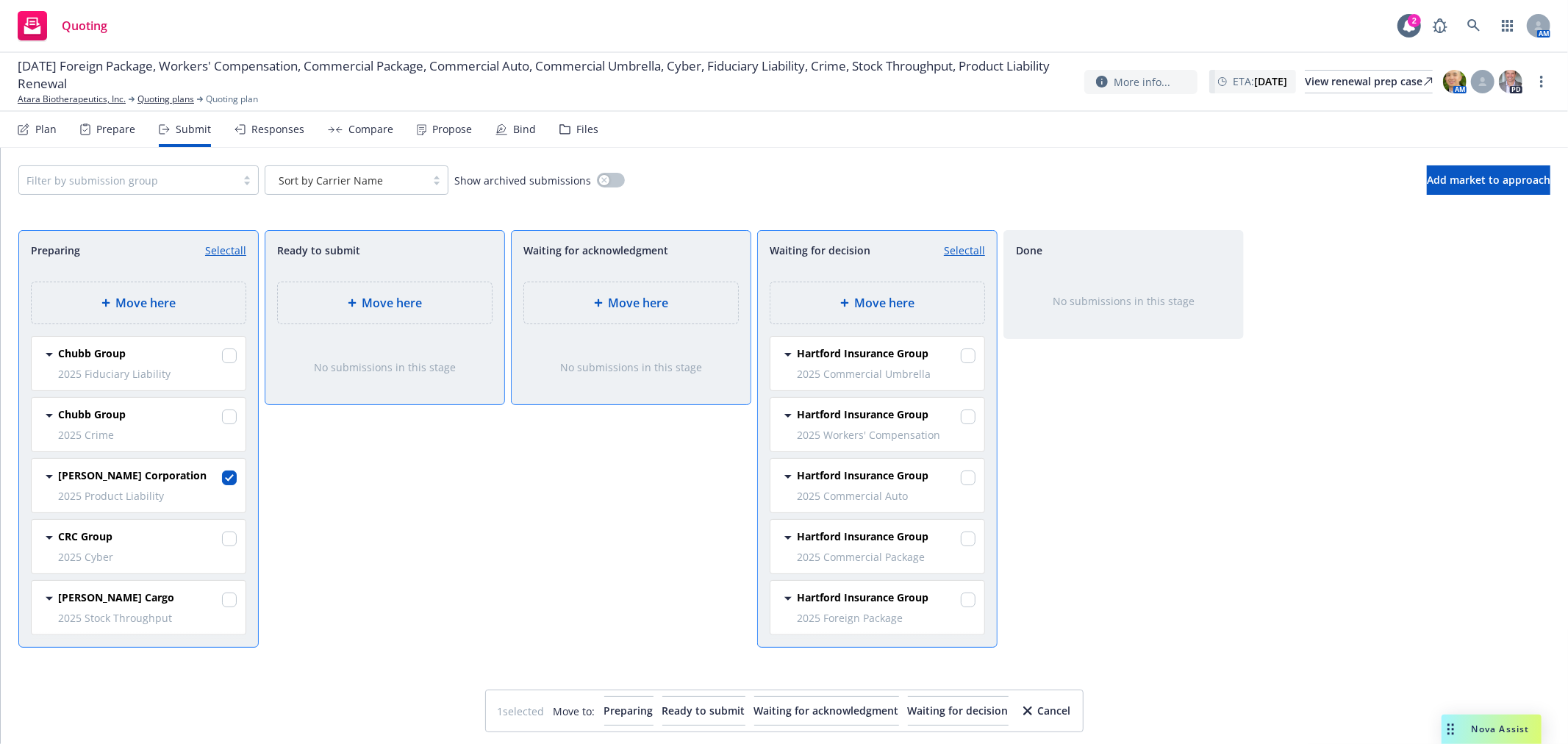
click at [828, 300] on div "Move here" at bounding box center [877, 303] width 190 height 17
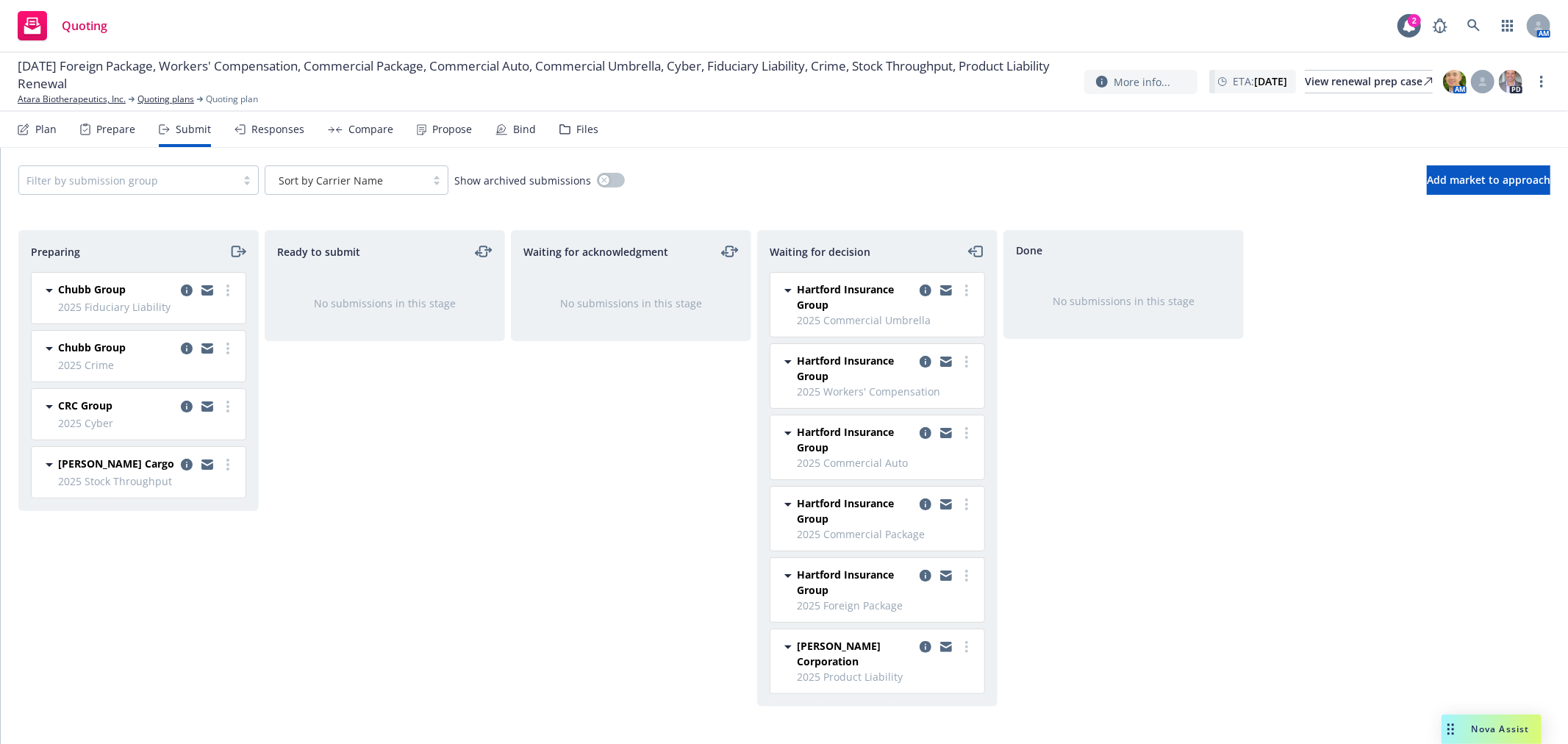
click at [452, 472] on div "Ready to submit No submissions in this stage" at bounding box center [384, 471] width 240 height 482
click at [184, 464] on icon "copy logging email" at bounding box center [186, 464] width 12 height 12
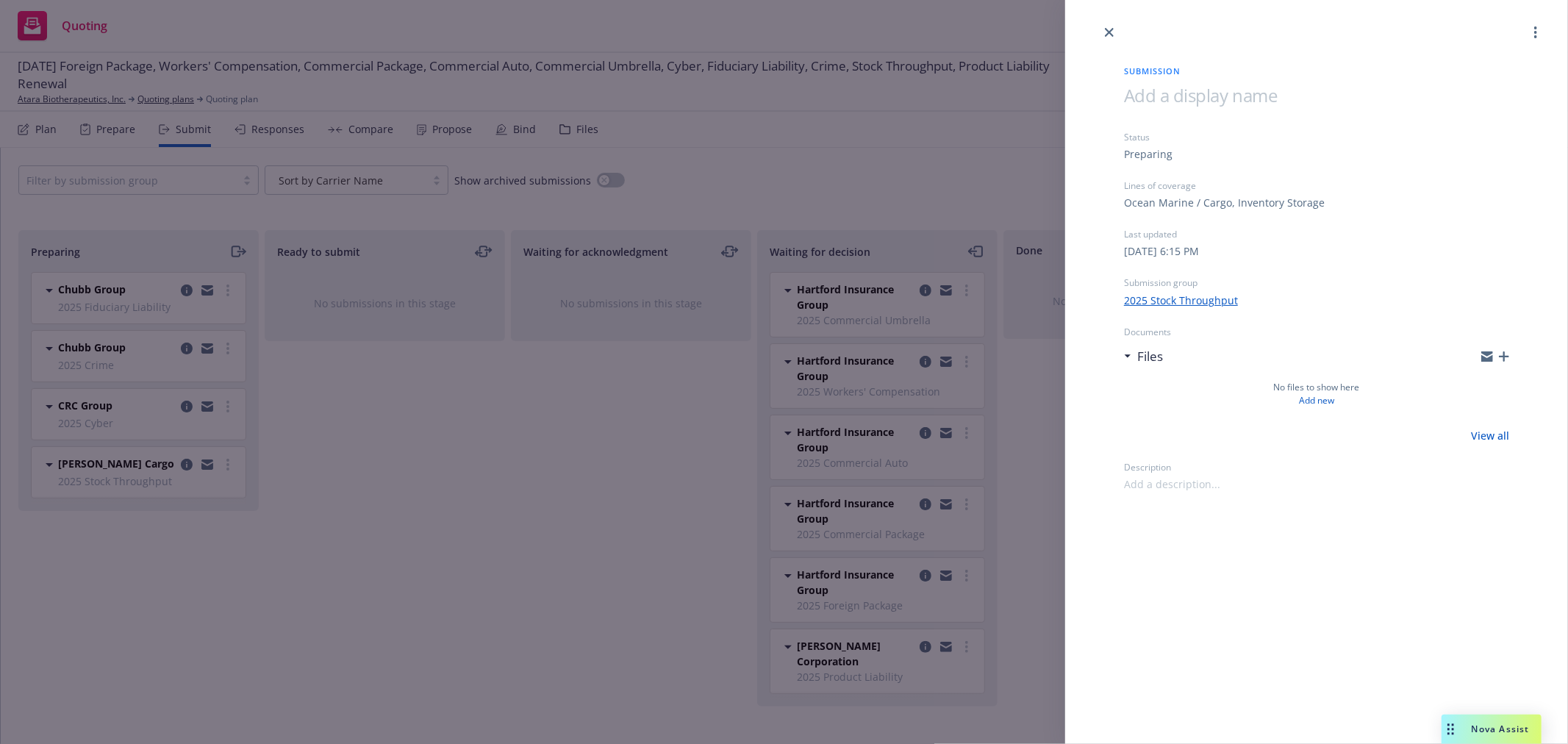
click at [1505, 356] on icon "button" at bounding box center [1504, 356] width 11 height 11
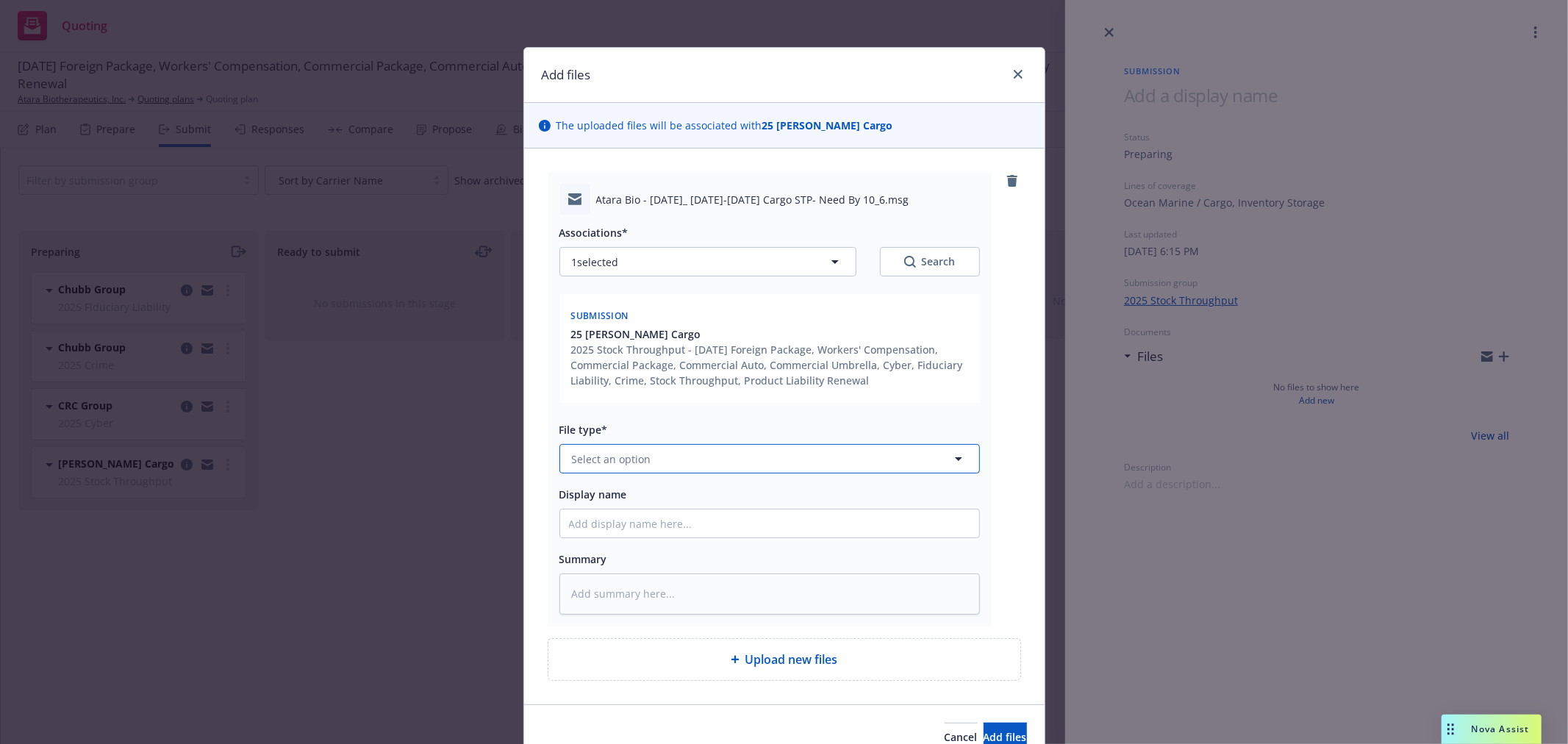
click at [700, 465] on button "Select an option" at bounding box center [770, 458] width 421 height 29
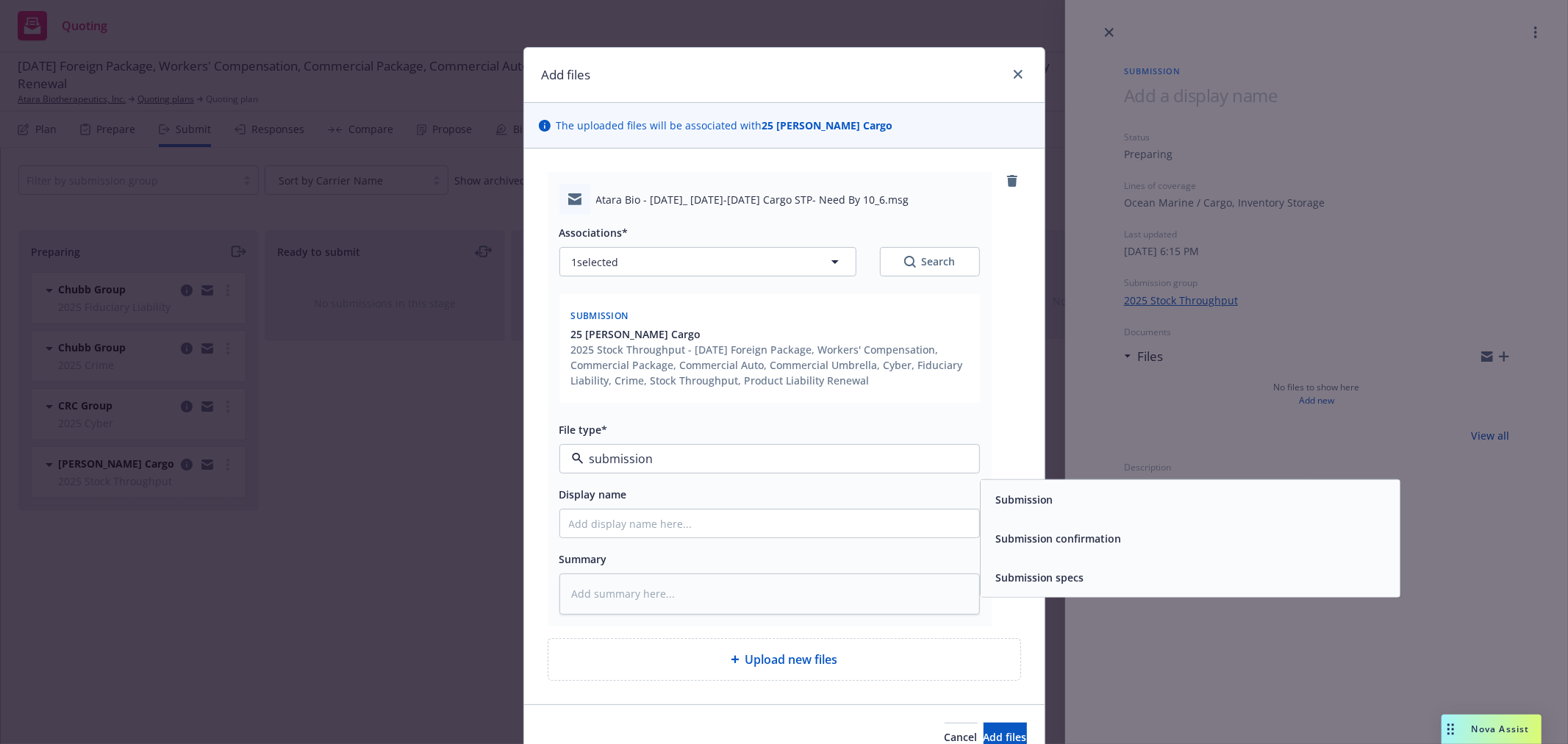
click at [1040, 514] on div "Submission" at bounding box center [1190, 499] width 419 height 39
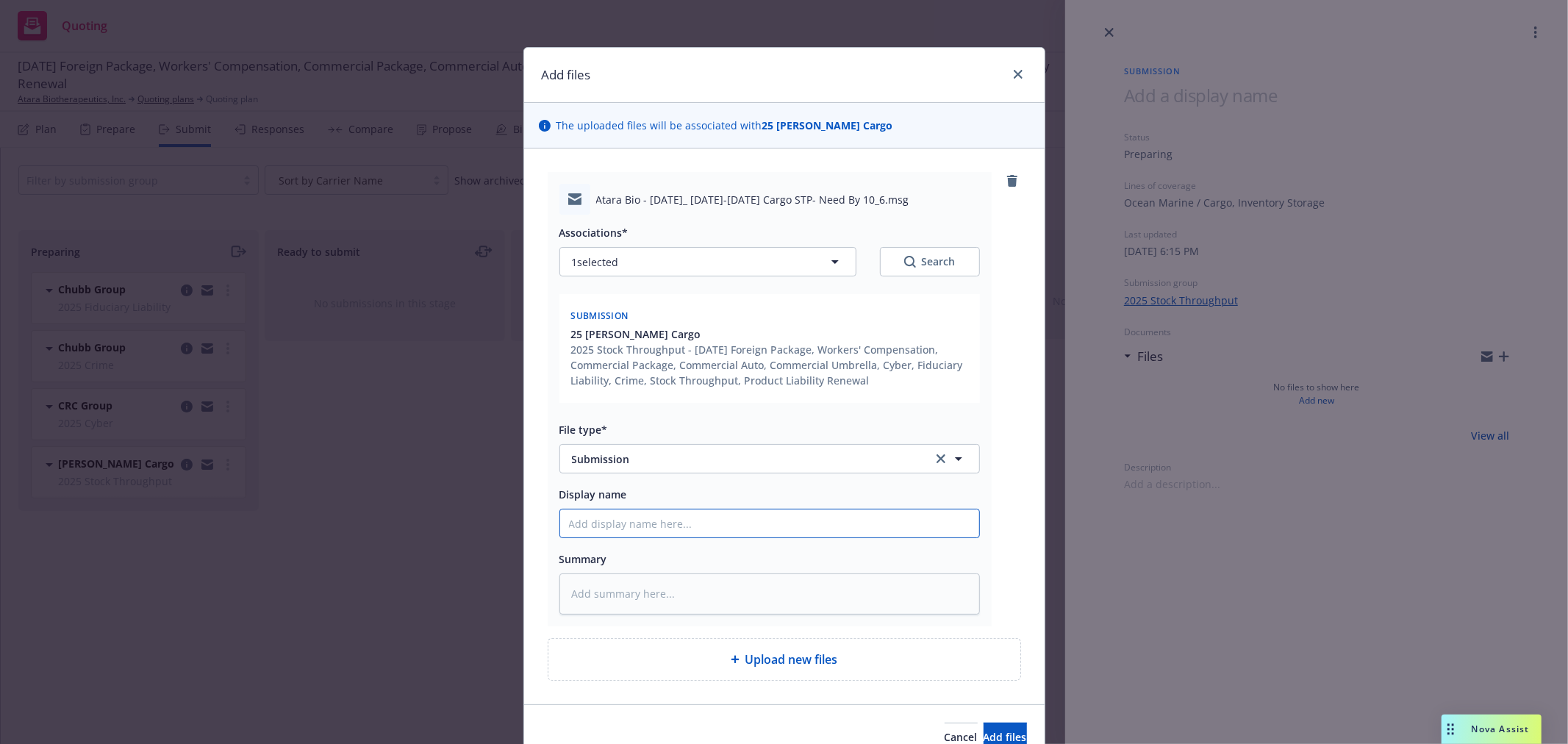
click at [684, 526] on input "Display name" at bounding box center [770, 523] width 419 height 28
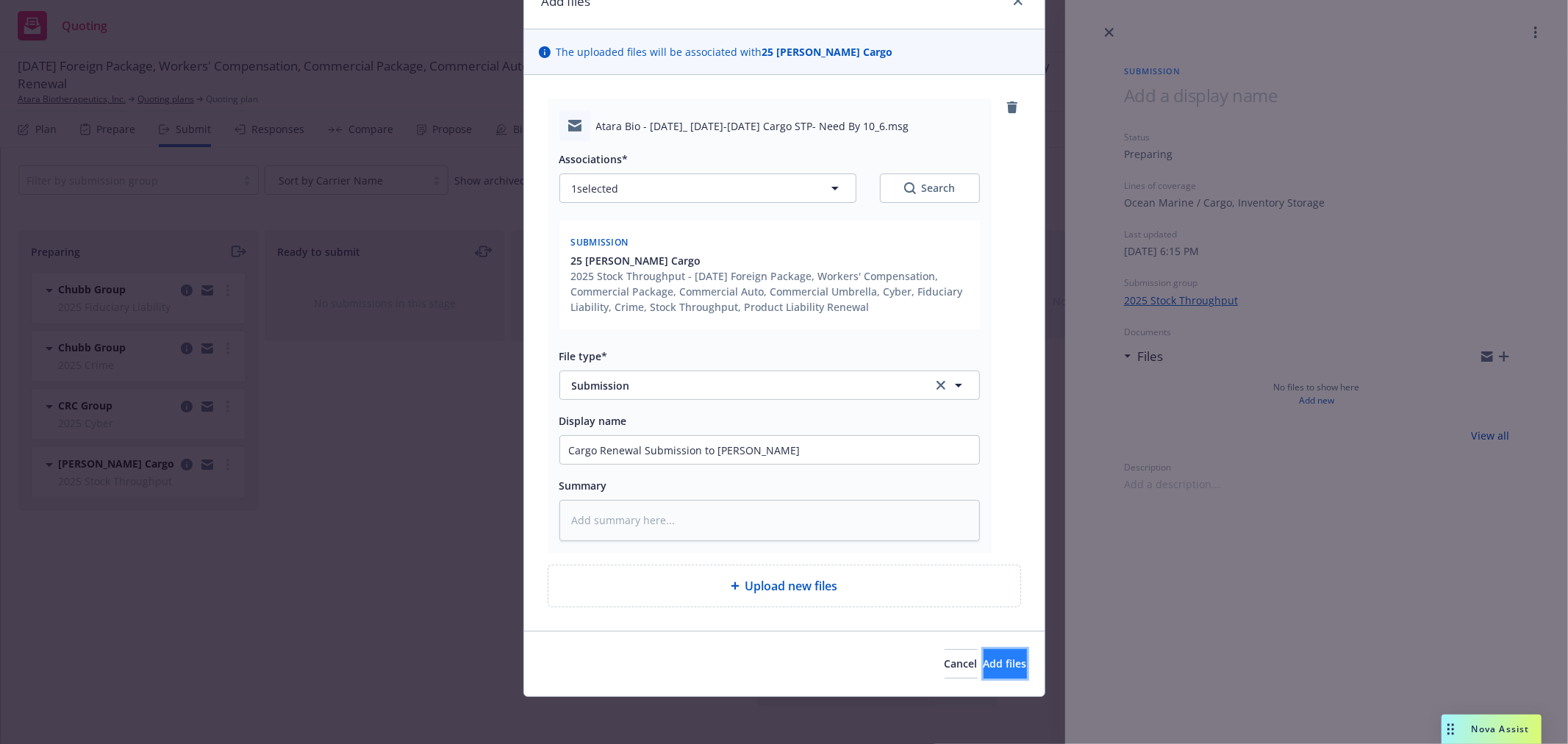
click at [984, 671] on button "Add files" at bounding box center [1005, 663] width 43 height 29
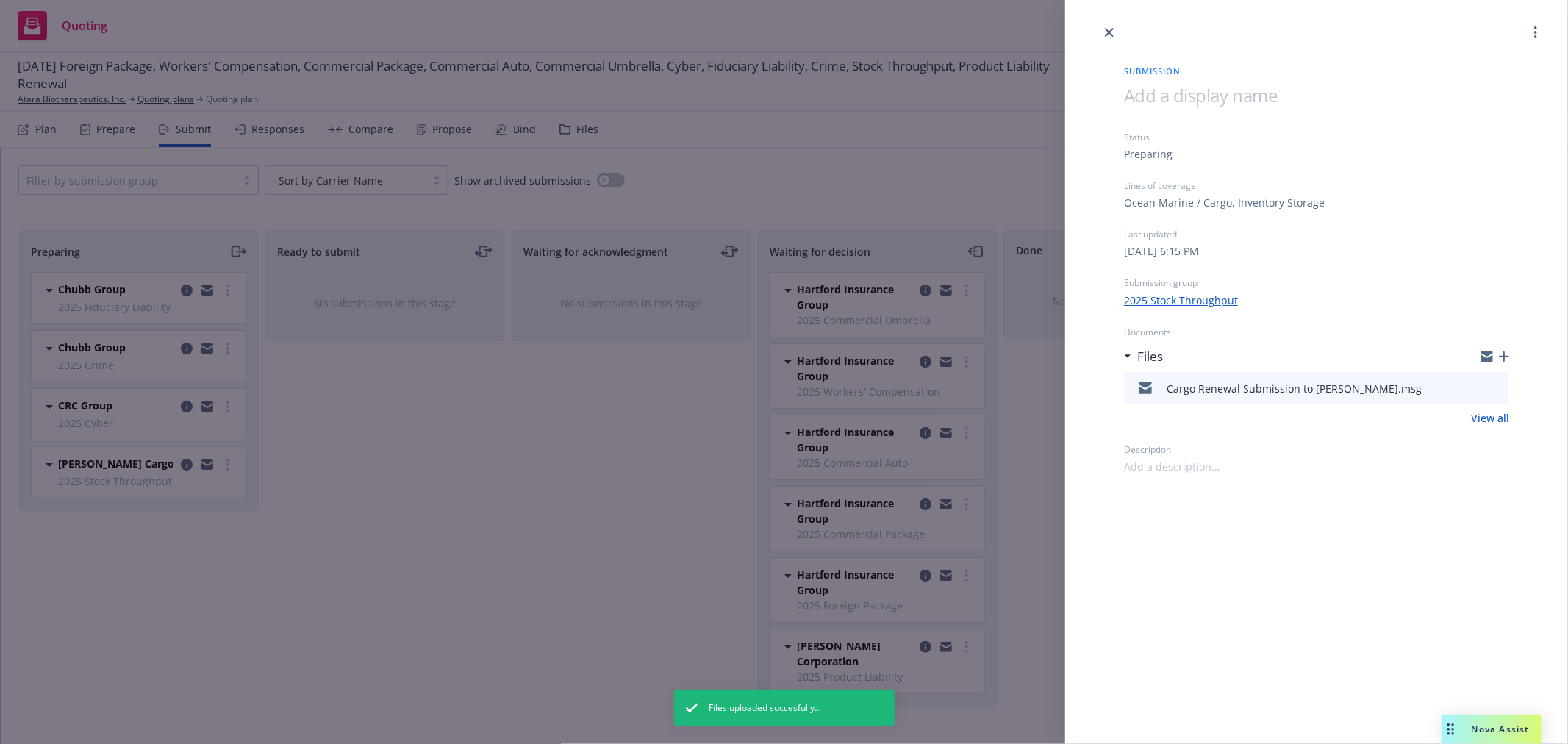
click at [449, 442] on div "Submission Status Preparing Lines of coverage Ocean Marine / Cargo, Inventory S…" at bounding box center [784, 372] width 1568 height 744
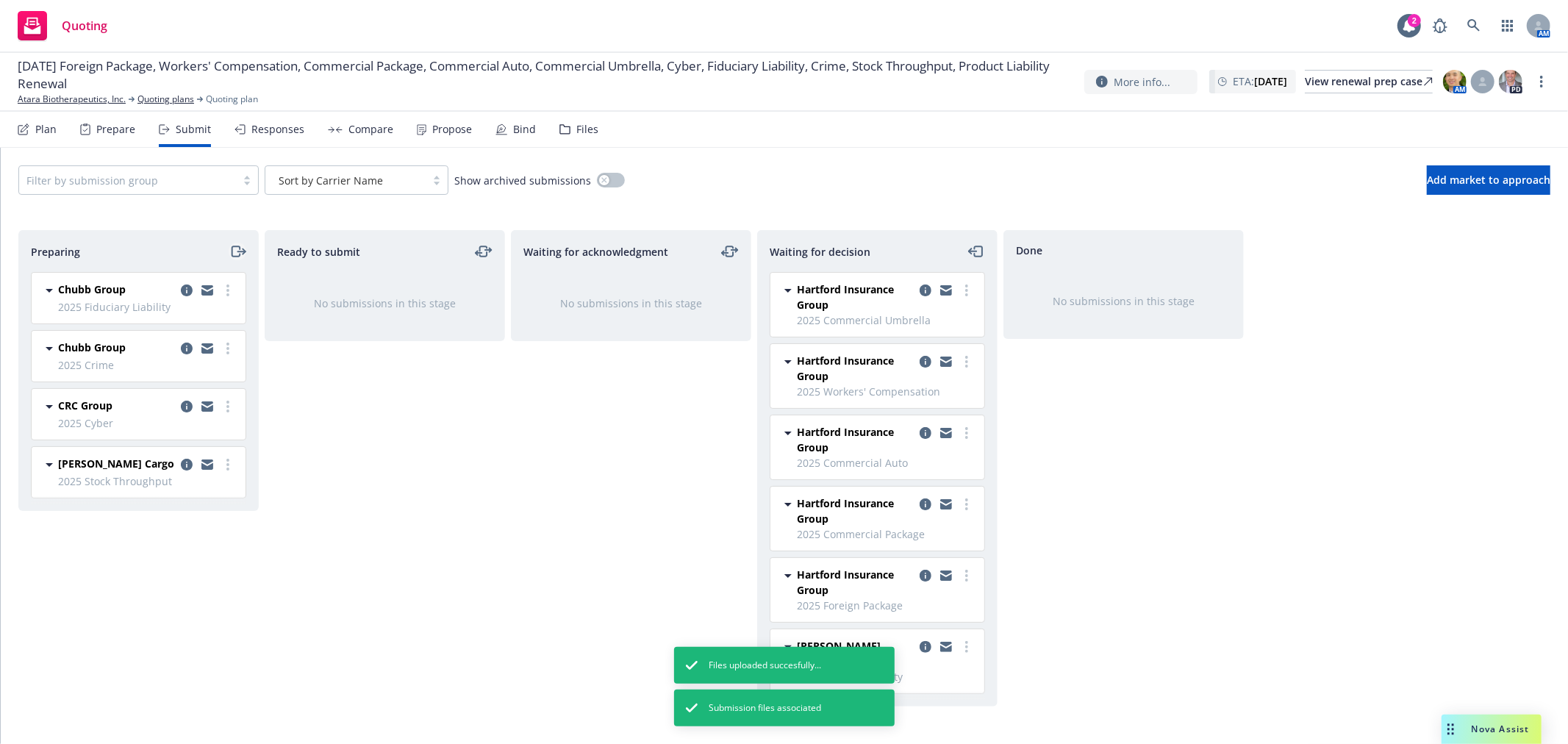
click at [237, 255] on icon "moveRight" at bounding box center [238, 251] width 17 height 17
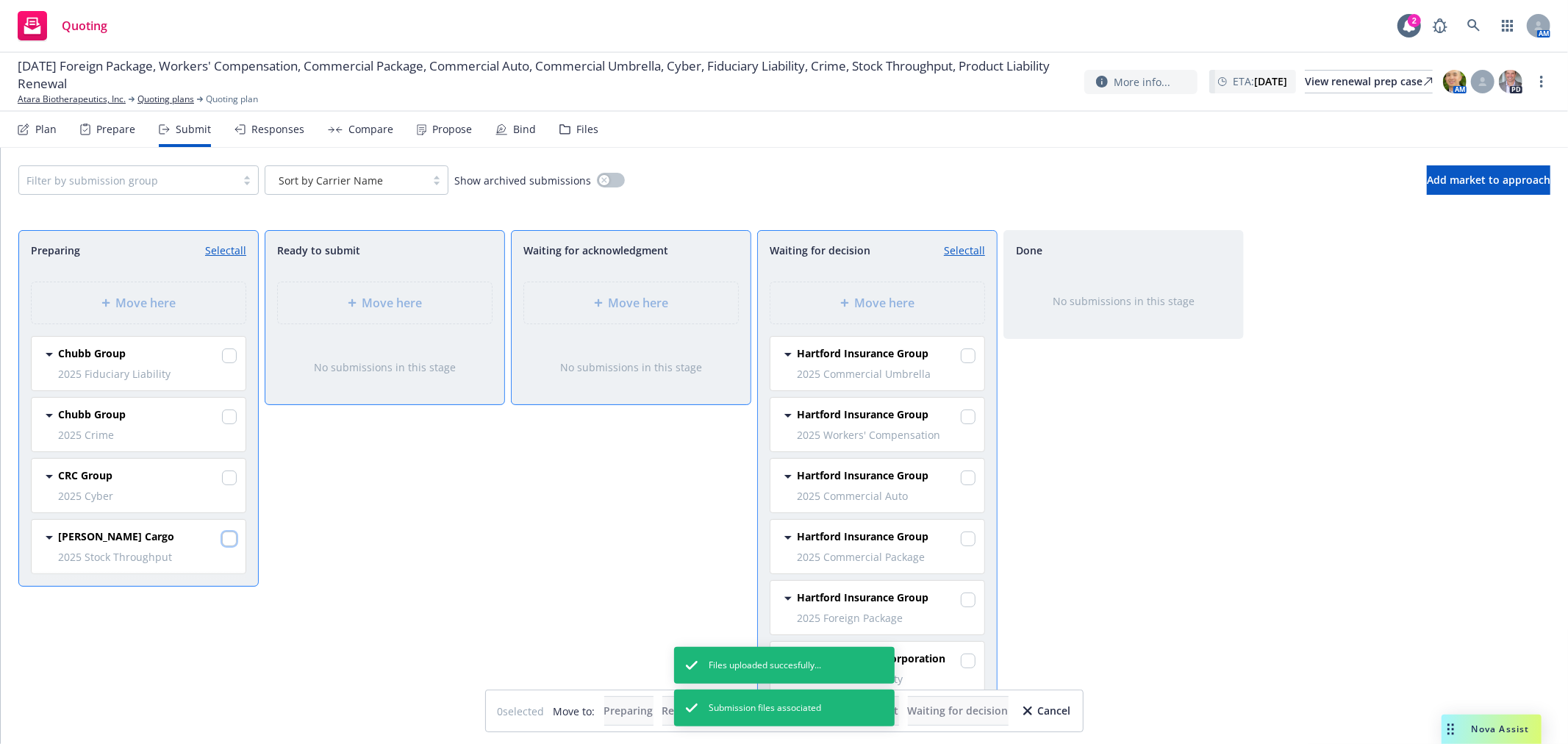
click at [226, 540] on input "checkbox" at bounding box center [229, 538] width 14 height 14
click at [850, 287] on div "Move here" at bounding box center [878, 302] width 214 height 41
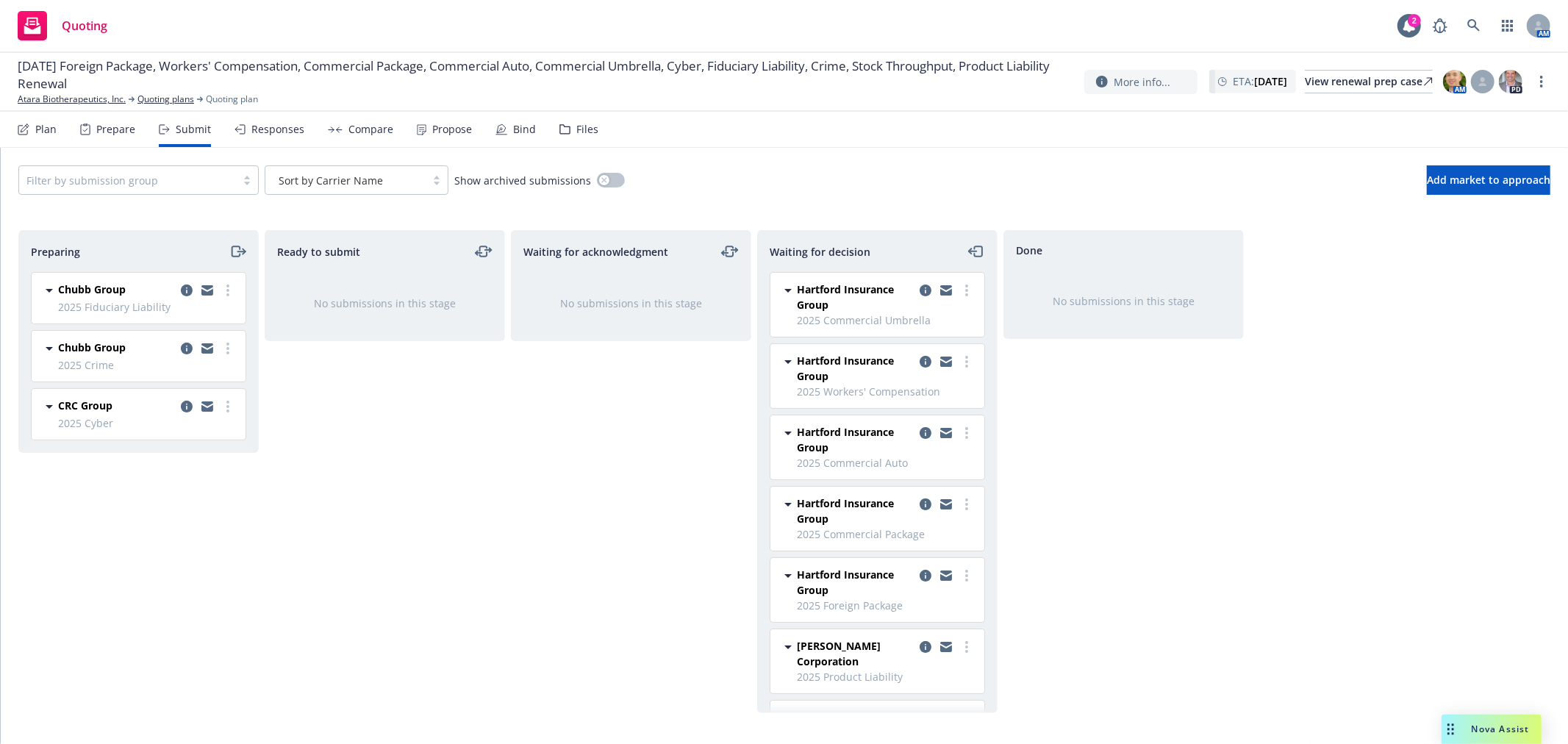
drag, startPoint x: 335, startPoint y: 450, endPoint x: 214, endPoint y: 422, distance: 124.2
click at [335, 450] on div "Ready to submit No submissions in this stage" at bounding box center [384, 471] width 240 height 482
click at [187, 405] on icon "copy logging email" at bounding box center [186, 406] width 12 height 12
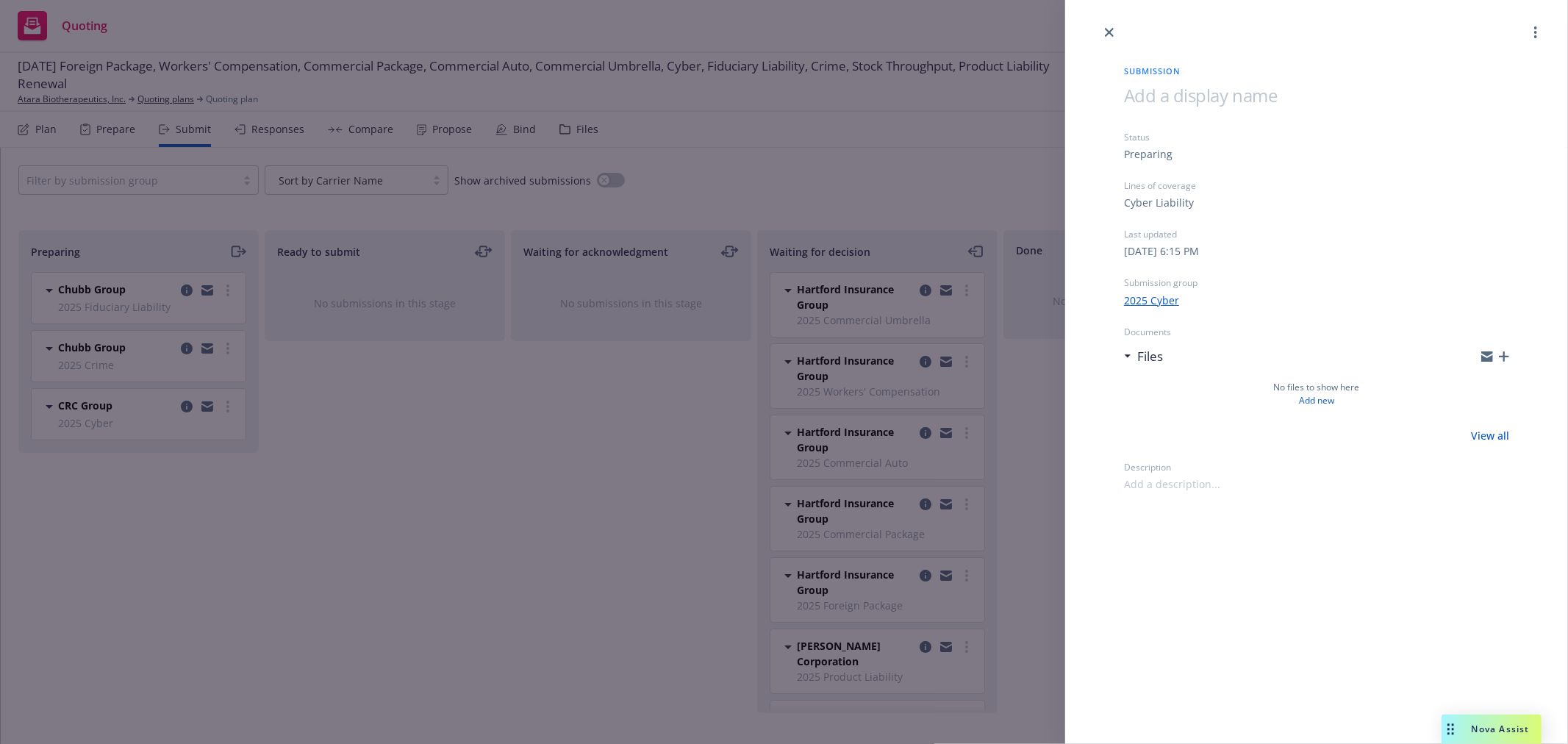
click at [1505, 362] on div at bounding box center [1496, 356] width 28 height 12
click at [1503, 356] on icon "button" at bounding box center [1504, 356] width 11 height 11
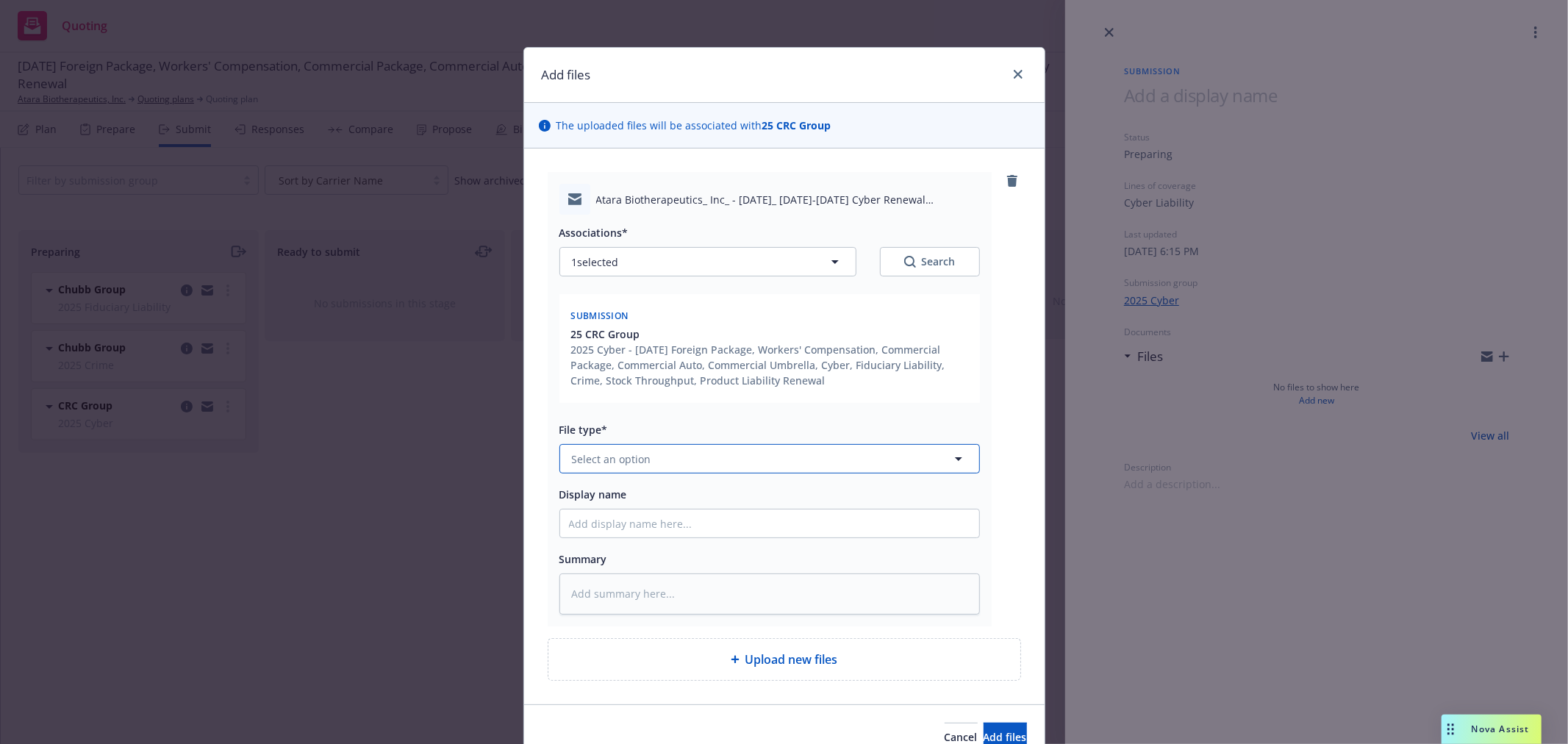
click at [646, 455] on button "Select an option" at bounding box center [770, 458] width 421 height 29
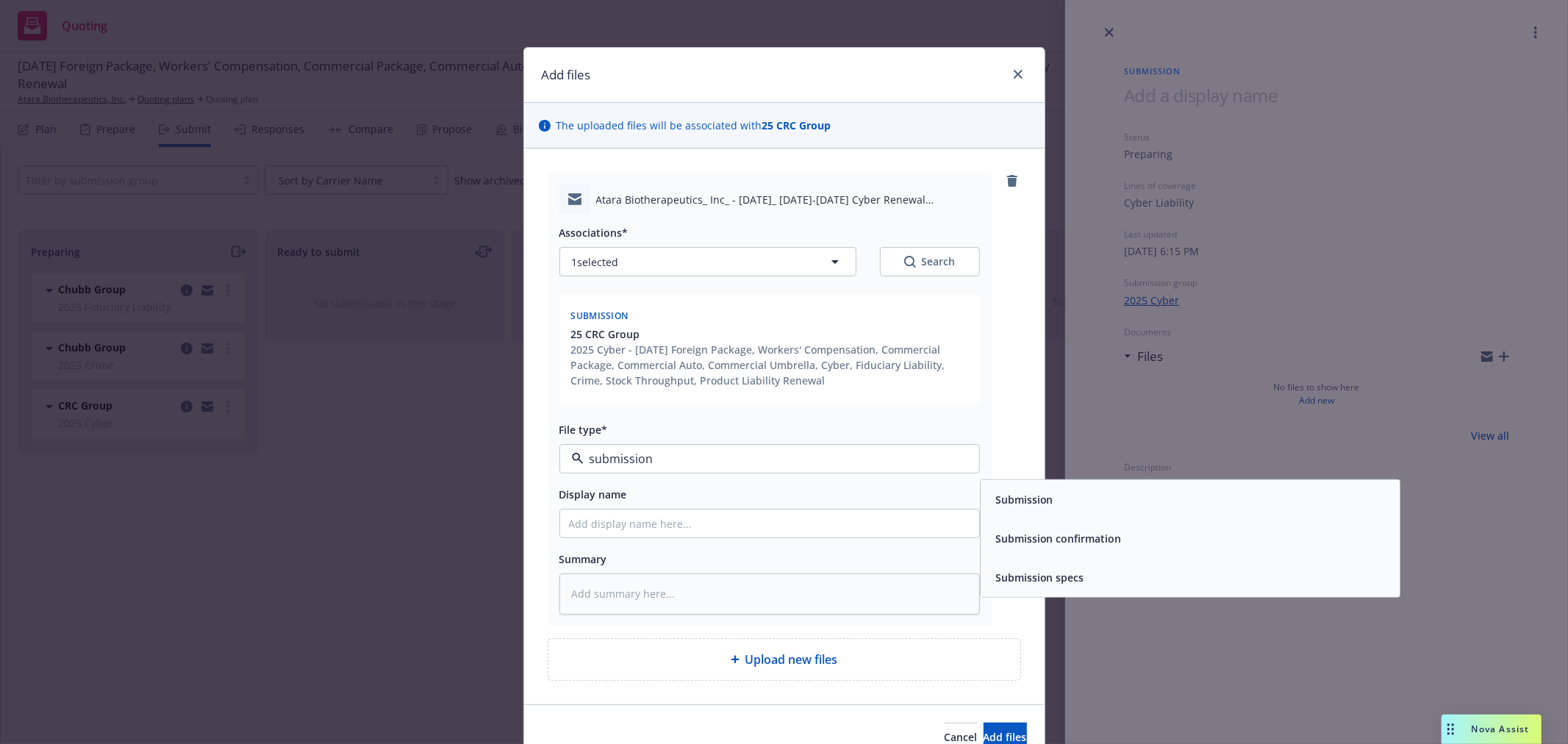
click at [1003, 505] on span "Submission" at bounding box center [1024, 499] width 58 height 15
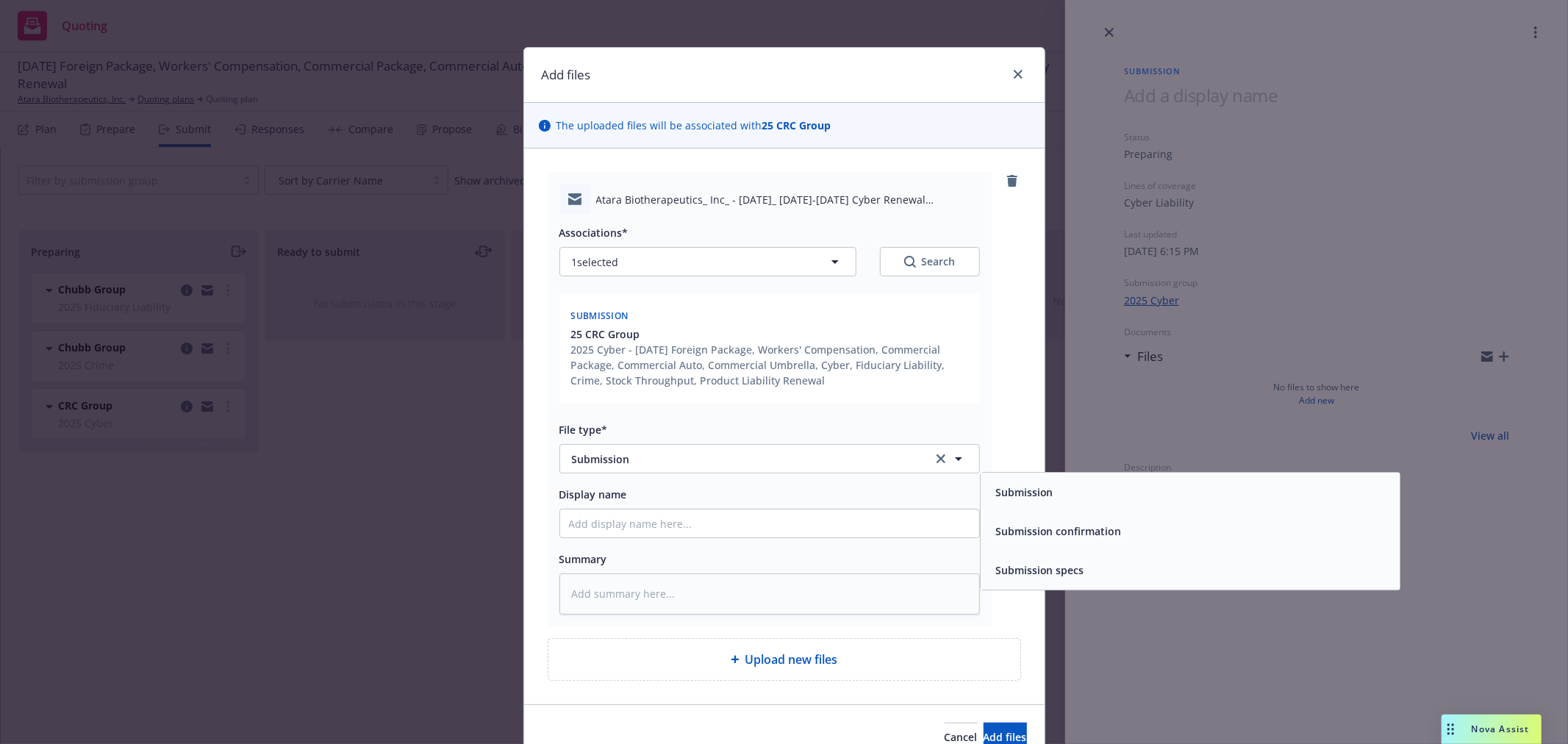
click at [765, 550] on div "Summary" at bounding box center [770, 559] width 421 height 17
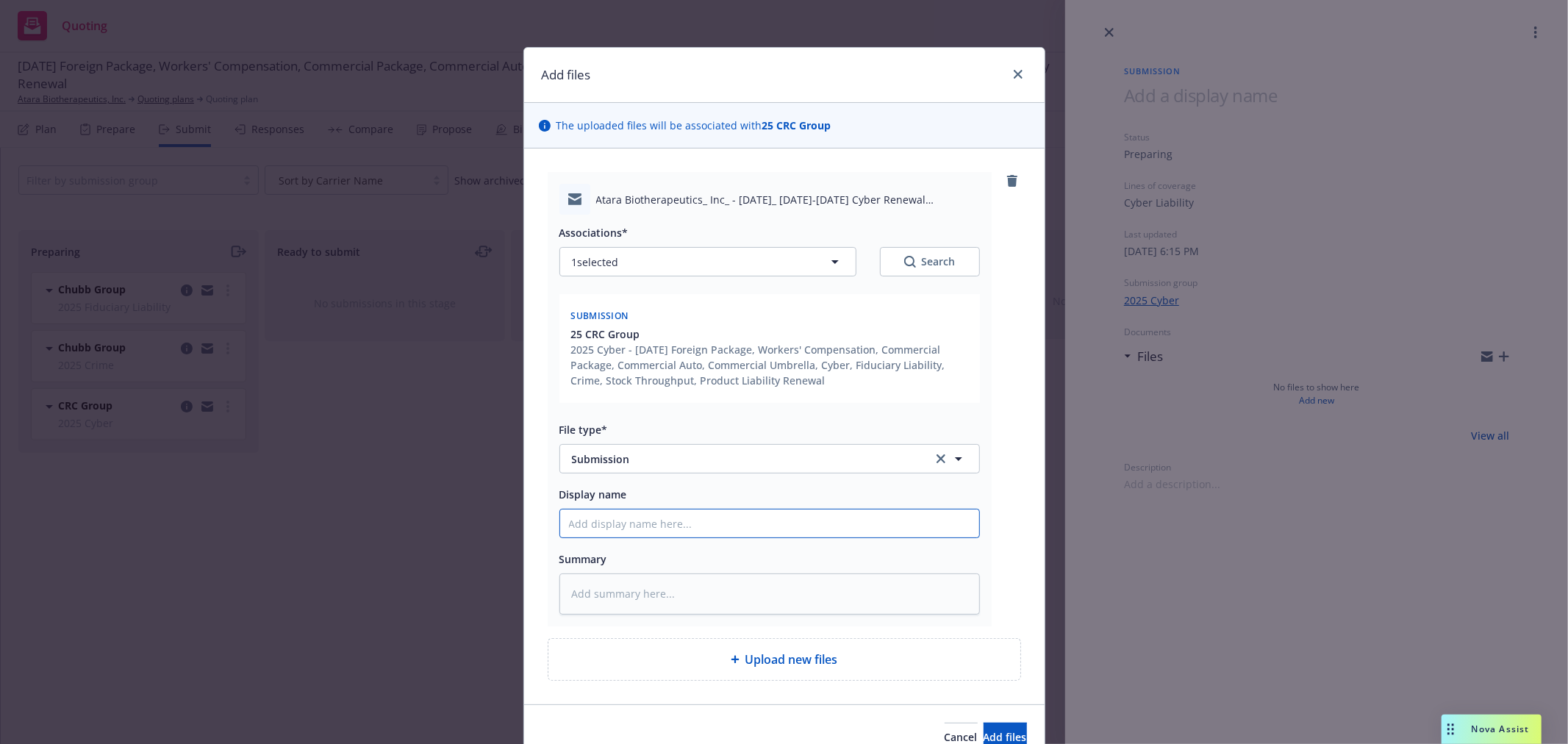
click at [772, 535] on input "Display name" at bounding box center [770, 523] width 419 height 28
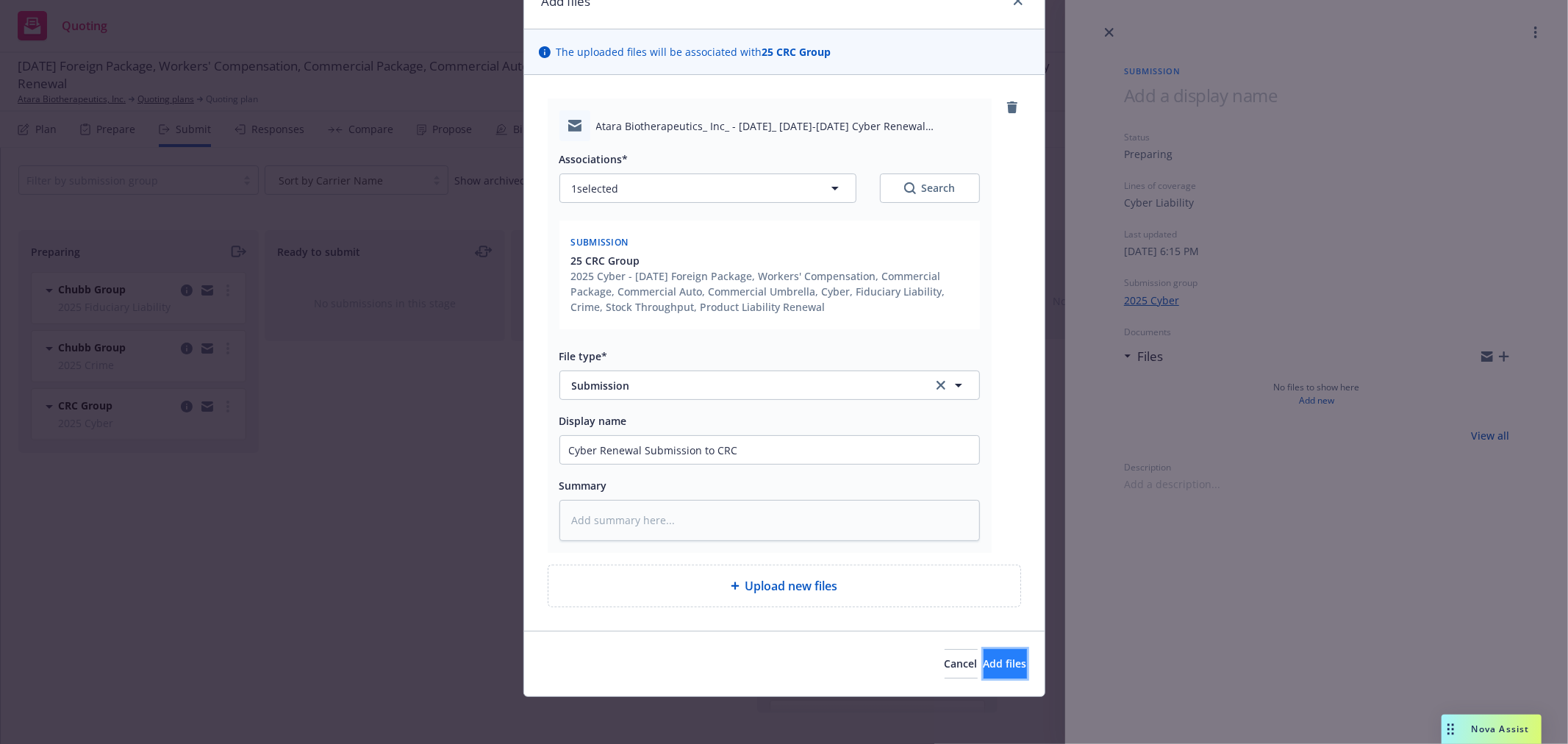
click at [991, 661] on span "Add files" at bounding box center [1005, 663] width 43 height 14
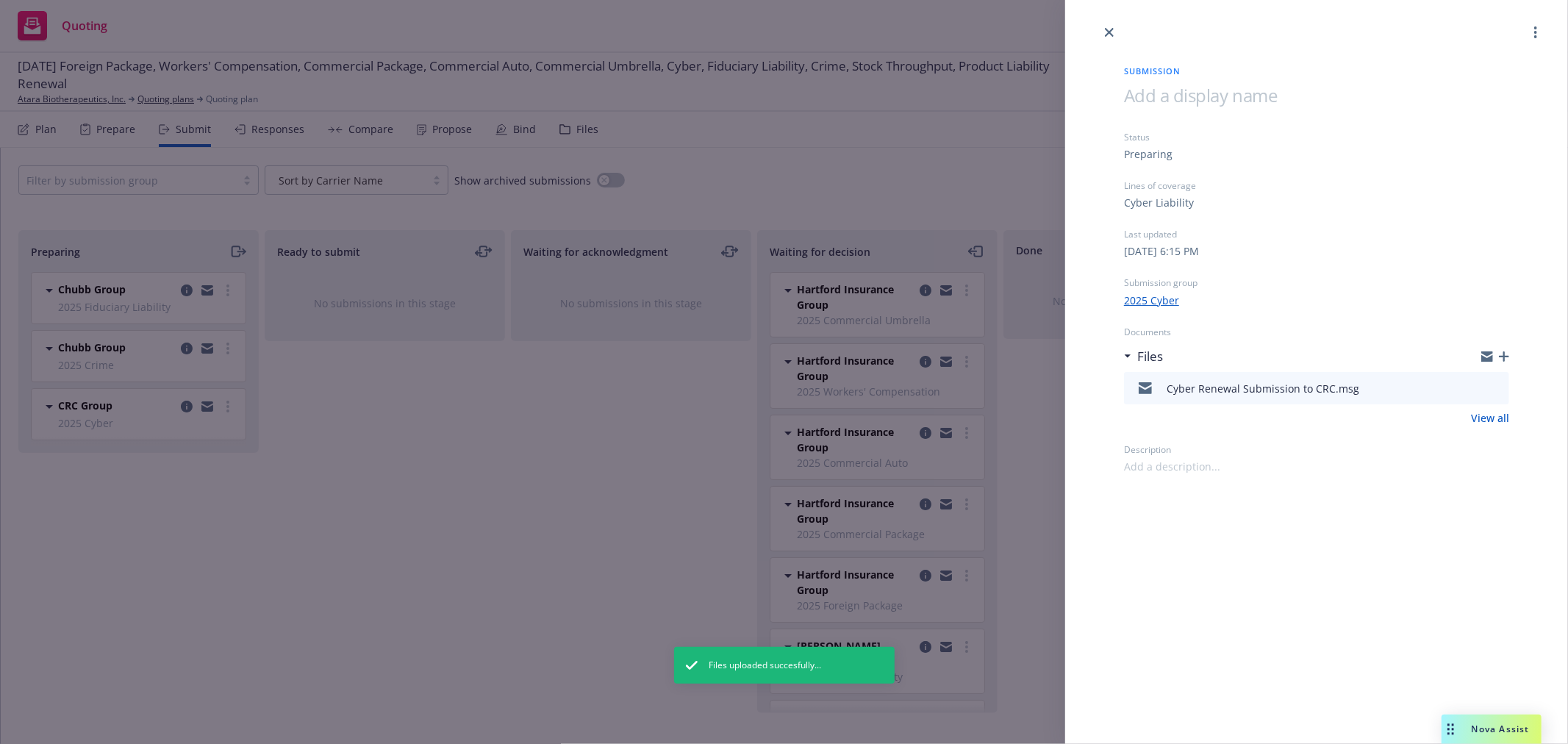
click at [446, 446] on div "Submission Status Preparing Lines of coverage Cyber Liability Last updated Tues…" at bounding box center [784, 372] width 1568 height 744
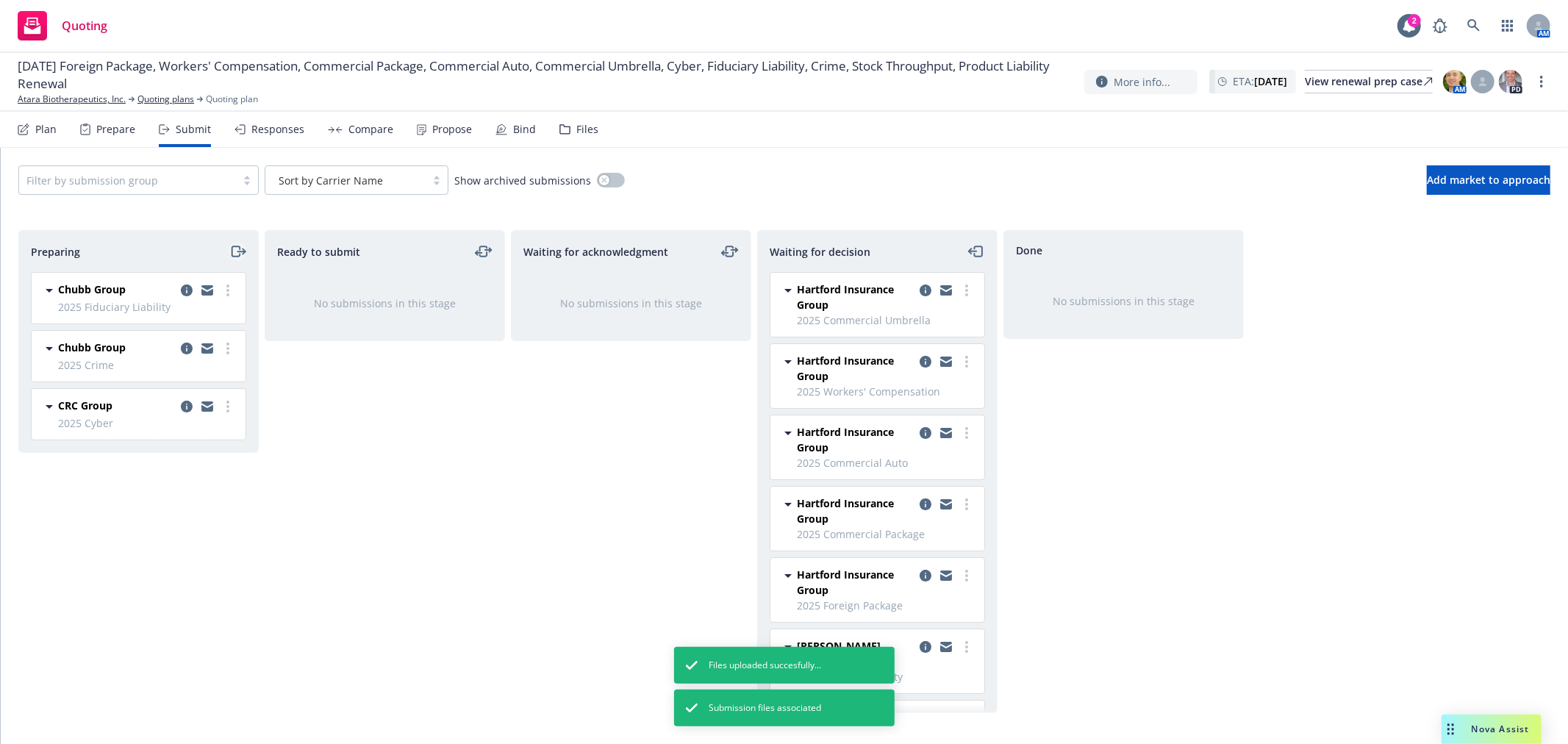
click at [238, 244] on icon "moveRight" at bounding box center [238, 251] width 17 height 17
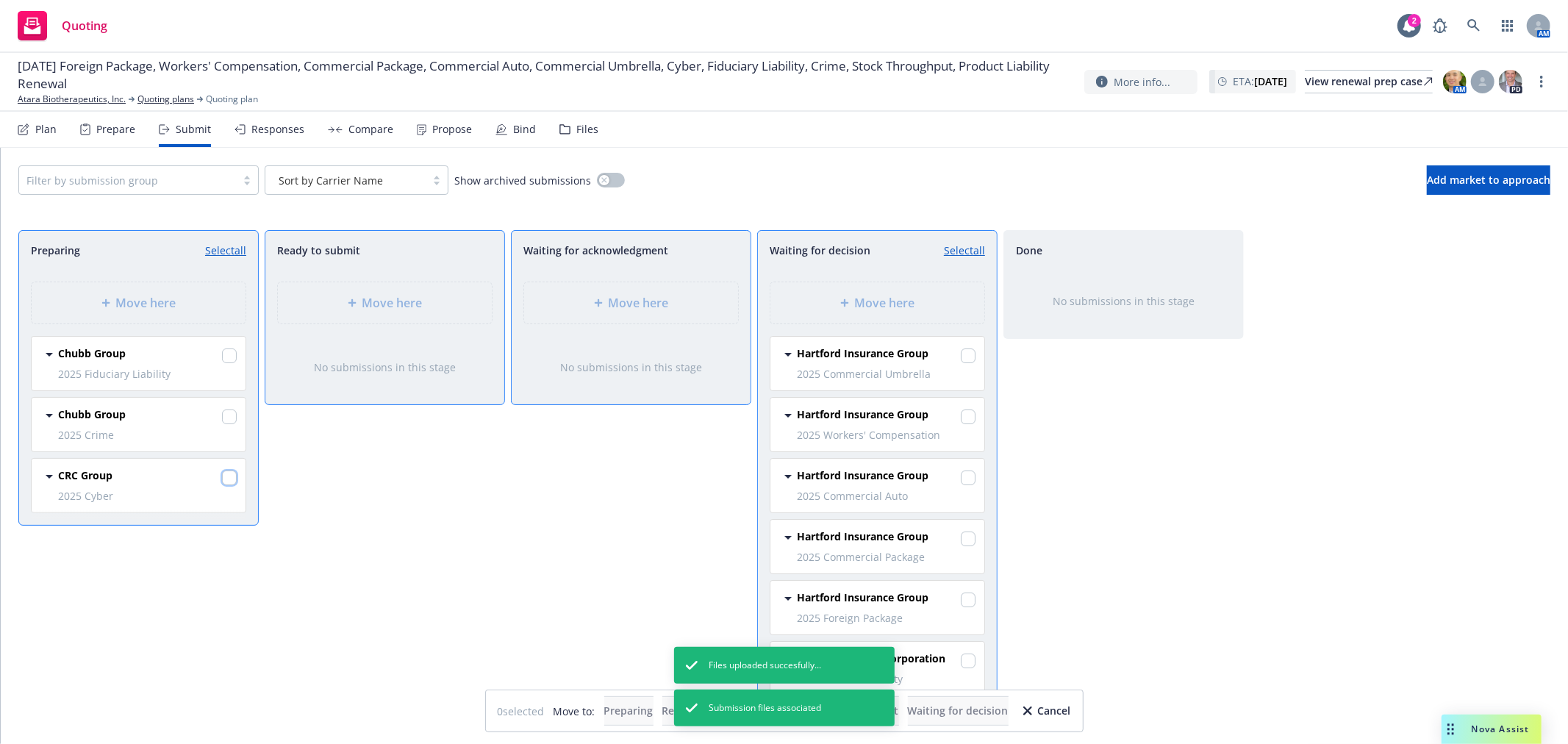
click at [232, 480] on input "checkbox" at bounding box center [229, 477] width 14 height 14
click at [868, 291] on div "Move here" at bounding box center [878, 302] width 214 height 41
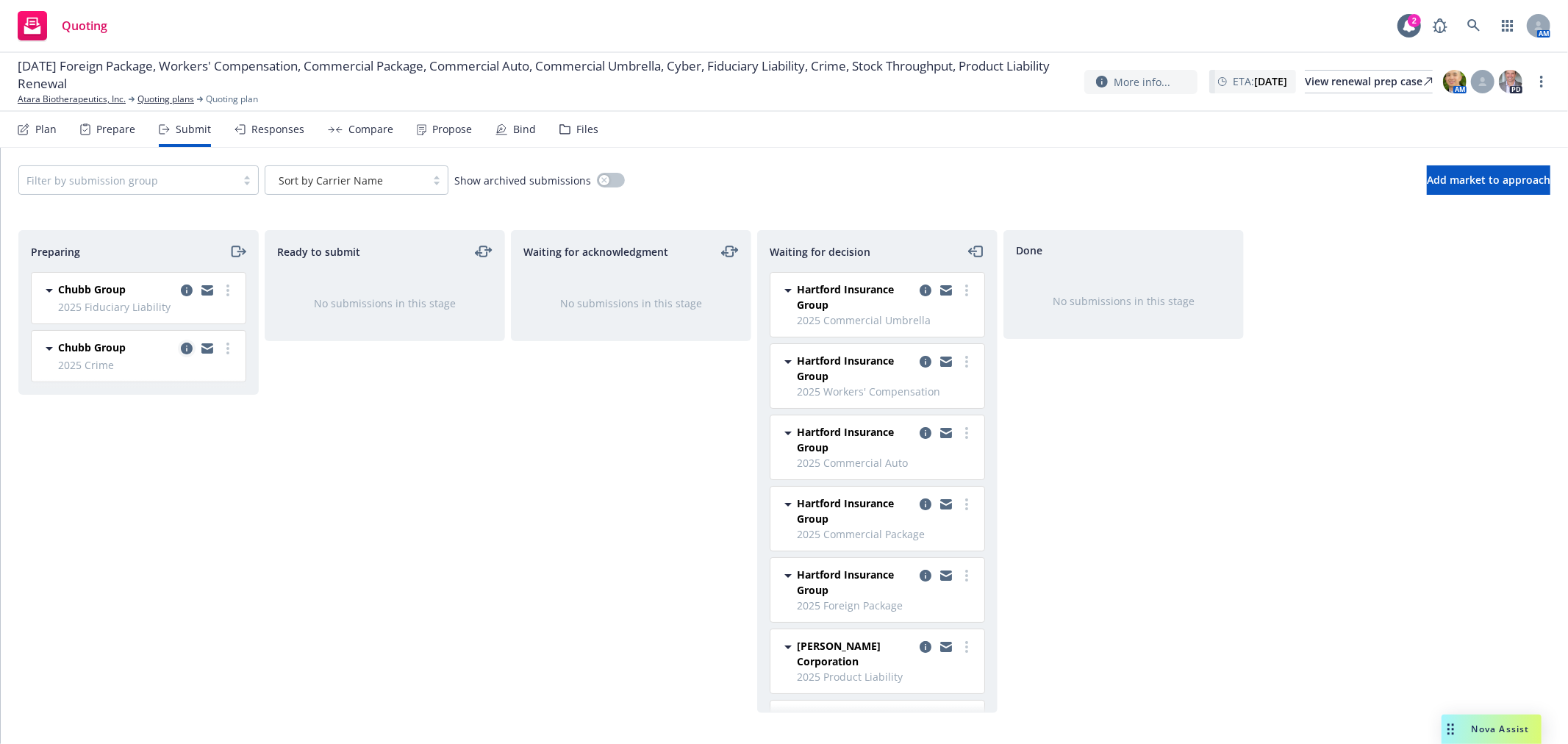
click at [185, 345] on icon "copy logging email" at bounding box center [186, 348] width 12 height 12
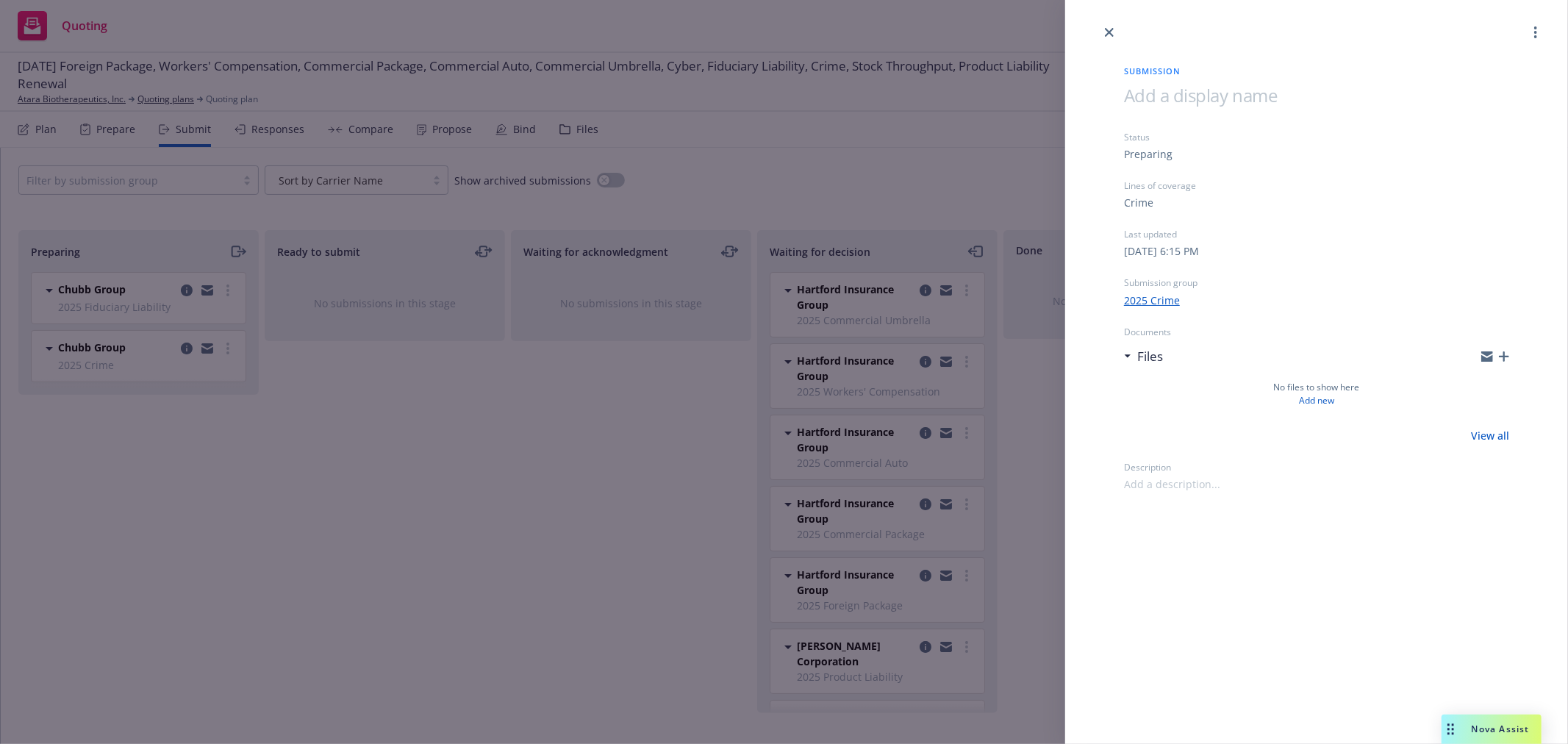
click at [1499, 356] on icon "button" at bounding box center [1504, 356] width 11 height 11
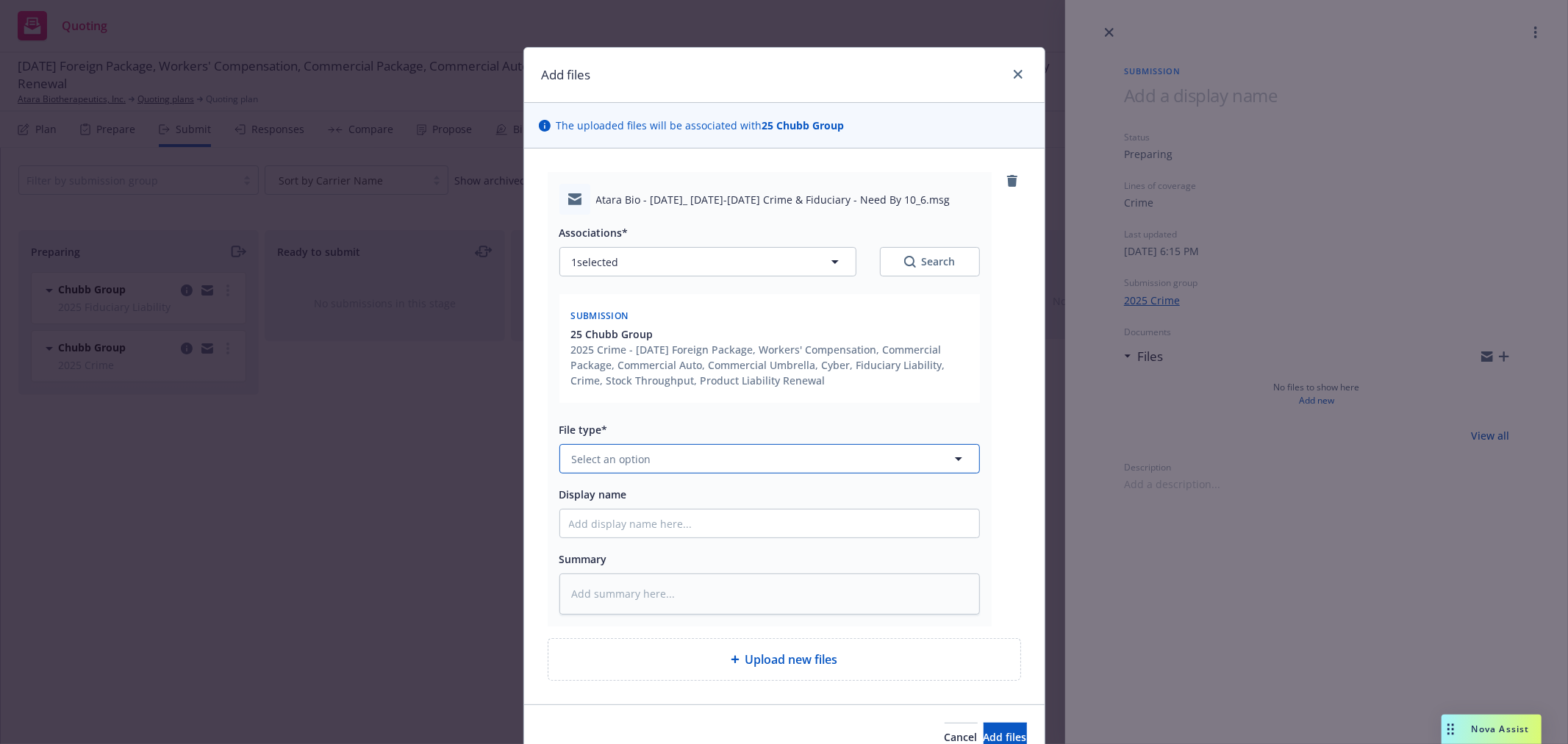
click at [660, 467] on button "Select an option" at bounding box center [770, 458] width 421 height 29
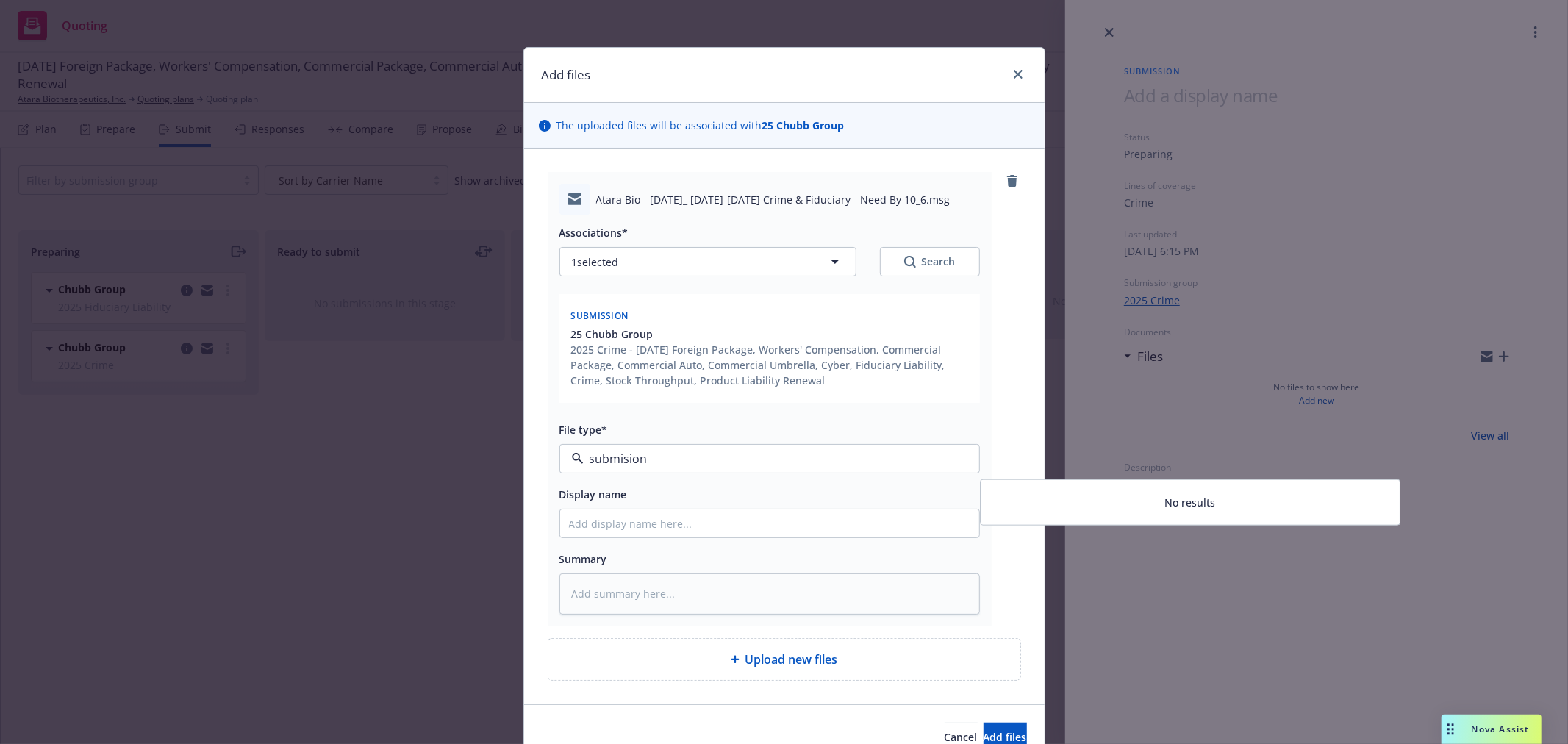
click at [761, 447] on div "submision" at bounding box center [770, 458] width 421 height 29
click at [593, 457] on input "submision" at bounding box center [767, 458] width 366 height 17
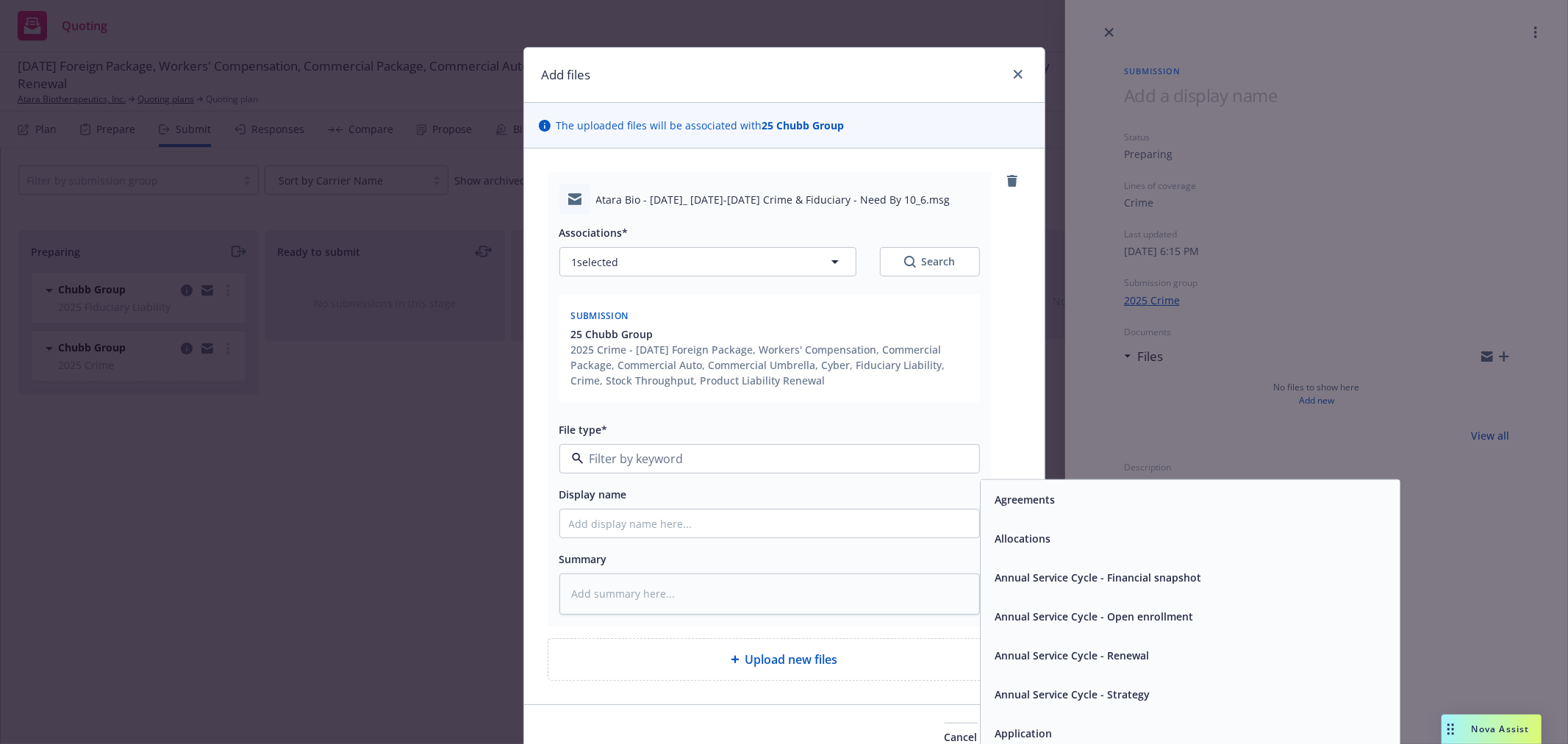
click at [593, 457] on input at bounding box center [767, 458] width 366 height 17
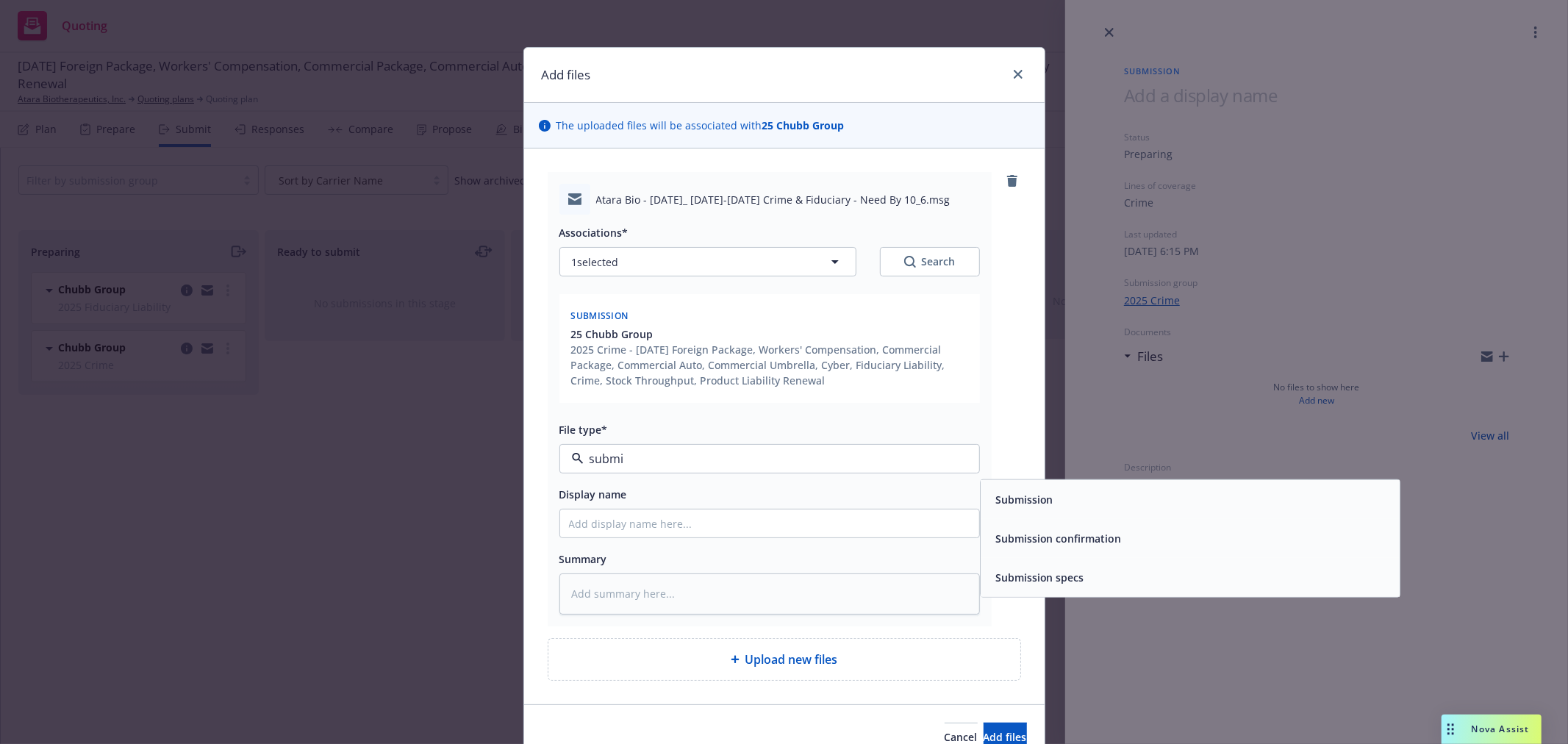
click at [1041, 506] on span "Submission" at bounding box center [1024, 499] width 58 height 15
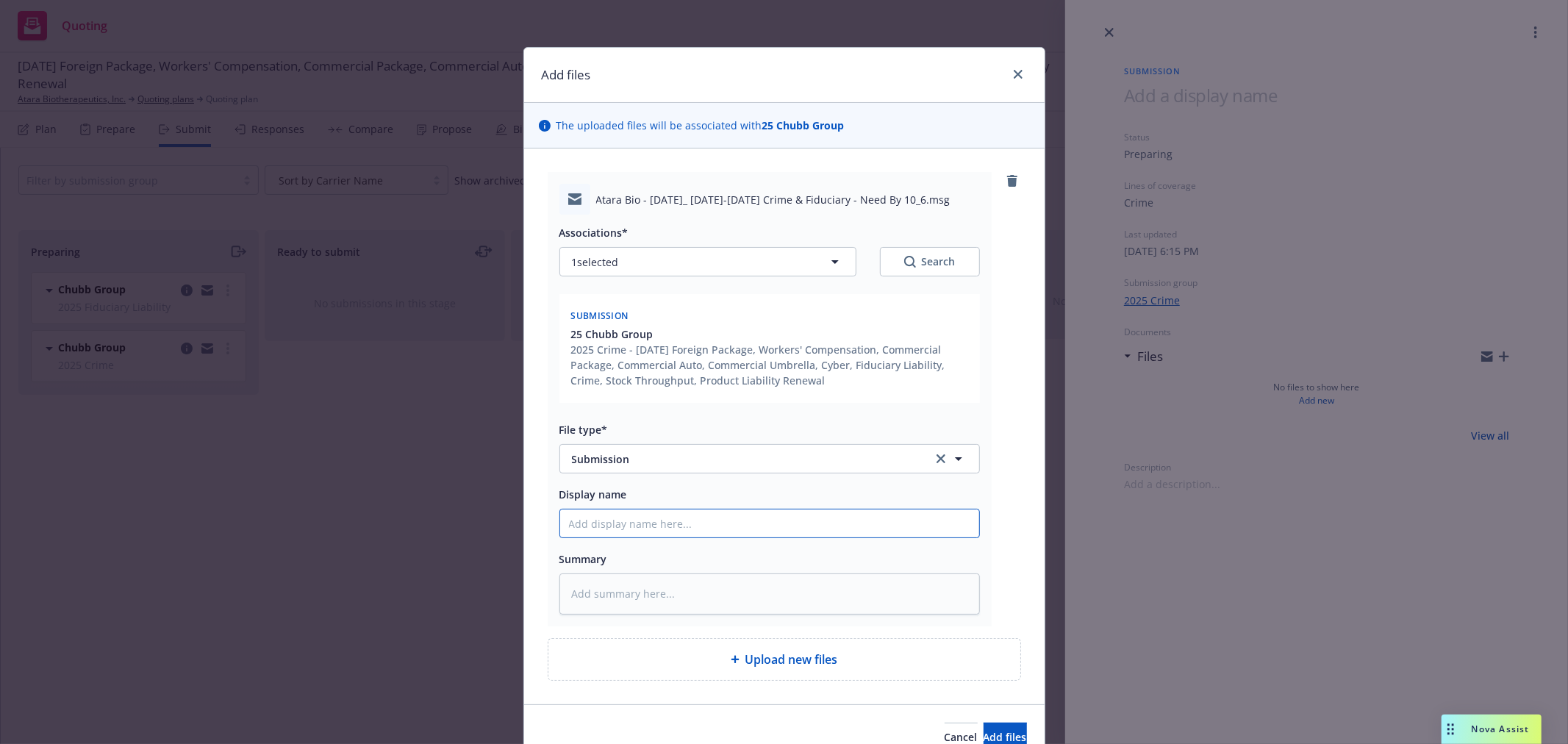
click at [731, 516] on input "Display name" at bounding box center [770, 523] width 419 height 28
click at [717, 261] on button "1 selected" at bounding box center [709, 262] width 297 height 29
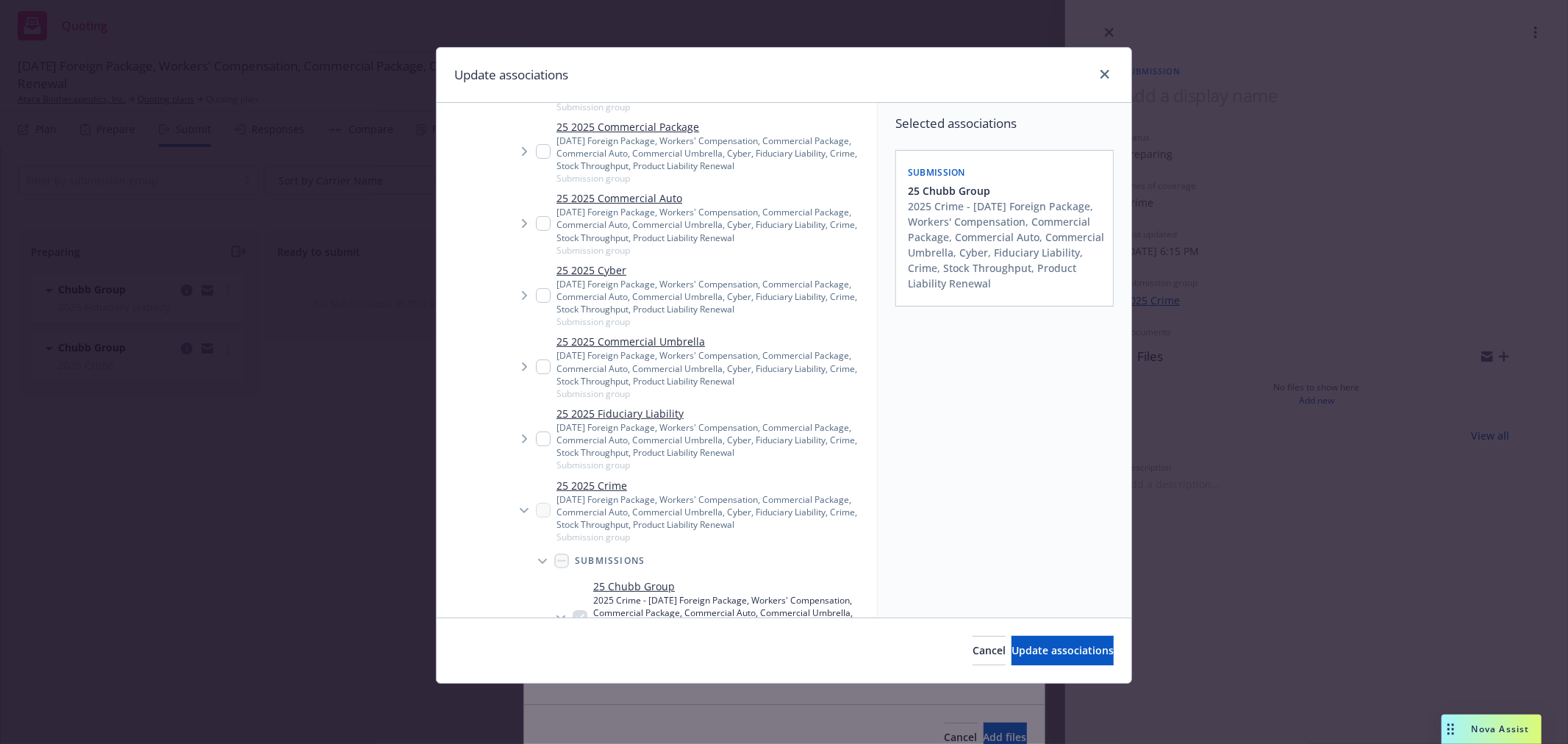
scroll to position [326, 0]
click at [538, 431] on input "Tree Example" at bounding box center [543, 433] width 14 height 14
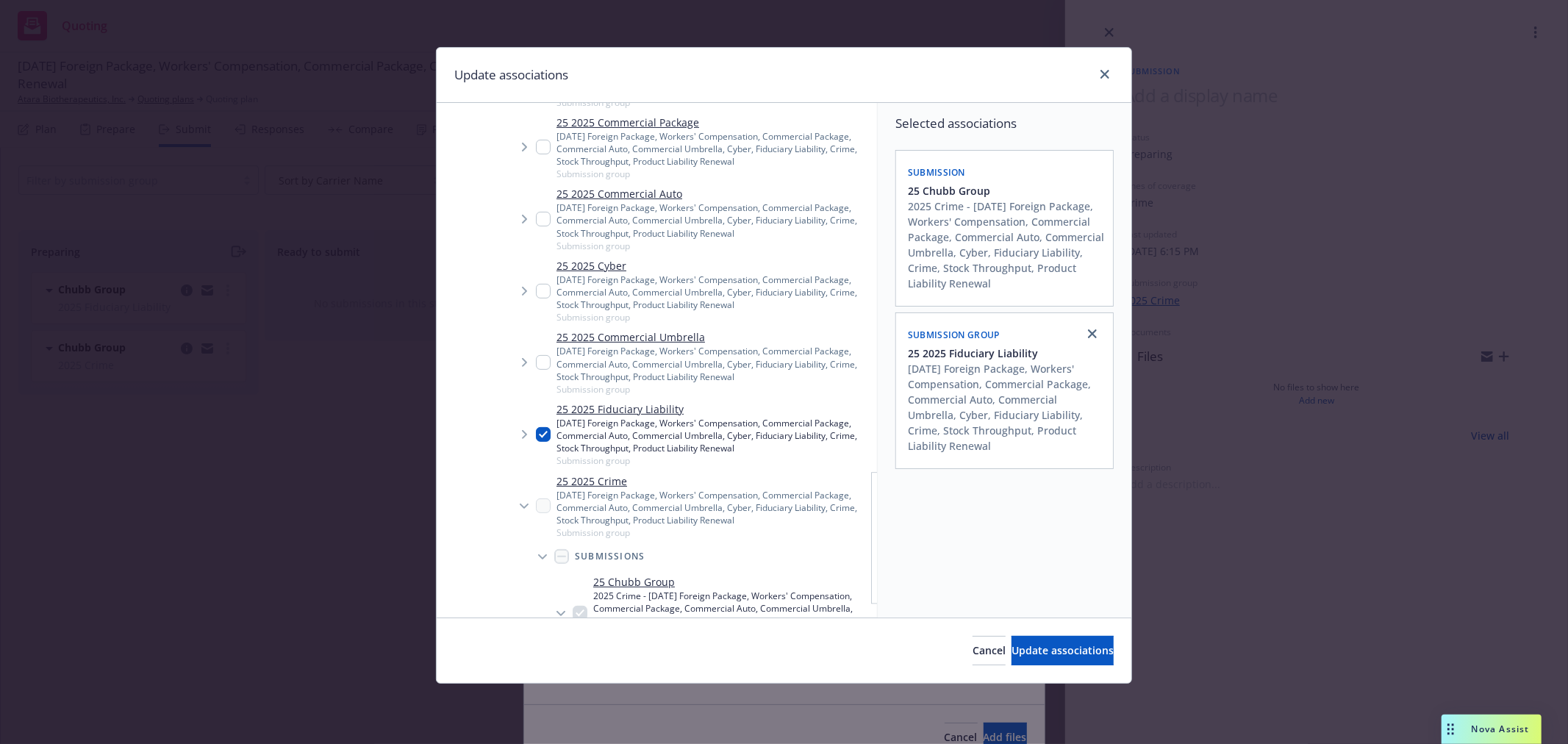
scroll to position [408, 0]
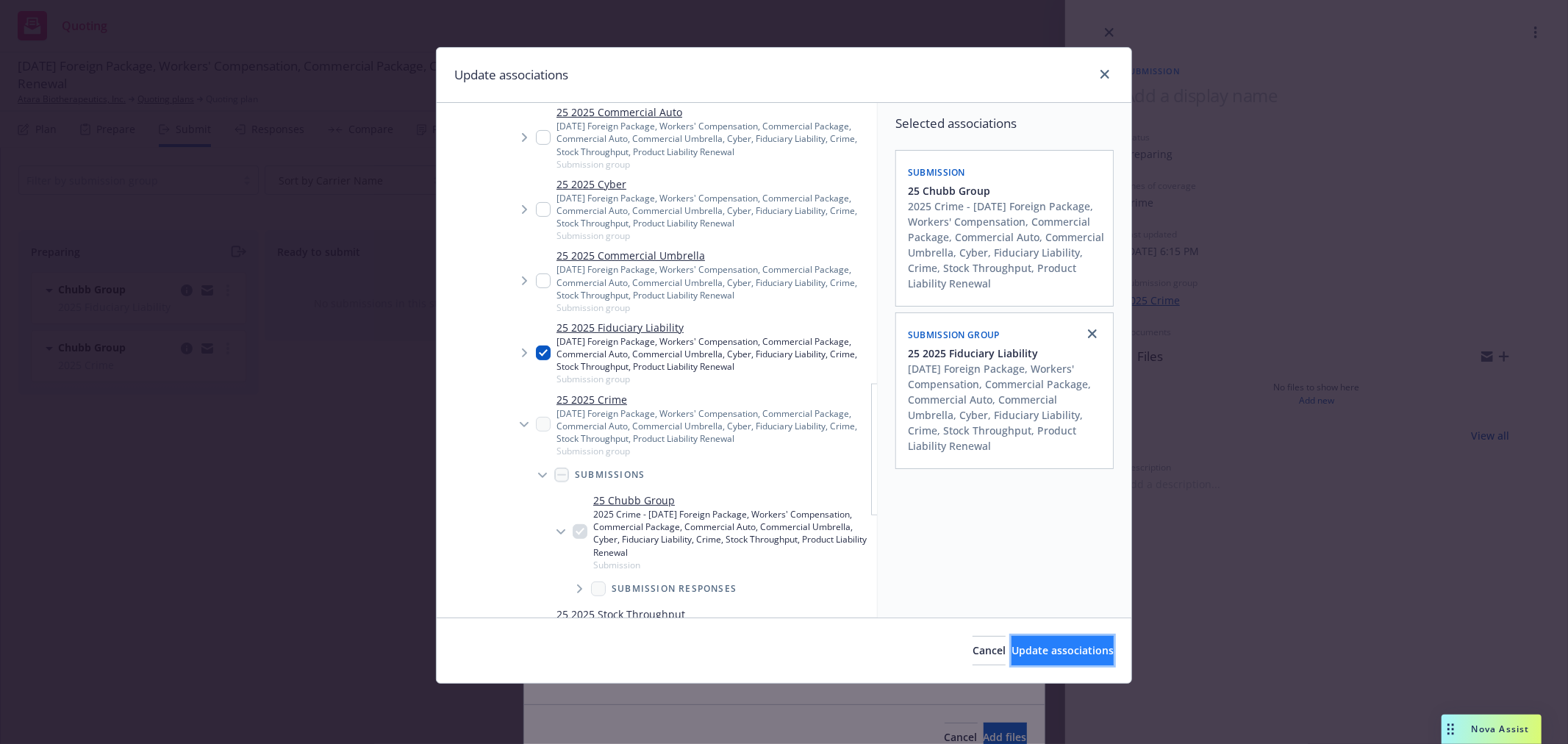
click at [1012, 650] on span "Update associations" at bounding box center [1063, 649] width 102 height 14
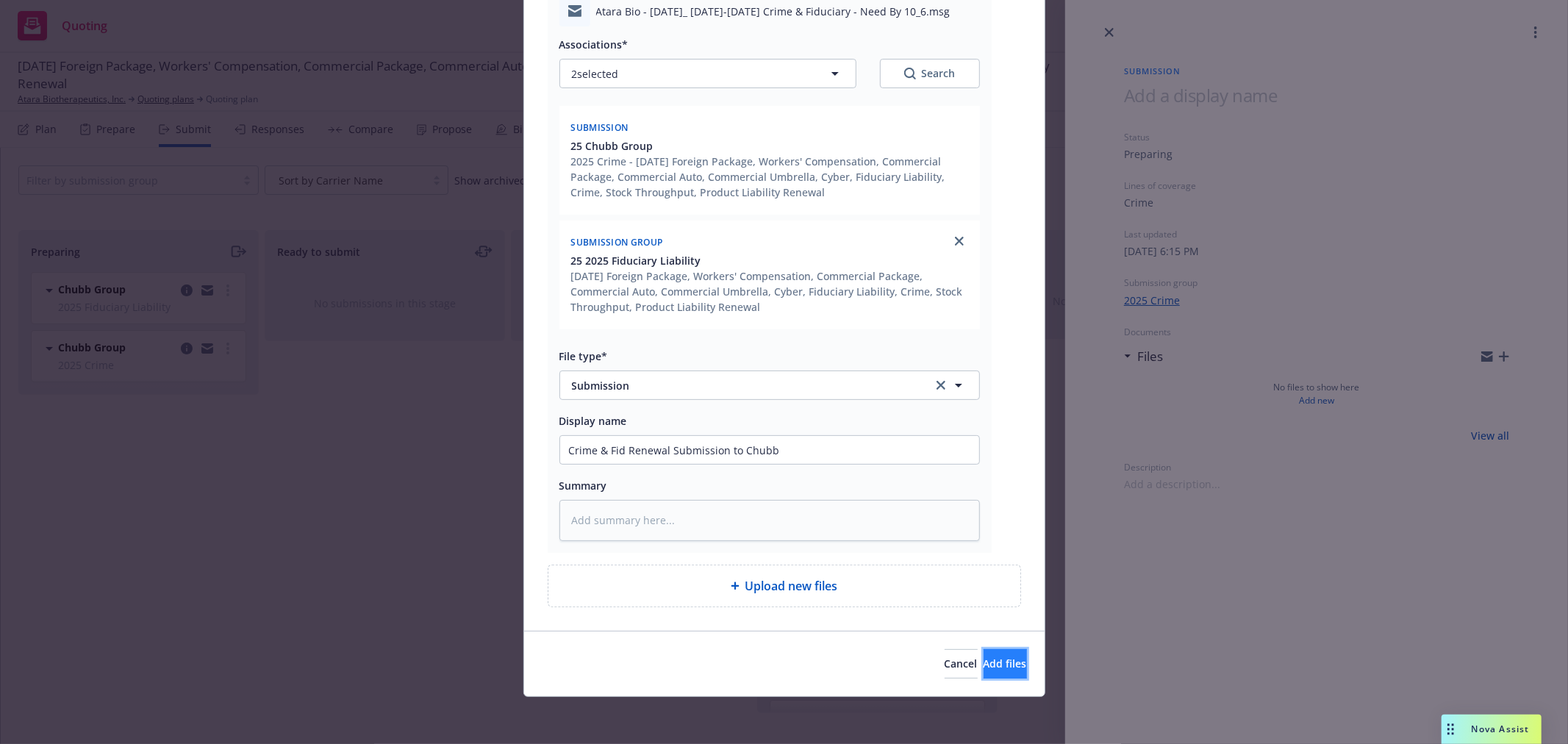
click at [984, 658] on span "Add files" at bounding box center [1005, 663] width 43 height 14
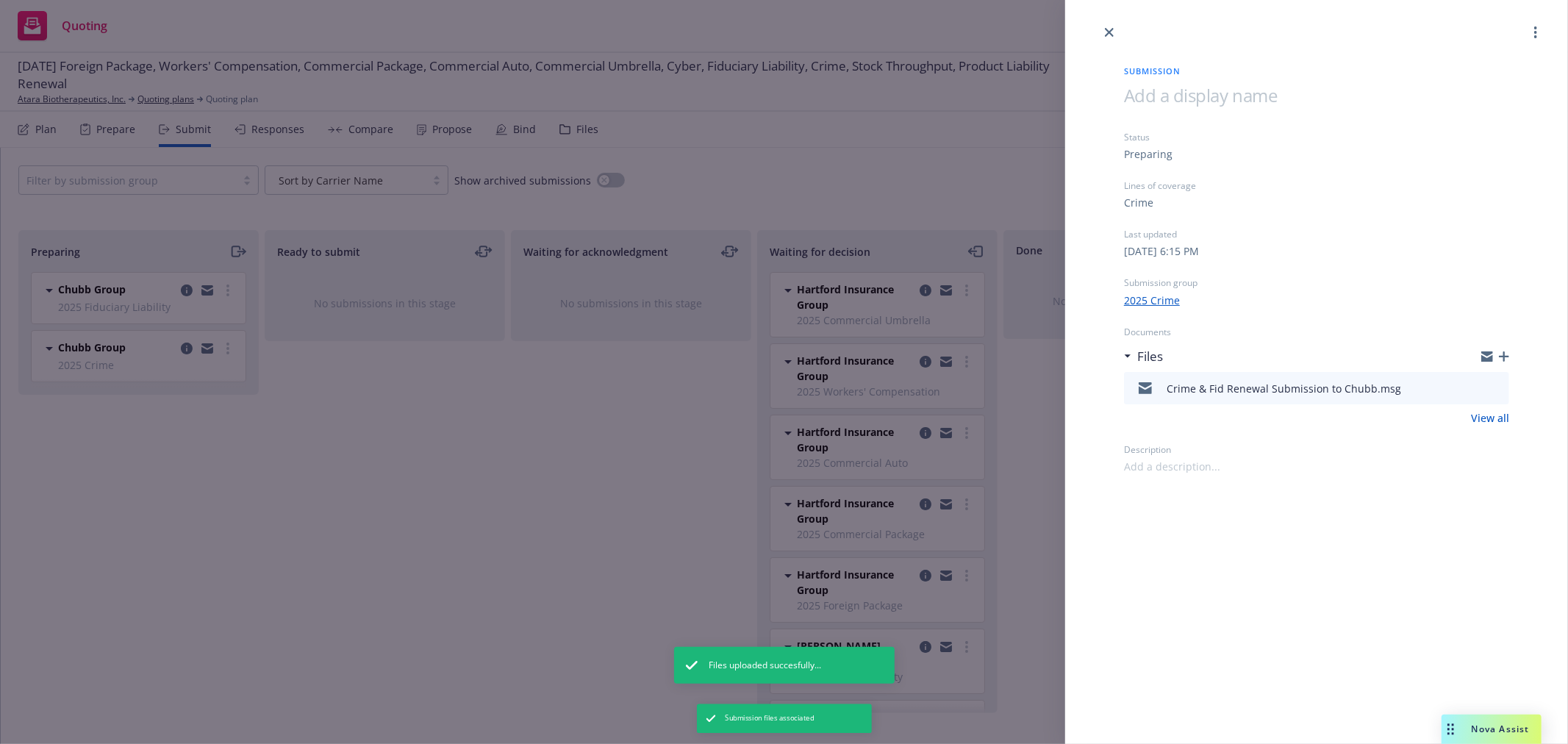
click at [430, 464] on div "Submission Status Preparing Lines of coverage Crime Last updated Tuesday, June …" at bounding box center [784, 372] width 1568 height 744
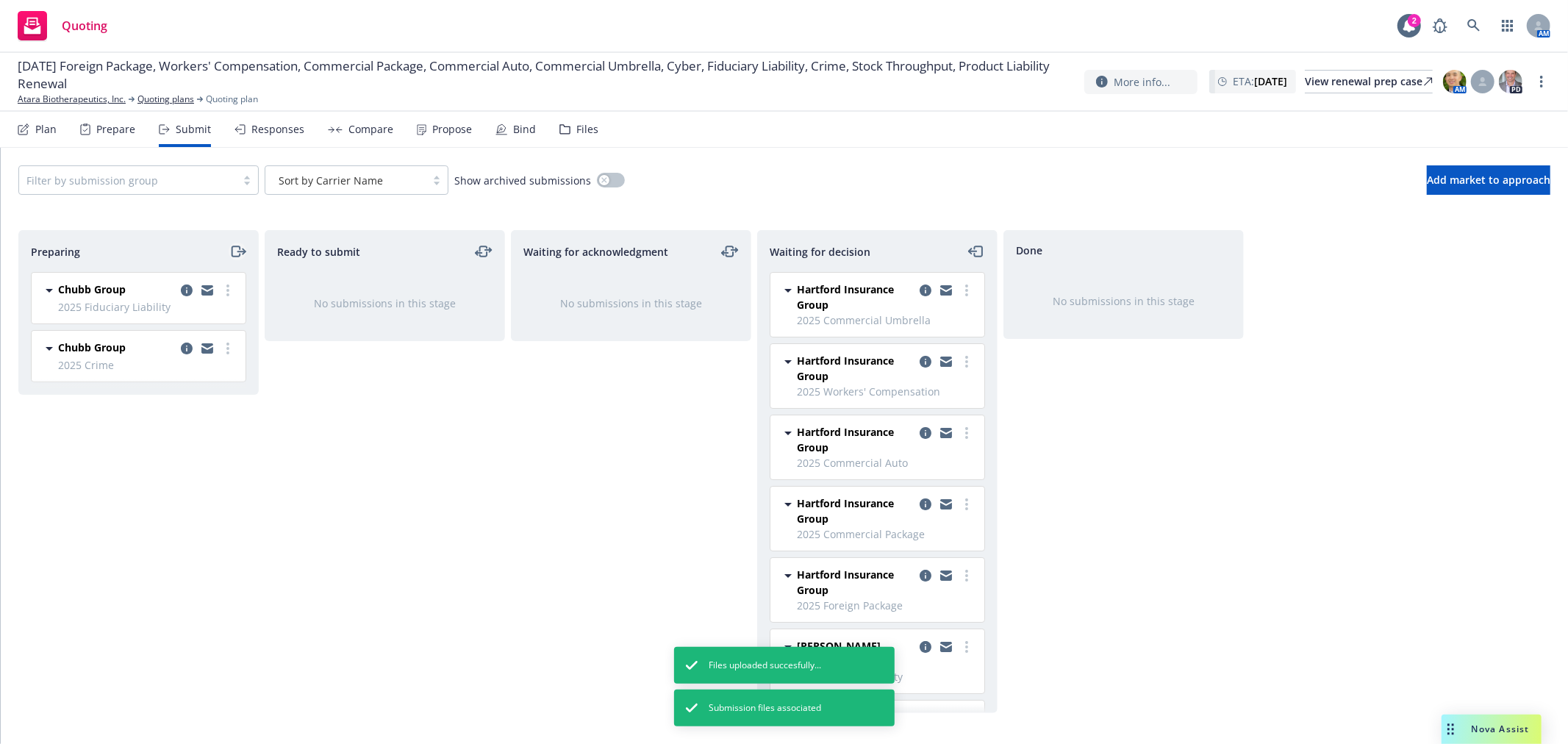
click at [244, 251] on icon "moveRight" at bounding box center [243, 251] width 3 height 5
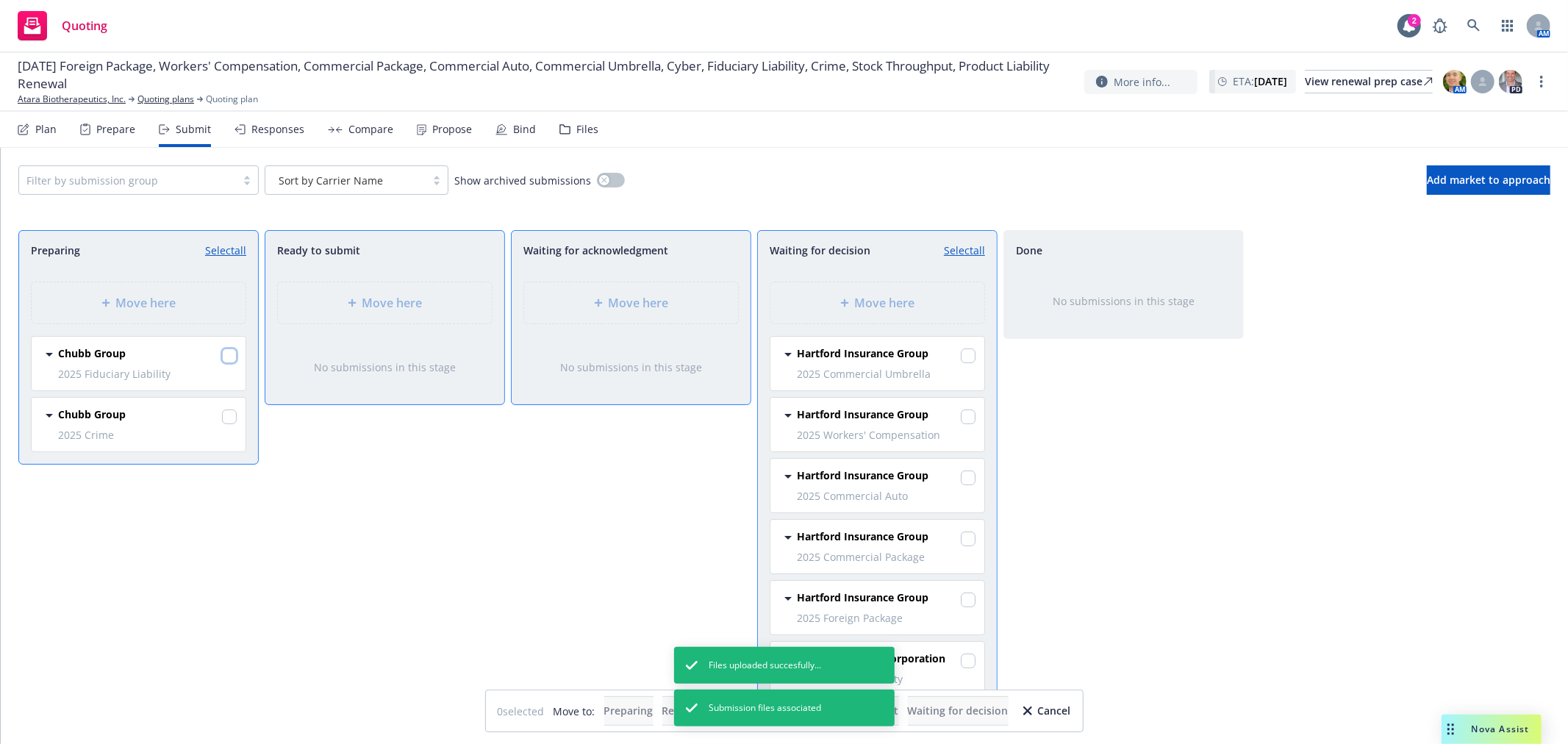
click at [228, 356] on input "checkbox" at bounding box center [229, 355] width 14 height 14
click at [229, 423] on input "checkbox" at bounding box center [229, 416] width 14 height 14
click at [924, 296] on div "Move here" at bounding box center [877, 303] width 190 height 17
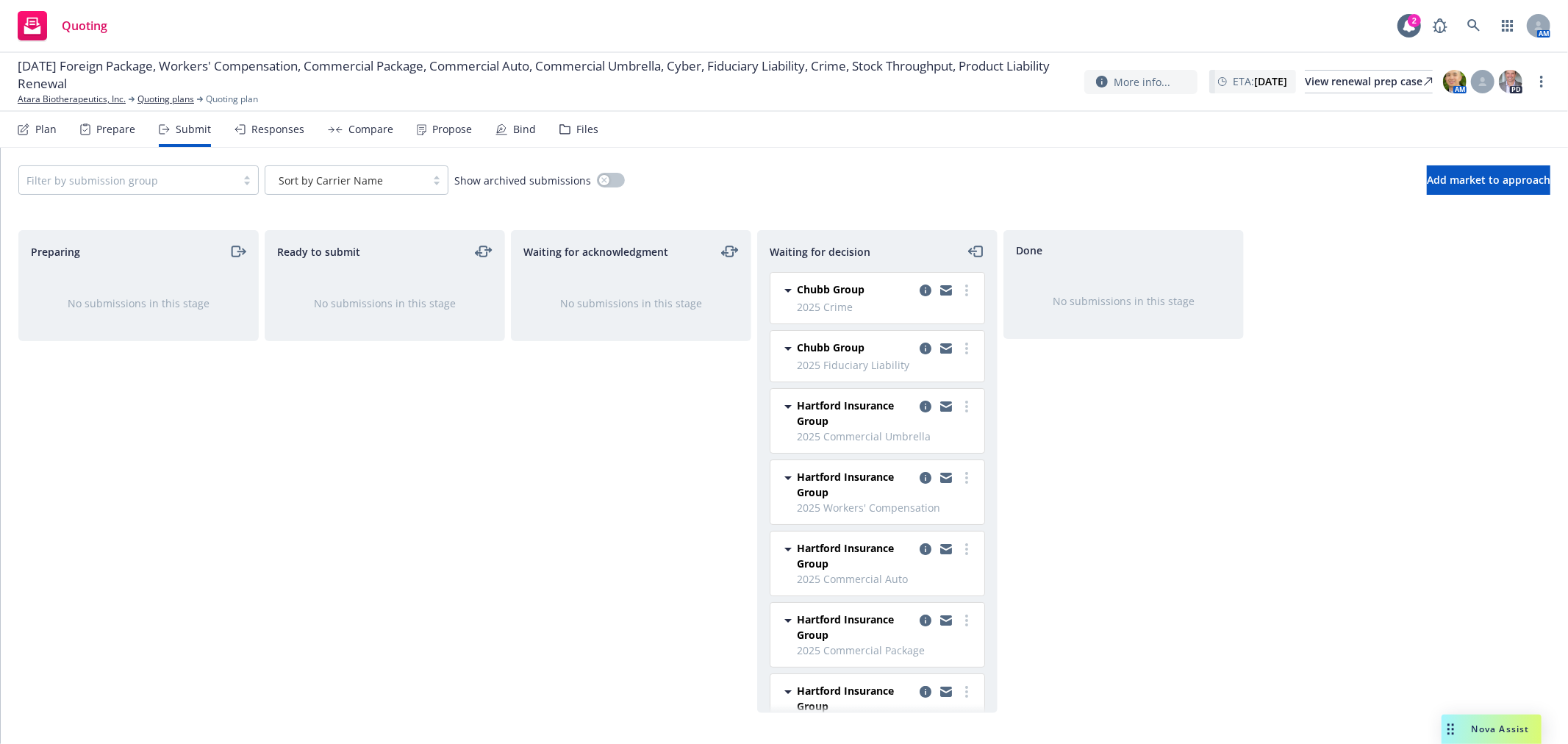
click at [1503, 473] on div "Preparing No submissions in this stage Ready to submit No submissions in this s…" at bounding box center [784, 471] width 1532 height 482
click at [836, 179] on div "Filter by submission group Sort by Carrier Name Show archived submissions Add m…" at bounding box center [784, 179] width 1532 height 29
click at [325, 23] on div "Quoting 2 AM" at bounding box center [784, 26] width 1568 height 53
